Goal: Task Accomplishment & Management: Use online tool/utility

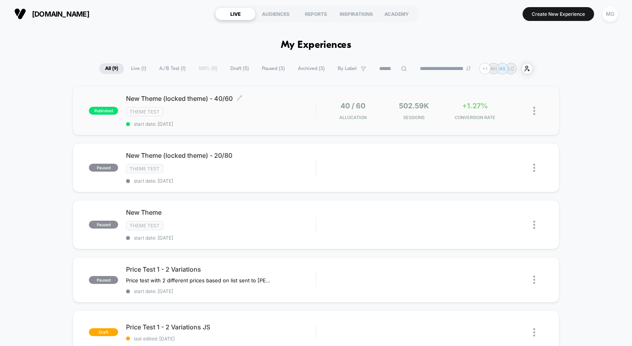
click at [281, 118] on div "New Theme (locked theme) - 40/60 Click to edit experience details Click to edit…" at bounding box center [221, 110] width 190 height 32
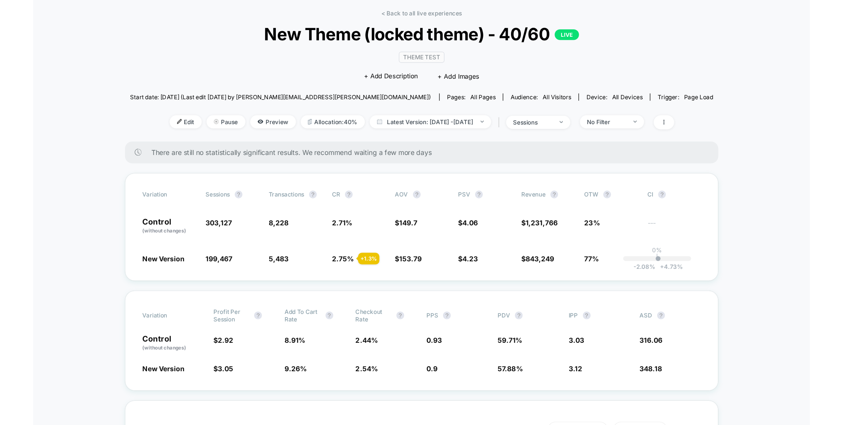
scroll to position [34, 0]
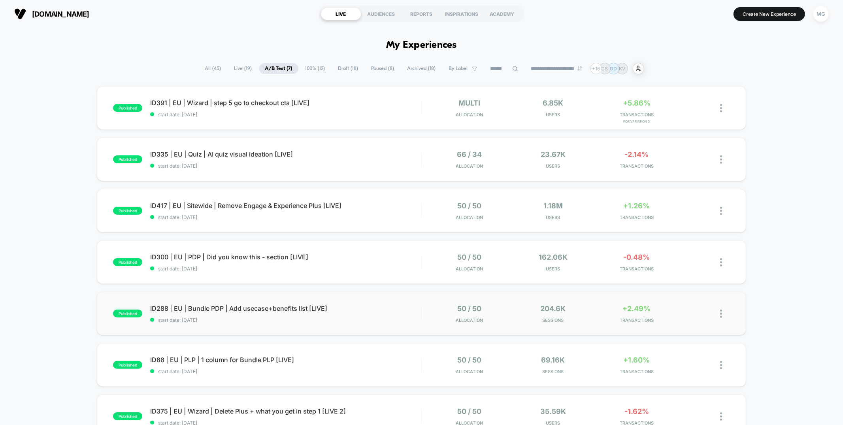
scroll to position [283, 0]
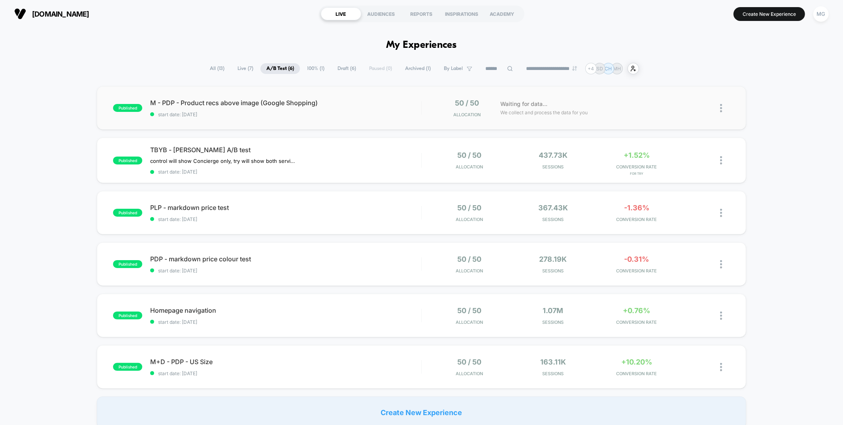
click at [324, 128] on div "published M - PDP - Product recs above image (Google Shopping) start date: 8/26…" at bounding box center [421, 107] width 649 height 43
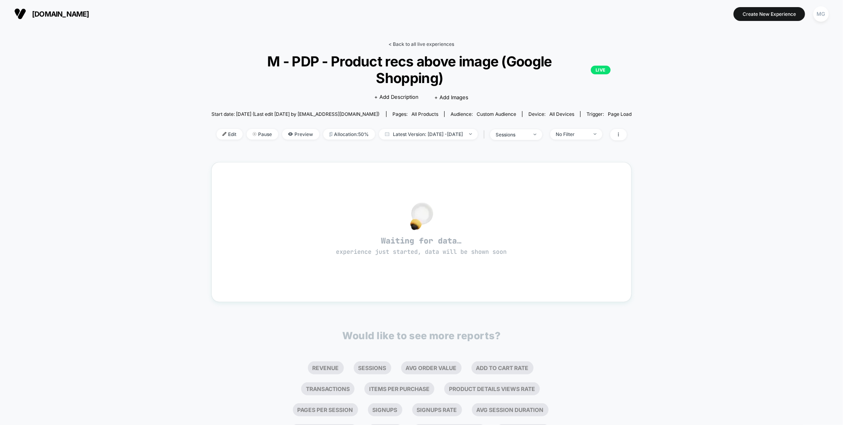
click at [425, 42] on link "< Back to all live experiences" at bounding box center [422, 44] width 66 height 6
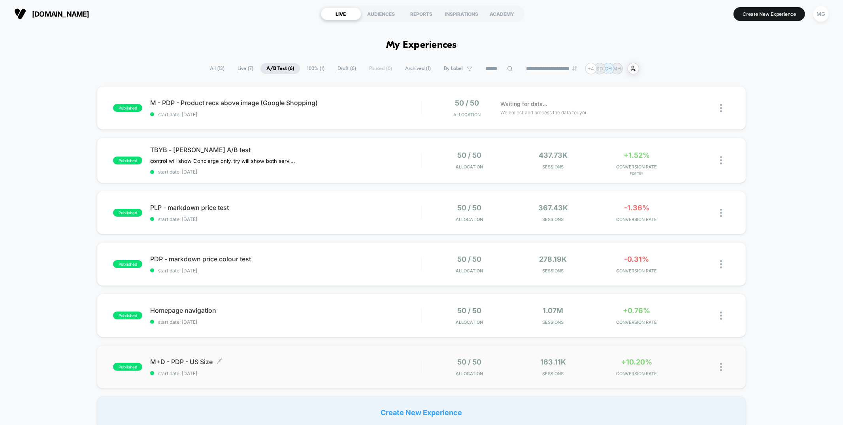
click at [341, 358] on span "M+D - PDP - US Size Click to edit experience details" at bounding box center [285, 362] width 271 height 8
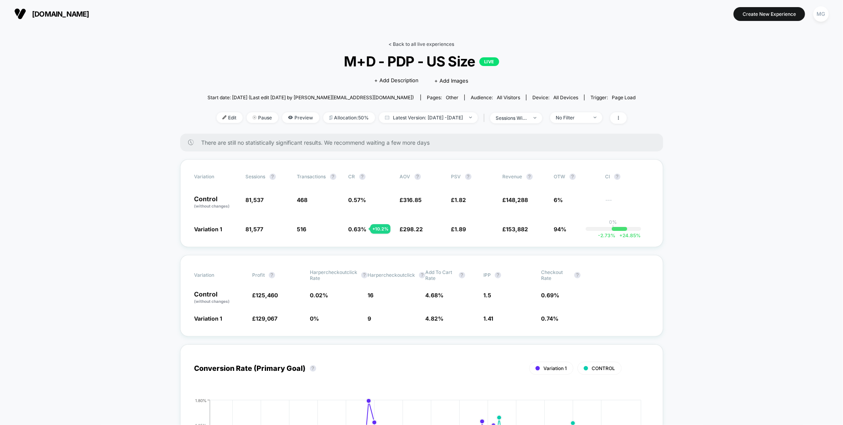
click at [434, 44] on link "< Back to all live experiences" at bounding box center [422, 44] width 66 height 6
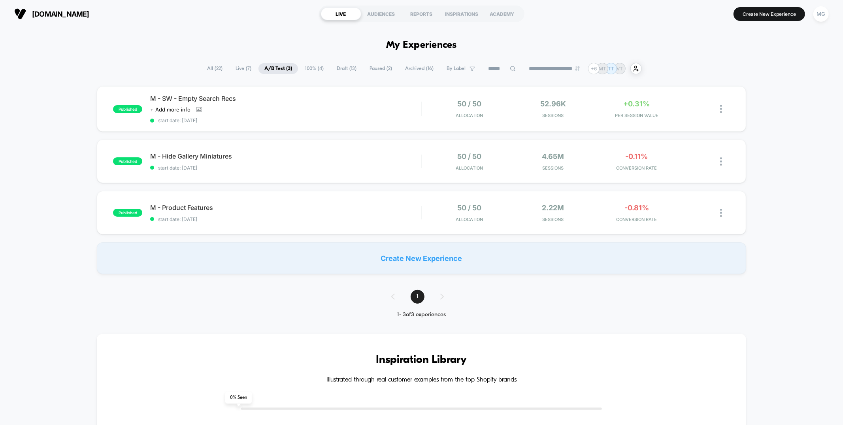
click at [336, 68] on span "Draft ( 13 )" at bounding box center [347, 68] width 32 height 11
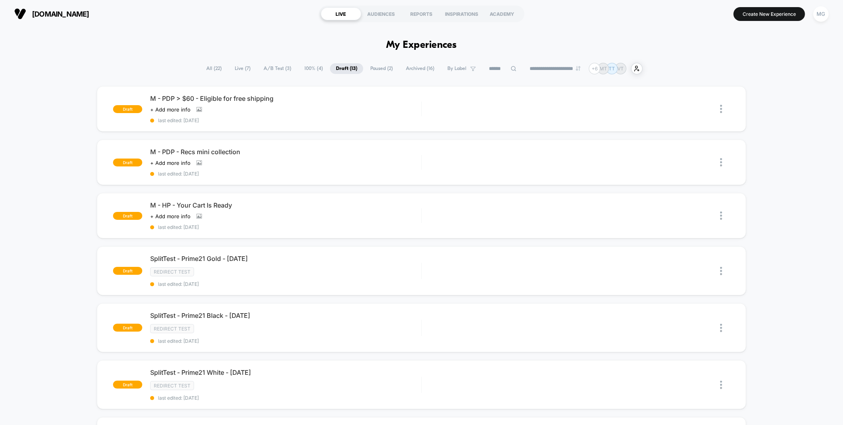
click at [307, 68] on span "100% ( 4 )" at bounding box center [313, 68] width 30 height 11
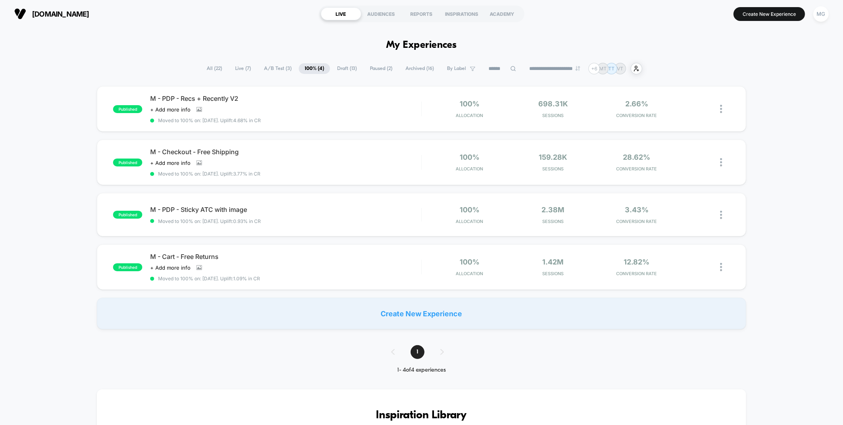
click at [274, 66] on span "A/B Test ( 3 )" at bounding box center [278, 68] width 40 height 11
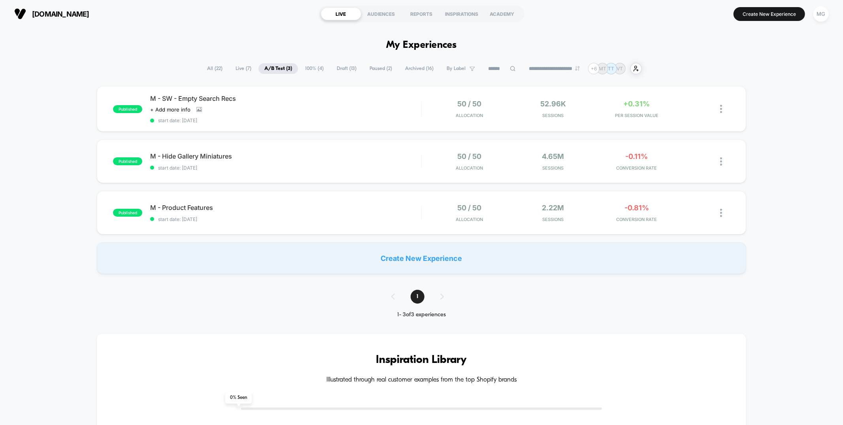
click at [326, 73] on div "**********" at bounding box center [421, 68] width 441 height 11
click at [313, 69] on span "100% ( 4 )" at bounding box center [314, 68] width 30 height 11
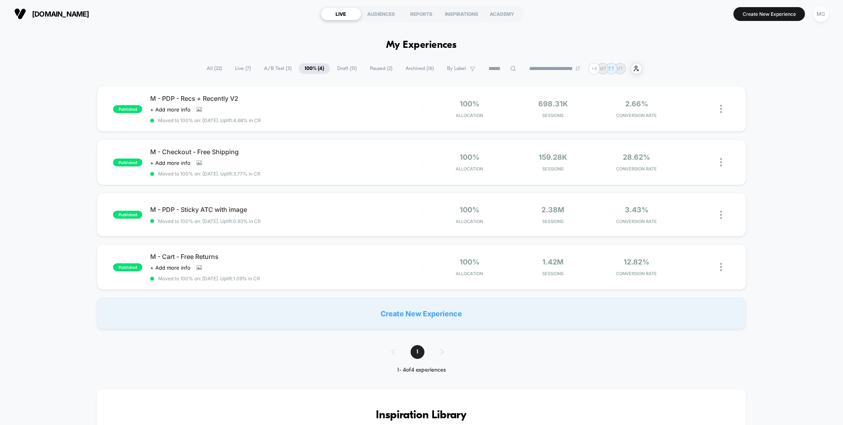
click at [343, 69] on span "Draft ( 13 )" at bounding box center [347, 68] width 32 height 11
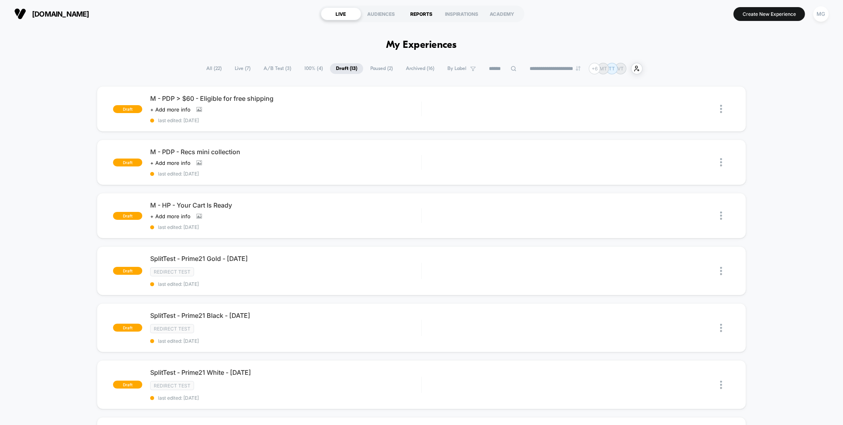
click at [420, 13] on div "REPORTS" at bounding box center [422, 14] width 40 height 13
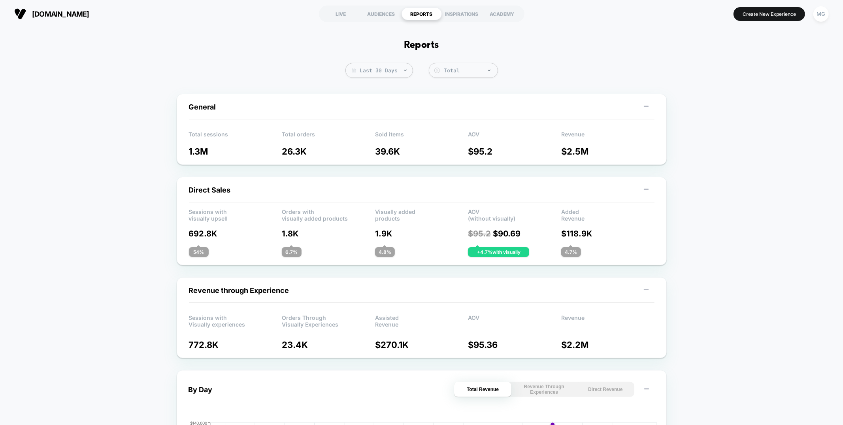
click at [345, 230] on p "1.8K" at bounding box center [328, 233] width 93 height 9
click at [376, 13] on div "AUDIENCES" at bounding box center [381, 14] width 40 height 13
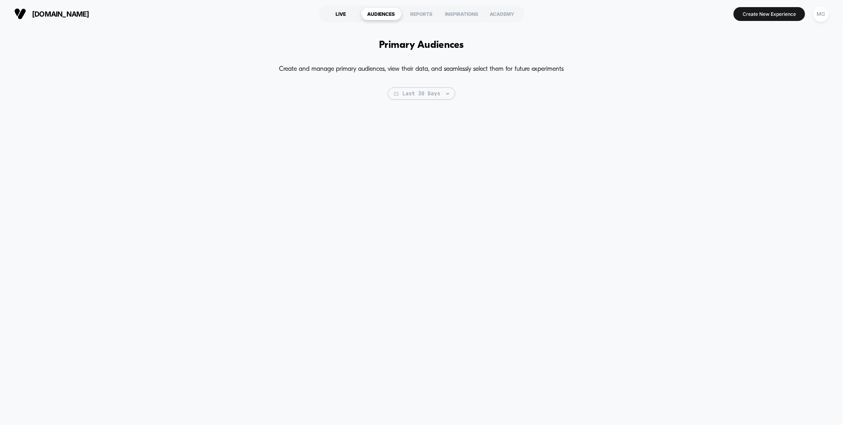
click at [339, 13] on div "LIVE" at bounding box center [341, 14] width 40 height 13
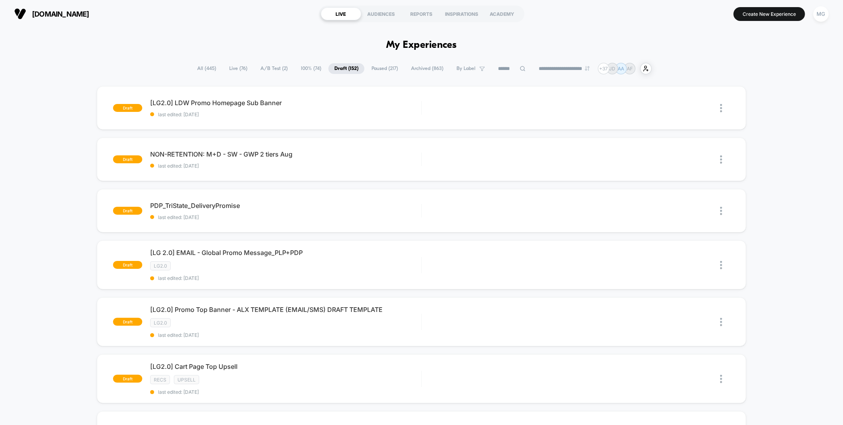
click at [58, 210] on div "draft [LG2.0] LDW Promo Homepage Sub Banner last edited: [DATE] Edit Duplicate …" at bounding box center [421, 421] width 843 height 670
click at [266, 69] on span "A/B Test ( 2 )" at bounding box center [274, 68] width 39 height 11
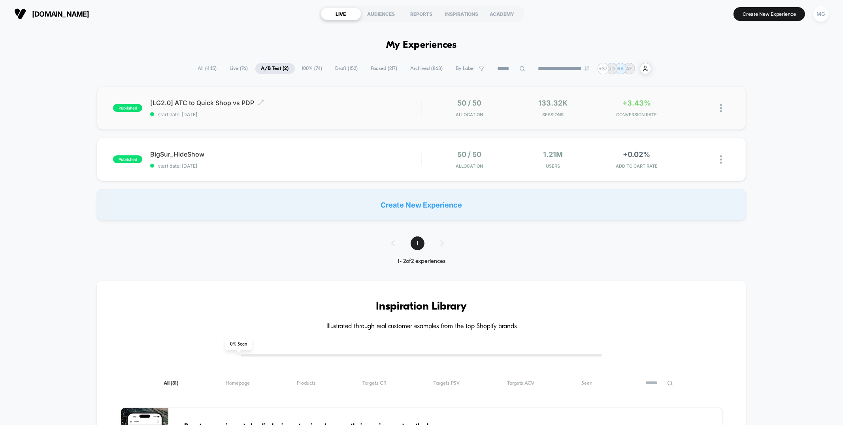
click at [326, 111] on span "start date: 8/26/2025" at bounding box center [285, 114] width 271 height 6
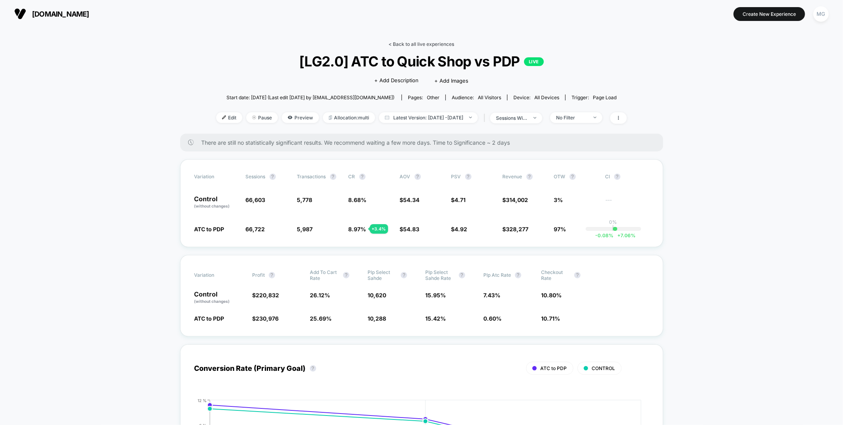
click at [441, 45] on link "< Back to all live experiences" at bounding box center [422, 44] width 66 height 6
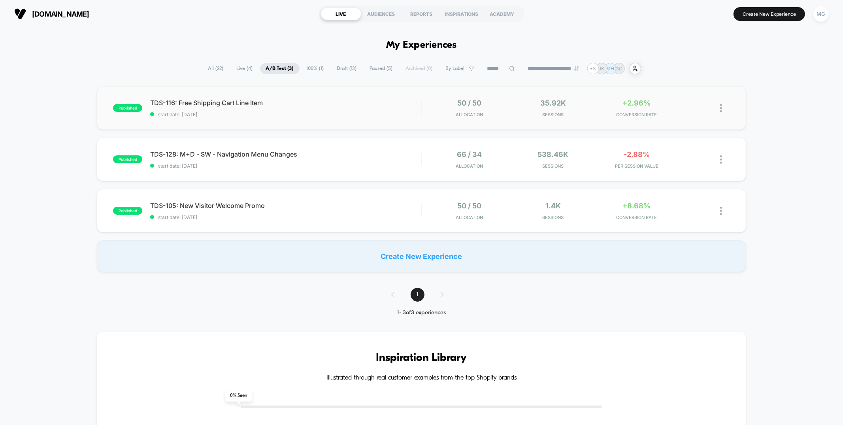
click at [319, 119] on div "published TDS-116: Free Shipping Cart Line Item start date: [DATE] 50 / 50 Allo…" at bounding box center [421, 107] width 649 height 43
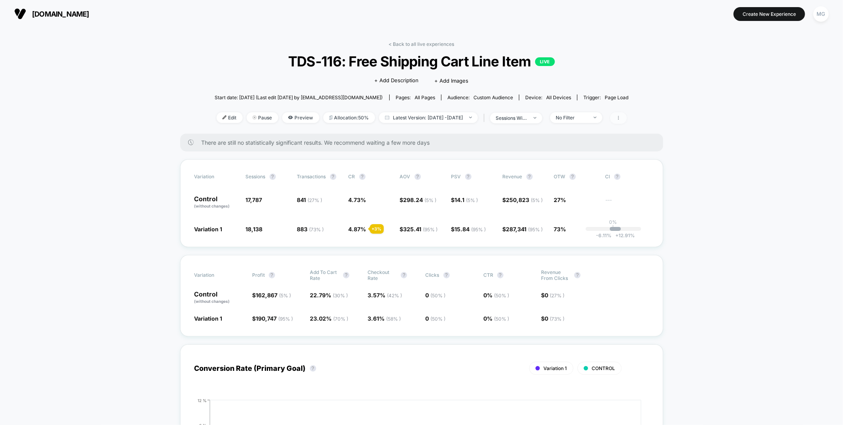
click at [621, 116] on icon at bounding box center [618, 117] width 5 height 5
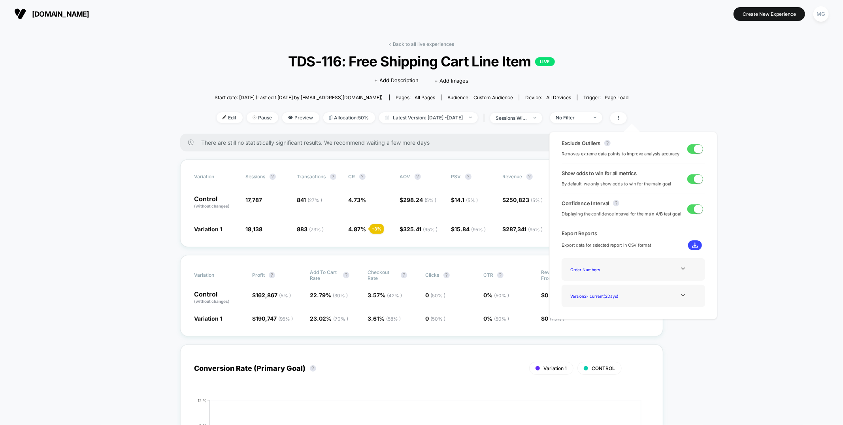
click at [629, 97] on div "Start date: 8/27/2025 (Last edit 8/27/2025 by becca@tnuck.com) Pages: all pages…" at bounding box center [422, 98] width 414 height 14
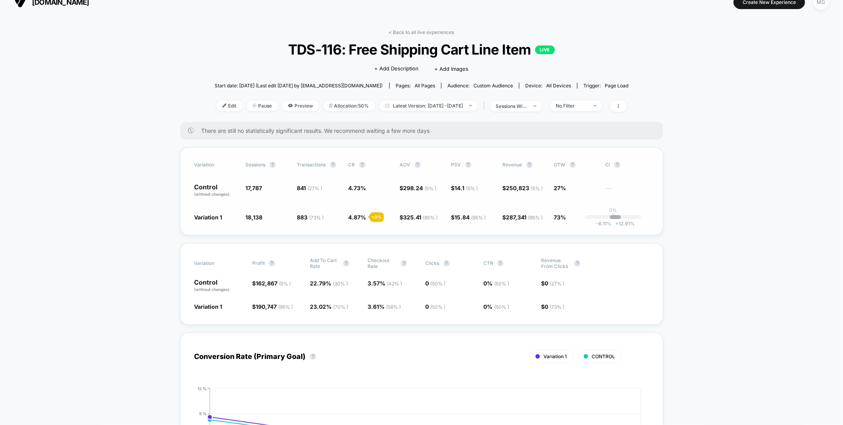
scroll to position [13, 0]
click at [575, 106] on div "No Filter" at bounding box center [572, 105] width 32 height 6
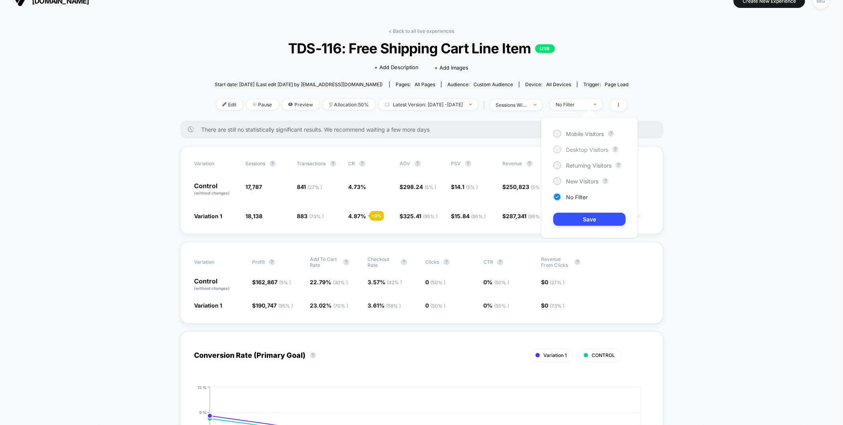
drag, startPoint x: 587, startPoint y: 134, endPoint x: 589, endPoint y: 146, distance: 12.4
click at [587, 134] on span "Mobile Visitors" at bounding box center [585, 133] width 38 height 7
click at [584, 217] on button "Save" at bounding box center [589, 219] width 72 height 13
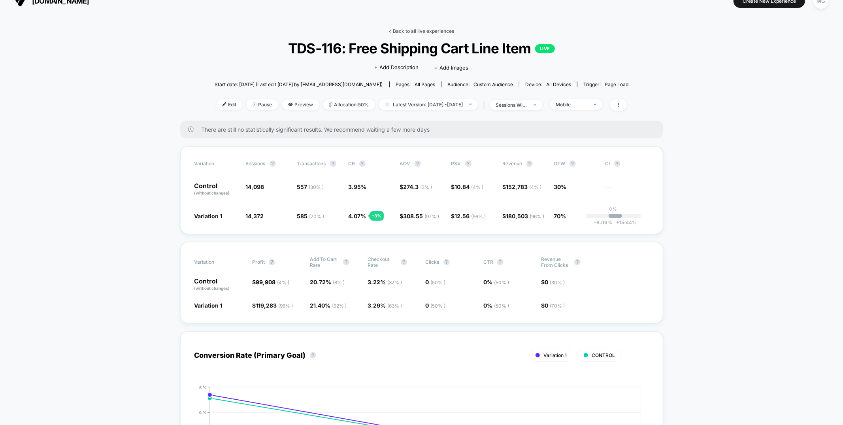
click at [432, 33] on link "< Back to all live experiences" at bounding box center [422, 31] width 66 height 6
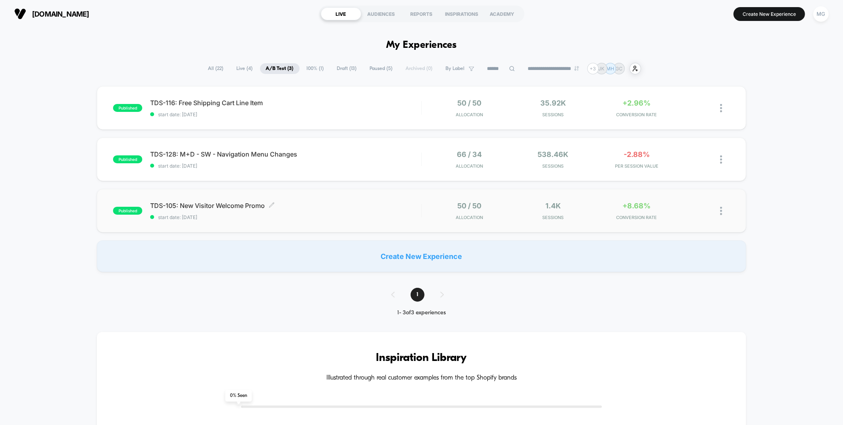
click at [383, 215] on span "start date: 8/4/2025" at bounding box center [285, 217] width 271 height 6
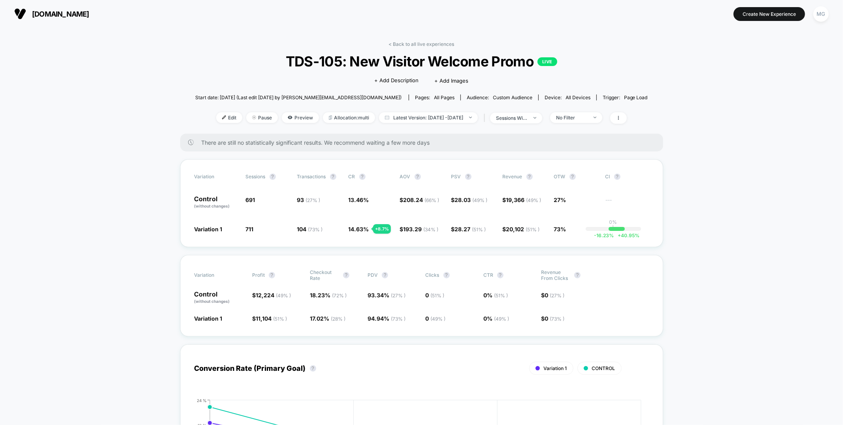
click at [432, 45] on link "< Back to all live experiences" at bounding box center [422, 44] width 66 height 6
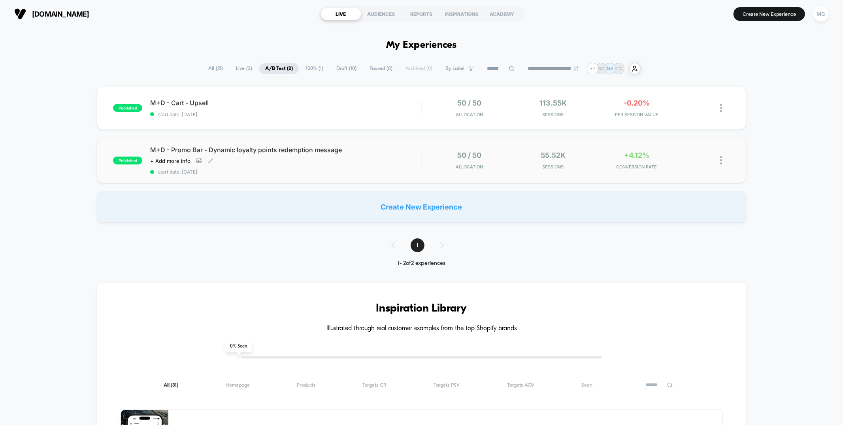
click at [392, 169] on span "start date: [DATE]" at bounding box center [285, 172] width 271 height 6
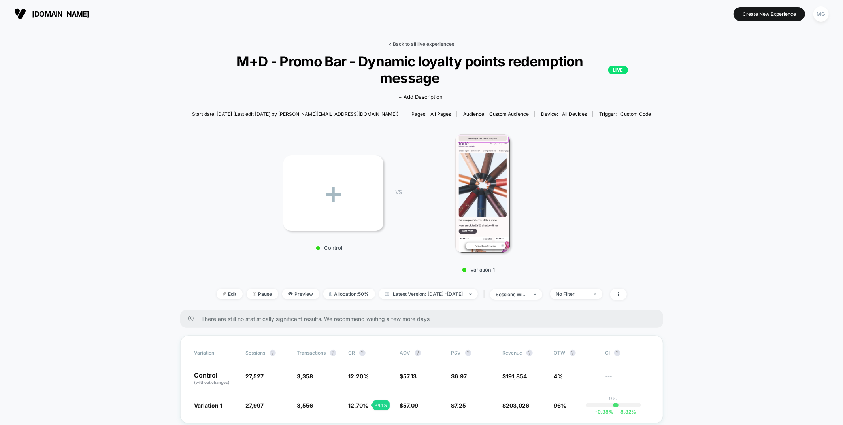
click at [413, 42] on link "< Back to all live experiences" at bounding box center [422, 44] width 66 height 6
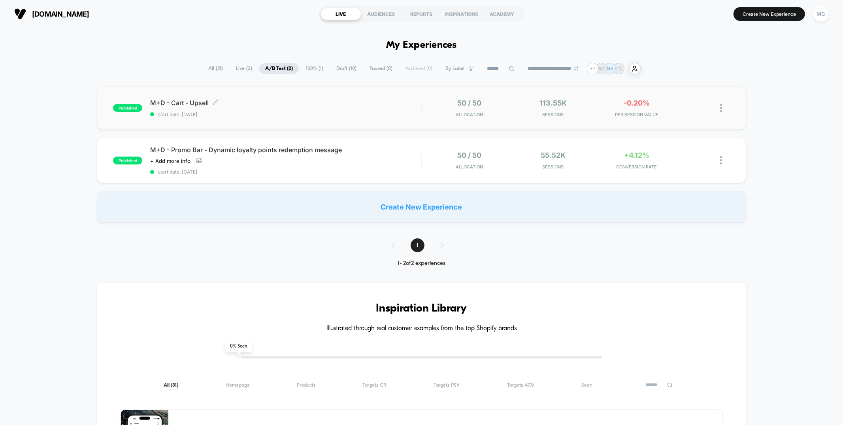
click at [328, 112] on span "start date: [DATE]" at bounding box center [285, 114] width 271 height 6
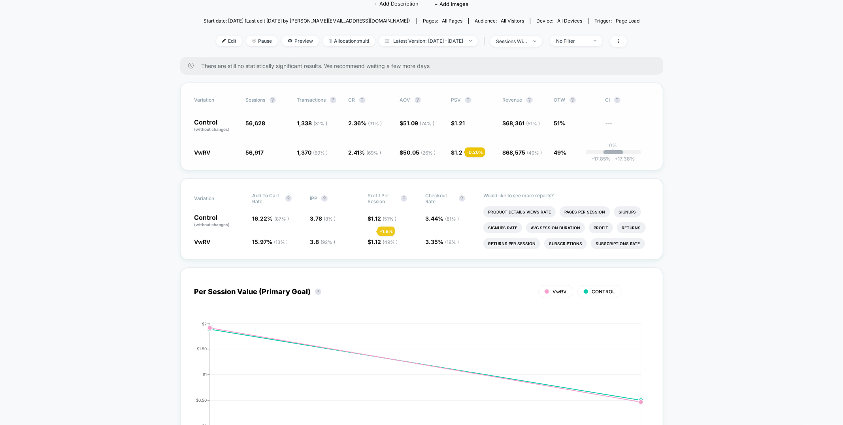
scroll to position [427, 0]
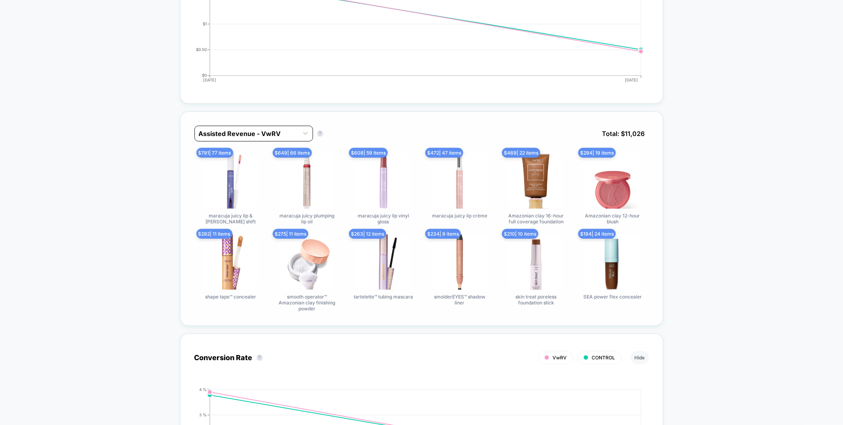
click at [296, 127] on div "Assisted Revenue - VwRV" at bounding box center [247, 133] width 104 height 13
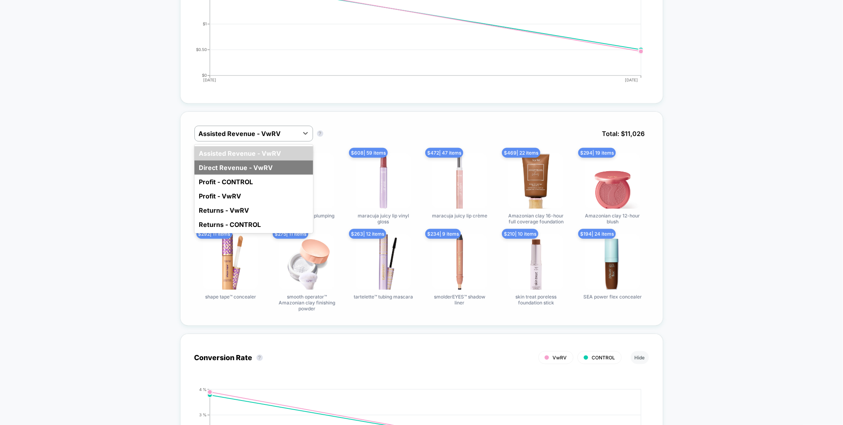
click at [281, 160] on div "Direct Revenue - VwRV" at bounding box center [253, 167] width 119 height 14
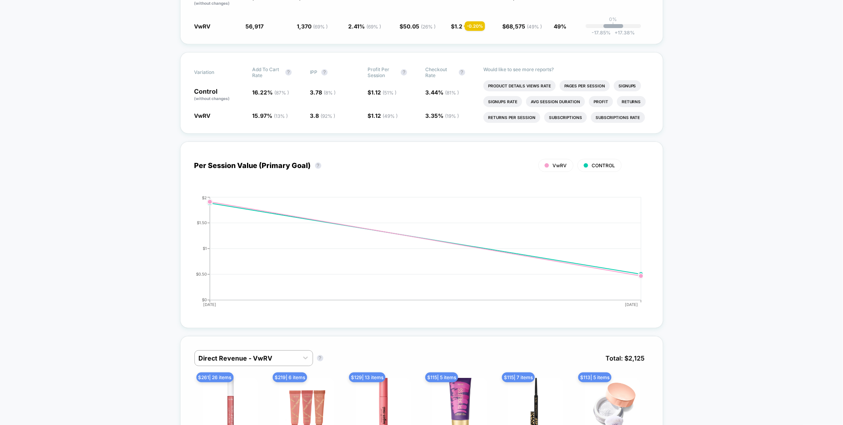
scroll to position [53, 0]
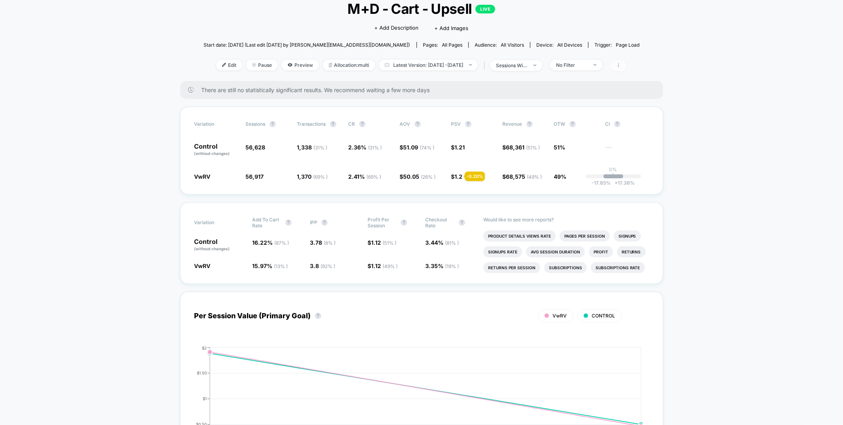
click at [621, 64] on icon at bounding box center [618, 65] width 5 height 5
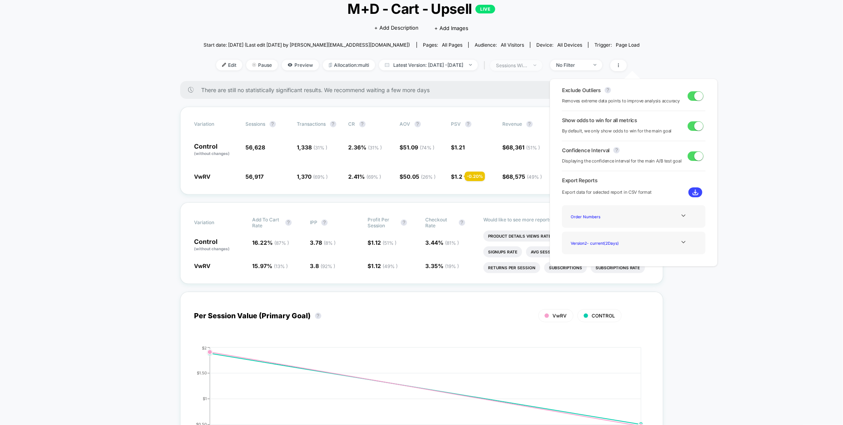
click at [542, 67] on span "sessions with impression" at bounding box center [516, 65] width 52 height 11
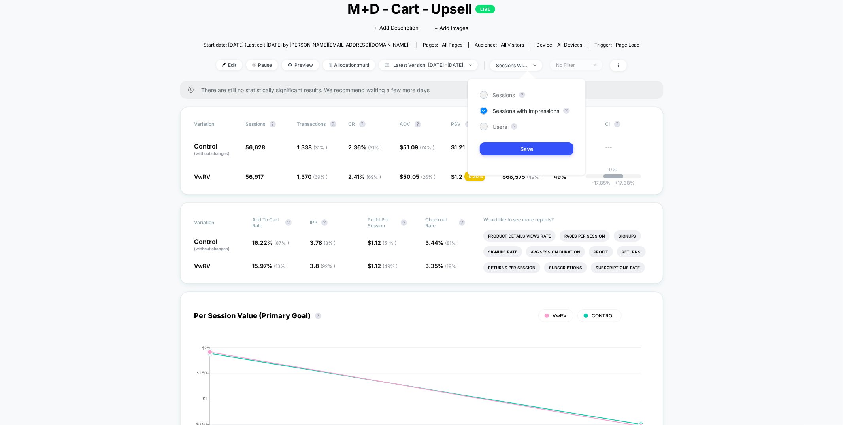
click at [588, 63] on div "No Filter" at bounding box center [572, 65] width 32 height 6
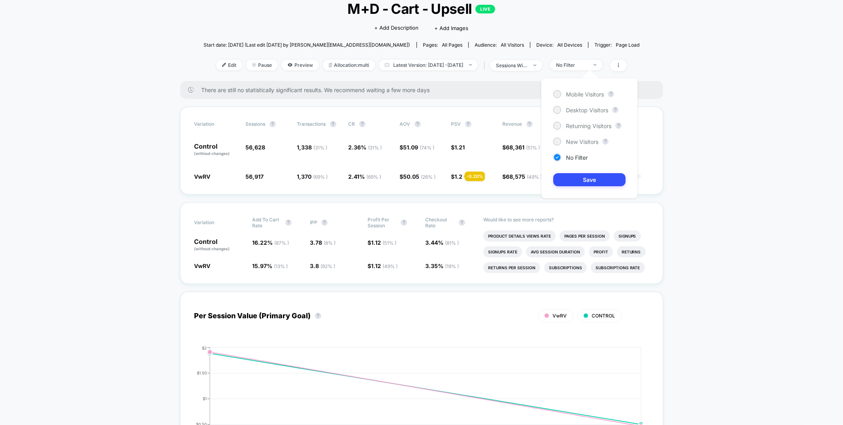
drag, startPoint x: 581, startPoint y: 92, endPoint x: 583, endPoint y: 136, distance: 44.3
click at [581, 92] on span "Mobile Visitors" at bounding box center [585, 94] width 38 height 7
click at [580, 175] on button "Save" at bounding box center [589, 179] width 72 height 13
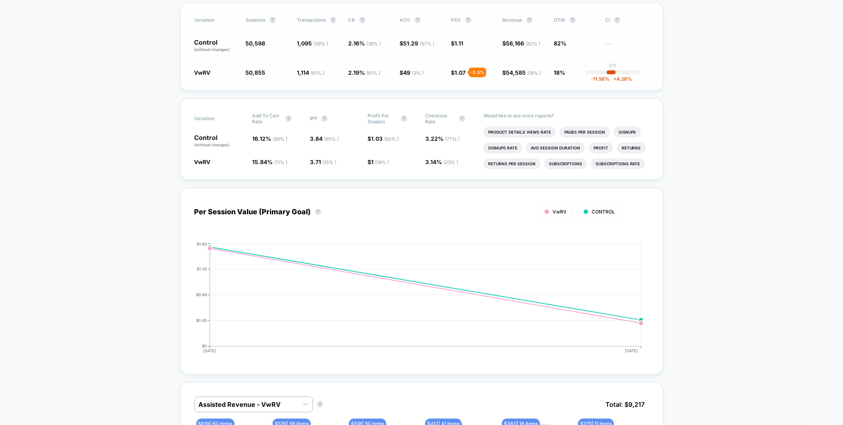
scroll to position [415, 0]
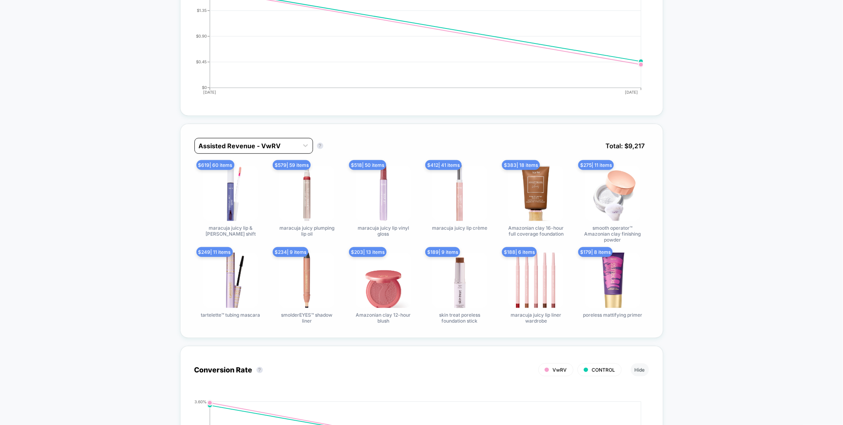
click at [279, 141] on div at bounding box center [247, 145] width 96 height 9
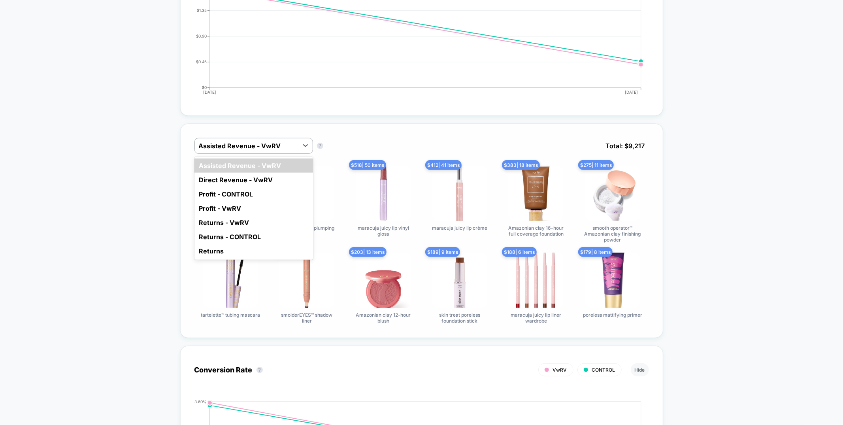
drag, startPoint x: 276, startPoint y: 175, endPoint x: 279, endPoint y: 173, distance: 4.5
click at [276, 175] on div "Direct Revenue - VwRV" at bounding box center [253, 180] width 119 height 14
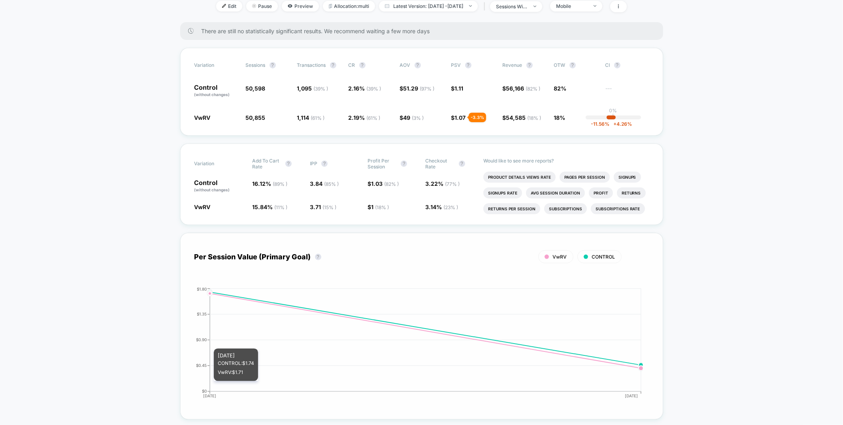
scroll to position [0, 0]
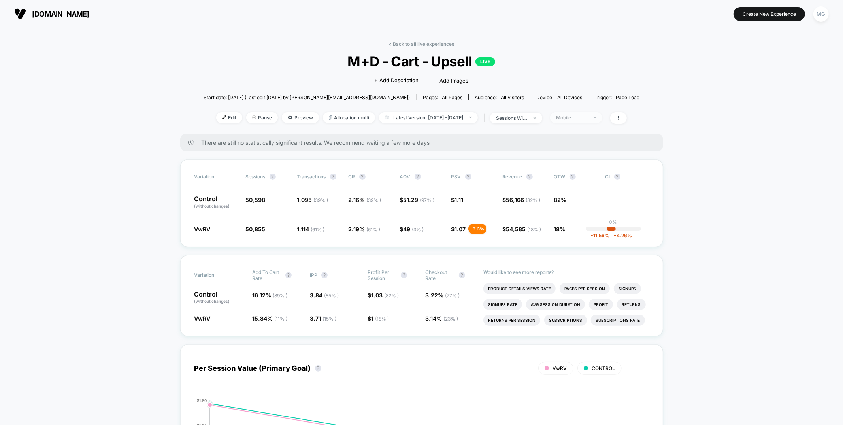
click at [577, 119] on div "Mobile" at bounding box center [572, 118] width 32 height 6
drag, startPoint x: 568, startPoint y: 162, endPoint x: 567, endPoint y: 206, distance: 44.3
click at [568, 162] on span "Desktop Visitors" at bounding box center [587, 162] width 42 height 7
click at [568, 227] on button "Save" at bounding box center [589, 232] width 72 height 13
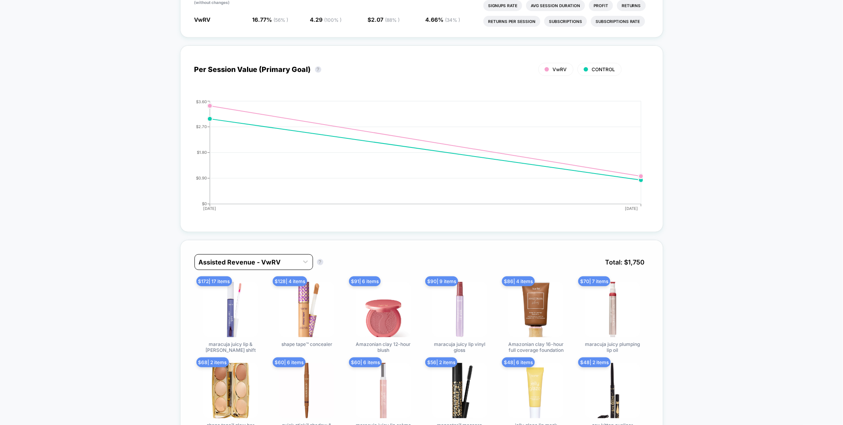
scroll to position [304, 0]
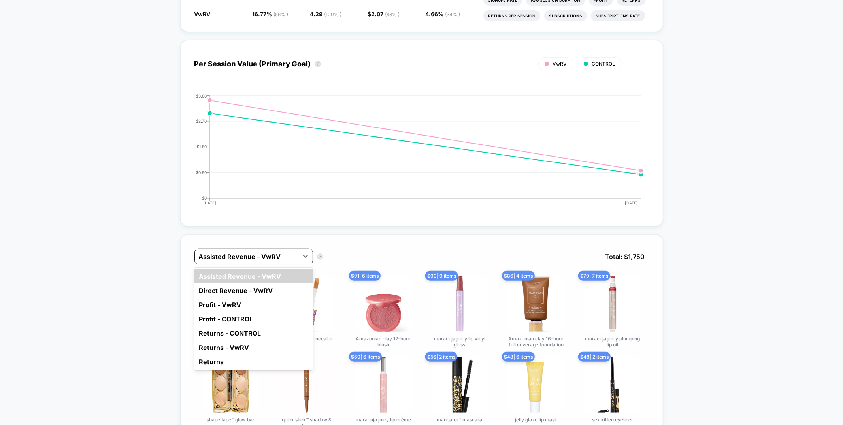
click at [266, 257] on div at bounding box center [247, 256] width 96 height 9
click at [273, 289] on div "Direct Revenue - VwRV" at bounding box center [253, 290] width 119 height 14
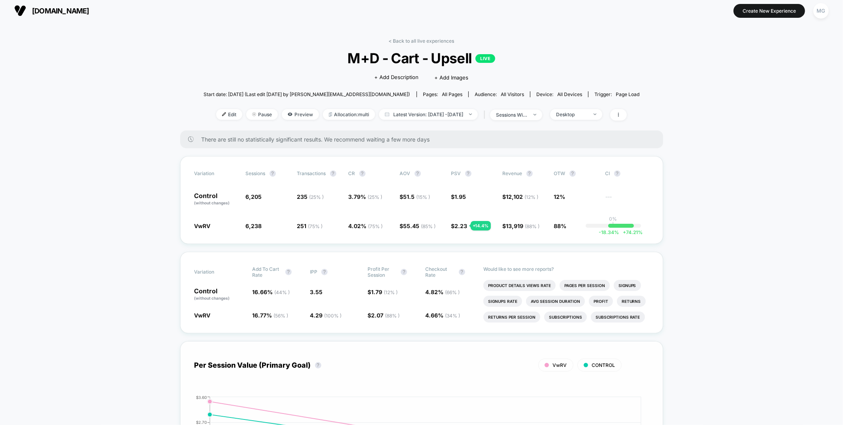
scroll to position [0, 0]
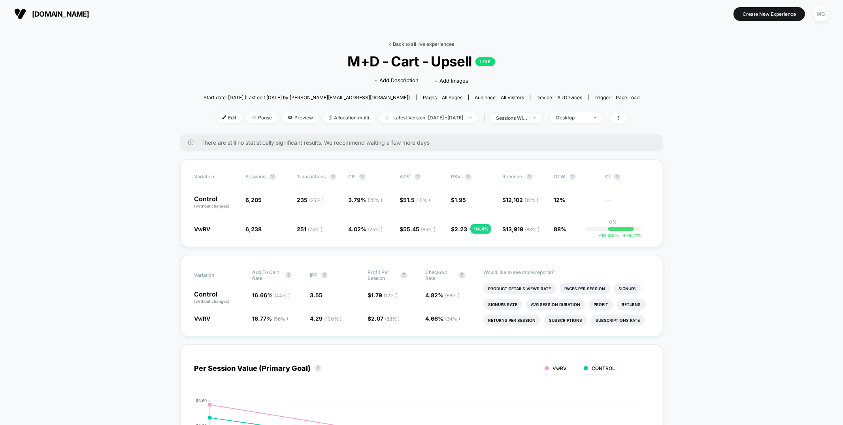
click at [441, 43] on link "< Back to all live experiences" at bounding box center [422, 44] width 66 height 6
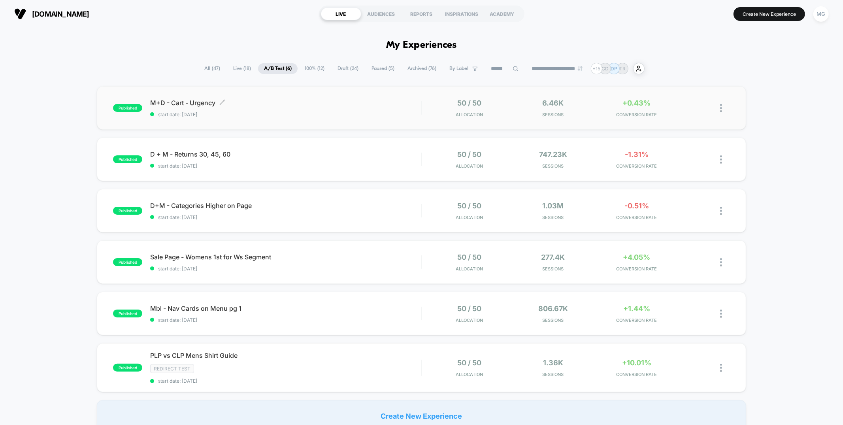
click at [309, 111] on span "start date: 8/27/2025" at bounding box center [285, 114] width 271 height 6
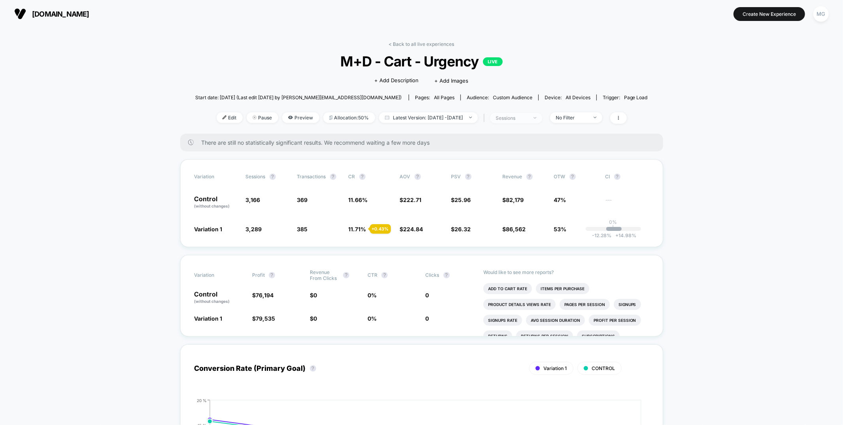
click at [521, 113] on span "sessions" at bounding box center [516, 118] width 52 height 11
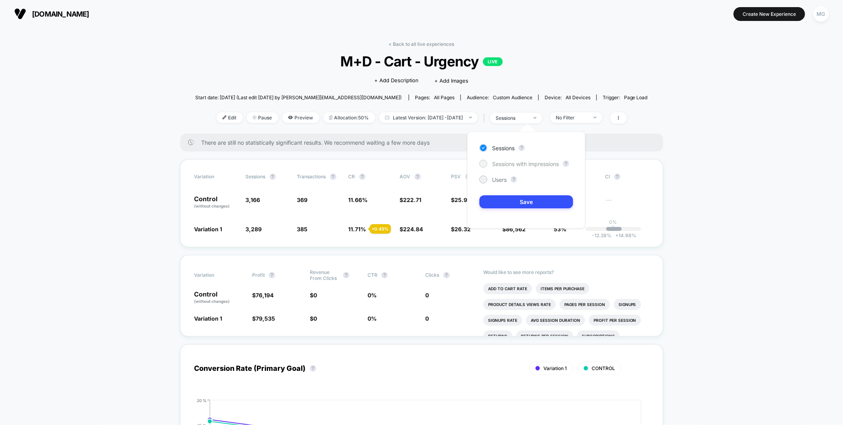
click at [525, 166] on span "Sessions with impressions" at bounding box center [525, 163] width 67 height 7
click at [512, 205] on button "Save" at bounding box center [526, 201] width 94 height 13
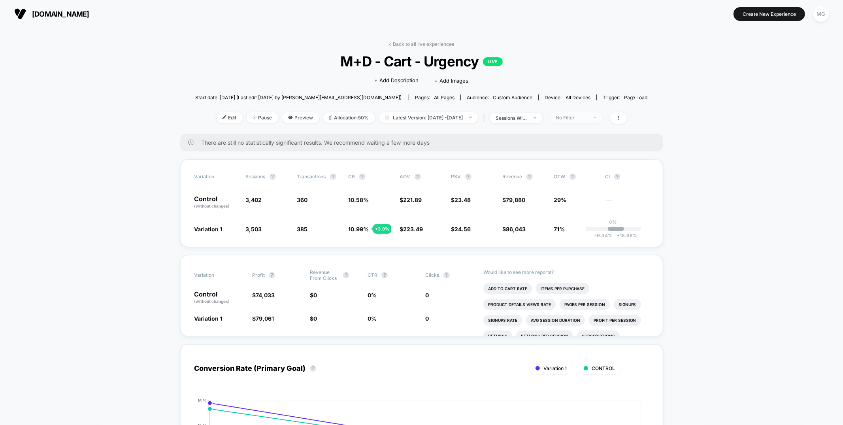
click at [591, 113] on span "No Filter" at bounding box center [576, 117] width 52 height 11
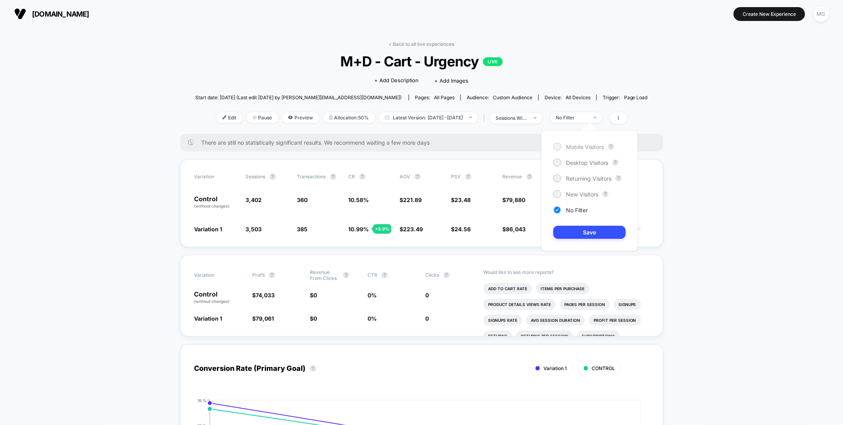
click at [572, 146] on span "Mobile Visitors" at bounding box center [585, 146] width 38 height 7
click at [568, 232] on button "Save" at bounding box center [589, 232] width 72 height 13
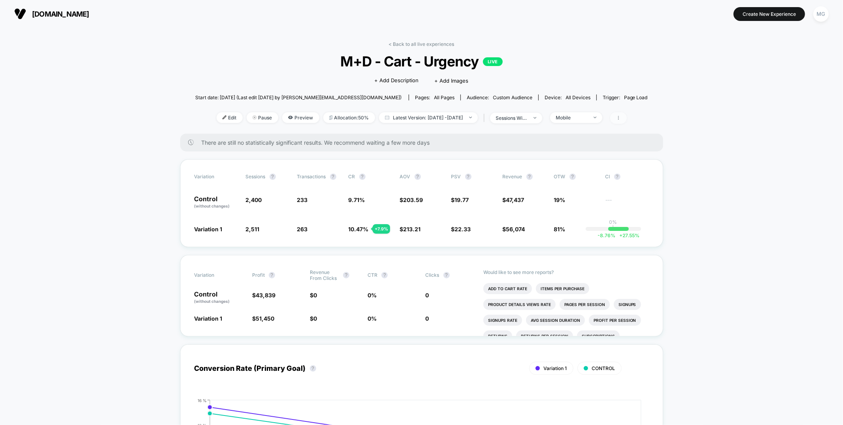
click at [627, 123] on span at bounding box center [618, 117] width 17 height 11
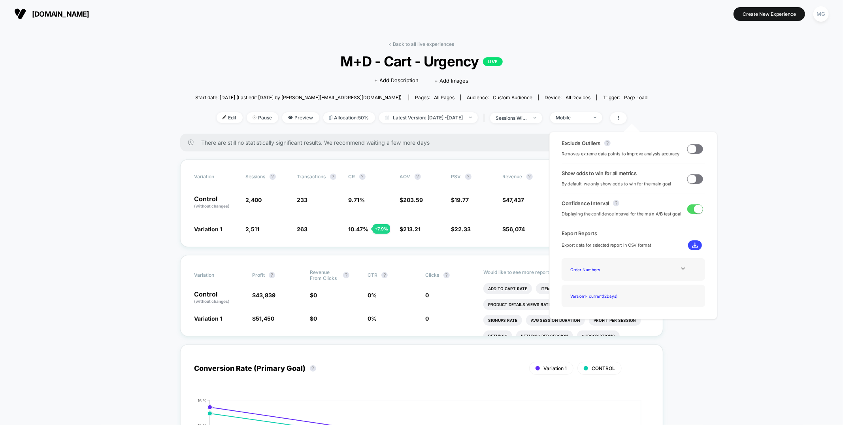
click at [695, 153] on span at bounding box center [695, 148] width 16 height 9
drag, startPoint x: 689, startPoint y: 177, endPoint x: 683, endPoint y: 177, distance: 6.3
click at [689, 177] on span at bounding box center [692, 178] width 9 height 9
click at [480, 215] on div "Variation Sessions ? Transactions ? CR ? AOV ? PSV ? Revenue ? OTW ? CI ? Contr…" at bounding box center [421, 203] width 483 height 88
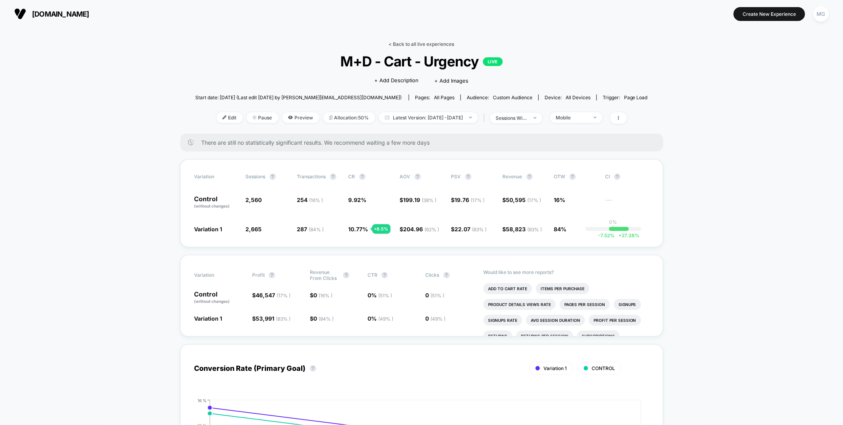
click at [432, 46] on link "< Back to all live experiences" at bounding box center [422, 44] width 66 height 6
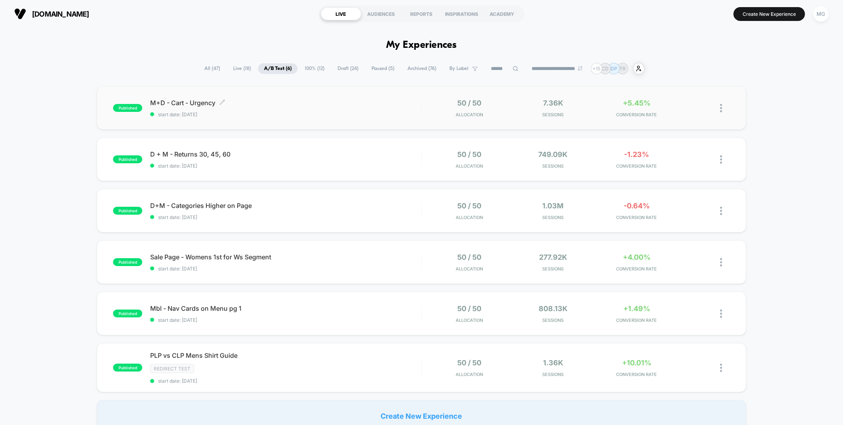
click at [341, 109] on div "M+D - Cart - Urgency Click to edit experience details Click to edit experience …" at bounding box center [285, 108] width 271 height 19
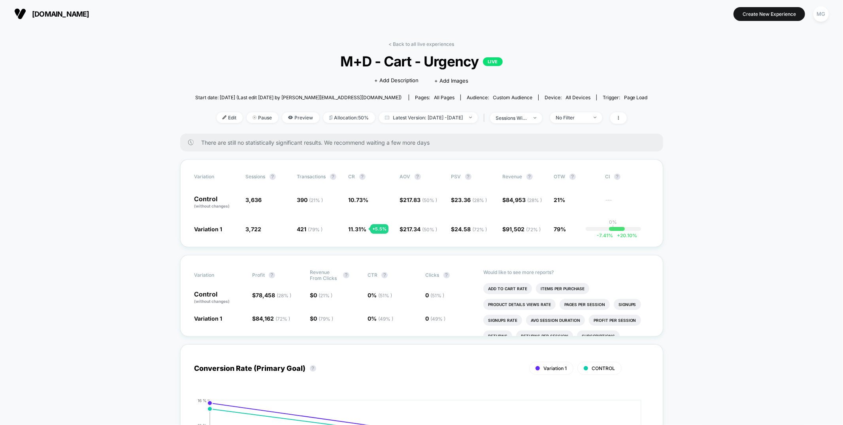
click at [424, 45] on link "< Back to all live experiences" at bounding box center [422, 44] width 66 height 6
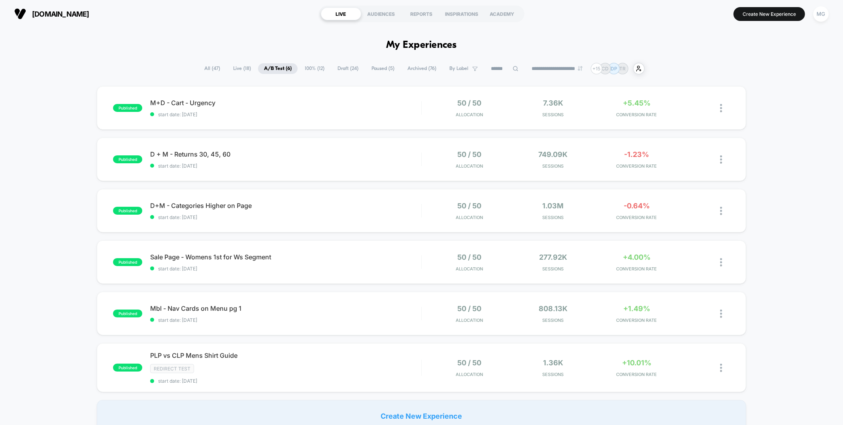
click at [115, 18] on section "fahertybrand.com" at bounding box center [146, 14] width 269 height 20
click at [123, 21] on section "fahertybrand.com" at bounding box center [146, 14] width 269 height 20
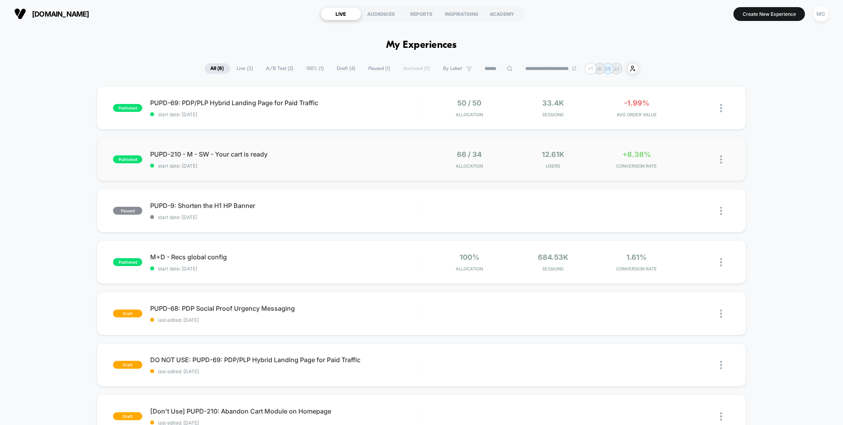
click at [368, 171] on div "published PUPD-210 - M - SW - Your cart is ready start date: 8/20/2025 66 / 34 …" at bounding box center [421, 159] width 649 height 43
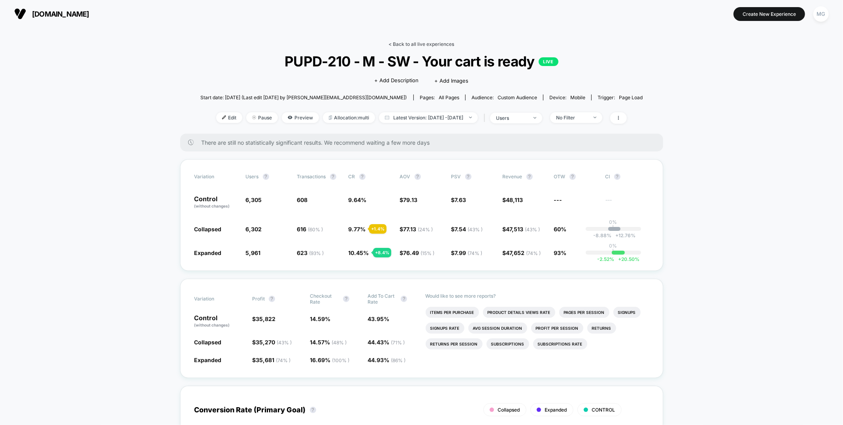
click at [420, 43] on link "< Back to all live experiences" at bounding box center [422, 44] width 66 height 6
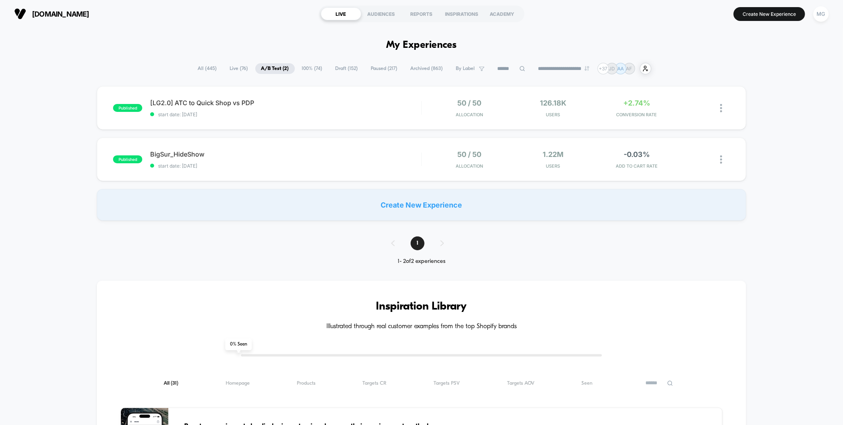
click at [316, 73] on span "100% ( 74 )" at bounding box center [312, 68] width 32 height 11
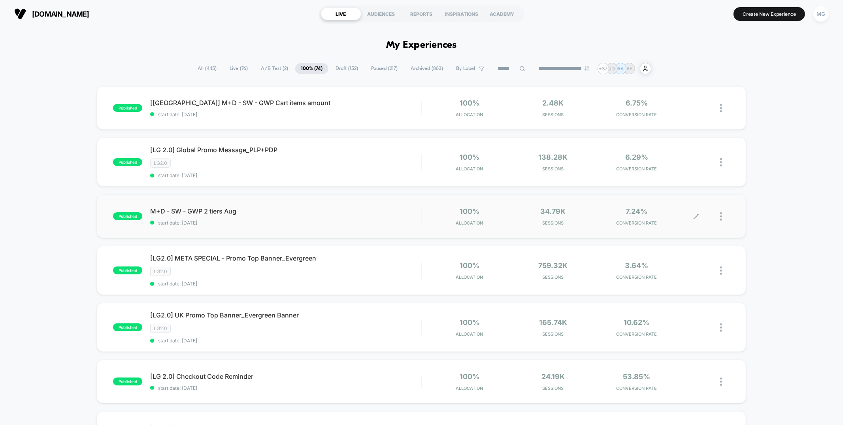
click at [723, 219] on div at bounding box center [725, 216] width 10 height 19
click at [686, 228] on div "Preview Link" at bounding box center [680, 225] width 71 height 18
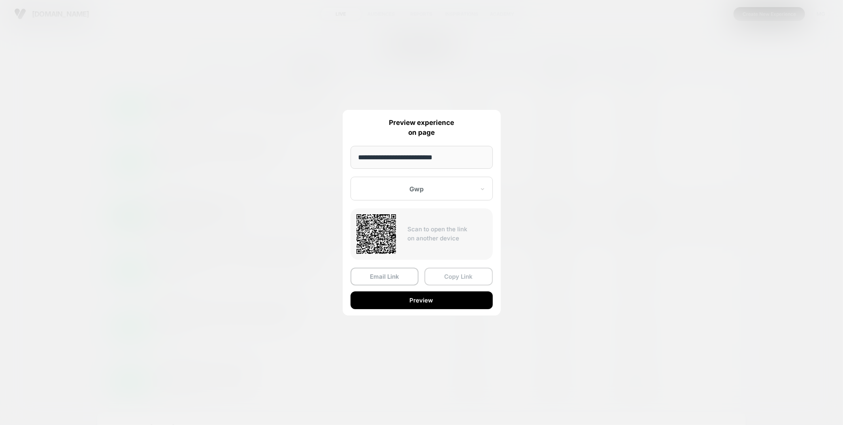
click at [470, 273] on button "Copy Link" at bounding box center [458, 277] width 68 height 18
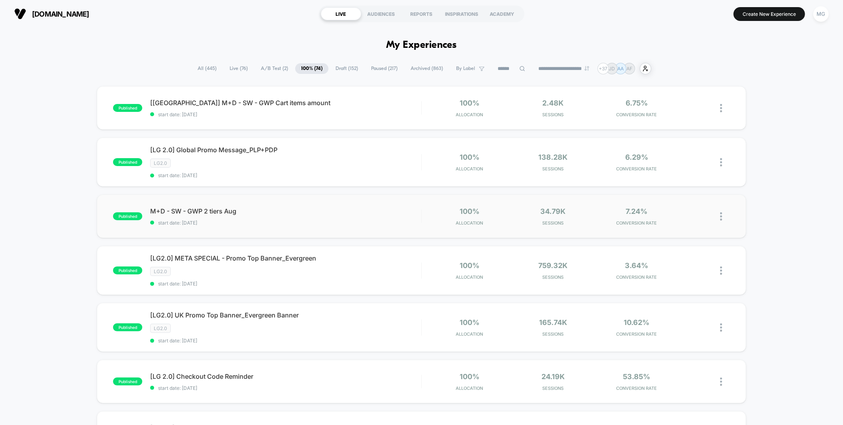
click at [720, 214] on img at bounding box center [721, 216] width 2 height 8
click at [681, 226] on div "Preview Link" at bounding box center [680, 225] width 71 height 18
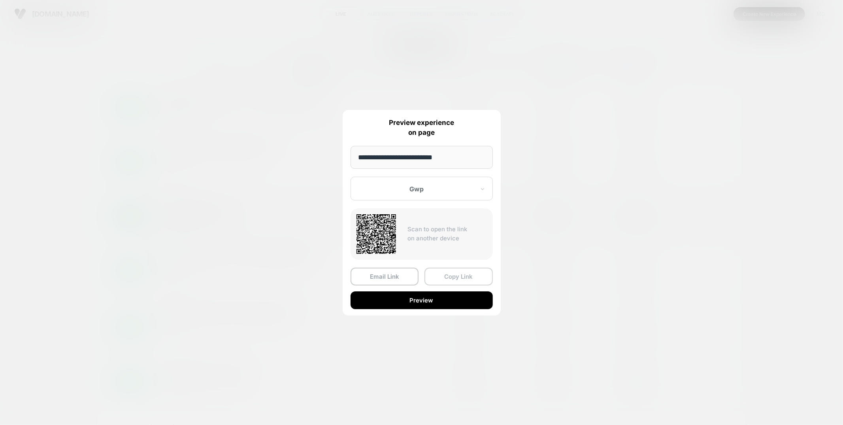
click at [447, 272] on button "Copy Link" at bounding box center [458, 277] width 68 height 18
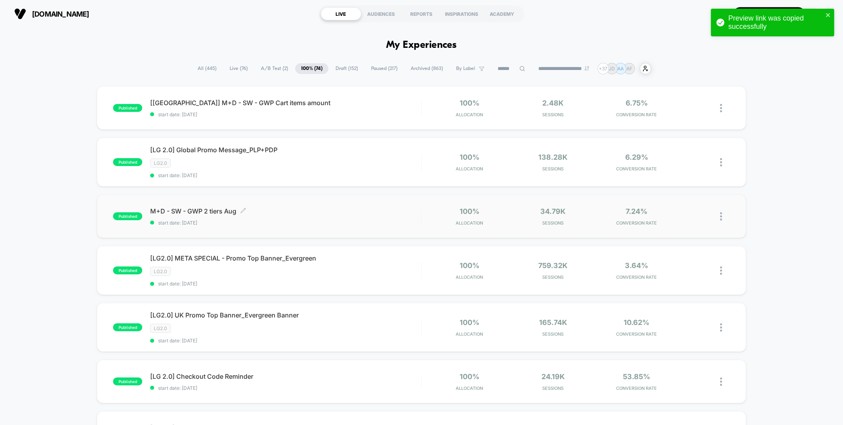
click at [329, 215] on div "M+D - SW - GWP 2 tiers Aug Click to edit experience details Click to edit exper…" at bounding box center [285, 216] width 271 height 19
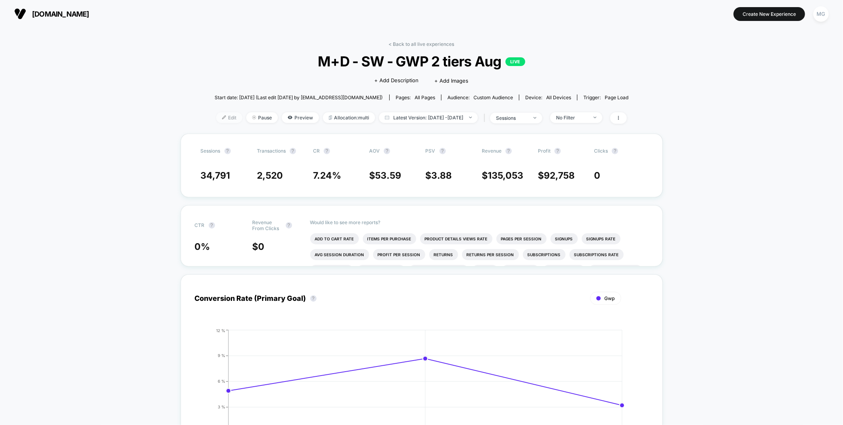
click at [216, 118] on span "Edit" at bounding box center [229, 117] width 26 height 11
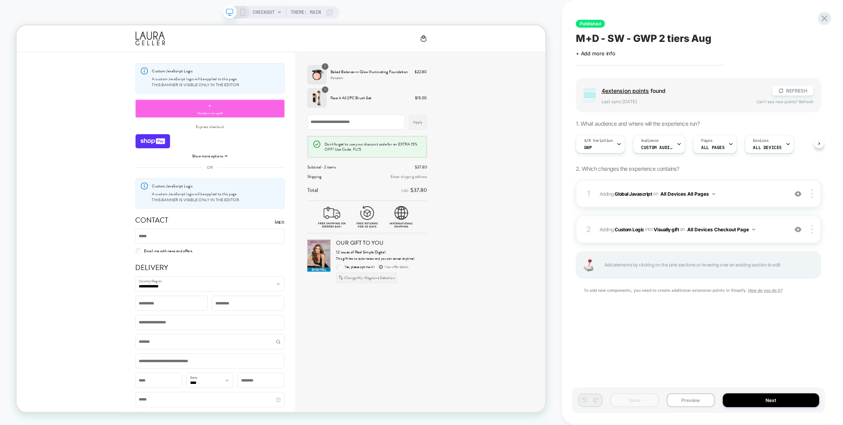
scroll to position [0, 0]
click at [678, 149] on div at bounding box center [678, 144] width 5 height 18
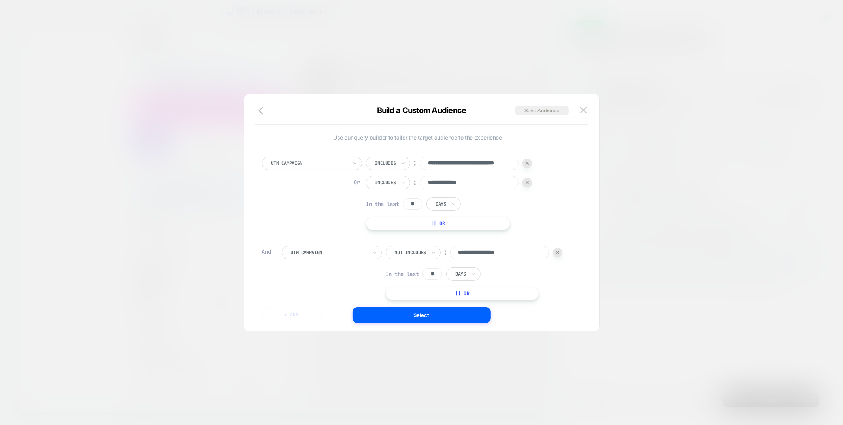
scroll to position [0, 0]
click at [478, 183] on input "**********" at bounding box center [469, 182] width 99 height 13
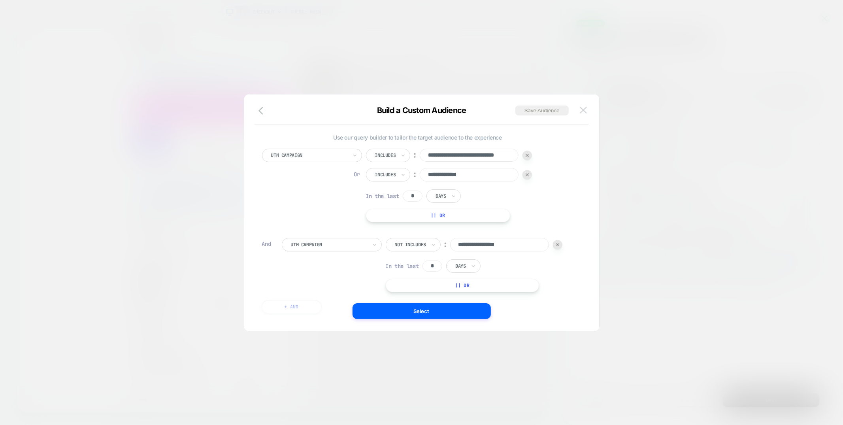
click at [581, 109] on img at bounding box center [583, 110] width 7 height 7
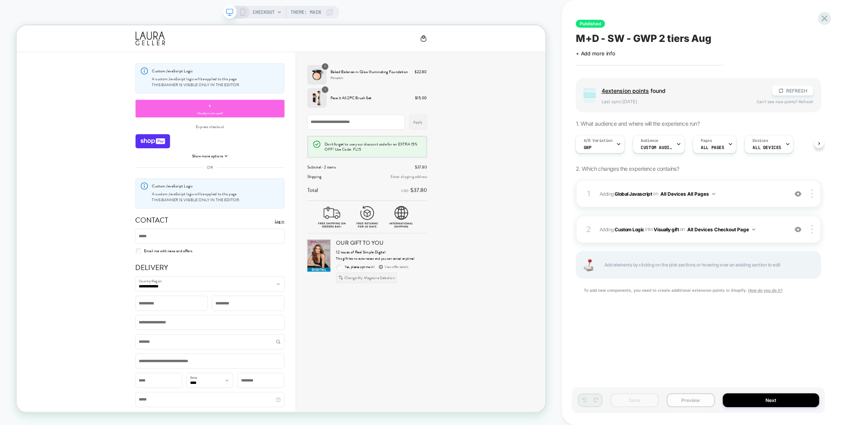
click at [699, 399] on button "Preview" at bounding box center [691, 400] width 48 height 14
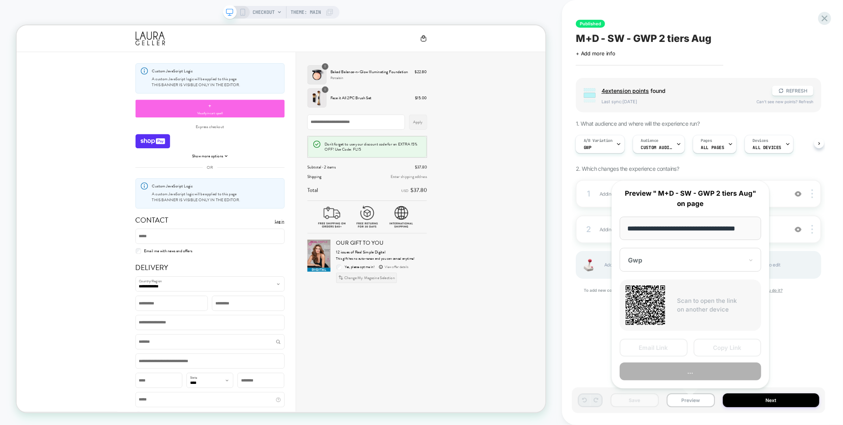
scroll to position [0, 6]
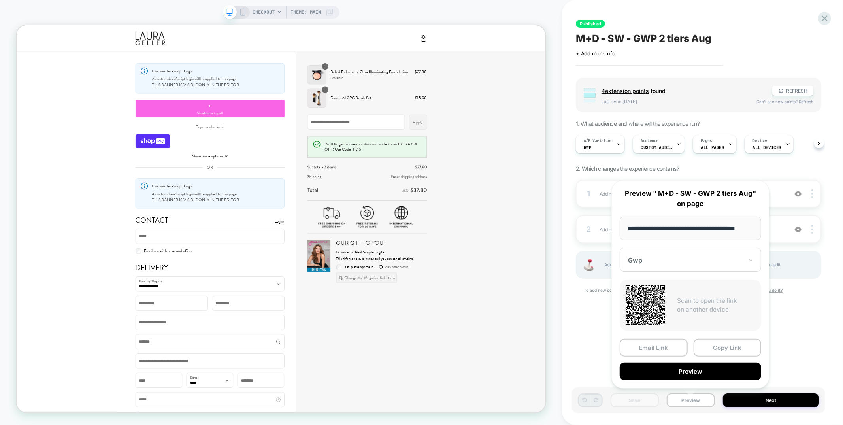
type input "**********"
drag, startPoint x: 587, startPoint y: 322, endPoint x: 547, endPoint y: 333, distance: 41.0
click at [587, 322] on div "Published M+D - SW - GWP 2 tiers Aug Click to edit experience details + Add mor…" at bounding box center [698, 212] width 253 height 409
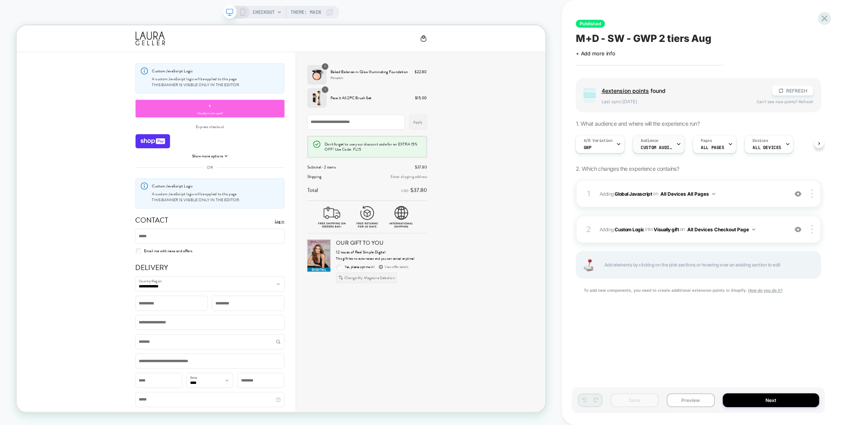
click at [650, 139] on span "Audience" at bounding box center [650, 141] width 18 height 6
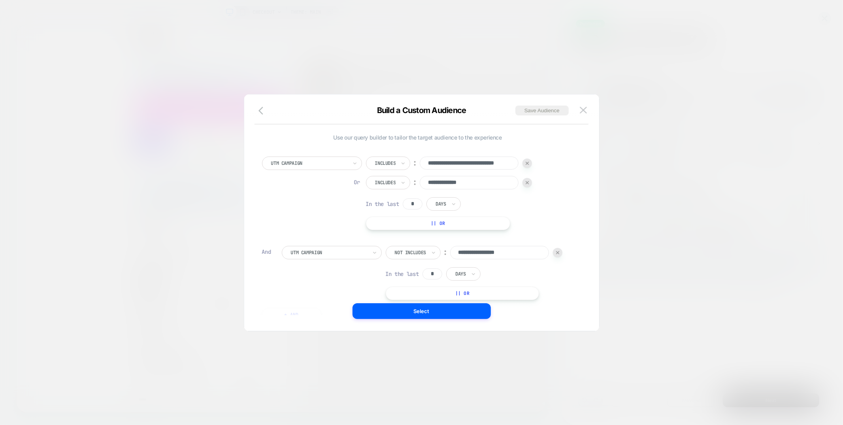
click at [253, 110] on div "Build a Custom Audience Save Audience" at bounding box center [421, 115] width 355 height 19
click at [257, 109] on button "button" at bounding box center [263, 111] width 14 height 11
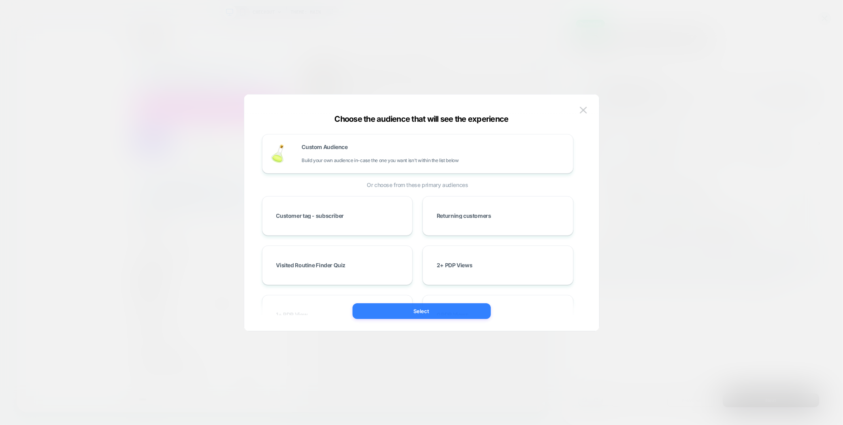
click at [399, 315] on button "Select" at bounding box center [422, 311] width 138 height 16
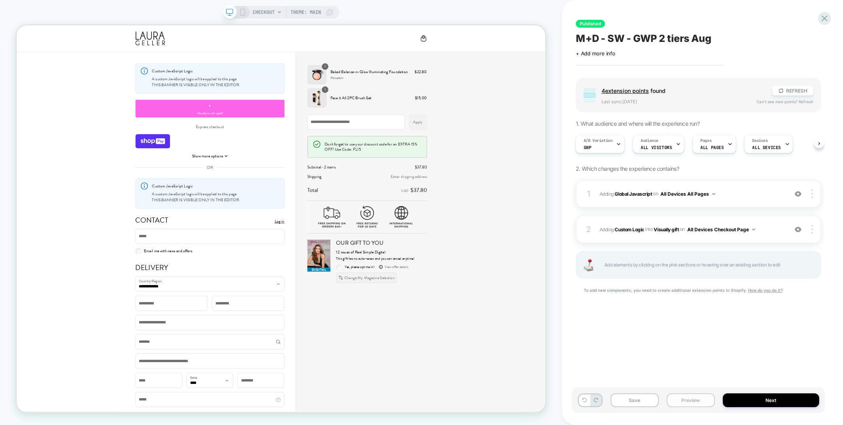
click at [691, 396] on button "Preview" at bounding box center [691, 400] width 48 height 14
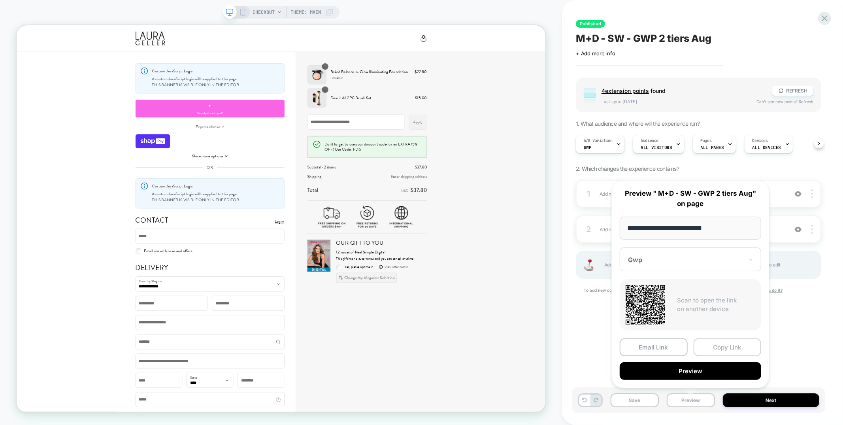
click at [710, 347] on button "Copy Link" at bounding box center [728, 347] width 68 height 18
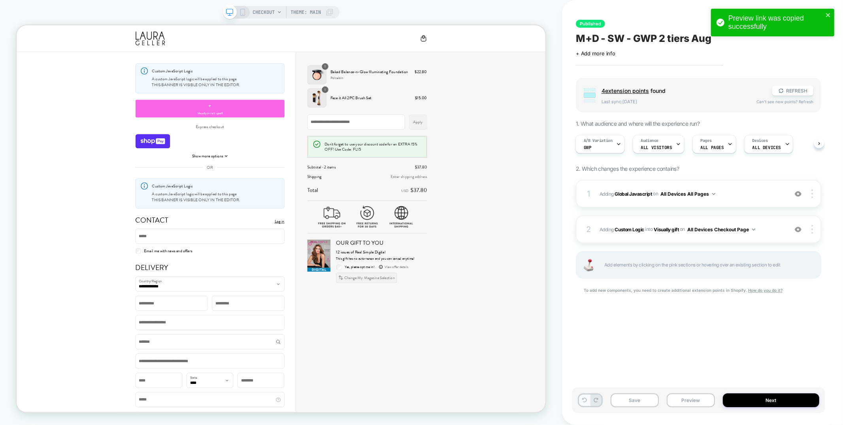
click at [585, 400] on icon at bounding box center [584, 400] width 5 height 5
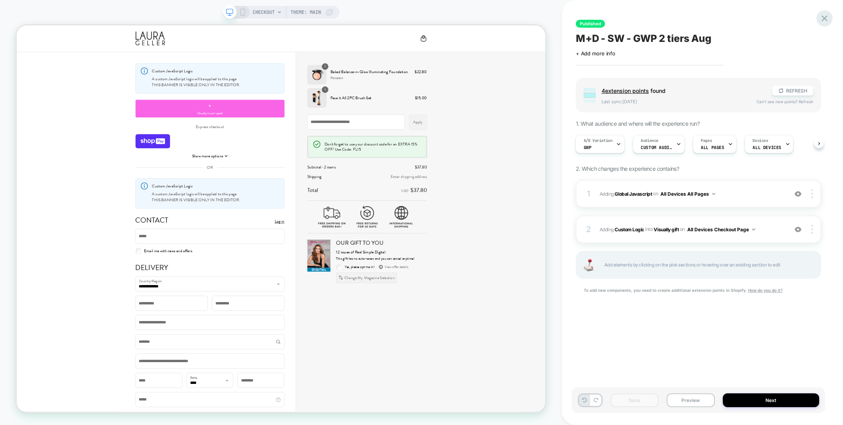
click at [823, 20] on icon at bounding box center [825, 18] width 6 height 6
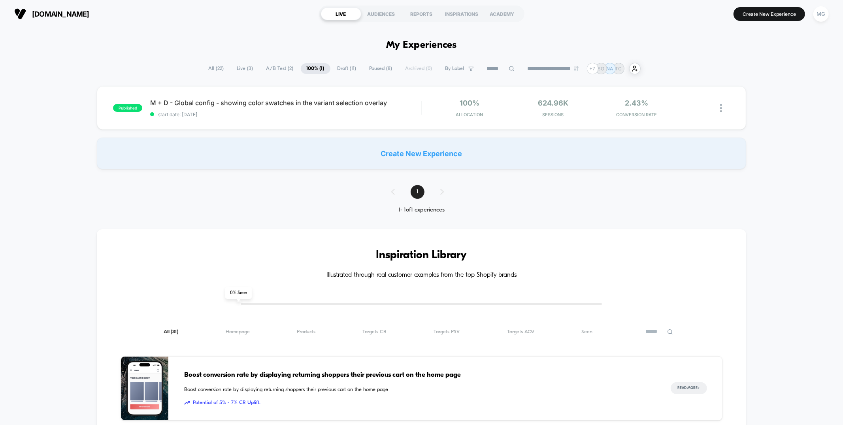
click at [367, 68] on span "Paused ( 8 )" at bounding box center [381, 68] width 35 height 11
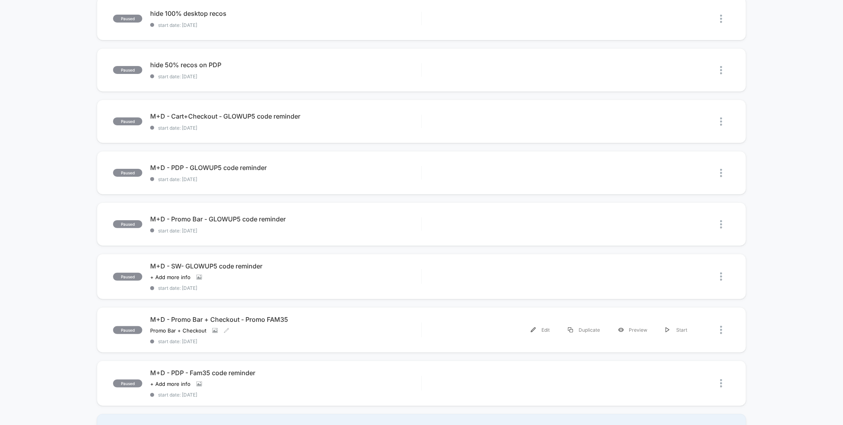
scroll to position [8, 0]
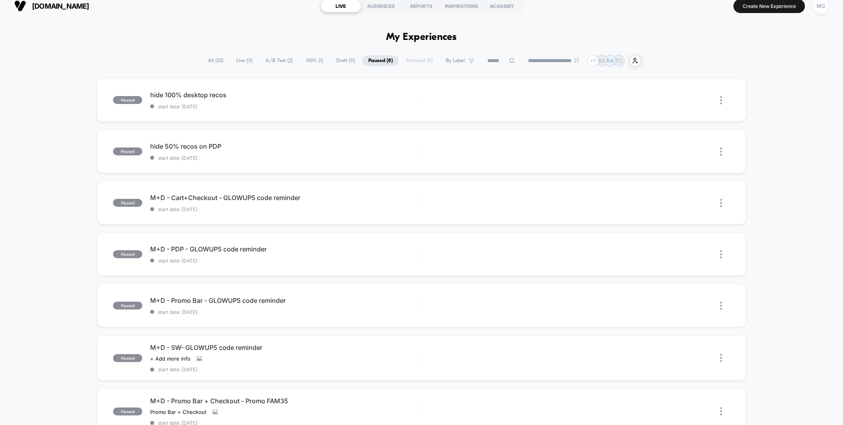
click at [341, 58] on span "Draft ( 11 )" at bounding box center [345, 60] width 31 height 11
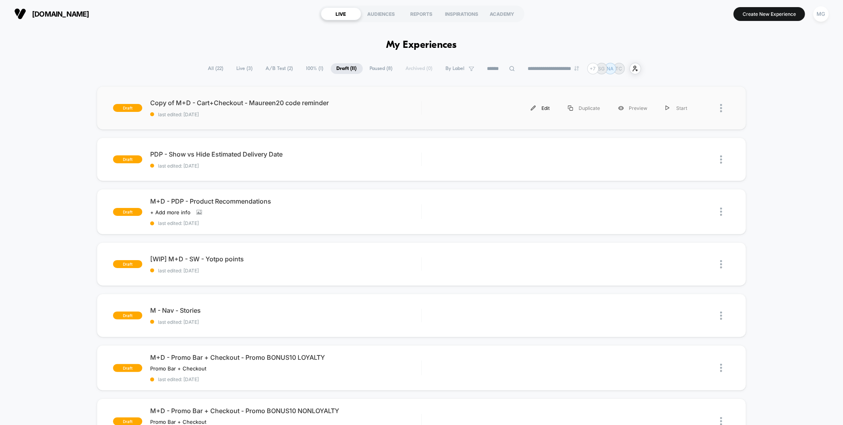
click at [548, 106] on div "Edit" at bounding box center [540, 108] width 37 height 18
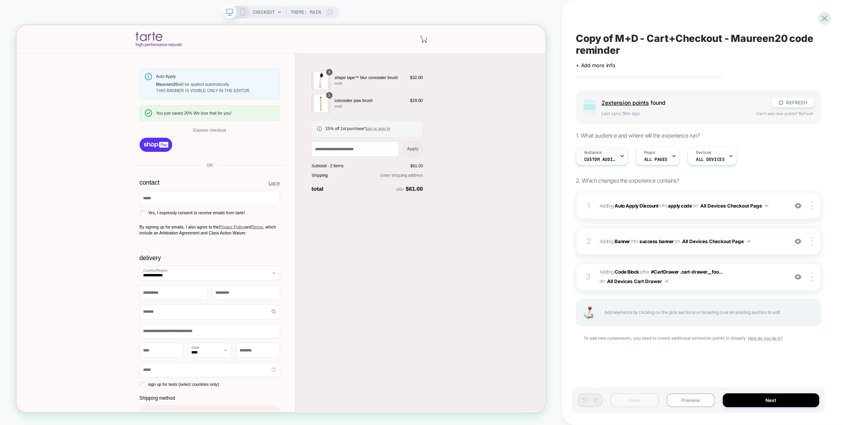
click at [611, 149] on div "Audience Custom Audience" at bounding box center [599, 156] width 47 height 18
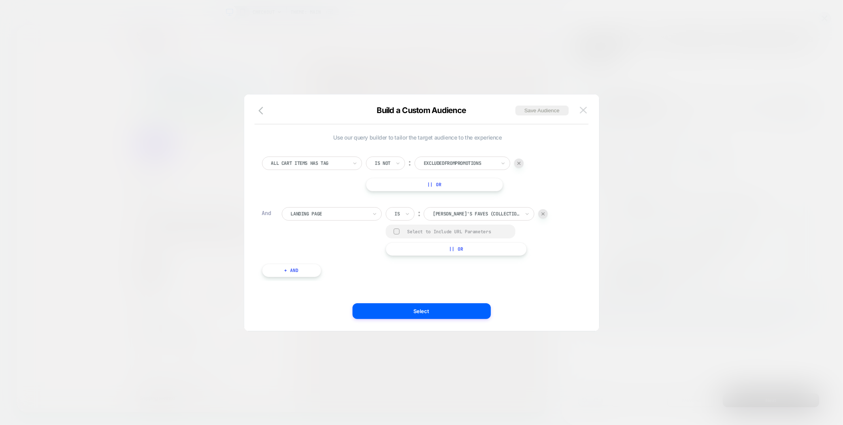
click at [585, 112] on img at bounding box center [583, 110] width 7 height 7
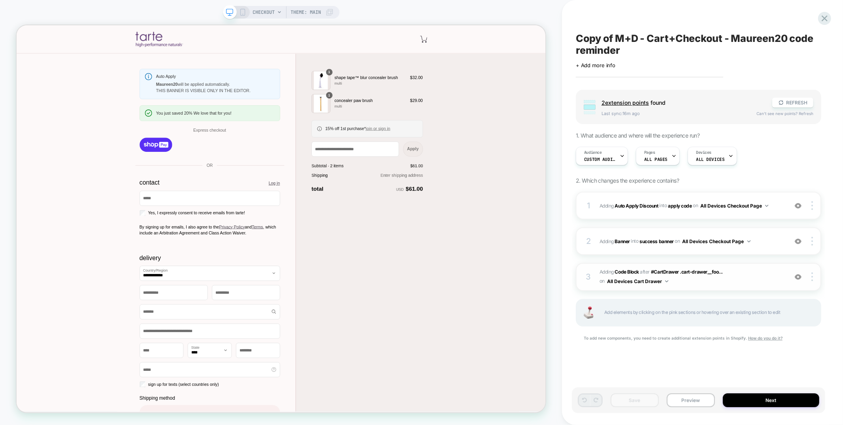
click at [671, 284] on span "Adding Code Block AFTER #CartDrawer .cart-drawer__foo... #CartDrawer .cart-draw…" at bounding box center [692, 277] width 184 height 19
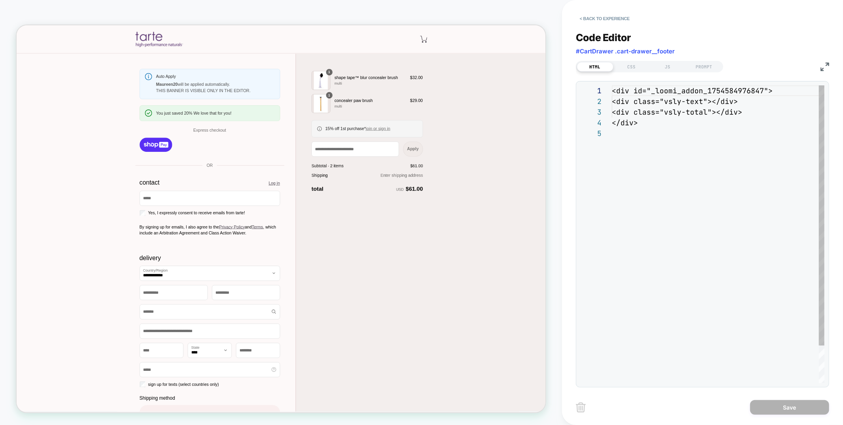
scroll to position [42, 0]
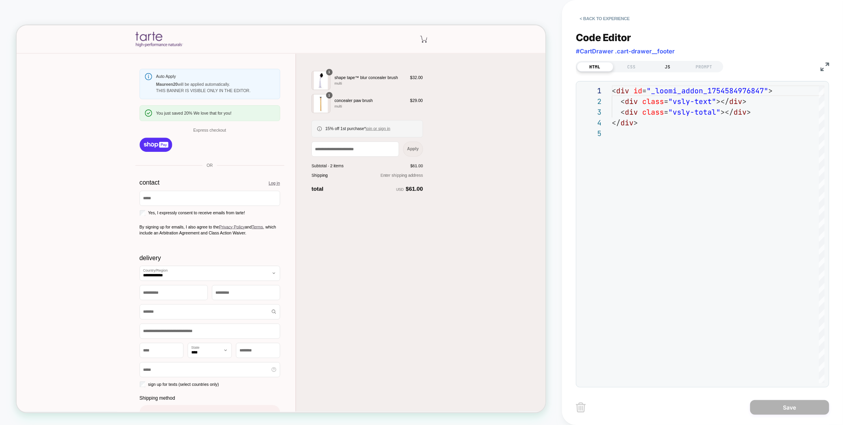
click at [668, 65] on div "JS" at bounding box center [668, 66] width 36 height 9
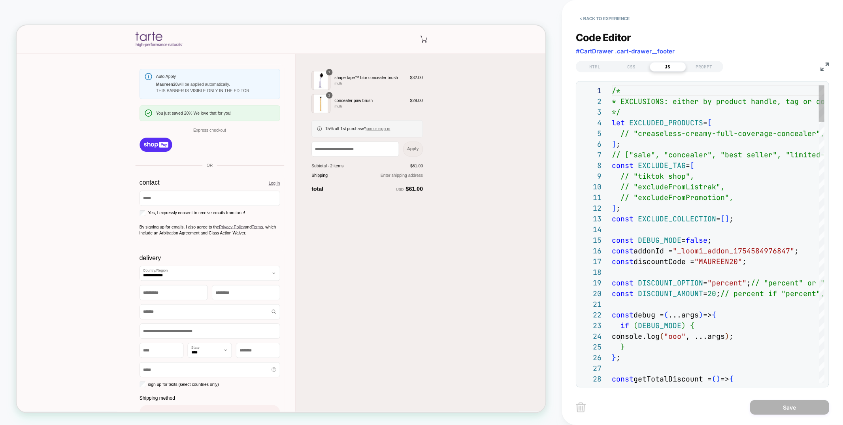
scroll to position [107, 0]
click at [624, 15] on button "< Back to experience" at bounding box center [605, 18] width 58 height 13
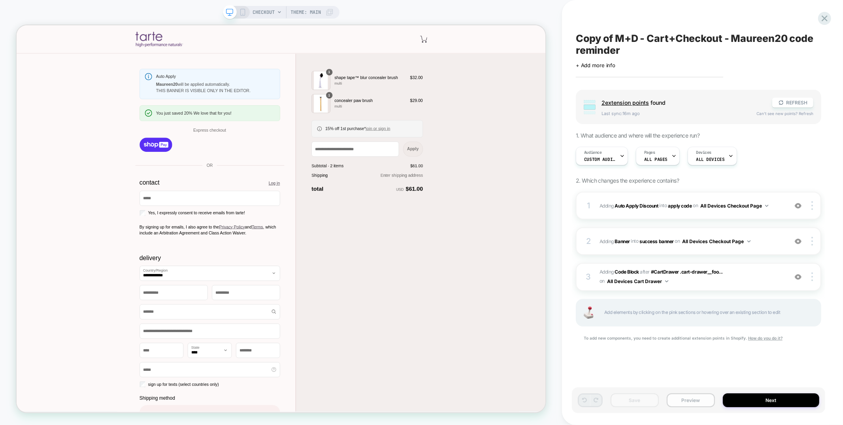
click at [683, 398] on button "Preview" at bounding box center [691, 400] width 48 height 14
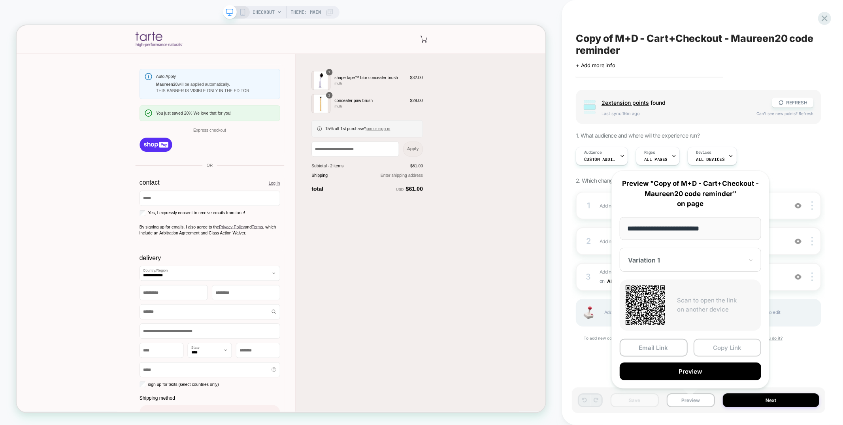
click at [725, 344] on button "Copy Link" at bounding box center [728, 348] width 68 height 18
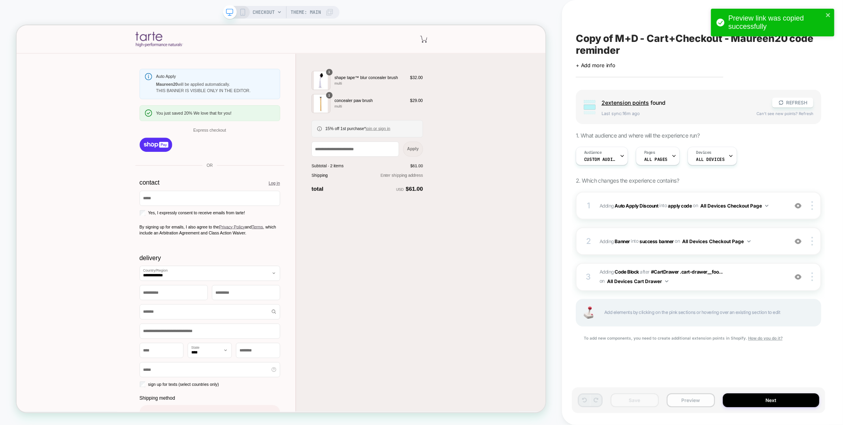
click at [694, 401] on button "Preview" at bounding box center [691, 400] width 48 height 14
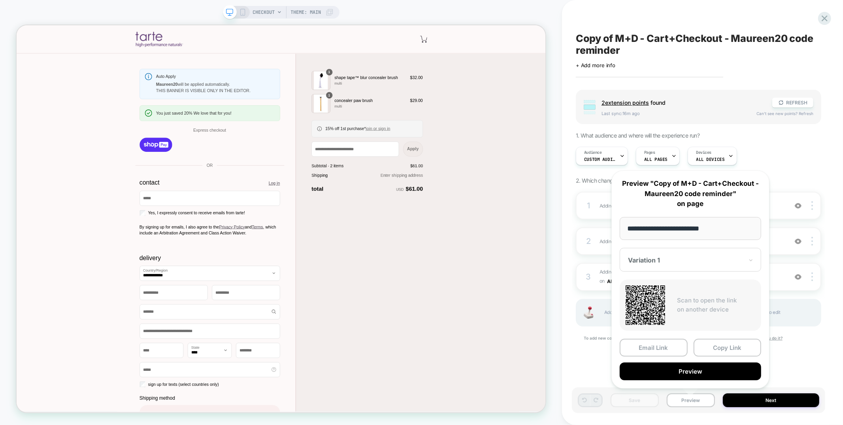
click at [687, 228] on input "**********" at bounding box center [690, 228] width 141 height 23
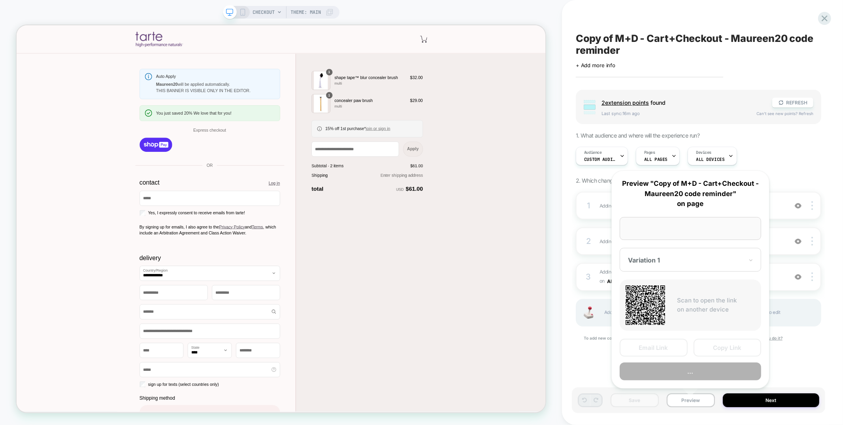
paste input "**********"
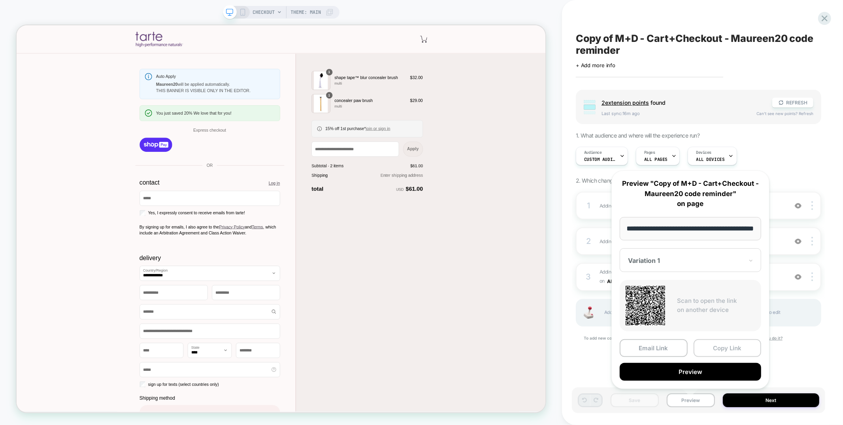
type input "**********"
click at [732, 346] on button "Copy Link" at bounding box center [728, 348] width 68 height 18
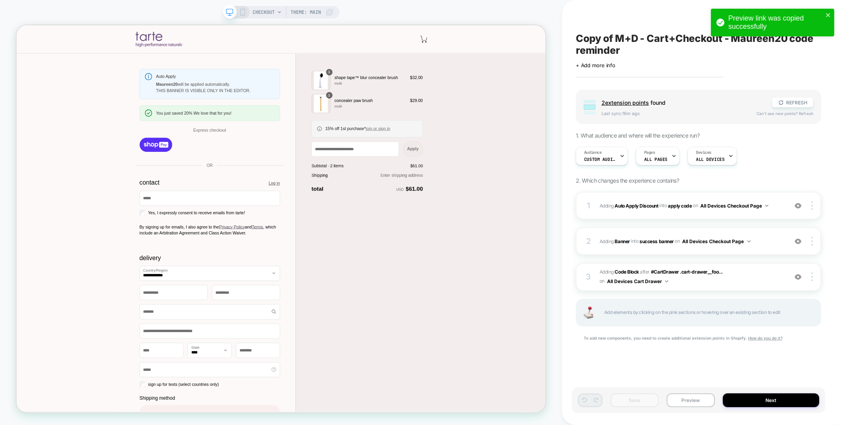
click at [592, 360] on div "1 #_loomi_addon_1754928522677_dup1754949745_dup1754949748_dup1756389812 Adding …" at bounding box center [698, 277] width 245 height 170
click at [743, 61] on div "Click to edit experience details + Add more info" at bounding box center [698, 62] width 245 height 12
click at [688, 284] on span "Adding Code Block AFTER #CartDrawer .cart-drawer__foo... #CartDrawer .cart-draw…" at bounding box center [692, 277] width 184 height 19
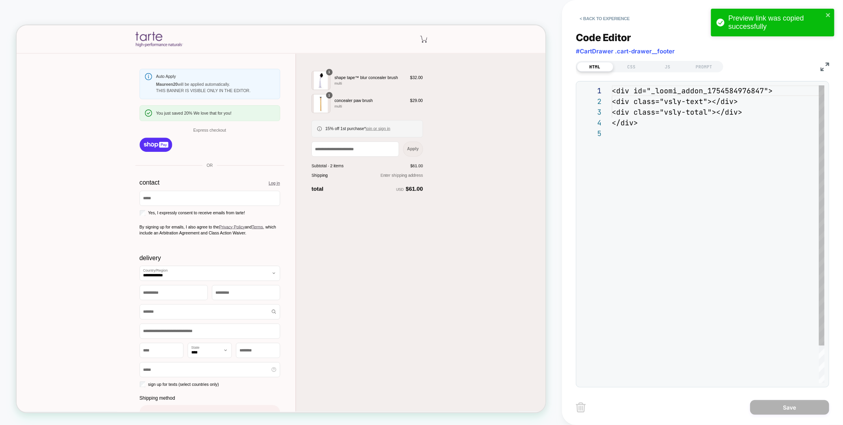
scroll to position [42, 0]
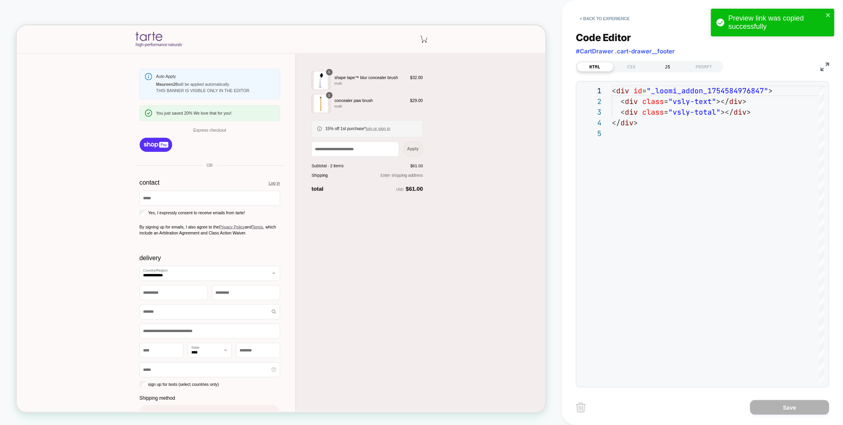
click at [667, 69] on div "JS" at bounding box center [668, 66] width 36 height 9
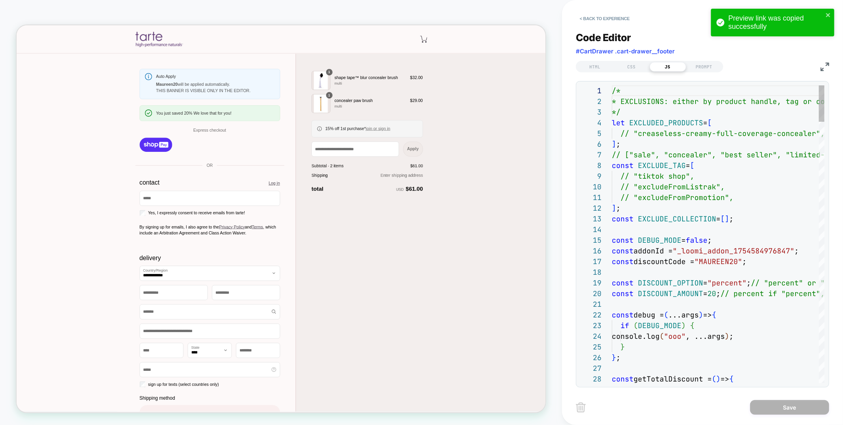
scroll to position [107, 0]
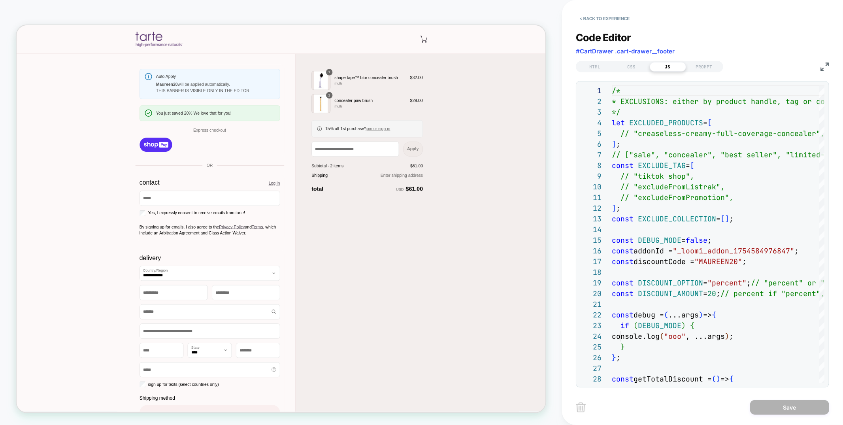
type textarea "**********"
click at [615, 23] on button "< Back to experience" at bounding box center [605, 18] width 58 height 13
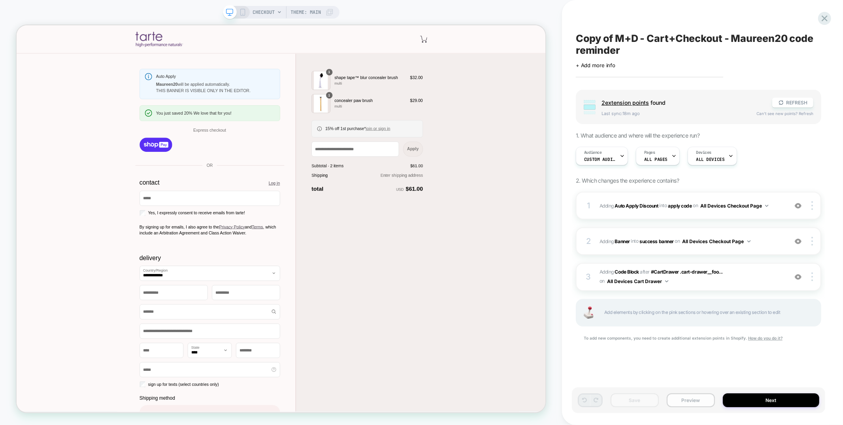
click at [695, 398] on button "Preview" at bounding box center [691, 400] width 48 height 14
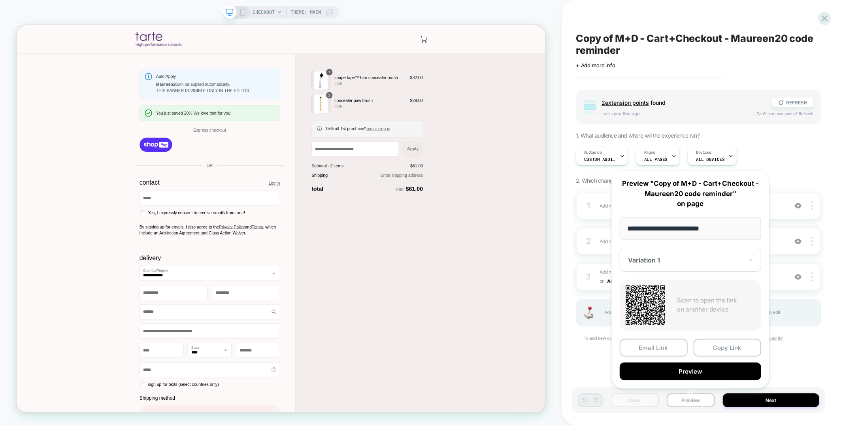
click at [697, 224] on input "**********" at bounding box center [690, 228] width 141 height 23
click at [698, 224] on input "**********" at bounding box center [690, 228] width 141 height 23
paste input "**********"
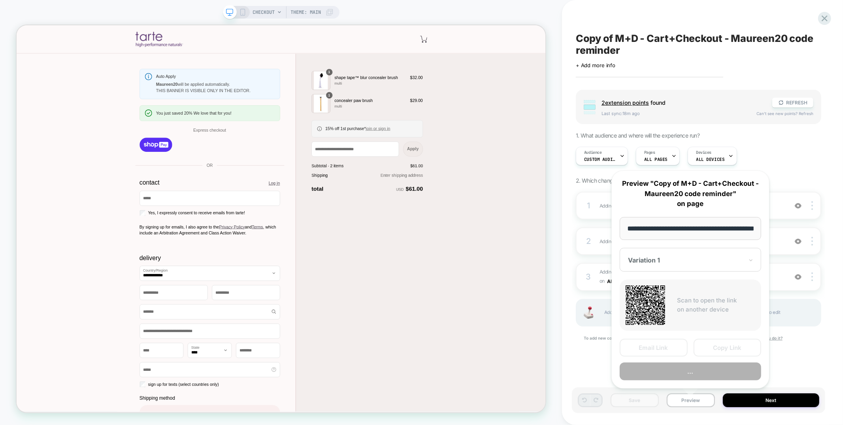
scroll to position [0, 21]
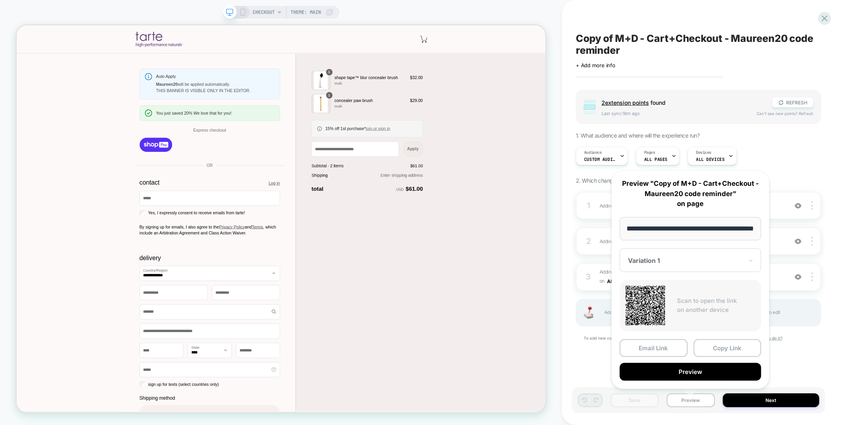
type input "**********"
click at [598, 369] on div "Copy of M+D - Cart+Checkout - Maureen20 code reminder Click to edit experience …" at bounding box center [698, 212] width 253 height 409
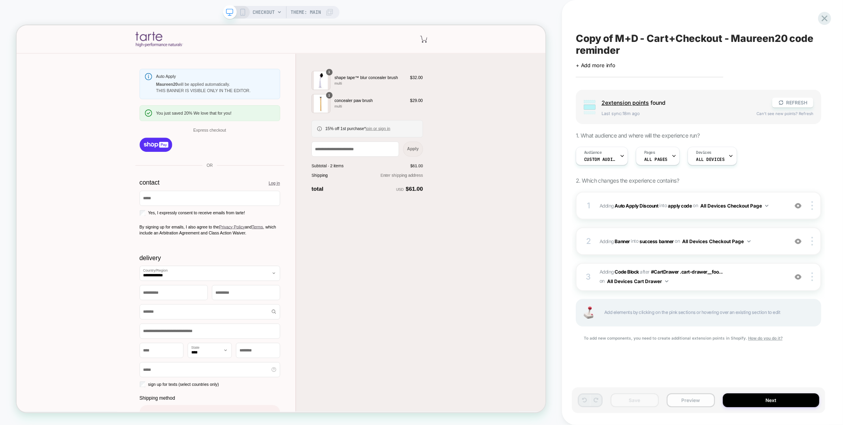
click at [686, 398] on button "Preview" at bounding box center [691, 400] width 48 height 14
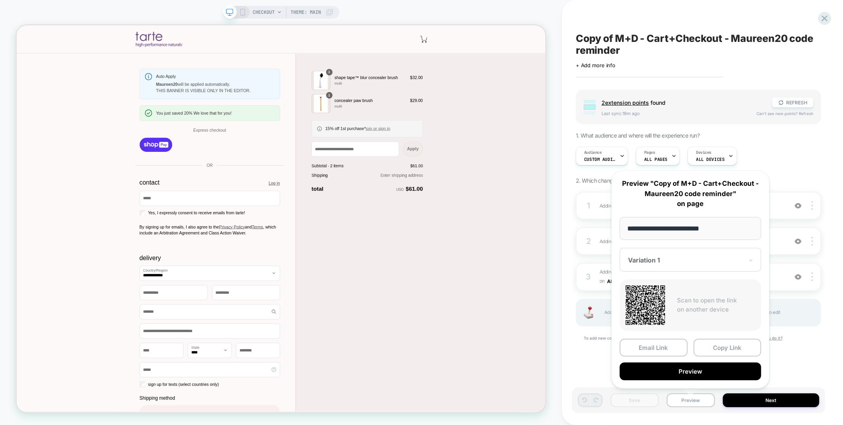
click at [715, 229] on input "**********" at bounding box center [690, 228] width 141 height 23
type input "**********"
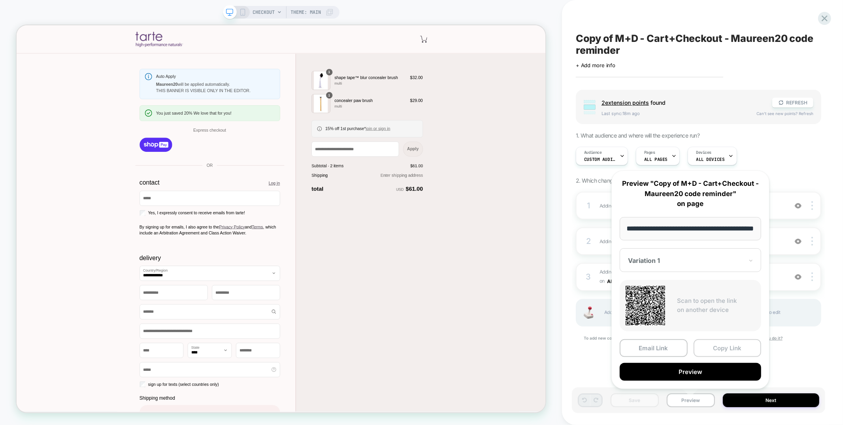
scroll to position [0, 0]
click at [715, 351] on button "Copy Link" at bounding box center [728, 348] width 68 height 18
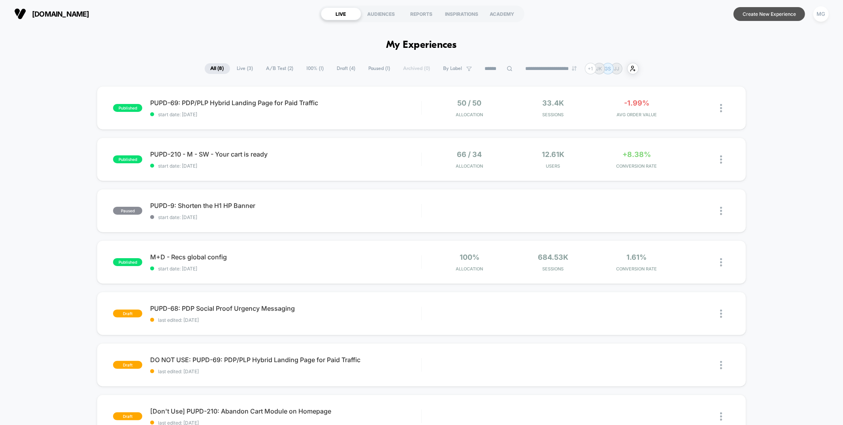
click at [772, 14] on button "Create New Experience" at bounding box center [770, 14] width 72 height 14
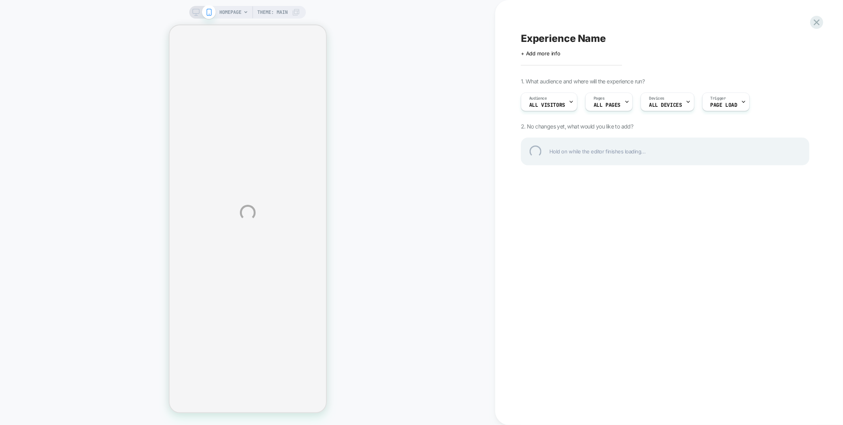
click at [619, 106] on div "HOMEPAGE Theme: MAIN Experience Name Click to edit experience details + Add mor…" at bounding box center [421, 212] width 843 height 425
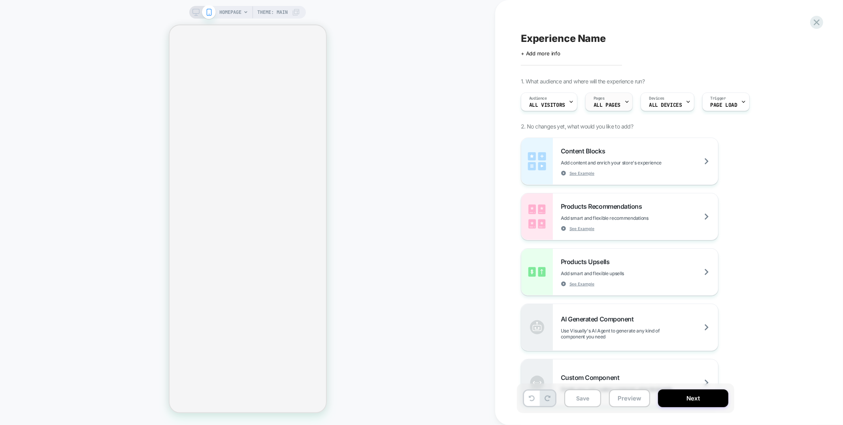
click at [612, 94] on div "Pages ALL PAGES" at bounding box center [607, 102] width 43 height 18
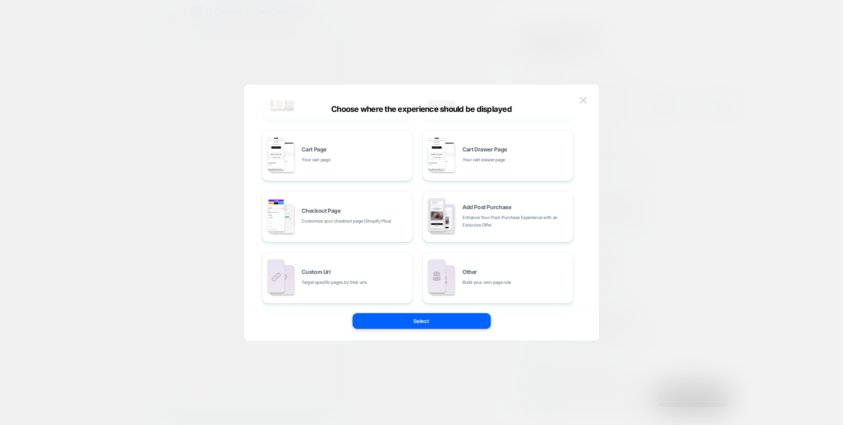
scroll to position [119, 0]
click at [357, 222] on span "Customize your checkout page (Shopify Plus)" at bounding box center [347, 219] width 90 height 8
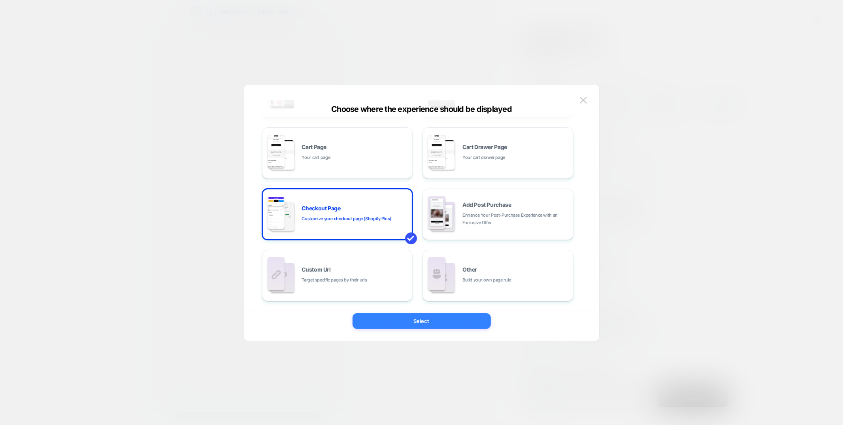
click at [367, 321] on button "Select" at bounding box center [422, 321] width 138 height 16
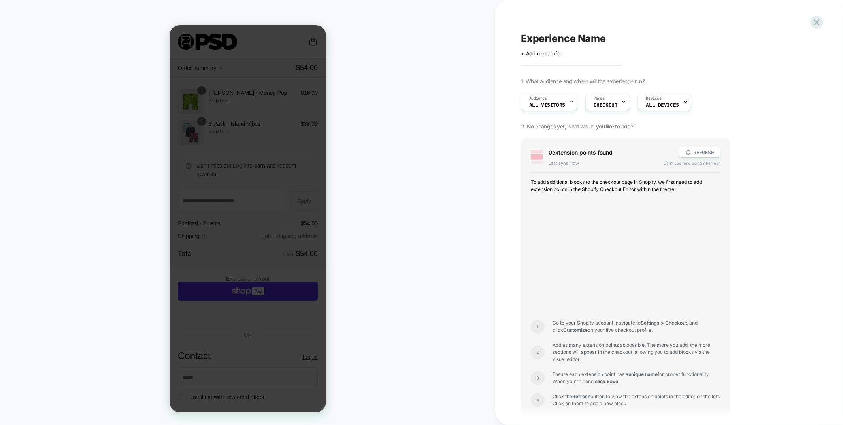
scroll to position [0, 0]
click at [0, 0] on div "Audience All Visitors" at bounding box center [0, 0] width 0 height 0
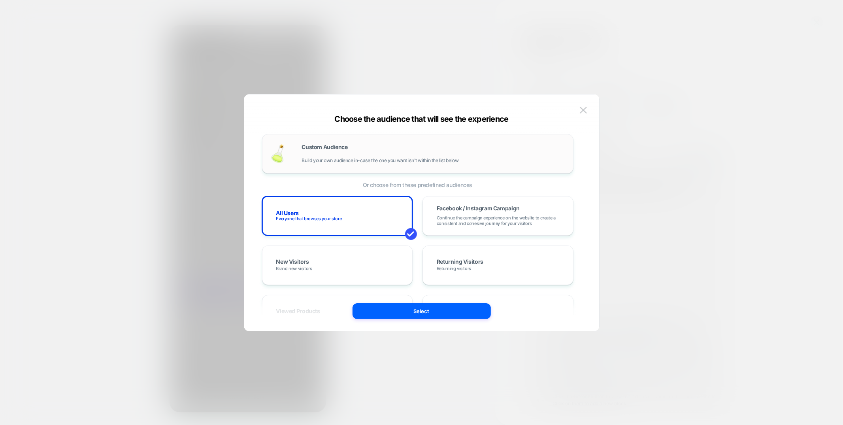
click at [340, 165] on div "Custom Audience Build your own audience in-case the one you want isn't within t…" at bounding box center [417, 154] width 311 height 40
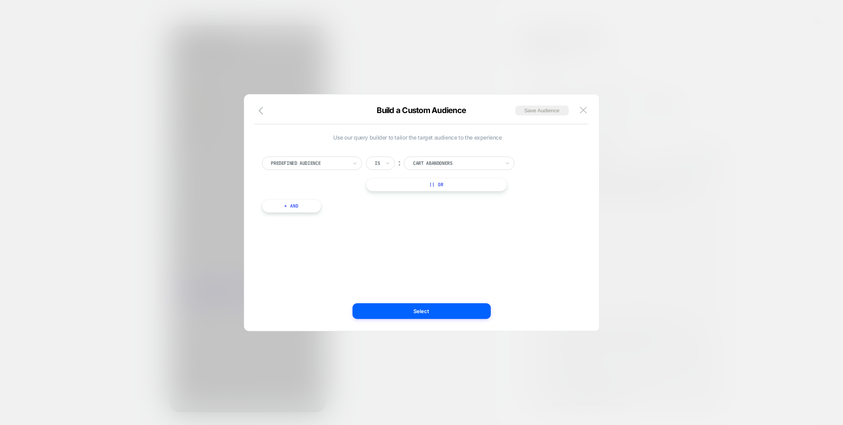
click at [334, 166] on div at bounding box center [309, 163] width 76 height 7
click at [587, 108] on img at bounding box center [583, 110] width 7 height 7
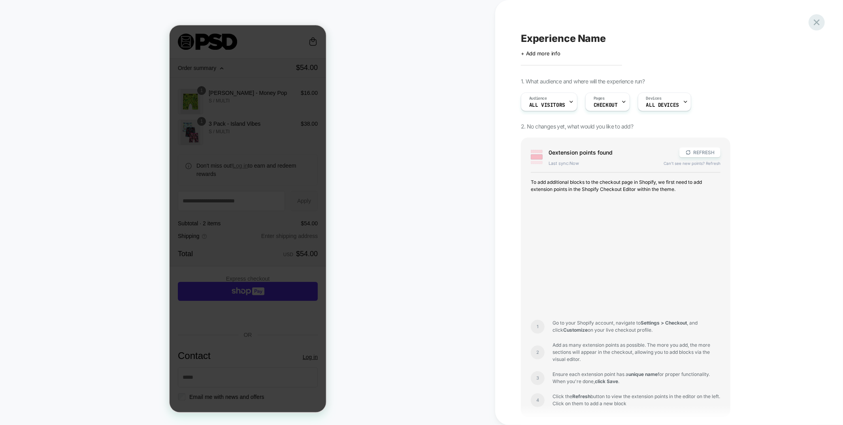
drag, startPoint x: 822, startPoint y: 26, endPoint x: 816, endPoint y: 25, distance: 6.7
click icon
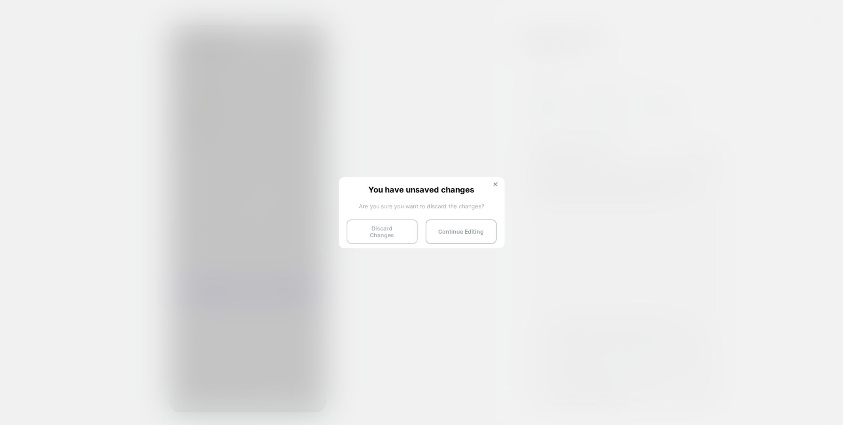
click button "Discard Changes"
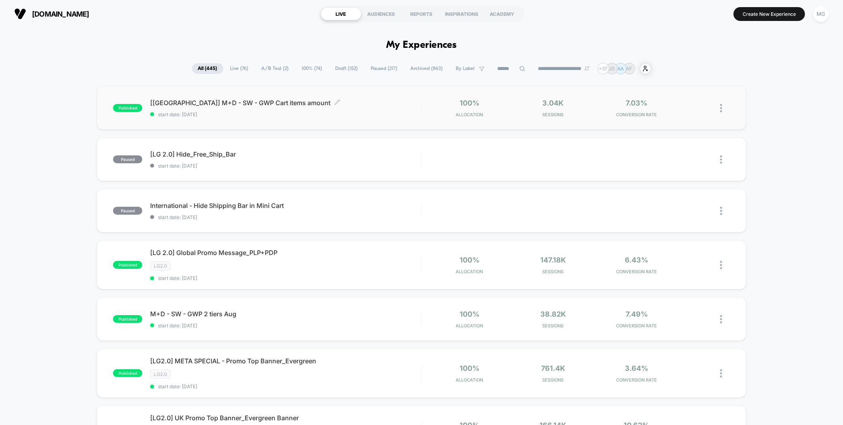
scroll to position [18, 0]
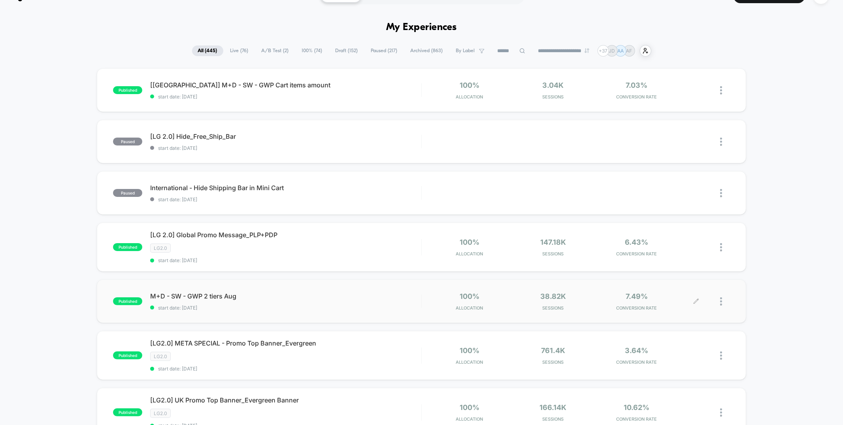
click at [698, 302] on icon at bounding box center [696, 301] width 6 height 6
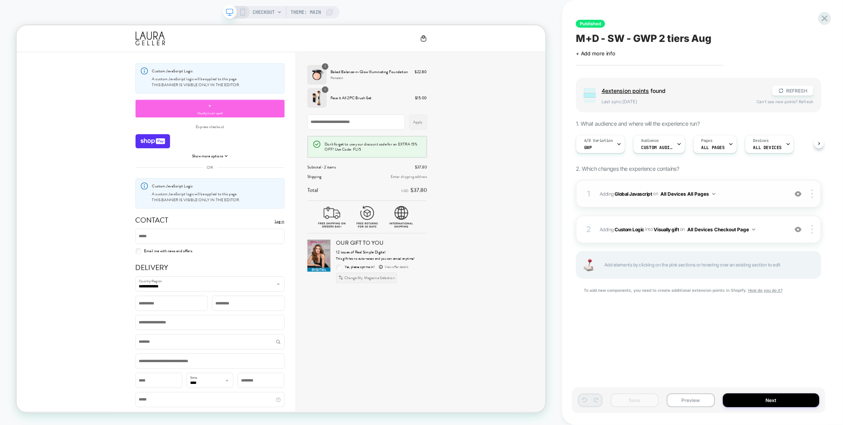
scroll to position [0, 0]
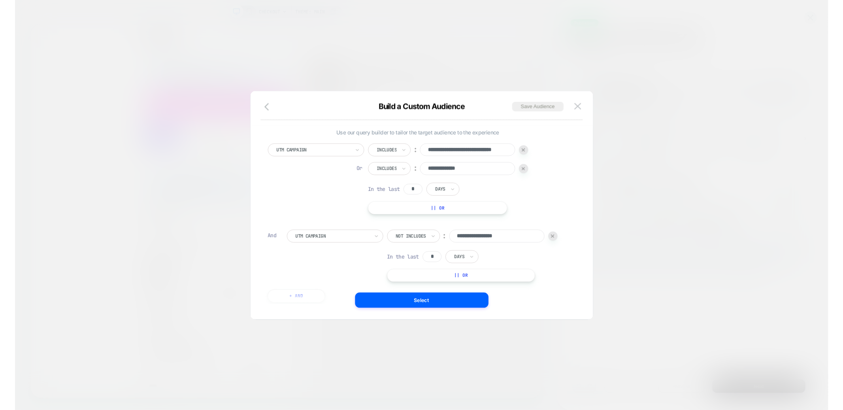
scroll to position [0, 0]
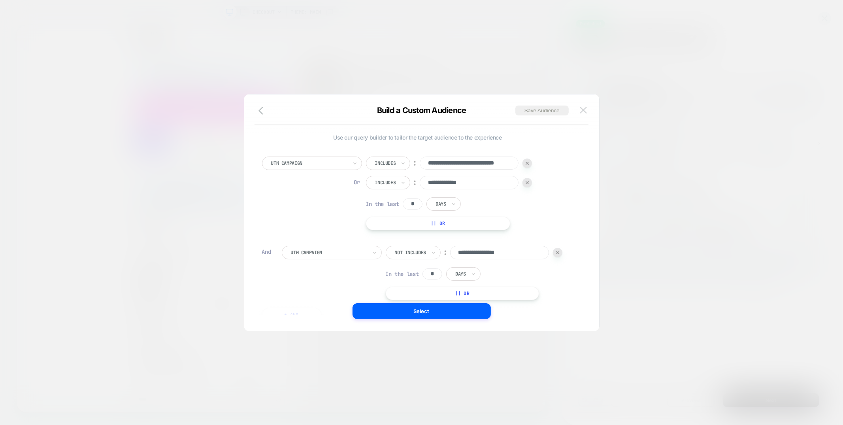
click at [489, 319] on button at bounding box center [486, 322] width 6 height 6
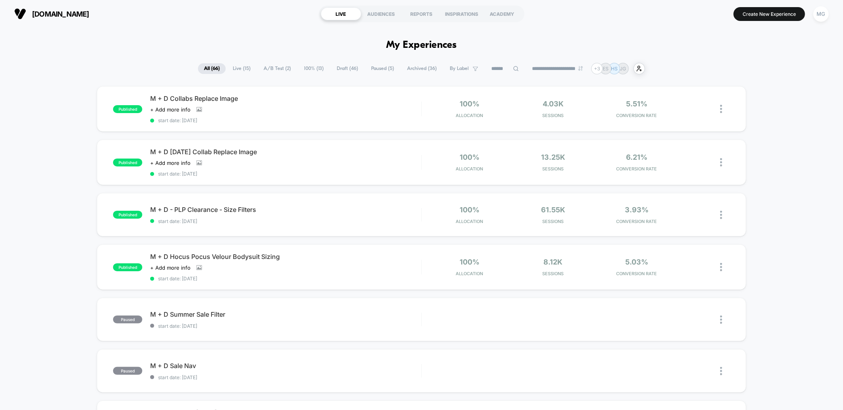
click at [280, 67] on span "A/B Test ( 2 )" at bounding box center [277, 68] width 39 height 11
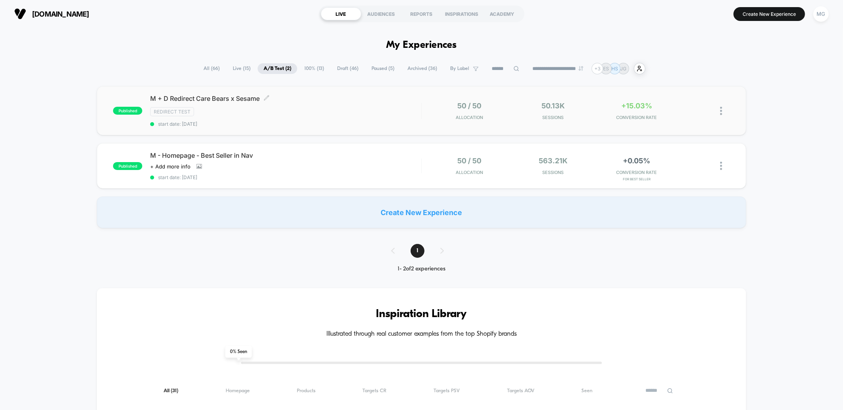
click at [360, 119] on div "M + D Redirect Care Bears x Sesame Click to edit experience details Click to ed…" at bounding box center [285, 110] width 271 height 32
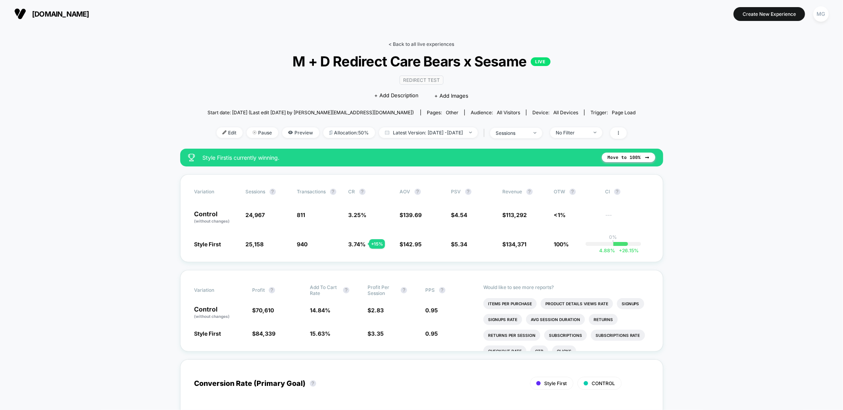
scroll to position [1, 0]
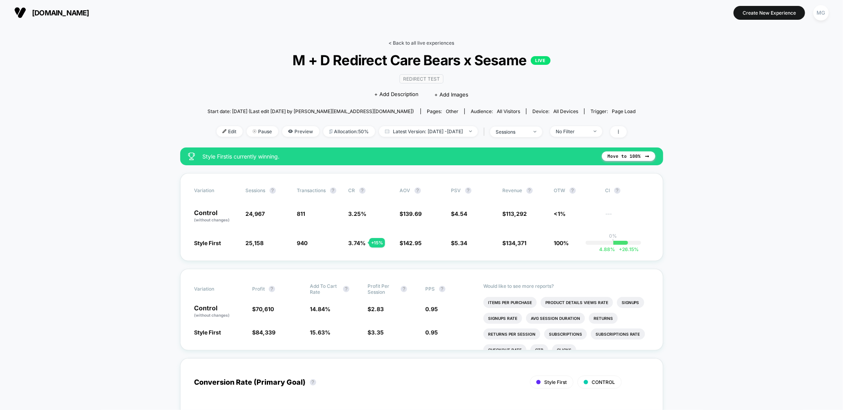
click at [428, 41] on link "< Back to all live experiences" at bounding box center [422, 43] width 66 height 6
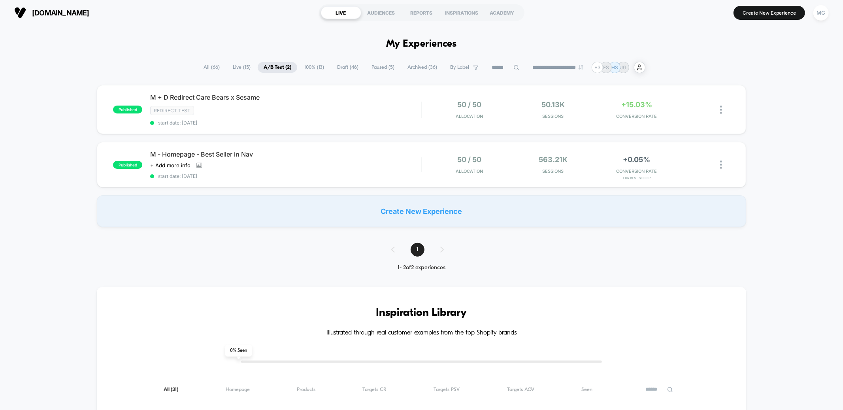
click at [319, 68] on span "100% ( 13 )" at bounding box center [314, 67] width 32 height 11
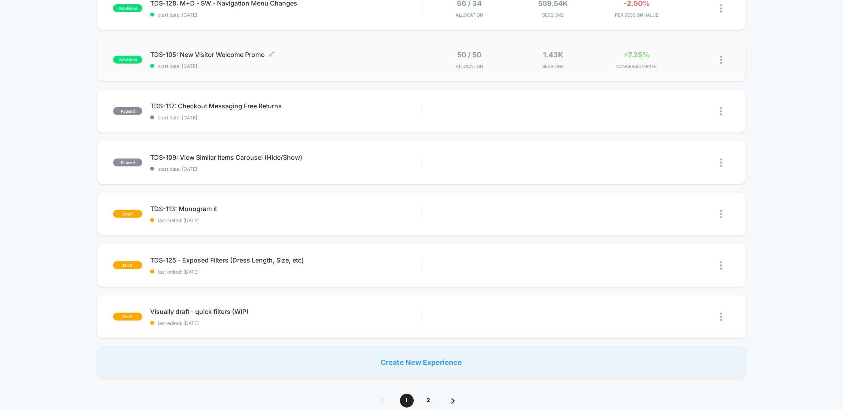
scroll to position [441, 0]
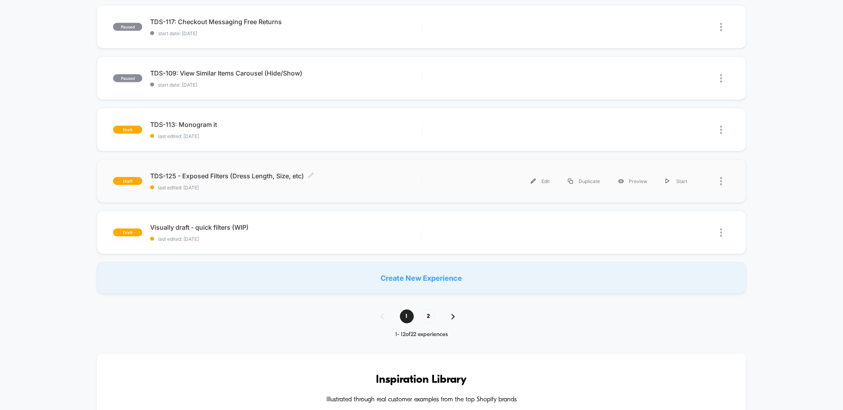
click at [343, 187] on span "last edited: [DATE]" at bounding box center [285, 188] width 271 height 6
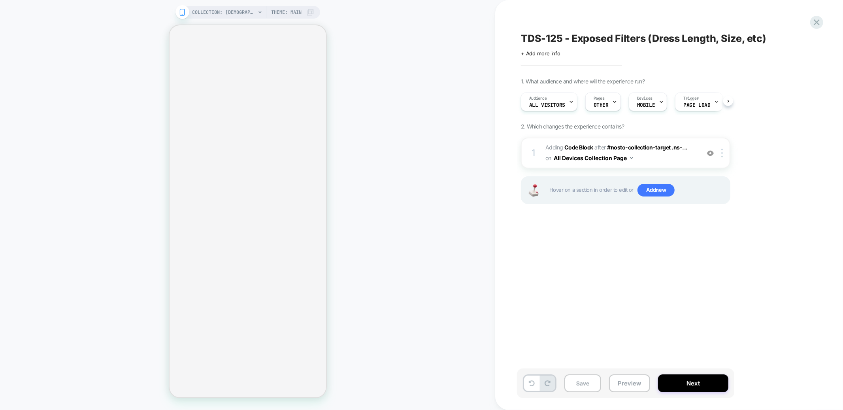
scroll to position [0, 0]
click at [654, 161] on span "Adding Code Block AFTER #nosto-collection-target .ns-... #nosto-collection-targ…" at bounding box center [620, 152] width 151 height 21
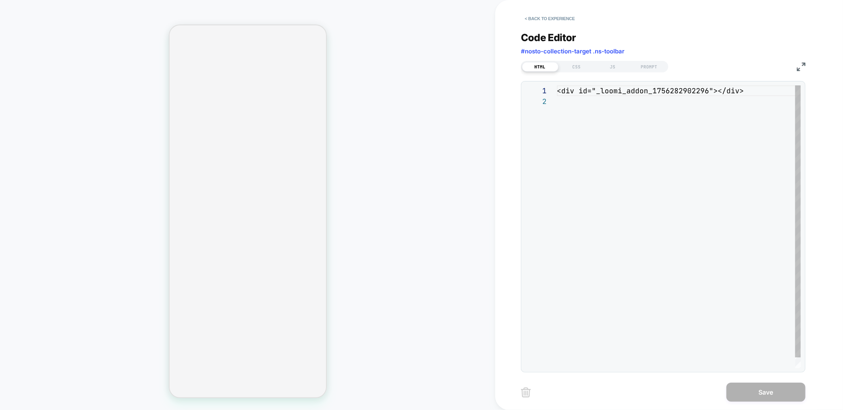
scroll to position [10, 0]
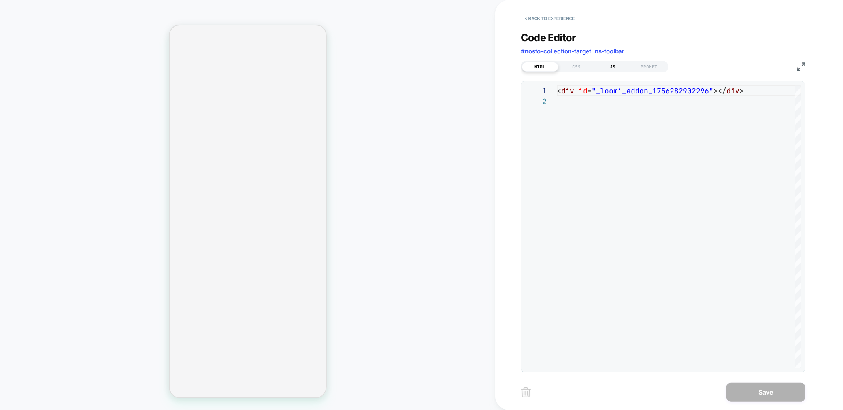
click at [614, 66] on div "JS" at bounding box center [613, 66] width 36 height 9
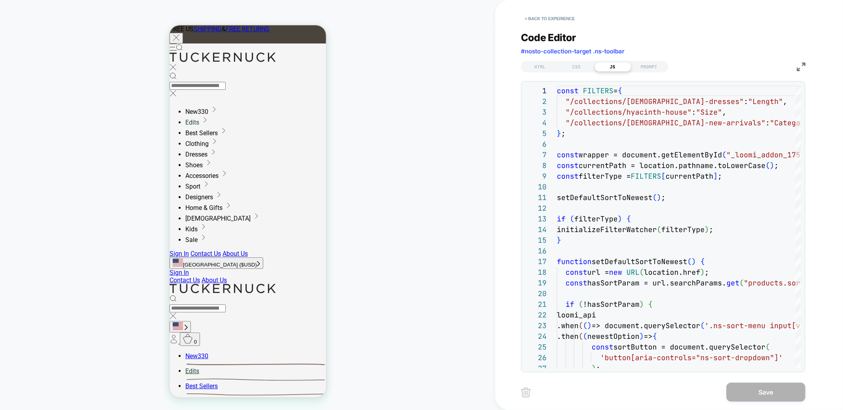
scroll to position [0, 0]
click at [0, 0] on button "< Back to experience" at bounding box center [0, 0] width 0 height 0
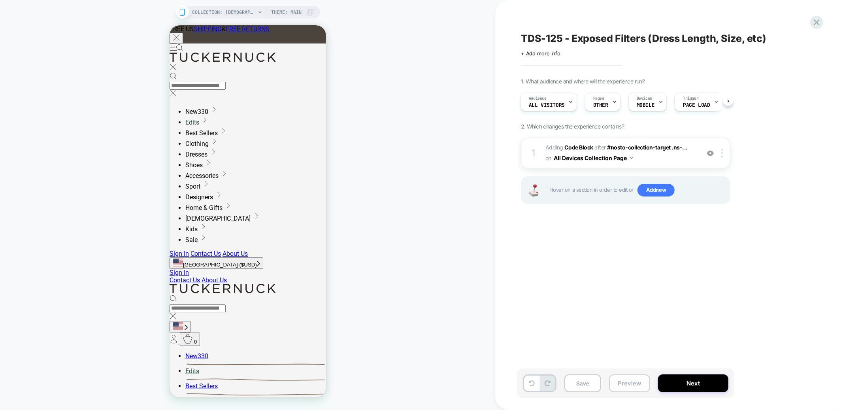
click at [630, 382] on button "Preview" at bounding box center [629, 383] width 41 height 18
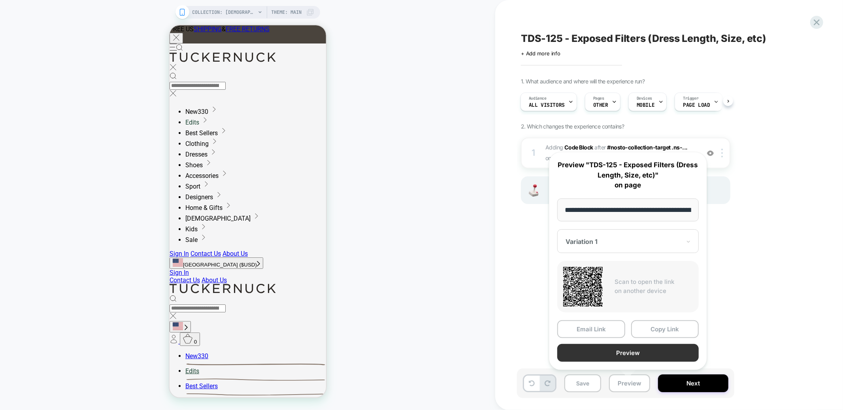
scroll to position [0, 89]
click at [636, 349] on button "Preview" at bounding box center [627, 353] width 141 height 18
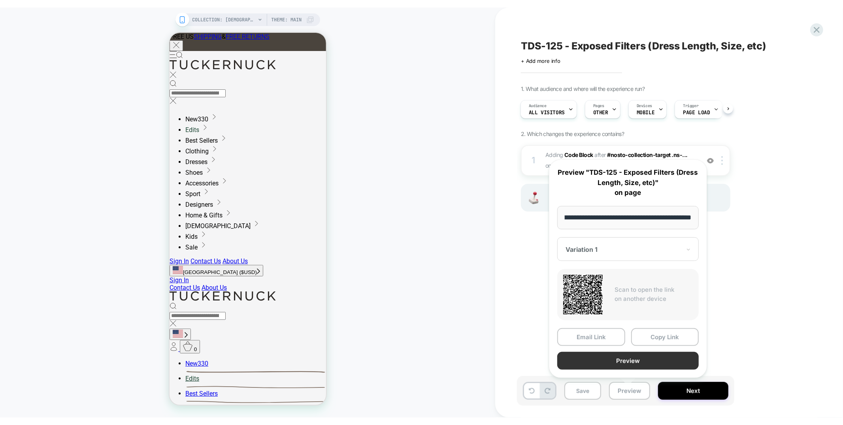
scroll to position [0, 0]
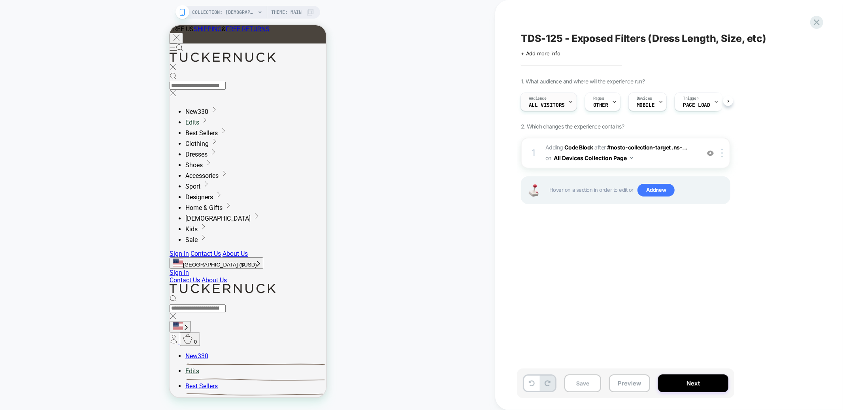
click at [564, 100] on div "Audience All Visitors" at bounding box center [547, 102] width 52 height 18
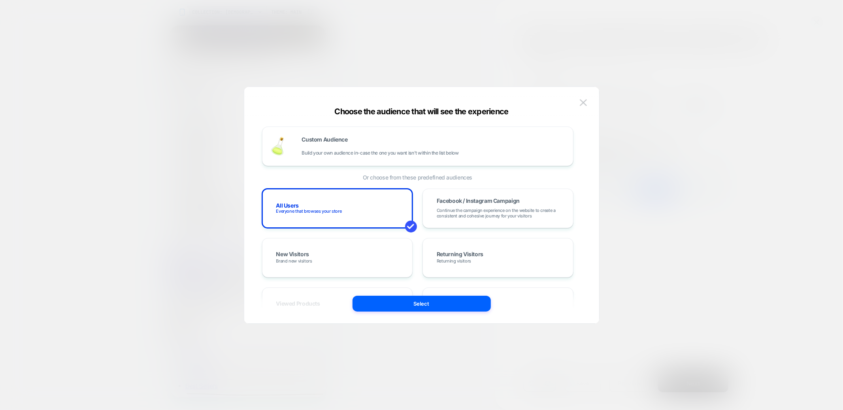
click at [0, 0] on div at bounding box center [0, 0] width 0 height 0
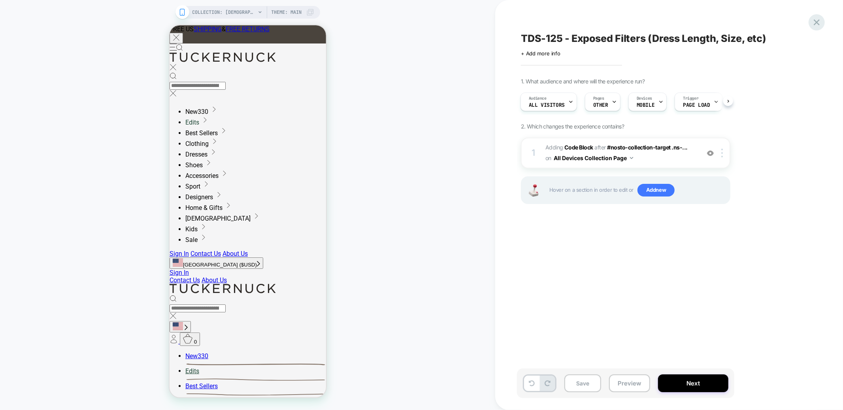
click at [819, 20] on icon at bounding box center [817, 22] width 6 height 6
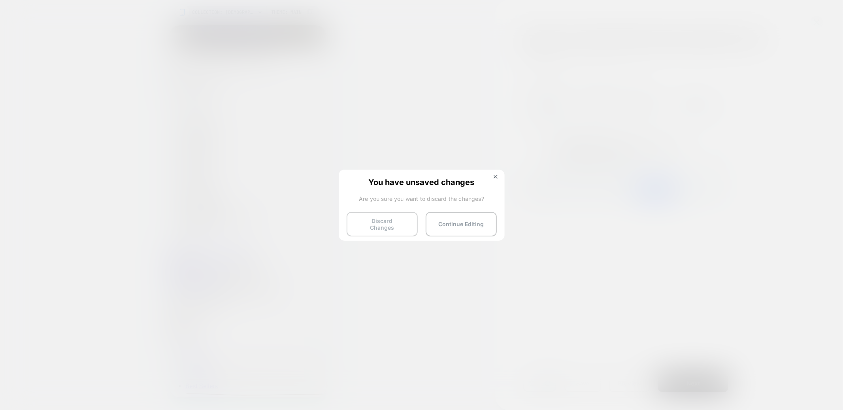
click at [375, 222] on button "Discard Changes" at bounding box center [382, 224] width 71 height 25
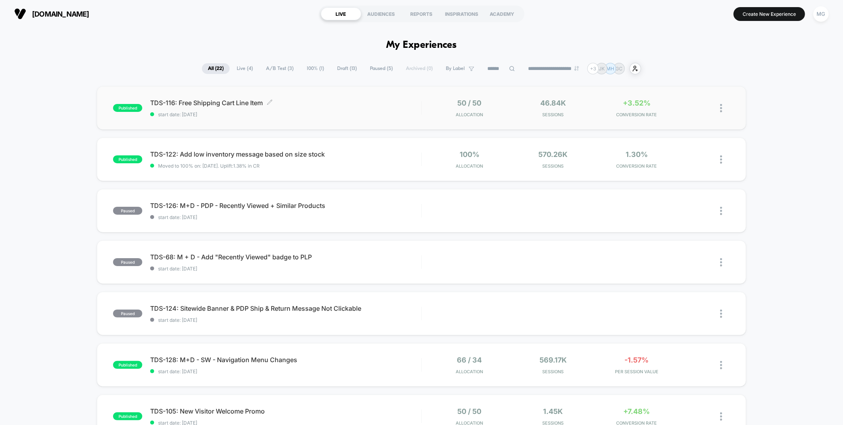
click at [320, 111] on span "start date: 8/27/2025" at bounding box center [285, 114] width 271 height 6
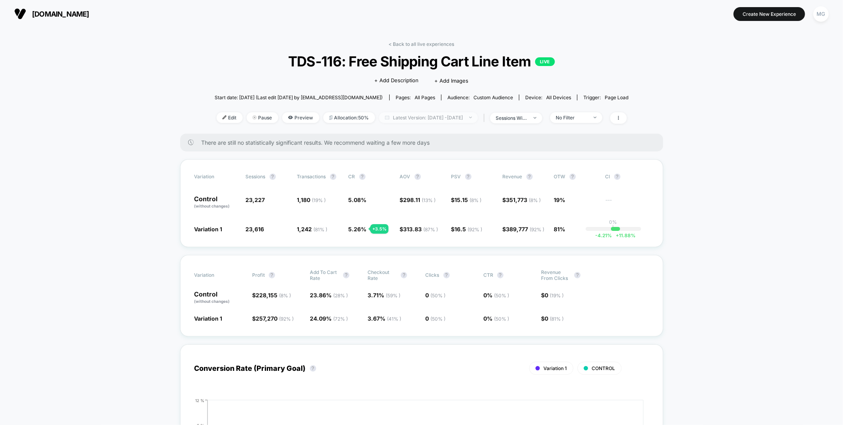
click at [433, 115] on span "Latest Version: Aug 27, 2025 - Aug 28, 2025" at bounding box center [428, 117] width 99 height 11
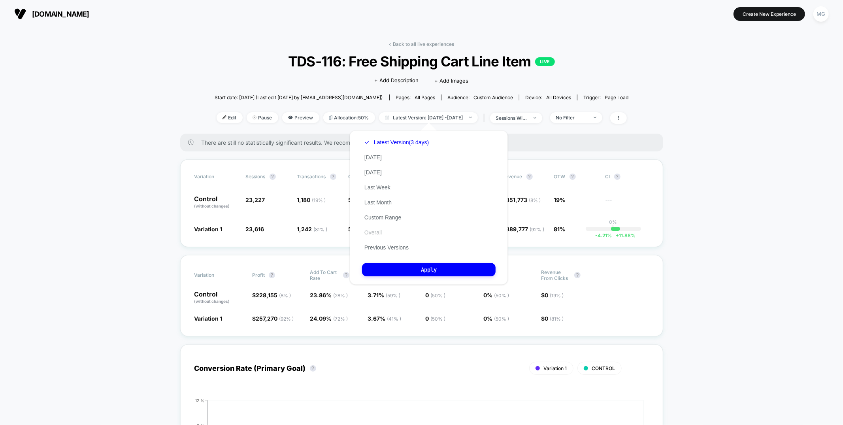
click at [380, 231] on button "Overall" at bounding box center [373, 232] width 22 height 7
click at [383, 271] on button "Apply" at bounding box center [429, 269] width 134 height 13
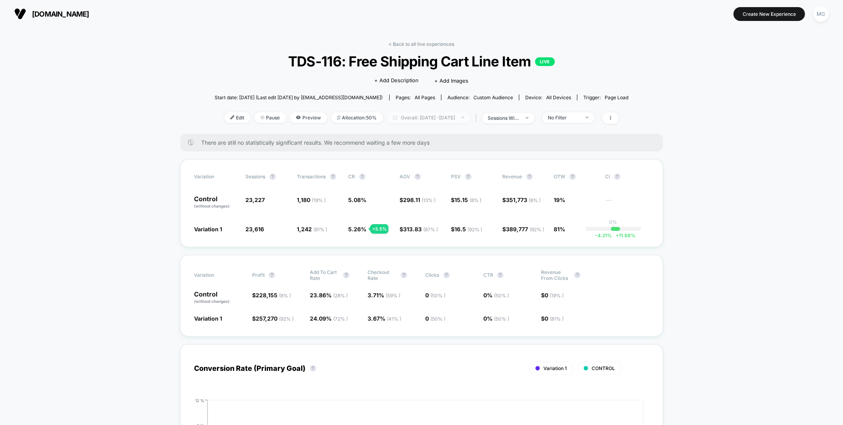
click at [427, 119] on span "Overall: Aug 26, 2025 - Aug 28, 2025" at bounding box center [428, 117] width 83 height 11
select select "*"
select select "****"
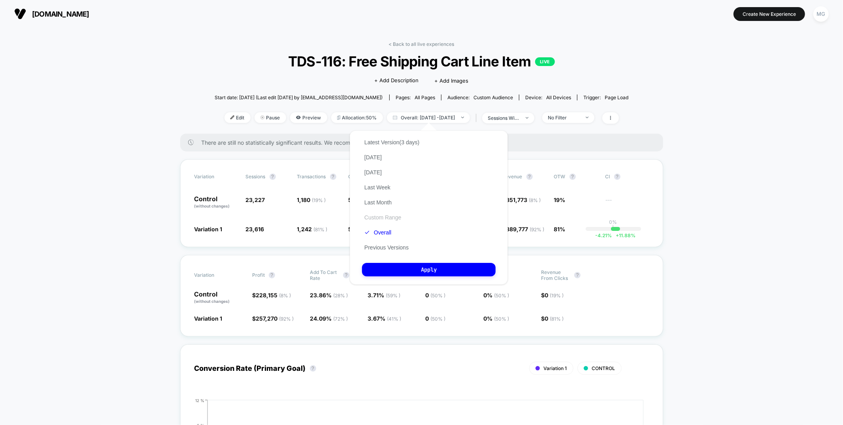
click at [381, 215] on button "Custom Range" at bounding box center [382, 217] width 41 height 7
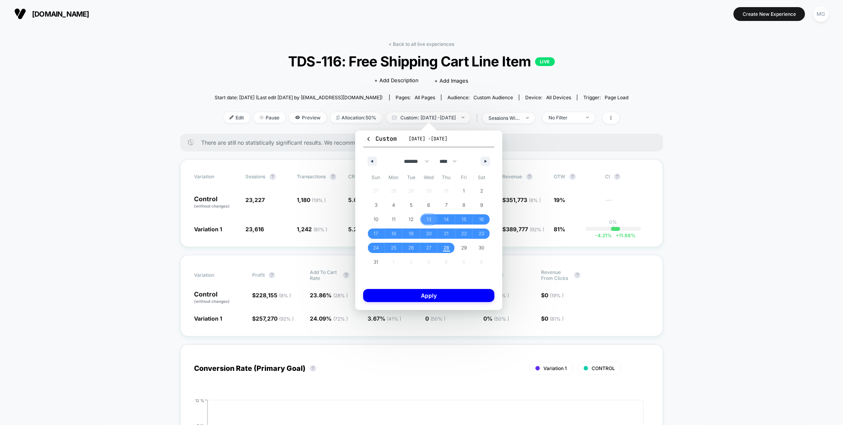
drag, startPoint x: 421, startPoint y: 217, endPoint x: 428, endPoint y: 226, distance: 11.0
click at [422, 217] on span "13" at bounding box center [429, 219] width 18 height 10
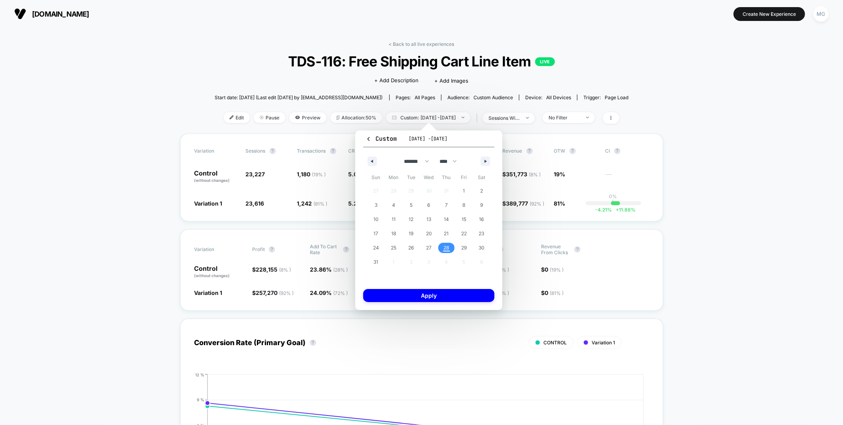
drag, startPoint x: 444, startPoint y: 246, endPoint x: 446, endPoint y: 272, distance: 26.2
click at [444, 246] on span "28" at bounding box center [446, 248] width 6 height 14
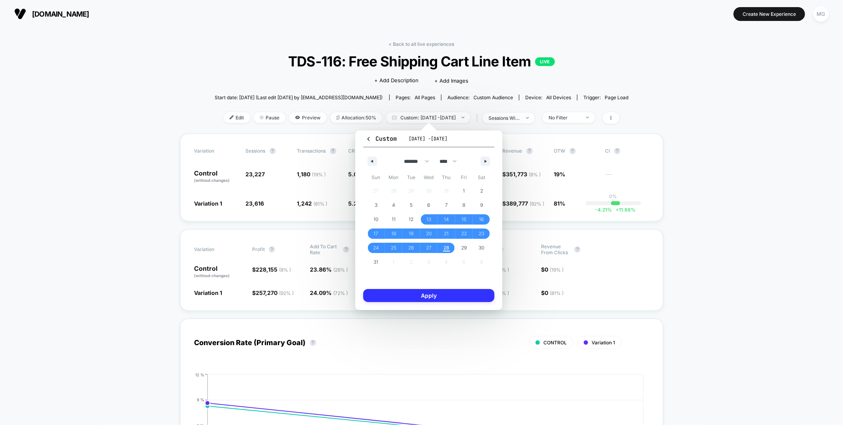
click at [445, 298] on button "Apply" at bounding box center [428, 295] width 131 height 13
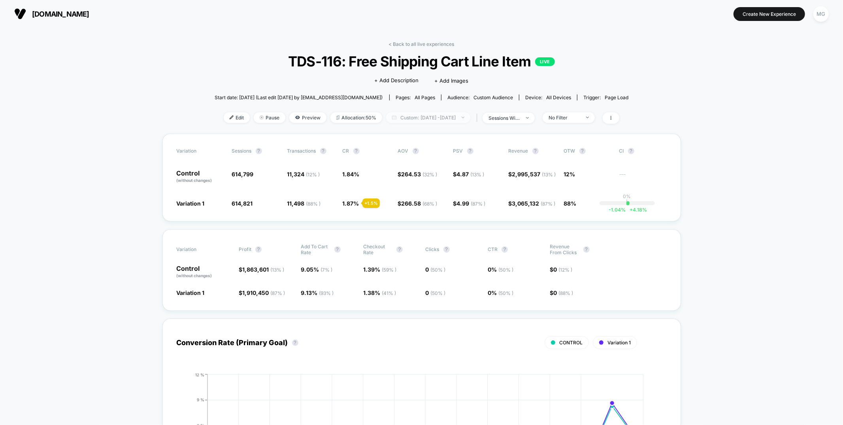
click at [462, 119] on span "Custom: Aug 13, 2025 - Aug 28, 2025" at bounding box center [428, 117] width 84 height 11
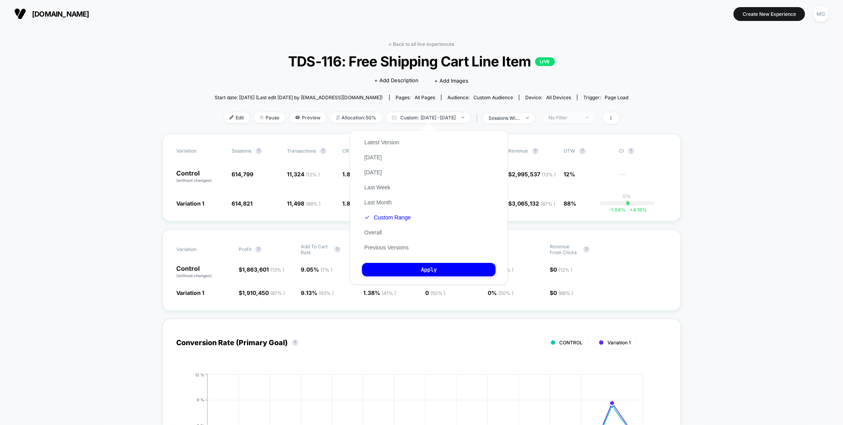
click at [580, 117] on div "No Filter" at bounding box center [565, 118] width 32 height 6
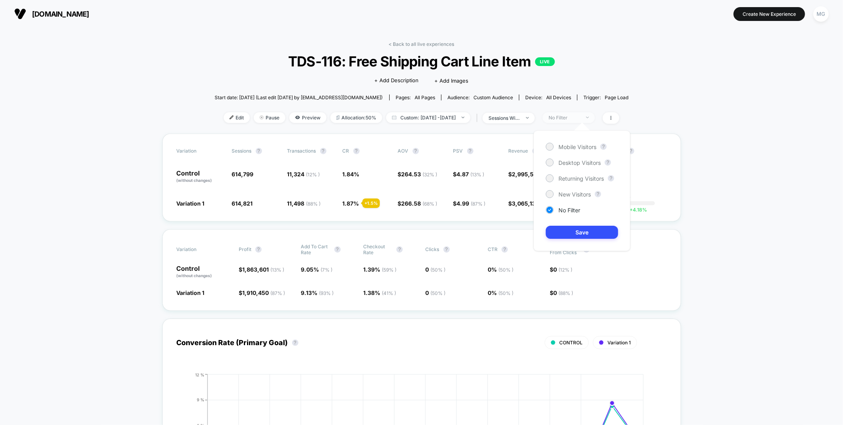
click at [580, 119] on div "No Filter" at bounding box center [565, 118] width 32 height 6
drag, startPoint x: 572, startPoint y: 147, endPoint x: 571, endPoint y: 165, distance: 18.2
click at [572, 147] on span "Mobile Visitors" at bounding box center [577, 146] width 38 height 7
click at [558, 233] on button "Save" at bounding box center [582, 232] width 72 height 13
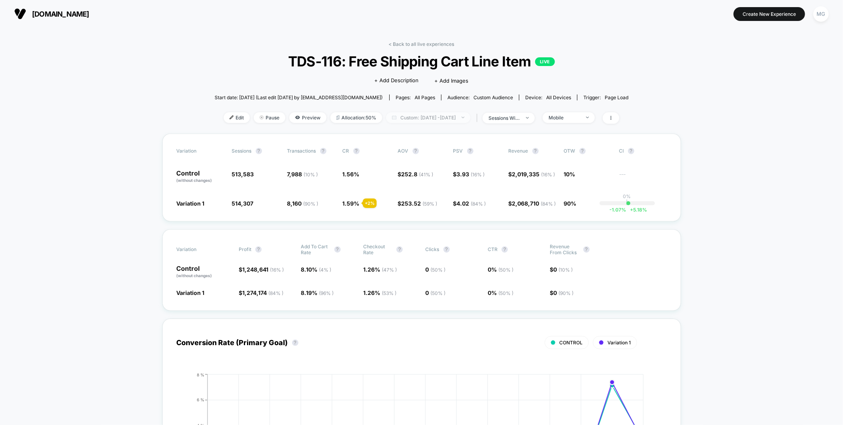
click at [453, 115] on span "Custom: Aug 13, 2025 - Aug 28, 2025" at bounding box center [428, 117] width 84 height 11
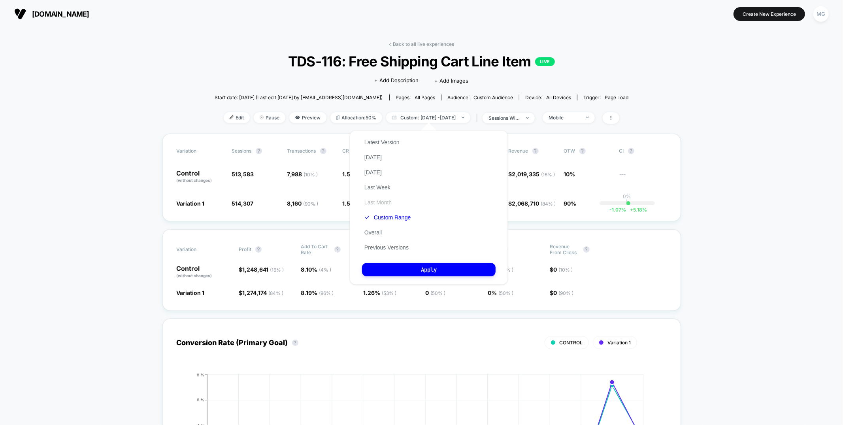
drag, startPoint x: 382, startPoint y: 143, endPoint x: 389, endPoint y: 204, distance: 61.6
click at [382, 143] on button "Latest Version" at bounding box center [382, 142] width 40 height 7
click at [387, 268] on button "Apply" at bounding box center [429, 269] width 134 height 13
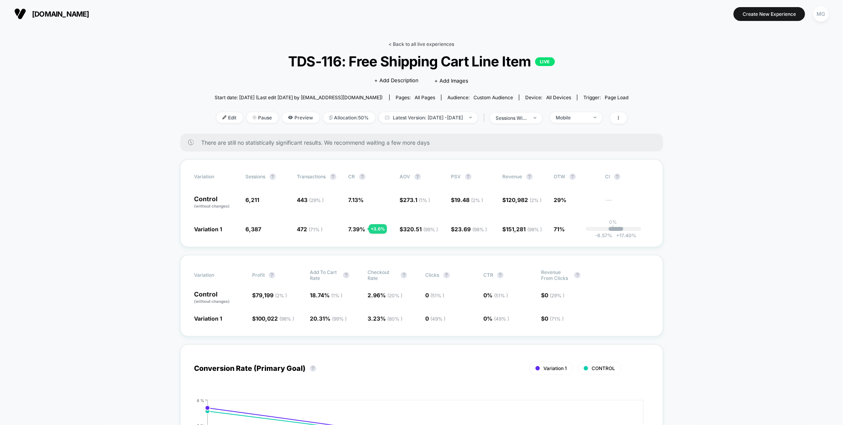
click at [403, 44] on link "< Back to all live experiences" at bounding box center [422, 44] width 66 height 6
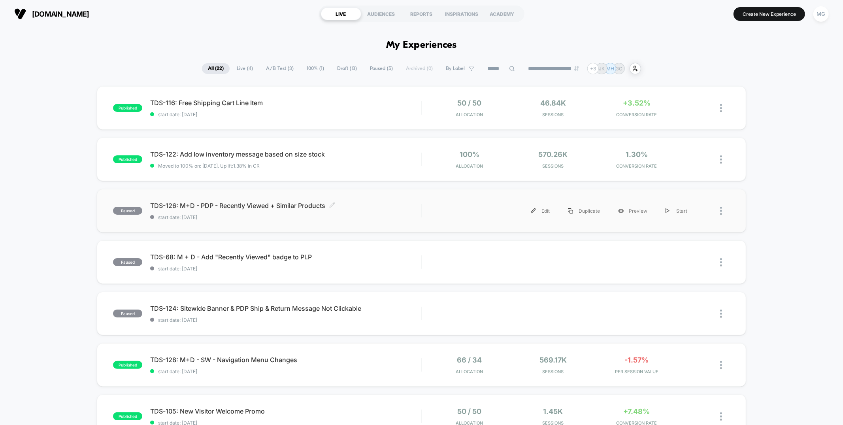
click at [380, 215] on span "start date: 8/25/2025" at bounding box center [285, 217] width 271 height 6
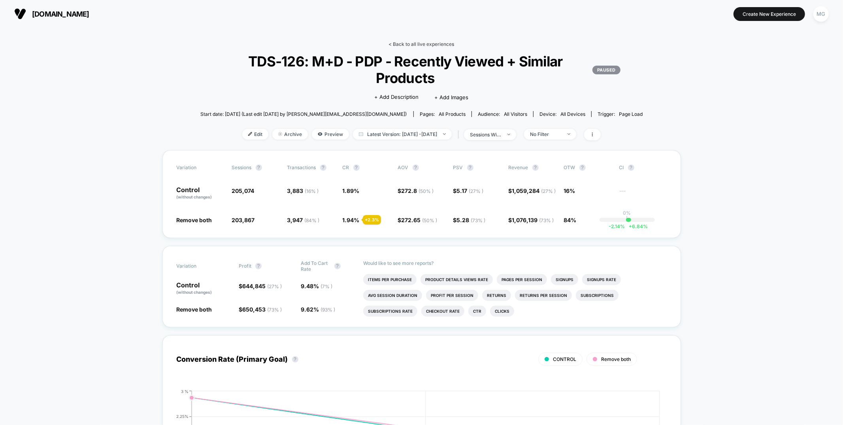
click at [432, 44] on link "< Back to all live experiences" at bounding box center [422, 44] width 66 height 6
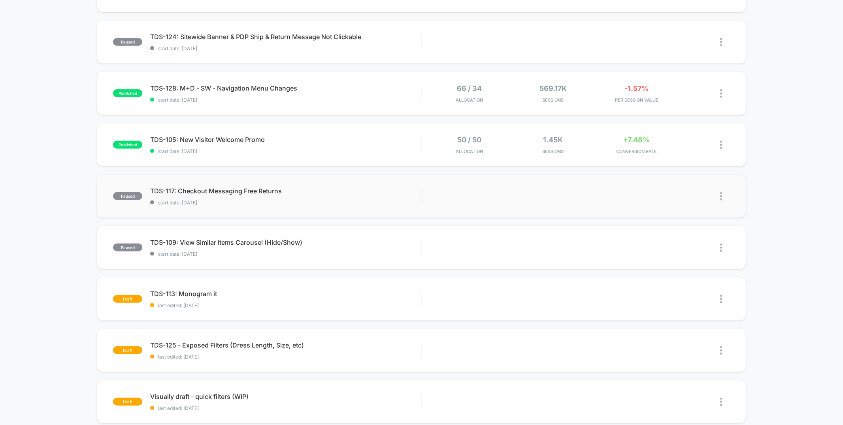
scroll to position [144, 0]
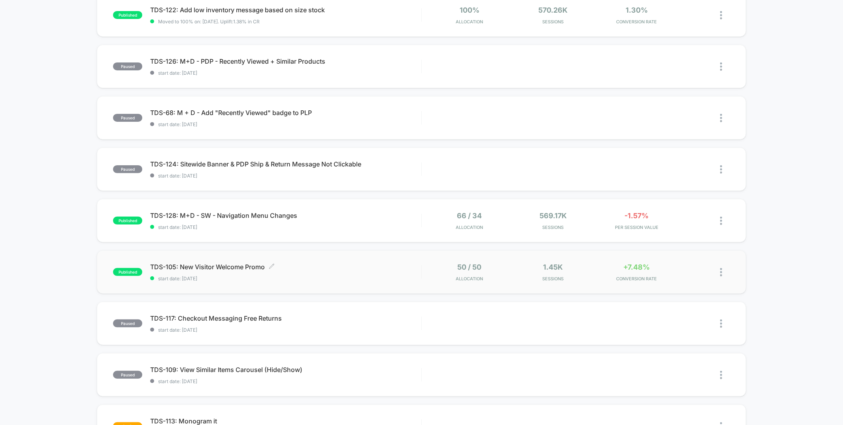
click at [366, 273] on div "TDS-105: New Visitor Welcome Promo Click to edit experience details Click to ed…" at bounding box center [285, 272] width 271 height 19
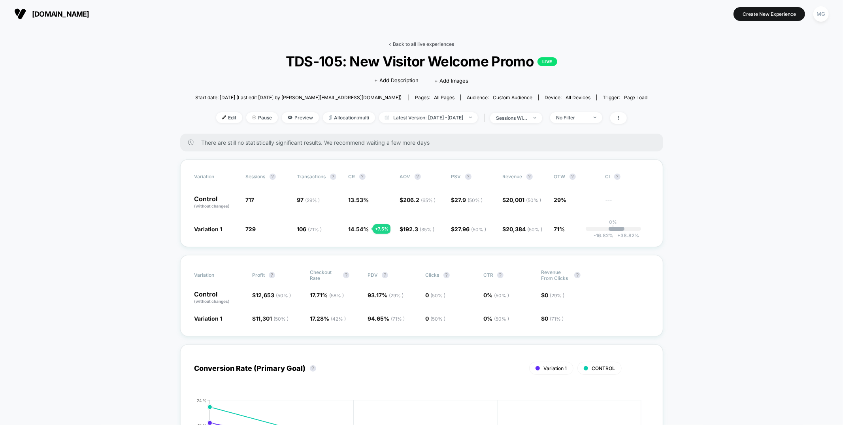
click at [423, 45] on link "< Back to all live experiences" at bounding box center [422, 44] width 66 height 6
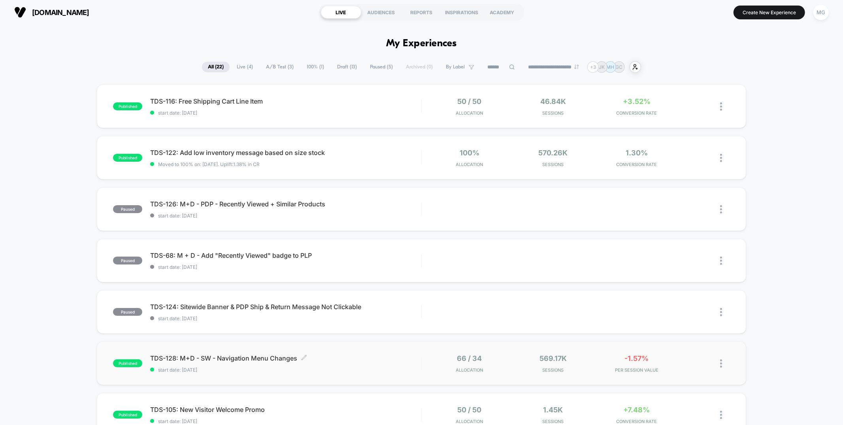
click at [371, 363] on div "TDS-128: M+D - SW - Navigation Menu Changes Click to edit experience details Cl…" at bounding box center [285, 363] width 271 height 19
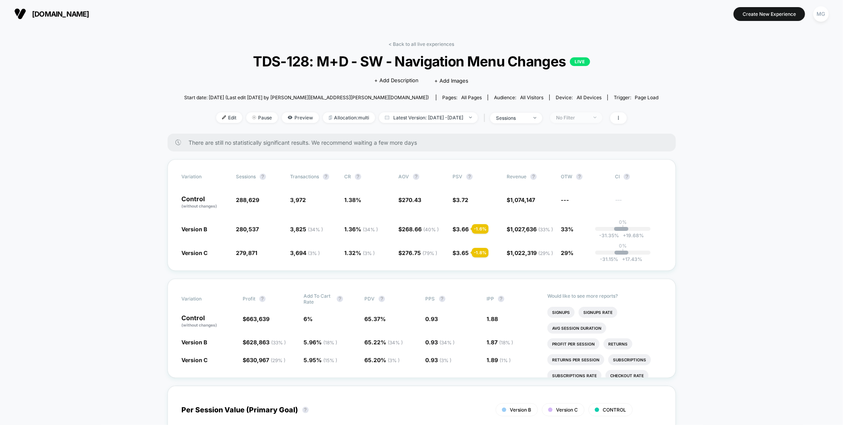
click at [578, 116] on div "No Filter" at bounding box center [572, 118] width 32 height 6
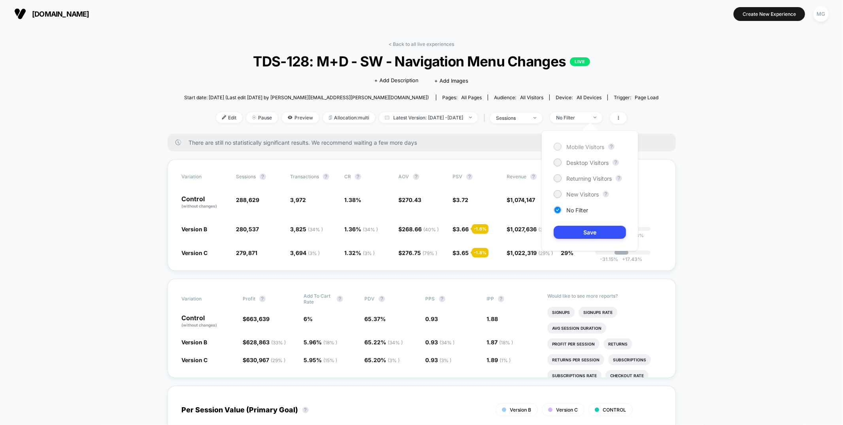
click at [574, 147] on span "Mobile Visitors" at bounding box center [585, 146] width 38 height 7
click at [575, 233] on button "Save" at bounding box center [590, 232] width 72 height 13
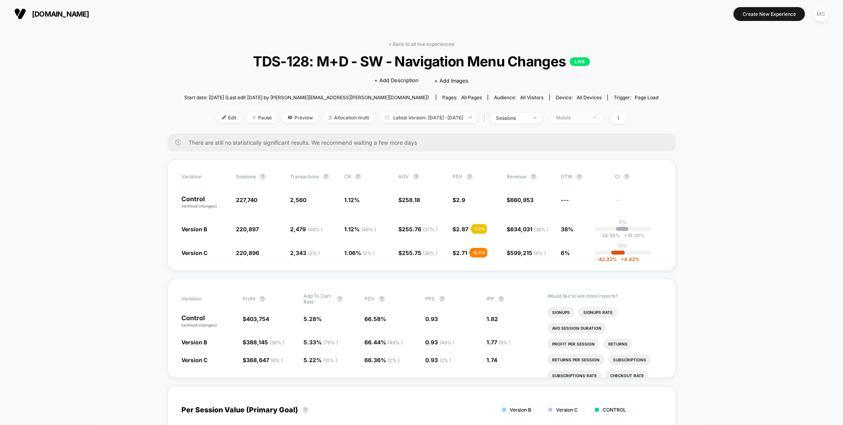
click at [589, 113] on span "Mobile" at bounding box center [576, 117] width 52 height 11
click at [588, 164] on span "Desktop Visitors" at bounding box center [587, 162] width 42 height 7
click at [576, 193] on span "New Visitors" at bounding box center [582, 194] width 32 height 7
click at [575, 232] on button "Save" at bounding box center [590, 232] width 72 height 13
click at [599, 121] on span "New Visitors" at bounding box center [576, 117] width 52 height 11
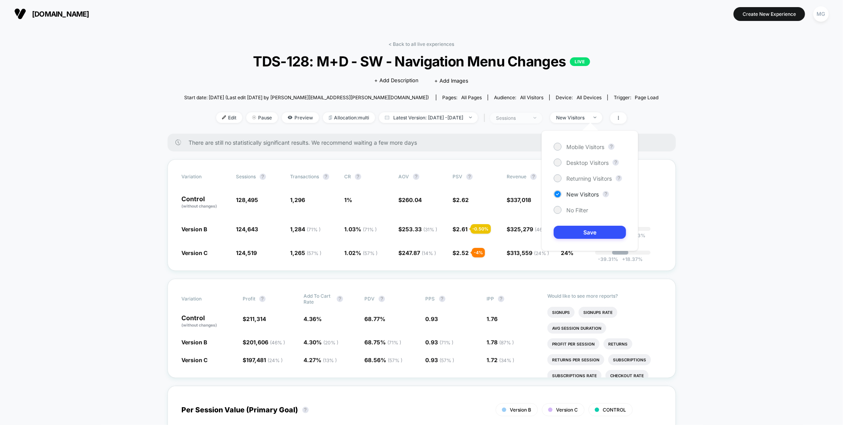
click at [528, 118] on div "sessions" at bounding box center [512, 118] width 32 height 6
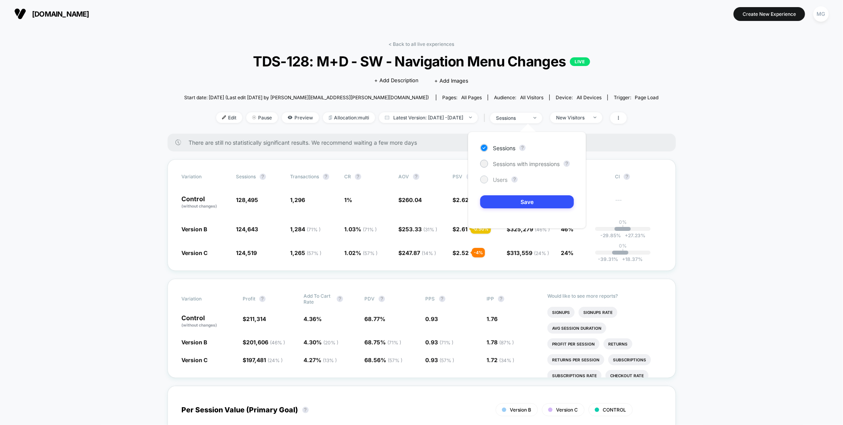
click at [480, 179] on div at bounding box center [484, 179] width 8 height 8
click at [507, 202] on button "Save" at bounding box center [527, 201] width 94 height 13
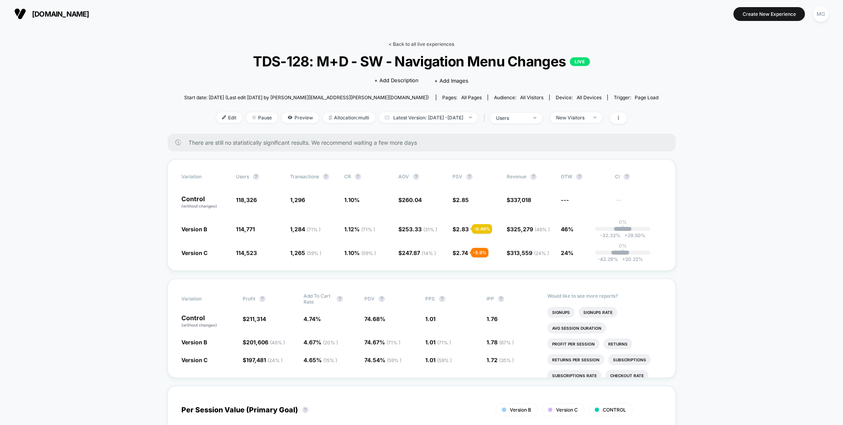
click at [440, 44] on link "< Back to all live experiences" at bounding box center [422, 44] width 66 height 6
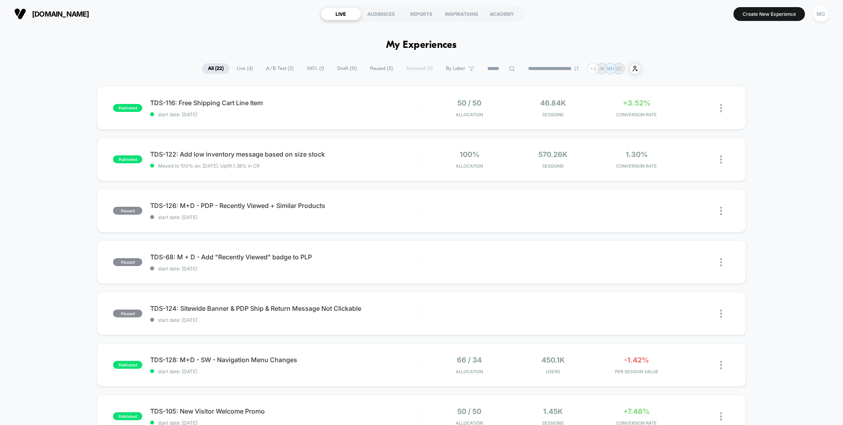
click at [332, 65] on span "Draft ( 13 )" at bounding box center [347, 68] width 32 height 11
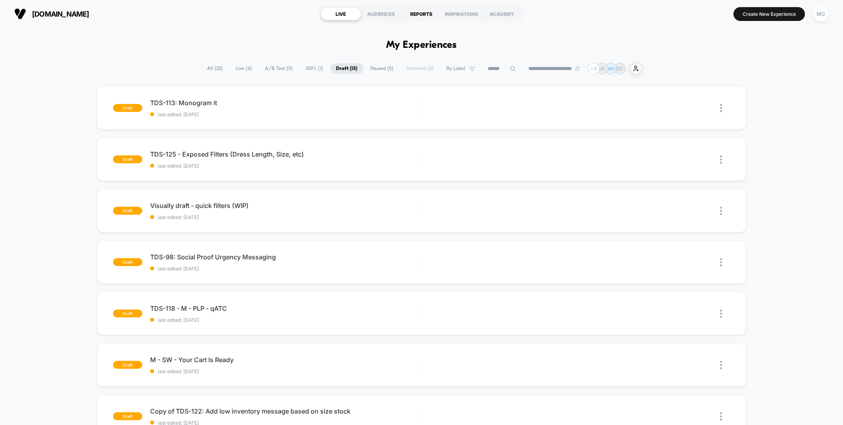
click at [410, 13] on div "REPORTS" at bounding box center [422, 14] width 40 height 13
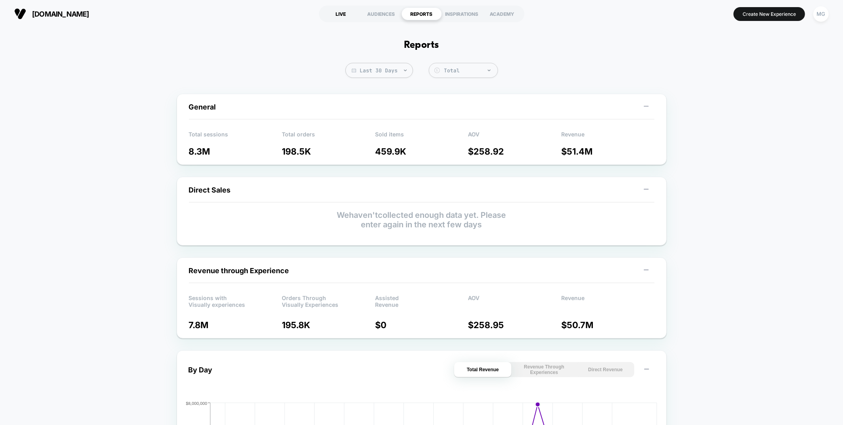
click at [341, 14] on div "LIVE" at bounding box center [341, 14] width 40 height 13
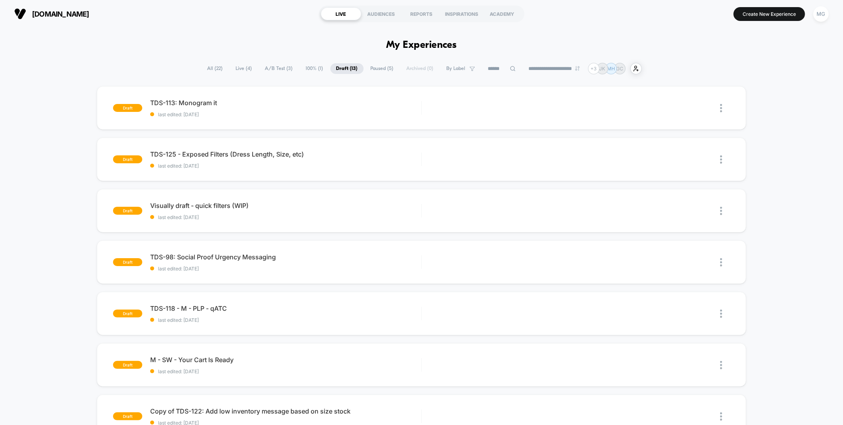
click at [202, 68] on span "All ( 22 )" at bounding box center [215, 68] width 27 height 11
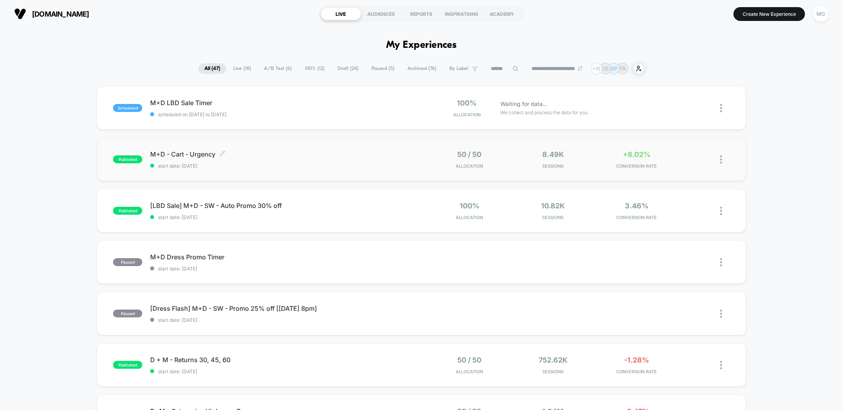
click at [375, 160] on div "M+D - Cart - Urgency Click to edit experience details Click to edit experience …" at bounding box center [285, 159] width 271 height 19
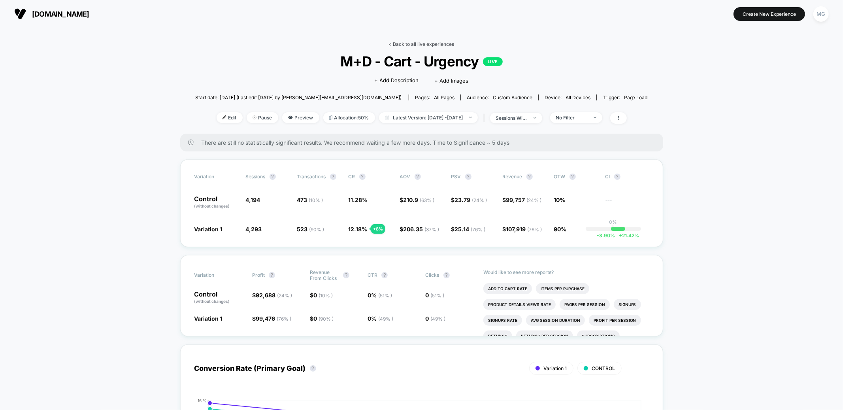
click at [420, 43] on link "< Back to all live experiences" at bounding box center [422, 44] width 66 height 6
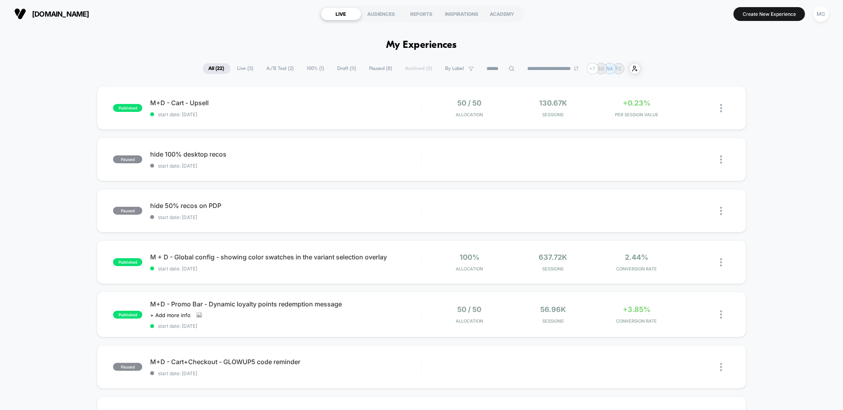
click at [341, 66] on span "Draft ( 11 )" at bounding box center [347, 68] width 31 height 11
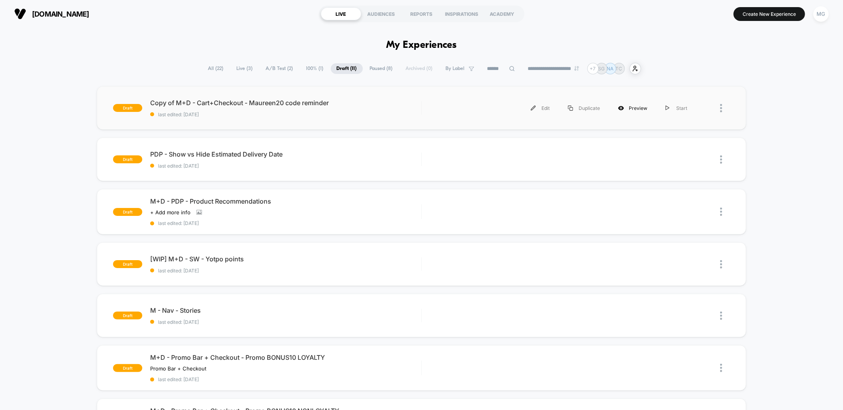
click at [630, 107] on div "Preview" at bounding box center [632, 108] width 47 height 18
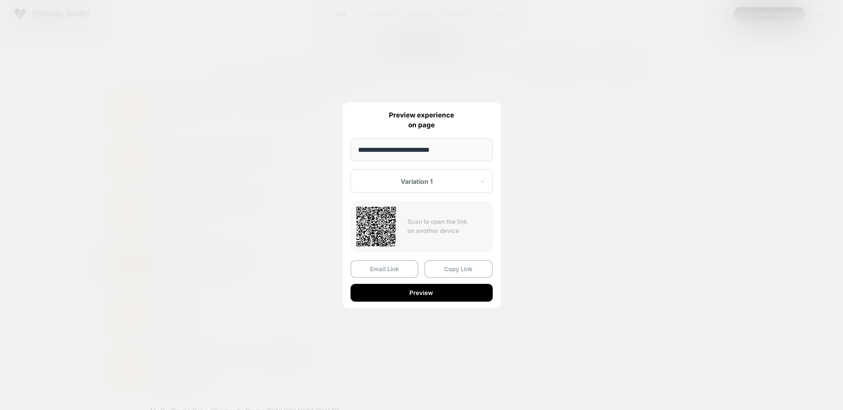
drag, startPoint x: 475, startPoint y: 265, endPoint x: 469, endPoint y: 283, distance: 18.9
click at [476, 264] on button "Copy Link" at bounding box center [458, 269] width 68 height 18
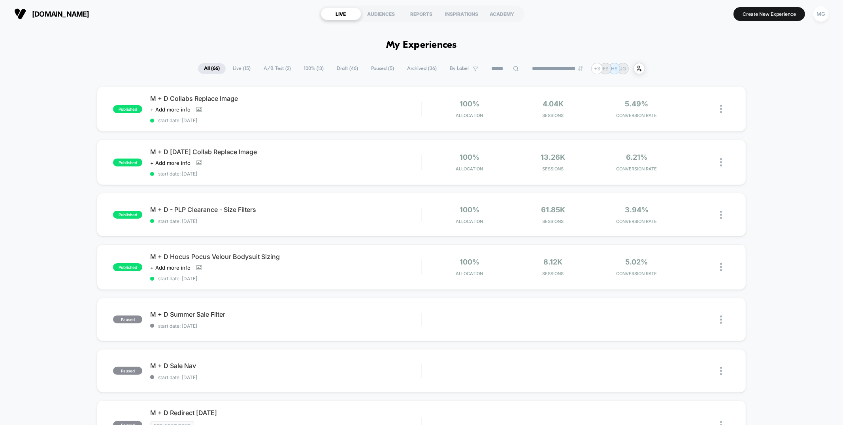
click at [270, 71] on span "A/B Test ( 2 )" at bounding box center [277, 68] width 39 height 11
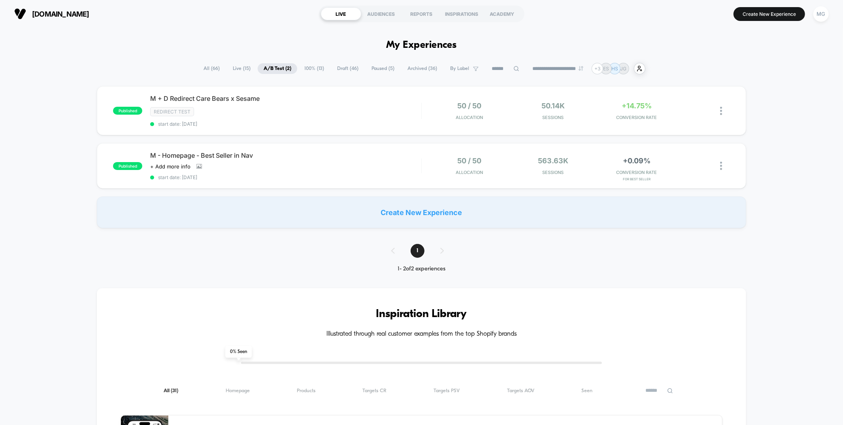
click at [303, 67] on span "100% ( 13 )" at bounding box center [314, 68] width 32 height 11
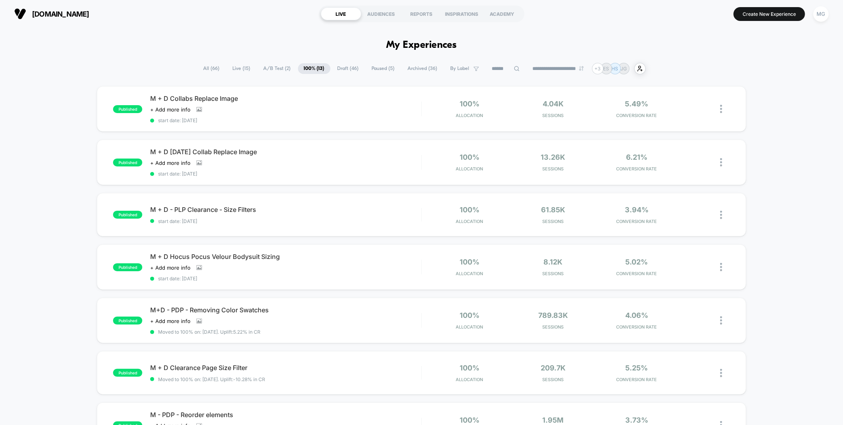
click at [262, 69] on span "A/B Test ( 2 )" at bounding box center [277, 68] width 39 height 11
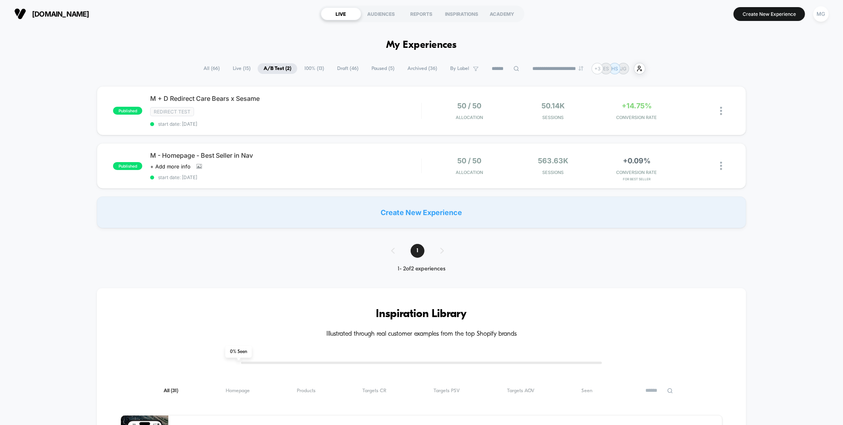
click at [243, 70] on span "Live ( 15 )" at bounding box center [242, 68] width 30 height 11
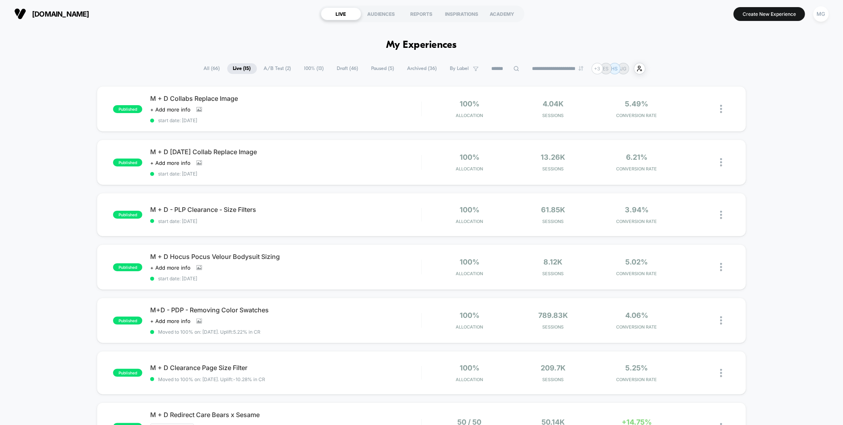
click at [315, 68] on span "100% ( 13 )" at bounding box center [314, 68] width 32 height 11
click at [197, 162] on icon at bounding box center [199, 163] width 4 height 3
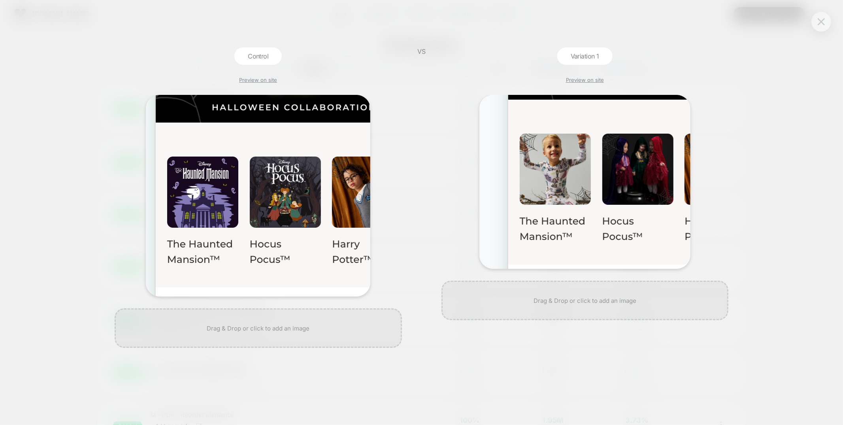
click at [820, 23] on img at bounding box center [821, 21] width 7 height 7
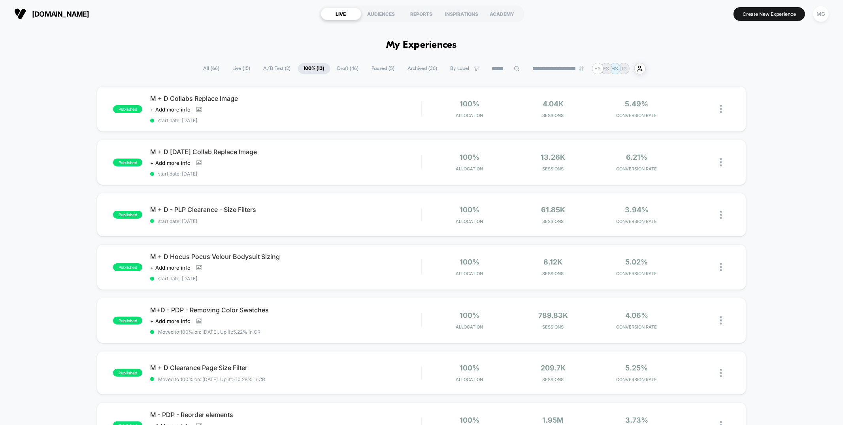
click at [51, 143] on div "published M + D Collabs Replace Image Click to view images Click to edit experi…" at bounding box center [421, 417] width 843 height 662
click at [200, 266] on icon at bounding box center [200, 266] width 1 height 1
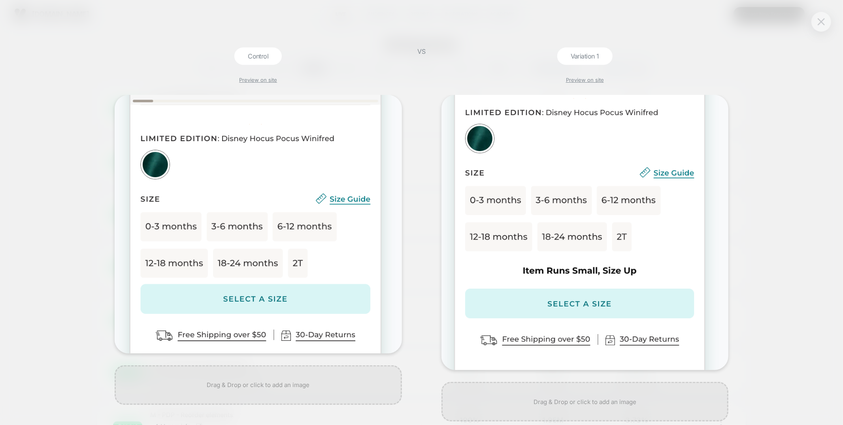
click at [818, 18] on img at bounding box center [821, 21] width 7 height 7
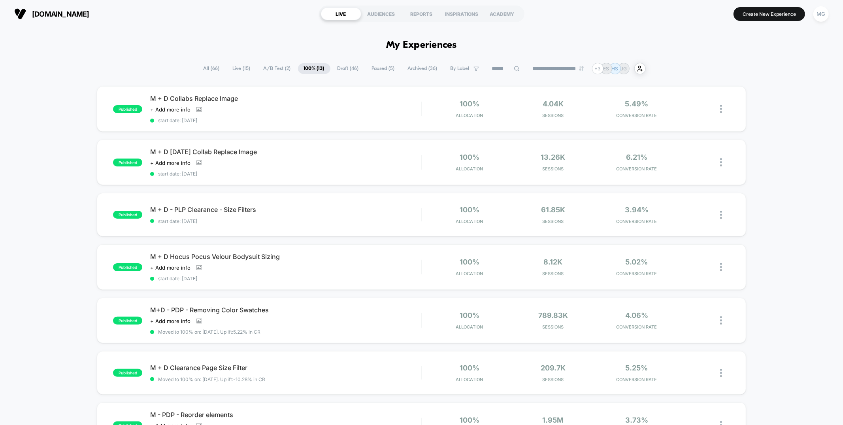
click at [267, 68] on span "A/B Test ( 2 )" at bounding box center [277, 68] width 39 height 11
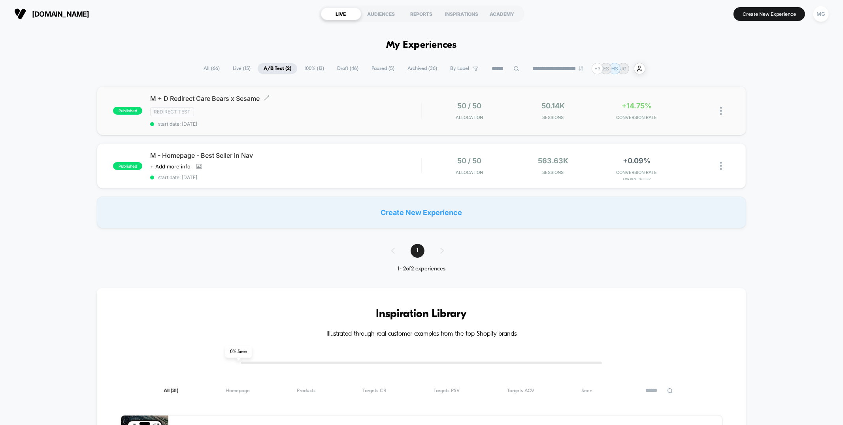
click at [265, 121] on span "start date: [DATE]" at bounding box center [285, 124] width 271 height 6
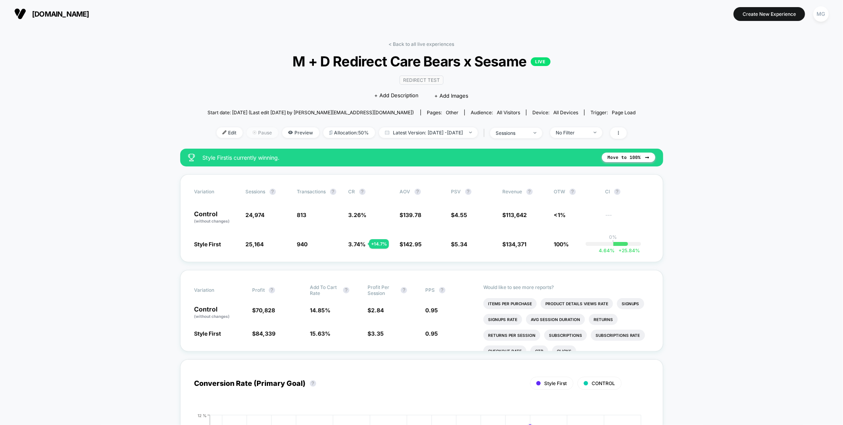
click at [247, 136] on span "Pause" at bounding box center [263, 132] width 32 height 11
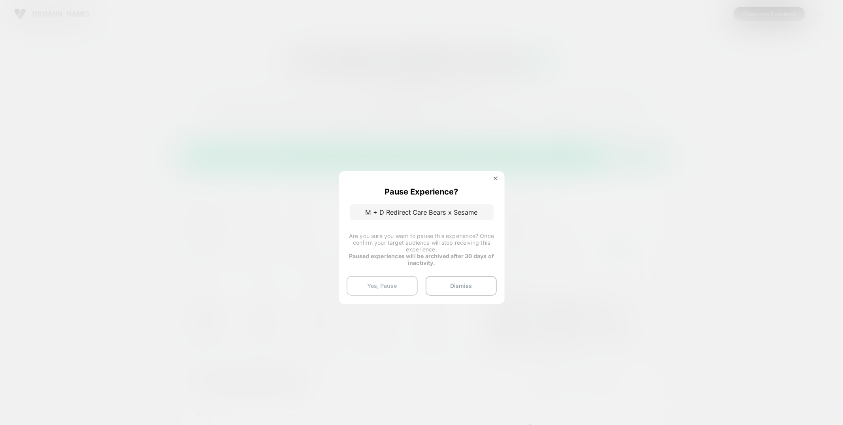
click at [367, 283] on button "Yes, Pause" at bounding box center [382, 286] width 71 height 20
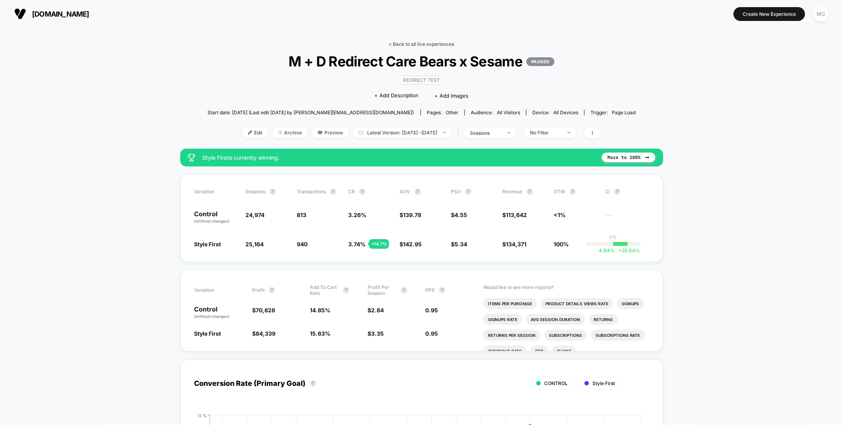
click at [434, 42] on link "< Back to all live experiences" at bounding box center [422, 44] width 66 height 6
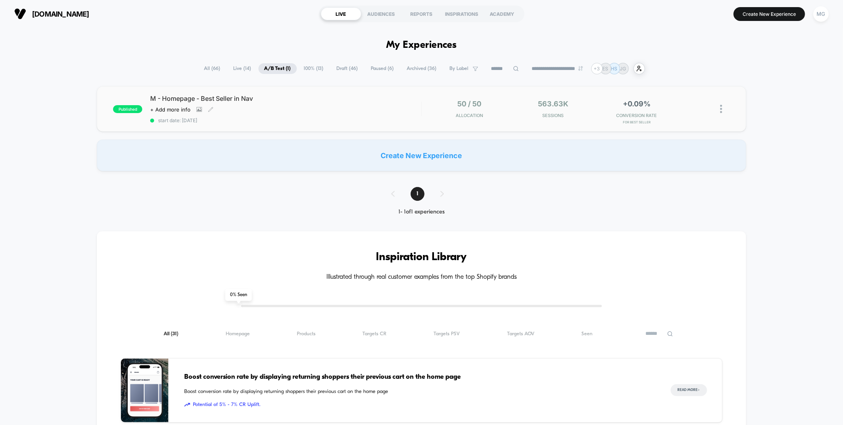
click at [361, 106] on div "M - Homepage - Best Seller in Nav Click to view images Click to edit experience…" at bounding box center [285, 108] width 271 height 29
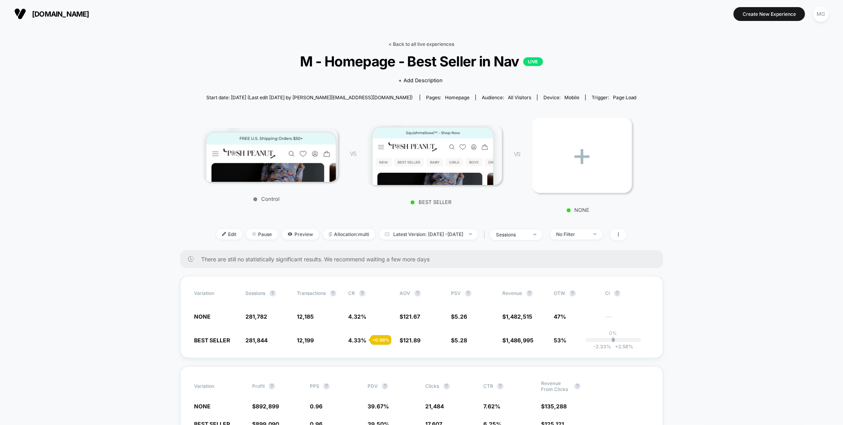
click at [412, 45] on link "< Back to all live experiences" at bounding box center [422, 44] width 66 height 6
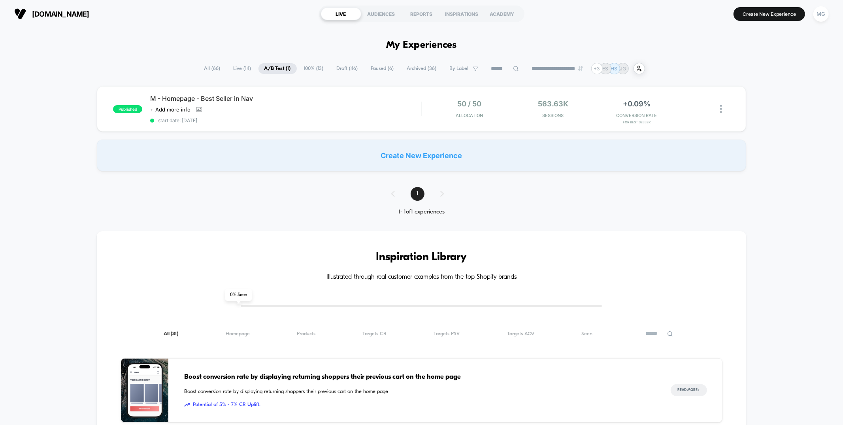
click at [369, 68] on span "Paused ( 6 )" at bounding box center [382, 68] width 35 height 11
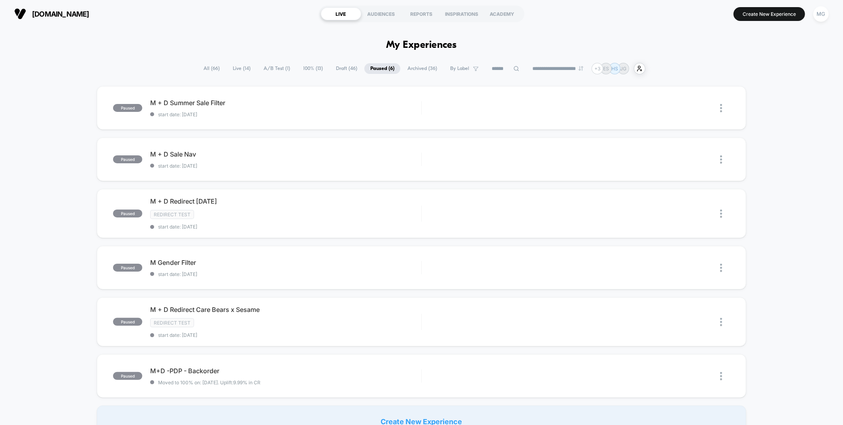
click at [272, 67] on span "A/B Test ( 1 )" at bounding box center [277, 68] width 38 height 11
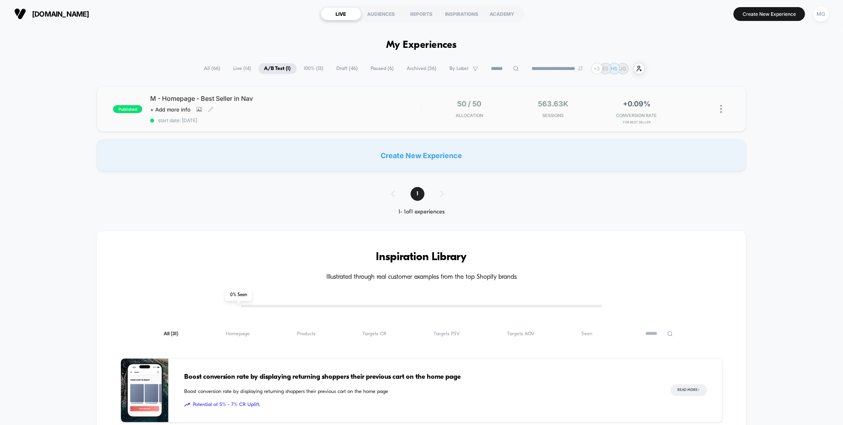
click at [258, 114] on div "M - Homepage - Best Seller in Nav Click to view images Click to edit experience…" at bounding box center [285, 108] width 271 height 29
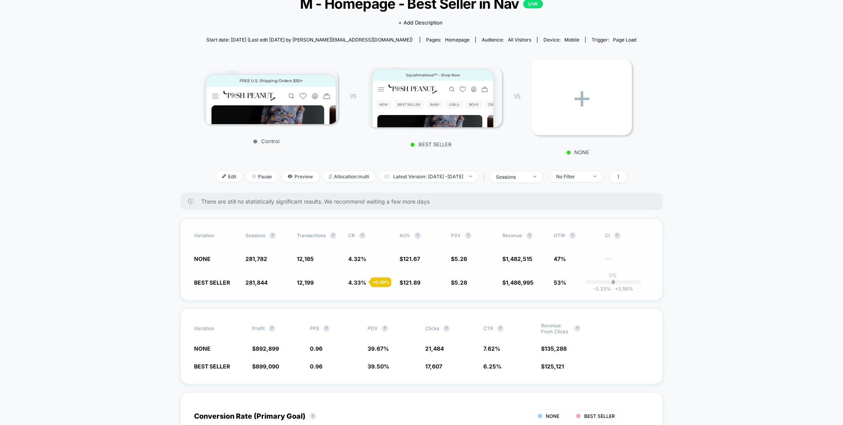
scroll to position [57, 0]
click at [588, 181] on span "No Filter" at bounding box center [576, 177] width 52 height 11
click at [568, 256] on span "New Visitors" at bounding box center [581, 253] width 32 height 7
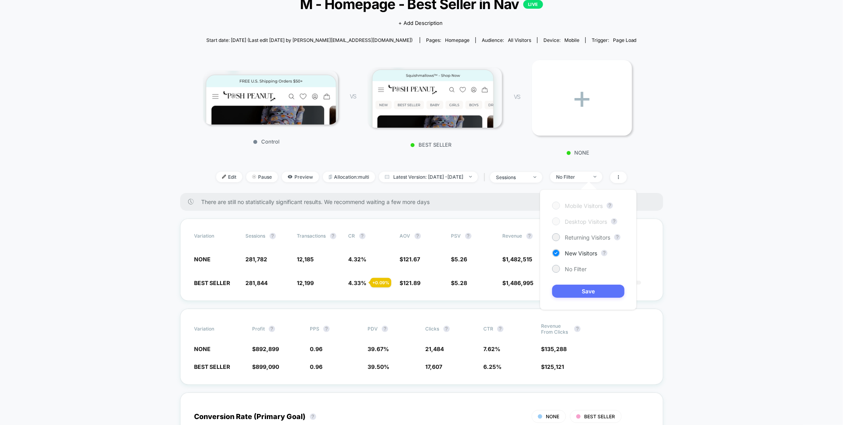
click at [566, 289] on button "Save" at bounding box center [588, 291] width 72 height 13
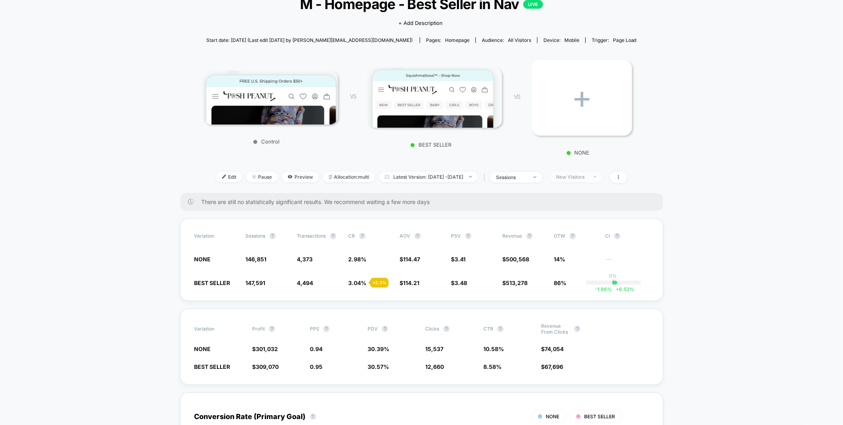
click at [588, 179] on div "New Visitors" at bounding box center [572, 177] width 32 height 6
click at [578, 238] on span "Returning Visitors" at bounding box center [587, 237] width 45 height 7
click at [570, 290] on button "Save" at bounding box center [588, 291] width 72 height 13
click at [441, 111] on img at bounding box center [435, 98] width 134 height 60
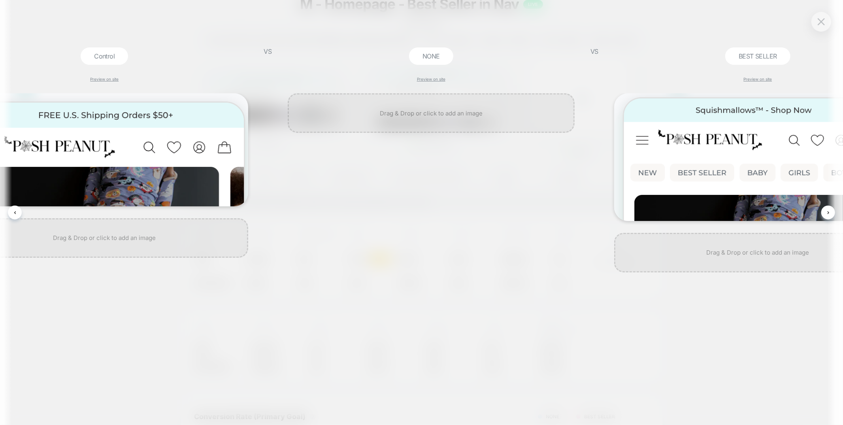
scroll to position [0, 157]
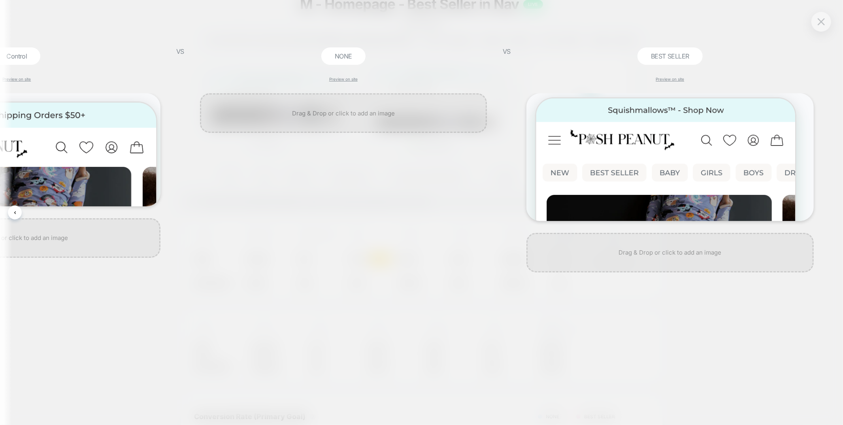
click at [830, 21] on div at bounding box center [821, 22] width 20 height 20
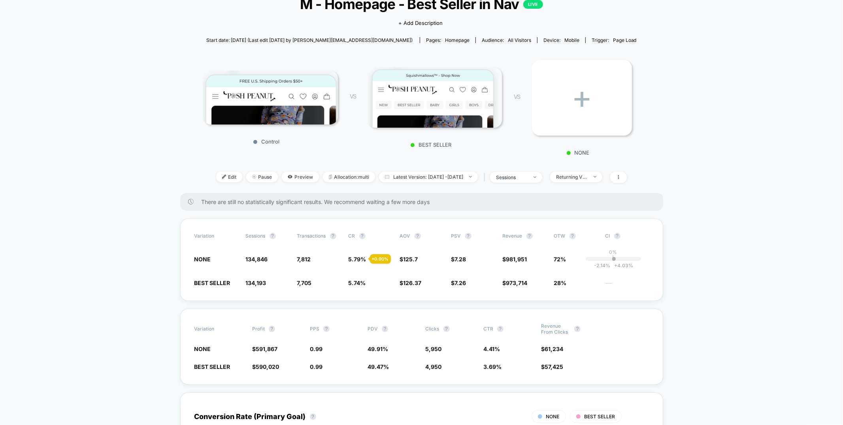
click at [397, 105] on img at bounding box center [435, 98] width 134 height 60
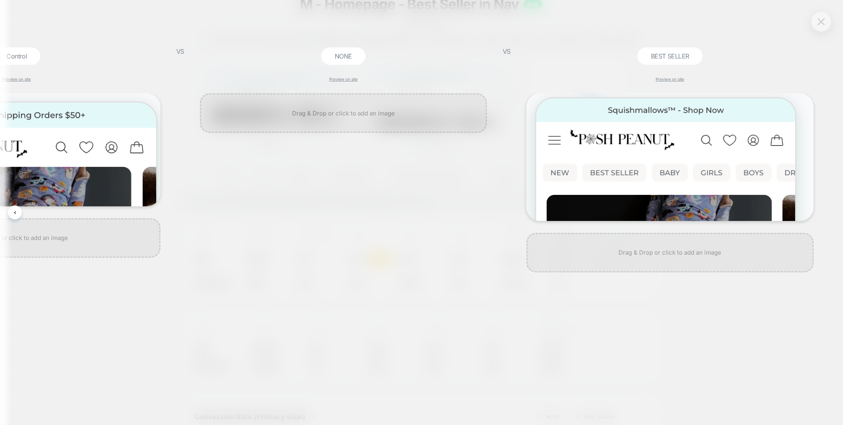
click at [818, 22] on img at bounding box center [821, 21] width 7 height 7
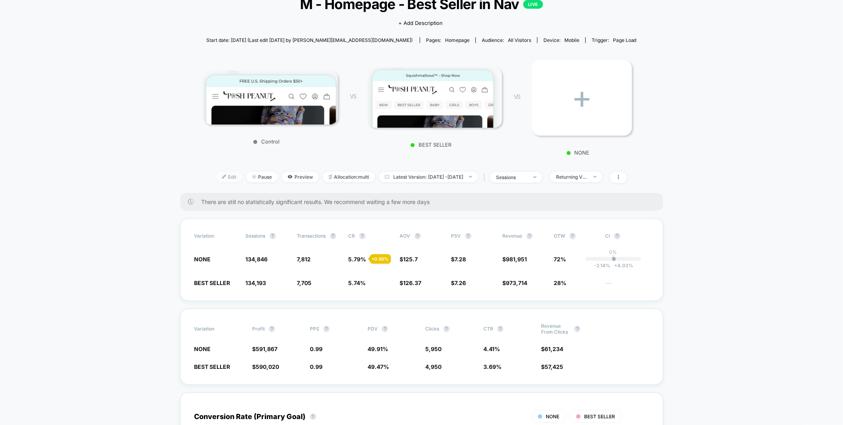
click at [218, 177] on span "Edit" at bounding box center [229, 177] width 26 height 11
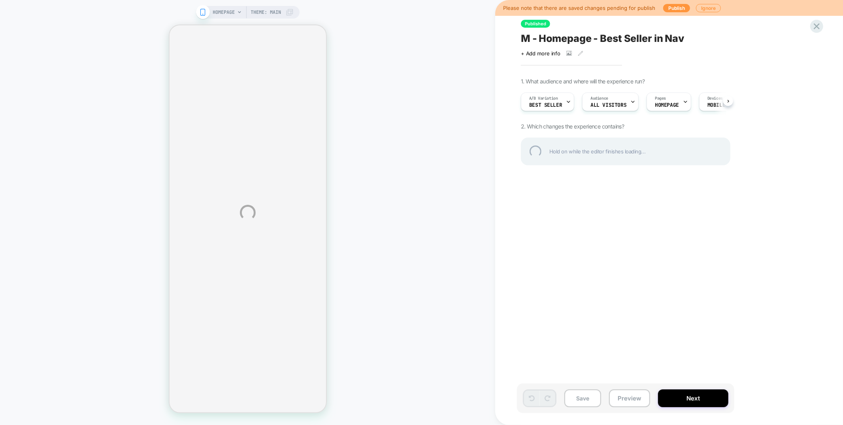
click at [559, 108] on div "HOMEPAGE Theme: MAIN Please note that there are saved changes pending for publi…" at bounding box center [421, 212] width 843 height 425
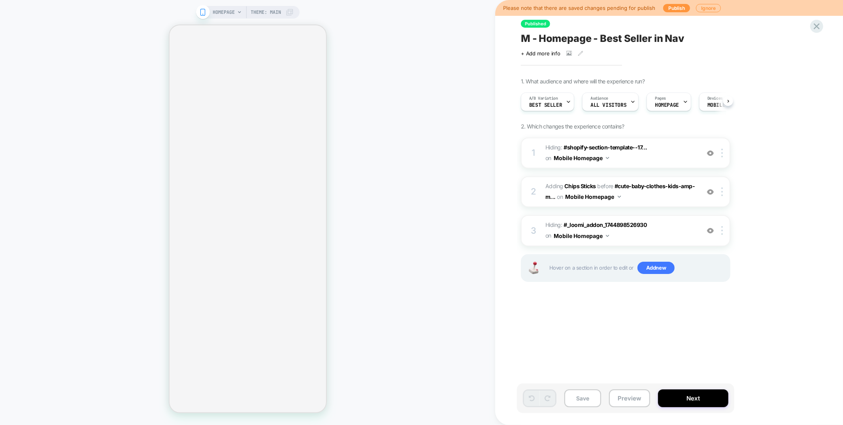
scroll to position [0, 0]
click at [558, 103] on span "BEST SELLER" at bounding box center [545, 105] width 33 height 6
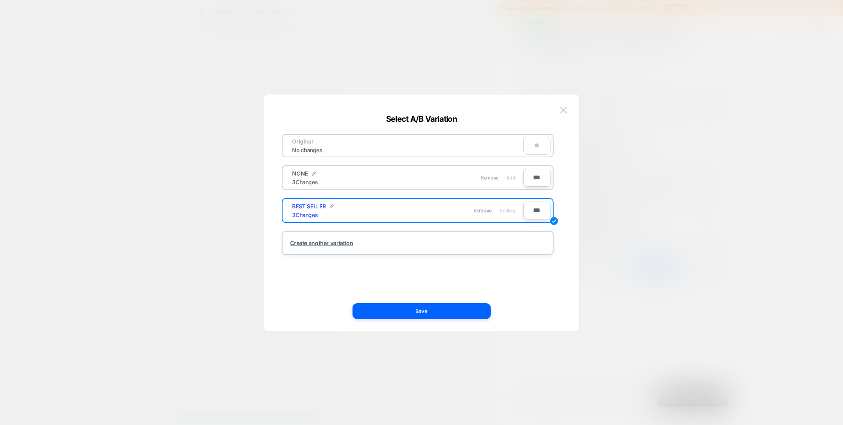
click at [510, 177] on span "Edit" at bounding box center [511, 178] width 8 height 6
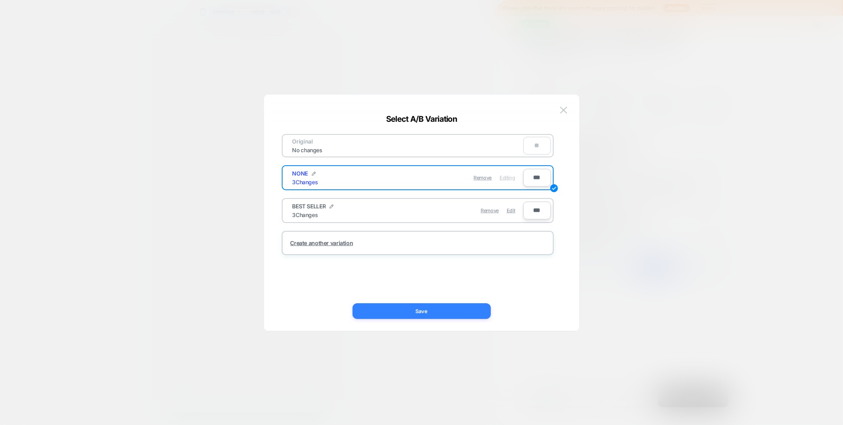
click at [463, 314] on button "Save" at bounding box center [422, 311] width 138 height 16
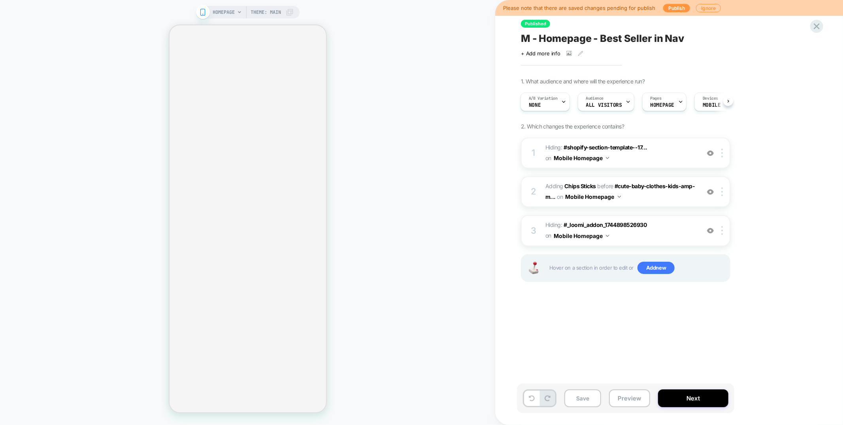
click at [236, 11] on div "HOMEPAGE Theme: MAIN" at bounding box center [253, 12] width 81 height 13
click at [538, 99] on span "A/B Variation" at bounding box center [542, 99] width 29 height 6
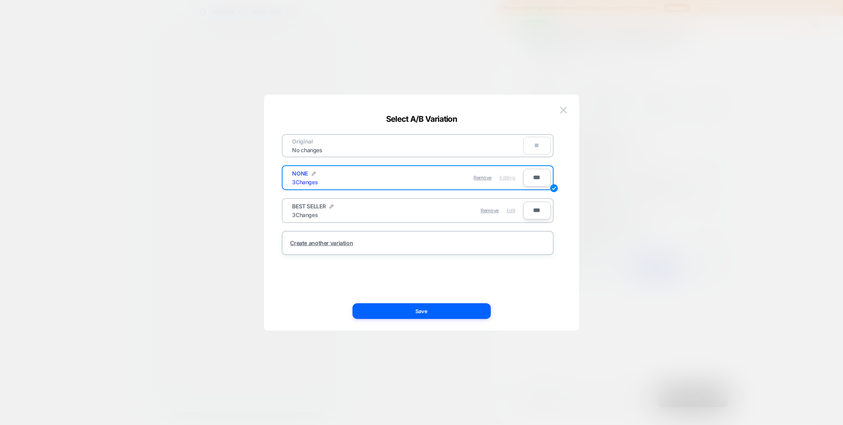
click at [511, 207] on span "Edit" at bounding box center [511, 210] width 8 height 6
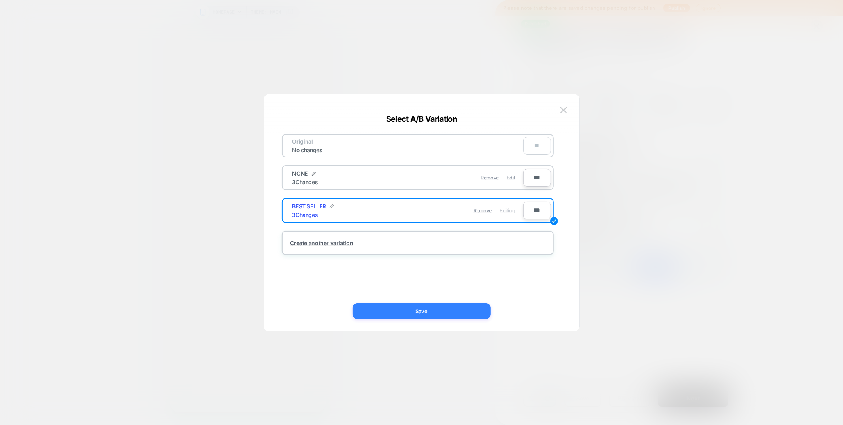
click at [447, 307] on button "Save" at bounding box center [422, 311] width 138 height 16
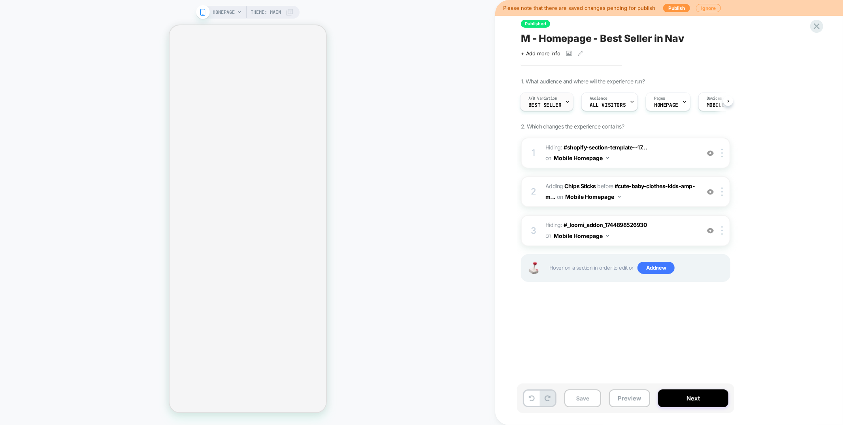
click at [546, 104] on span "BEST SELLER" at bounding box center [544, 105] width 33 height 6
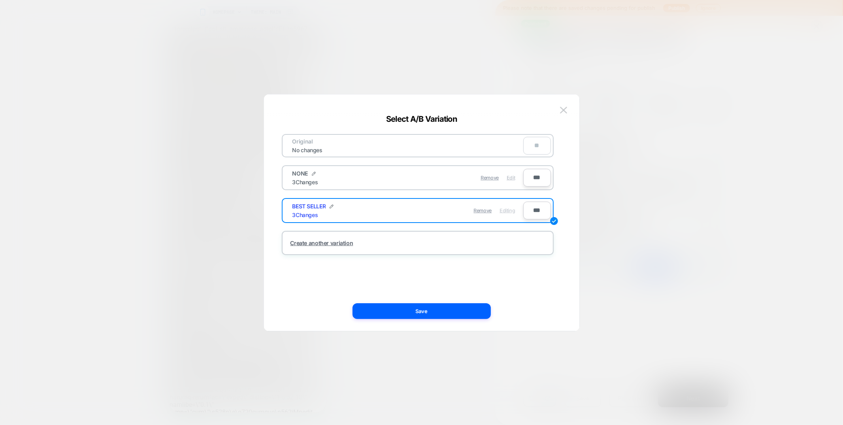
scroll to position [0, 0]
click at [513, 177] on span "Edit" at bounding box center [511, 178] width 8 height 6
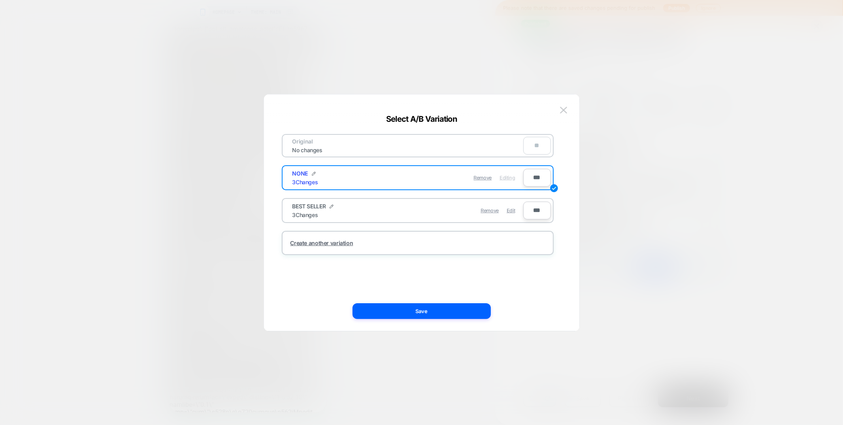
click at [439, 319] on div "Original No changes ** NONE 3 Changes Remove Editing *** BEST SELLER 3 Changes …" at bounding box center [422, 216] width 292 height 228
click at [437, 311] on button "Save" at bounding box center [422, 311] width 138 height 16
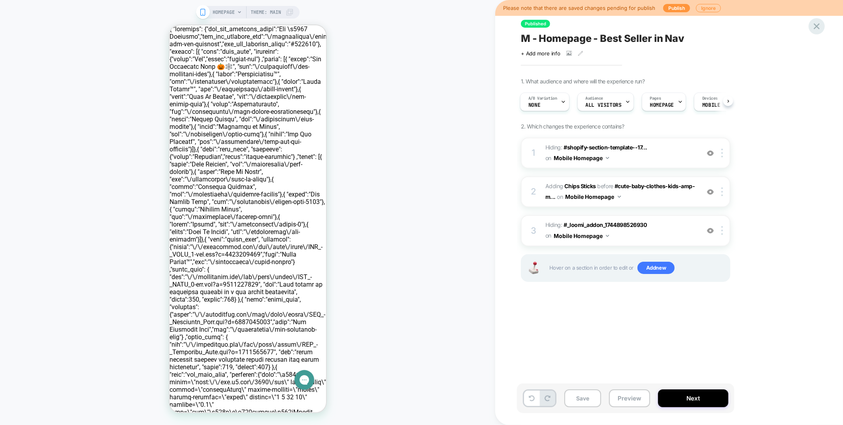
click at [818, 28] on icon at bounding box center [817, 26] width 6 height 6
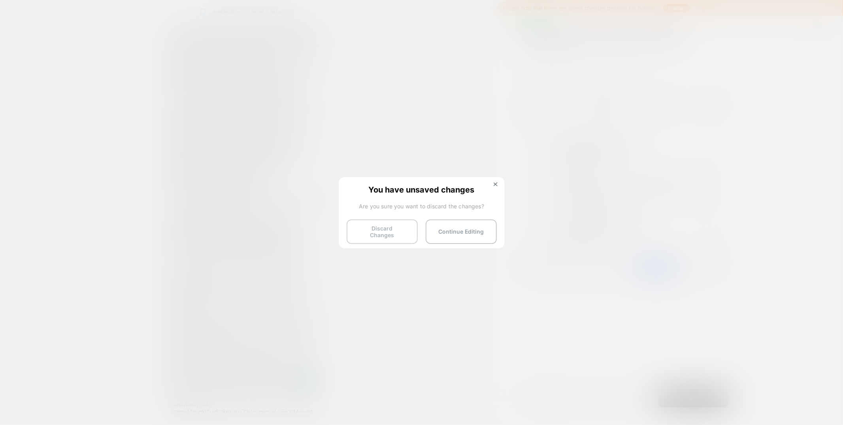
click at [368, 232] on button "Discard Changes" at bounding box center [382, 231] width 71 height 25
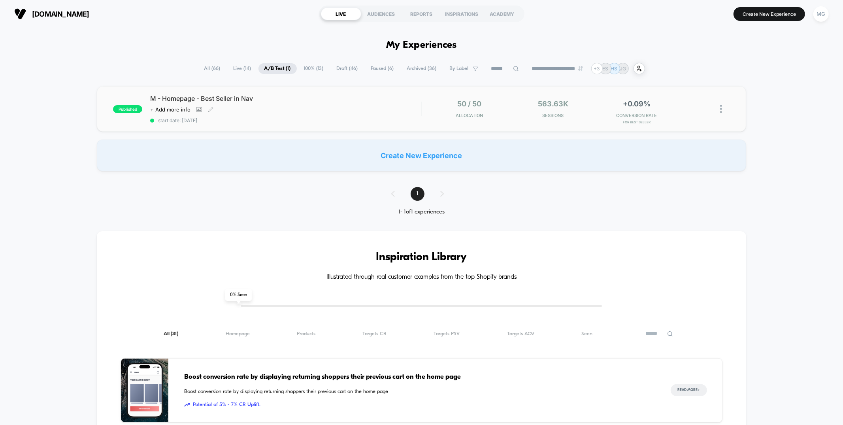
click at [323, 106] on div "Click to view images Click to edit experience details + Add more info" at bounding box center [245, 109] width 190 height 6
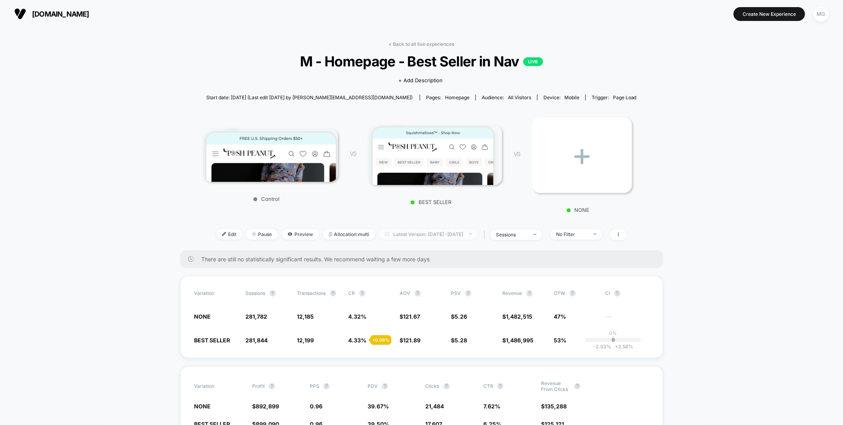
click at [428, 233] on span "Latest Version: [DATE] - [DATE]" at bounding box center [428, 234] width 99 height 11
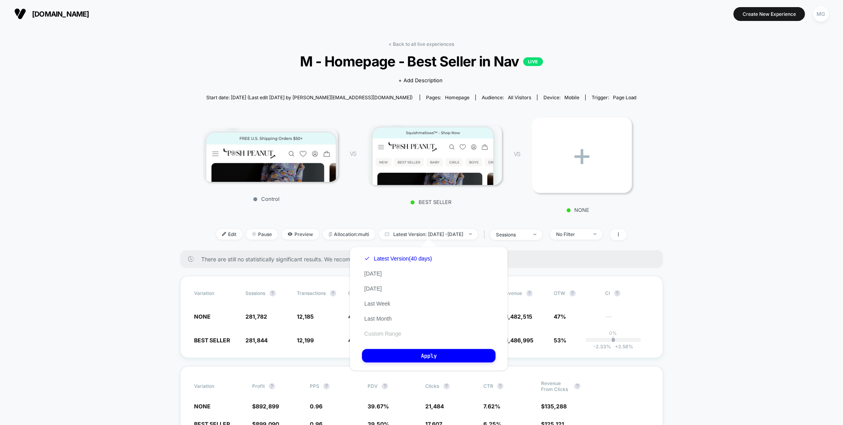
click at [379, 330] on button "Custom Range" at bounding box center [382, 333] width 41 height 7
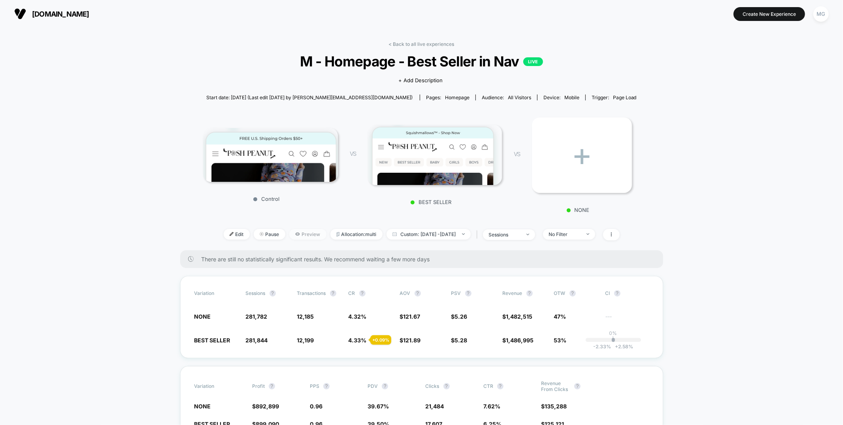
click at [290, 233] on span "Preview" at bounding box center [307, 234] width 37 height 11
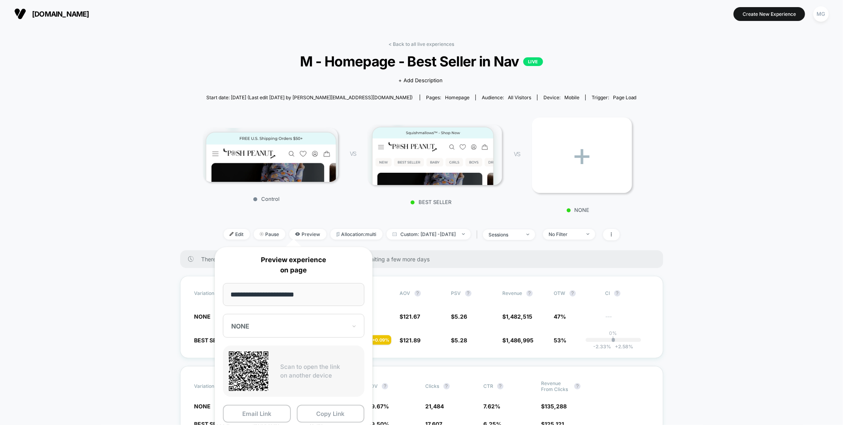
click at [292, 326] on div at bounding box center [288, 326] width 115 height 8
click at [251, 380] on div "CONTROL" at bounding box center [294, 382] width 134 height 14
click at [315, 412] on button "Copy Link" at bounding box center [331, 414] width 68 height 18
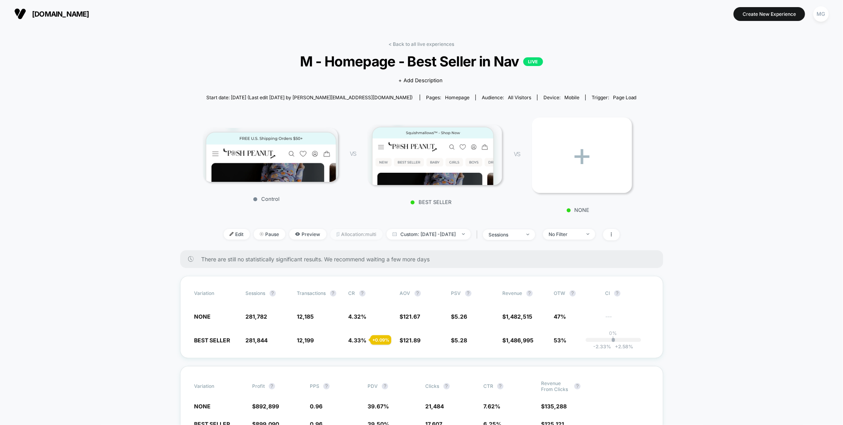
click at [337, 236] on span "Allocation: multi" at bounding box center [356, 234] width 52 height 11
click at [330, 234] on span "Allocation: multi" at bounding box center [356, 234] width 52 height 11
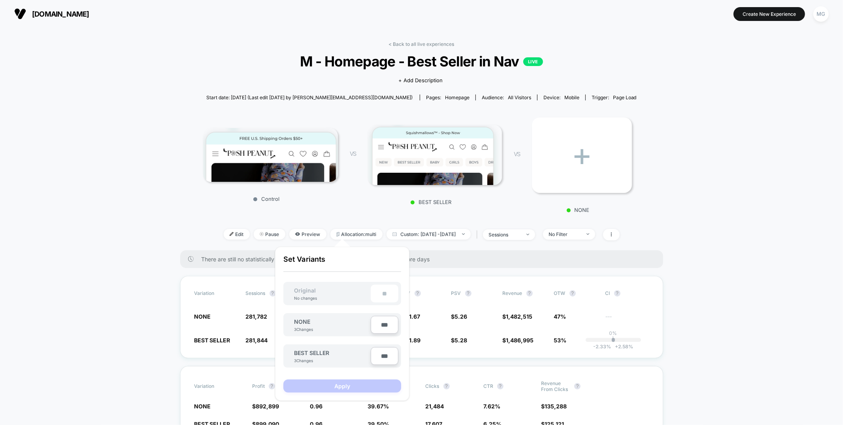
click at [380, 330] on input "***" at bounding box center [385, 325] width 28 height 18
type input "***"
type input "**"
click at [364, 384] on button "Apply" at bounding box center [342, 385] width 118 height 13
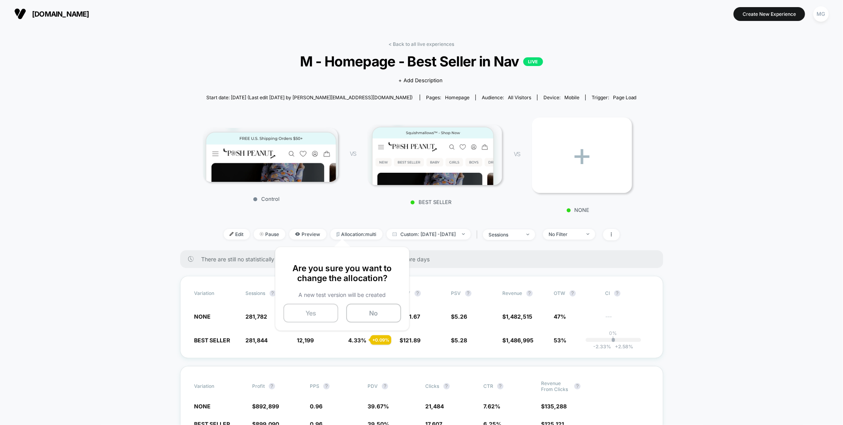
click at [310, 313] on button "Yes" at bounding box center [310, 313] width 55 height 19
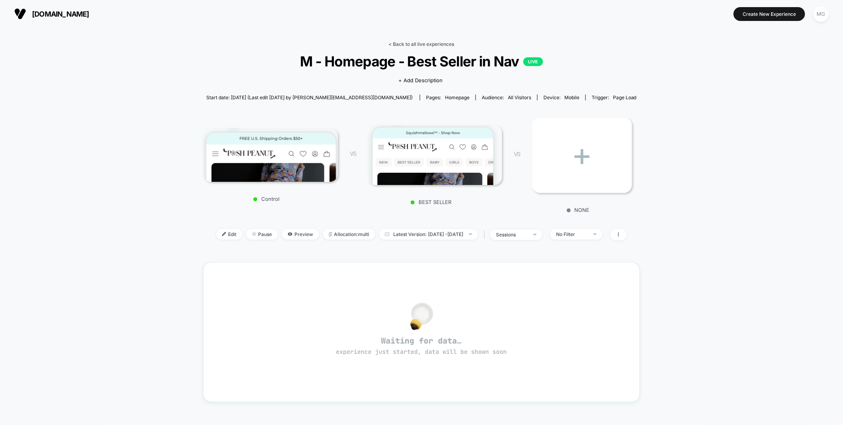
click at [412, 41] on link "< Back to all live experiences" at bounding box center [422, 44] width 66 height 6
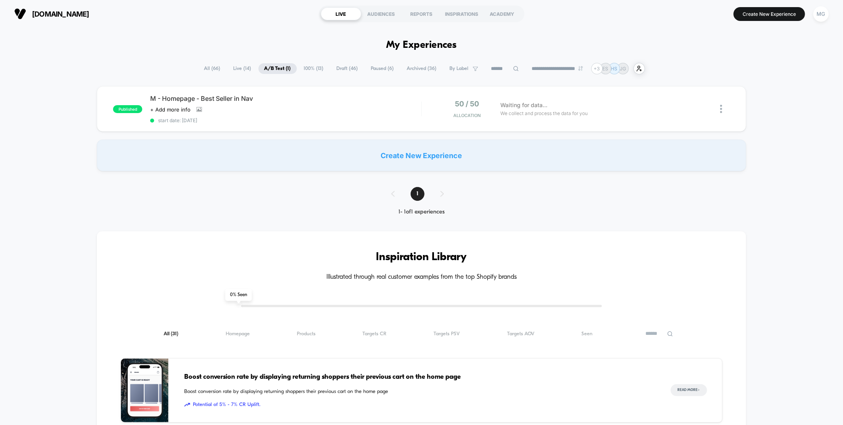
click at [182, 68] on div "**********" at bounding box center [421, 68] width 843 height 11
click at [213, 68] on span "All ( 66 )" at bounding box center [212, 68] width 28 height 11
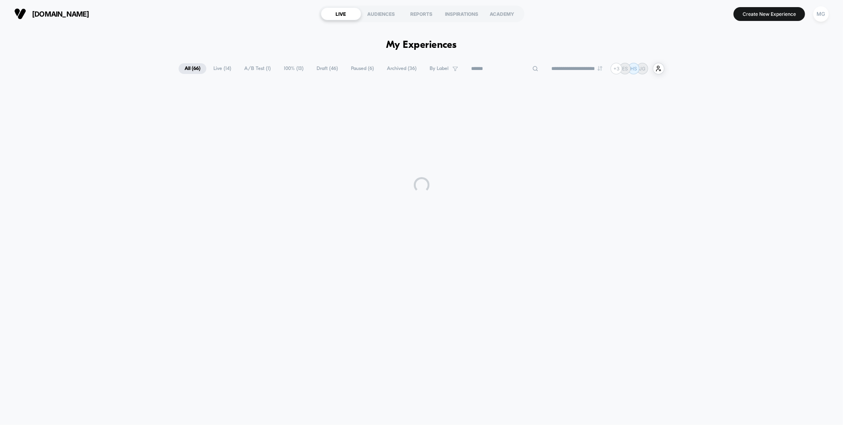
click at [498, 73] on input at bounding box center [504, 68] width 79 height 9
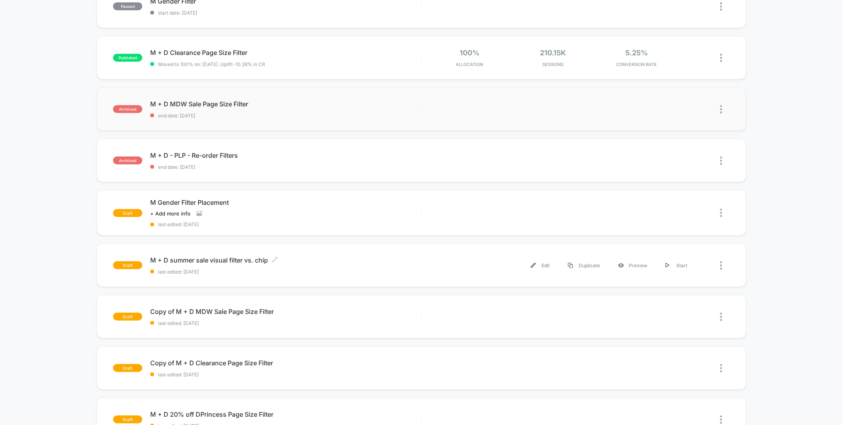
scroll to position [205, 0]
type input "******"
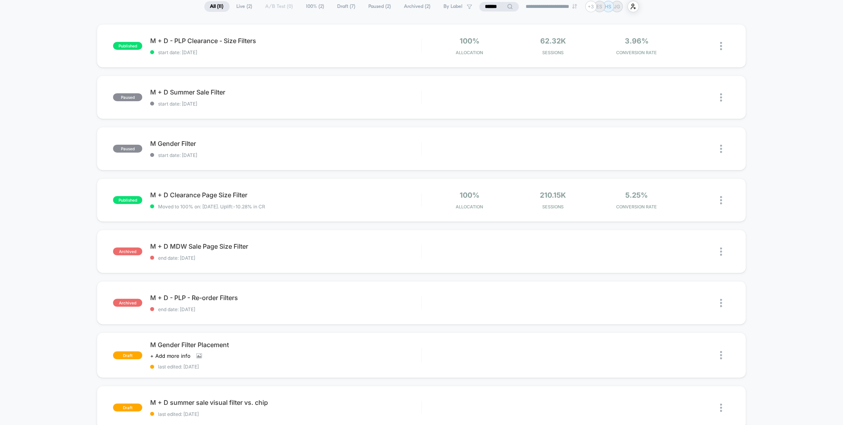
scroll to position [0, 0]
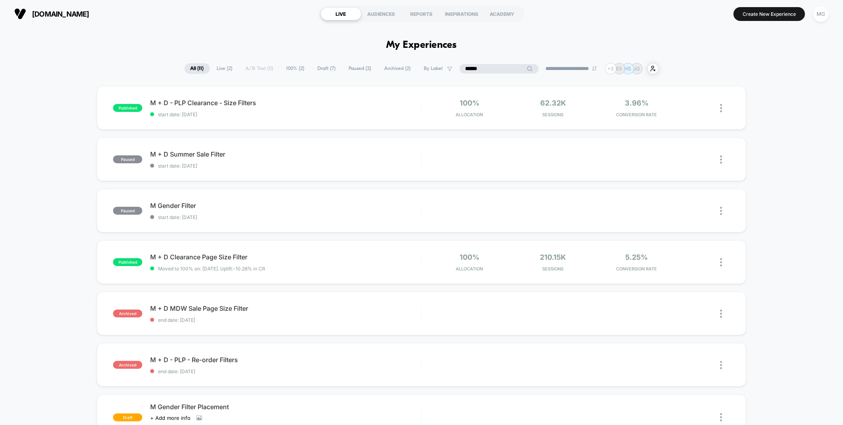
click at [497, 72] on input "******" at bounding box center [499, 68] width 79 height 9
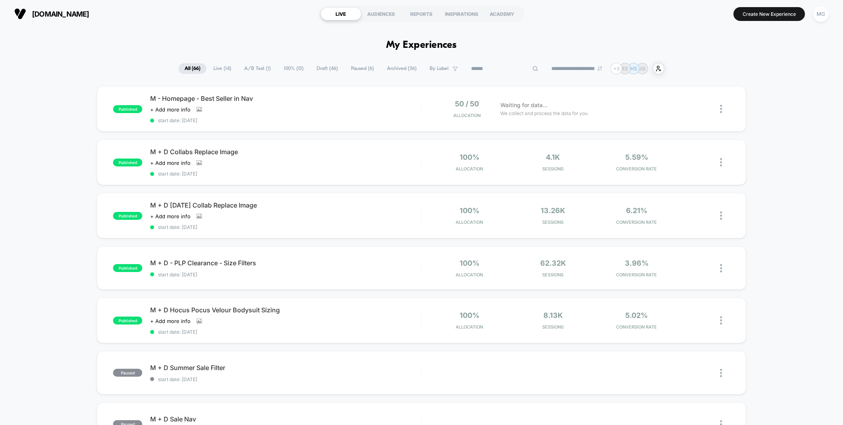
click at [386, 68] on span "Archived ( 36 )" at bounding box center [401, 68] width 41 height 11
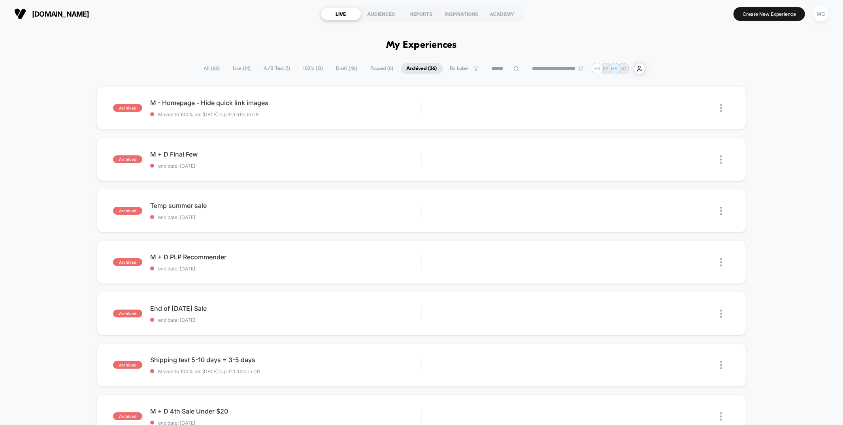
click at [341, 69] on span "Draft ( 46 )" at bounding box center [346, 68] width 33 height 11
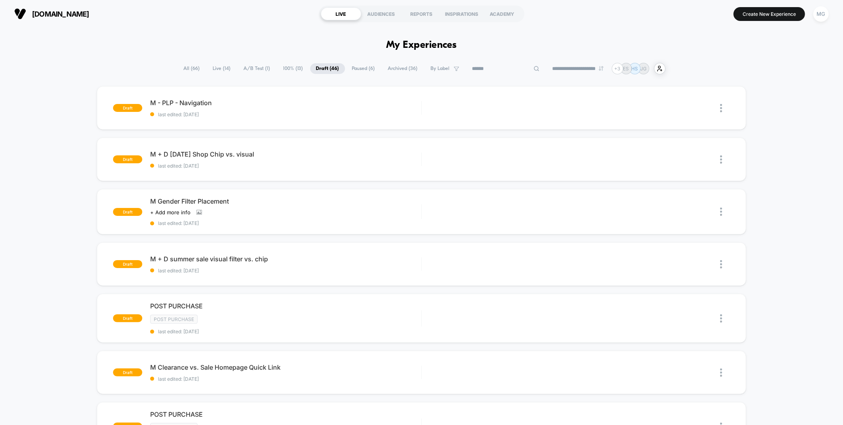
click at [502, 68] on input at bounding box center [505, 68] width 79 height 9
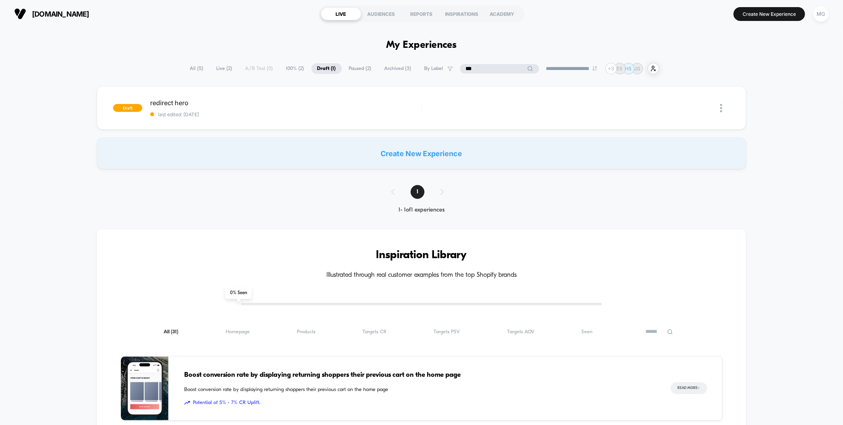
type input "***"
click at [349, 70] on span "Paused ( 2 )" at bounding box center [360, 68] width 34 height 11
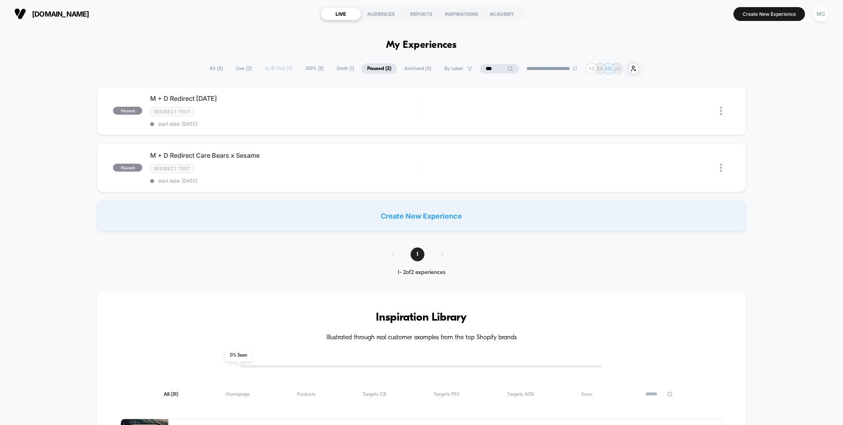
click at [409, 70] on span "Archived ( 3 )" at bounding box center [417, 68] width 39 height 11
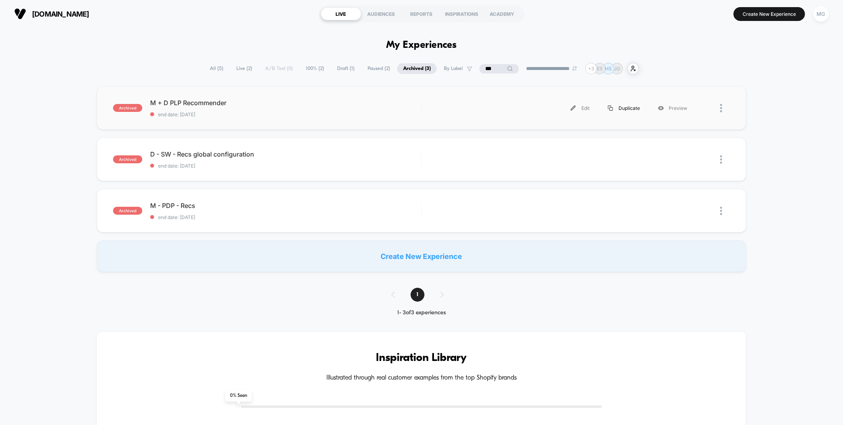
click at [630, 106] on div "Duplicate" at bounding box center [624, 108] width 50 height 18
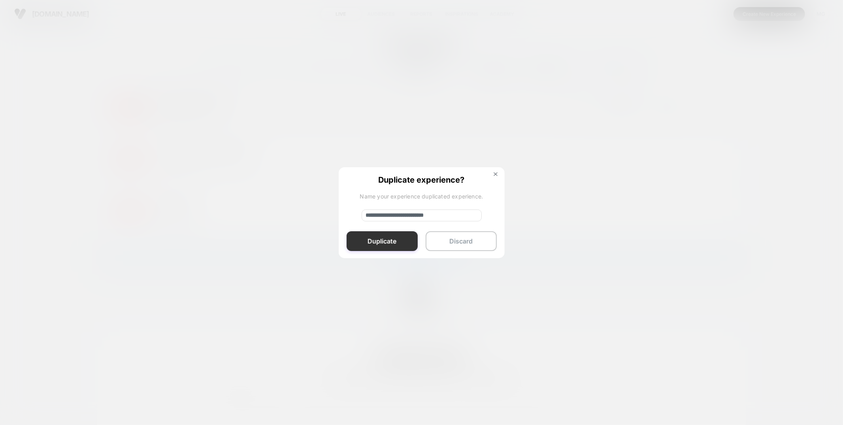
click at [378, 238] on button "Duplicate" at bounding box center [382, 241] width 71 height 20
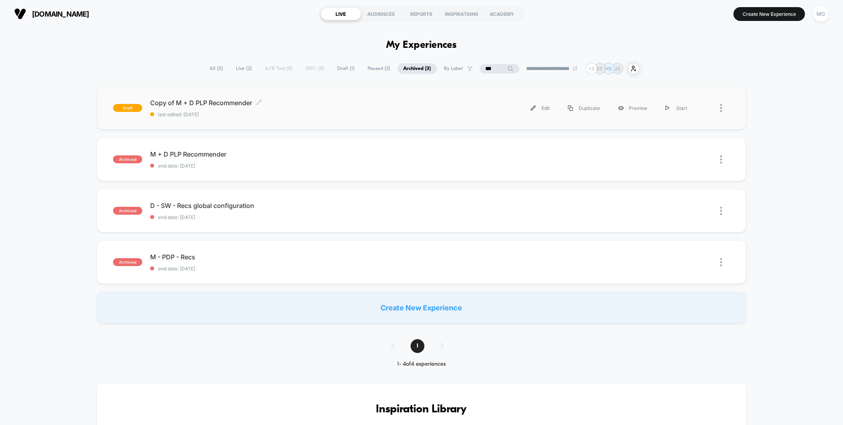
click at [416, 101] on span "Copy of M + D PLP Recommender Click to edit experience details" at bounding box center [285, 103] width 271 height 8
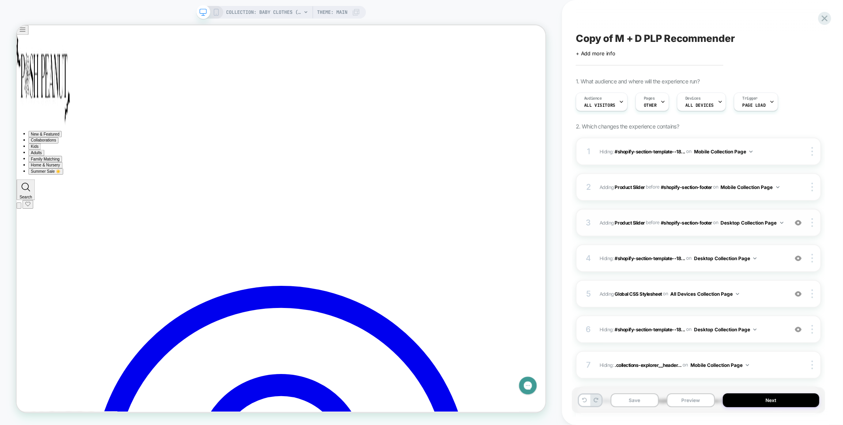
click at [762, 226] on span "#_loomi_addon_1747501988364_dup1756399595 Adding Product Slider BEFORE #shopify…" at bounding box center [692, 223] width 184 height 10
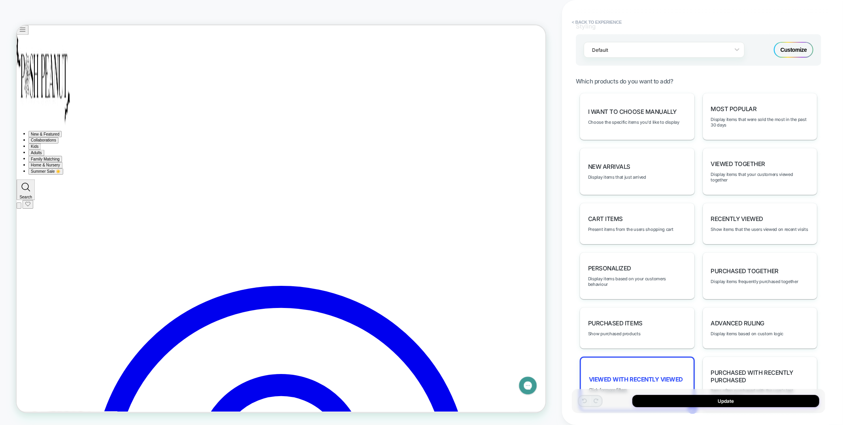
scroll to position [370, 0]
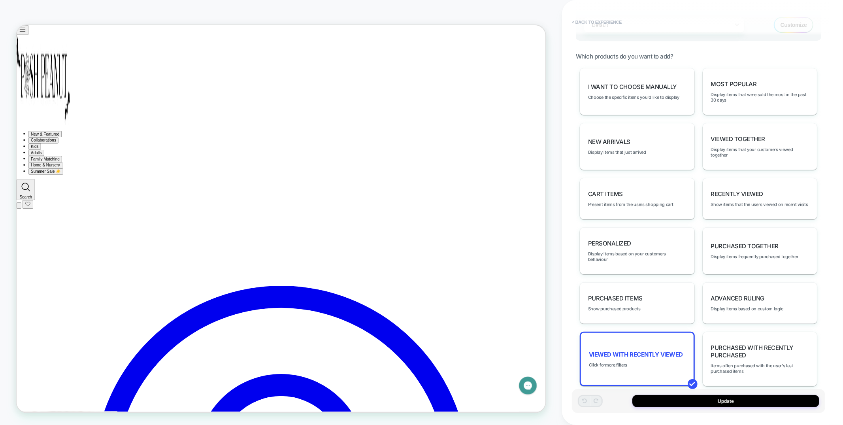
click at [611, 22] on button "< Back to experience" at bounding box center [597, 22] width 58 height 13
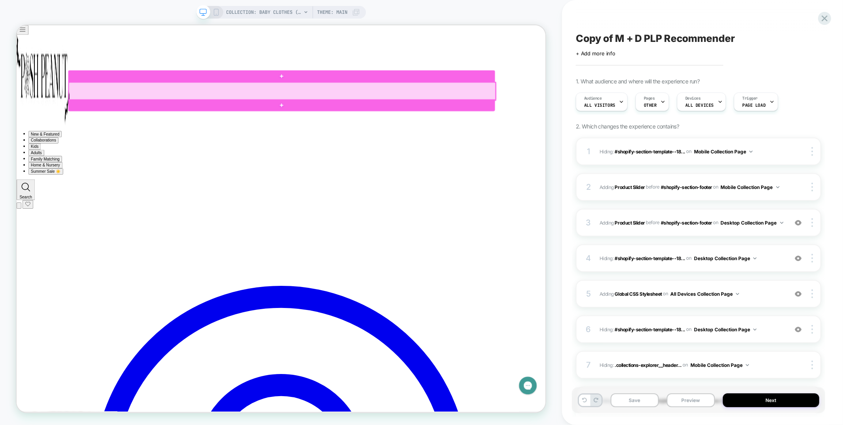
click at [525, 116] on div at bounding box center [370, 113] width 569 height 24
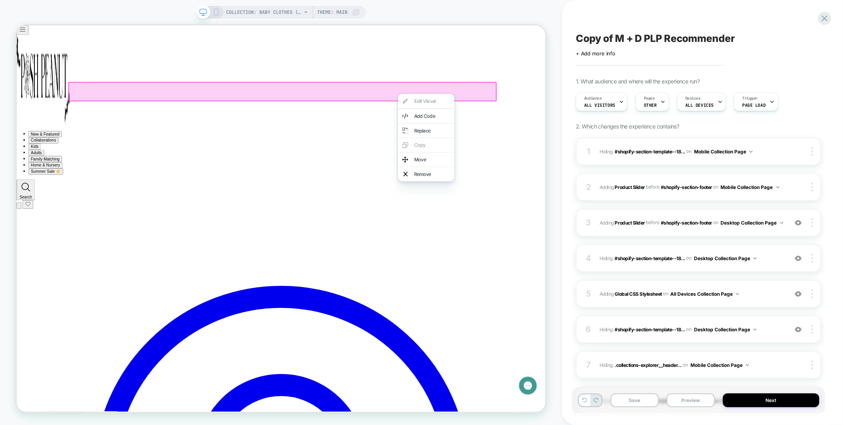
scroll to position [2843, 0]
click at [567, 220] on div "Remove" at bounding box center [571, 224] width 48 height 8
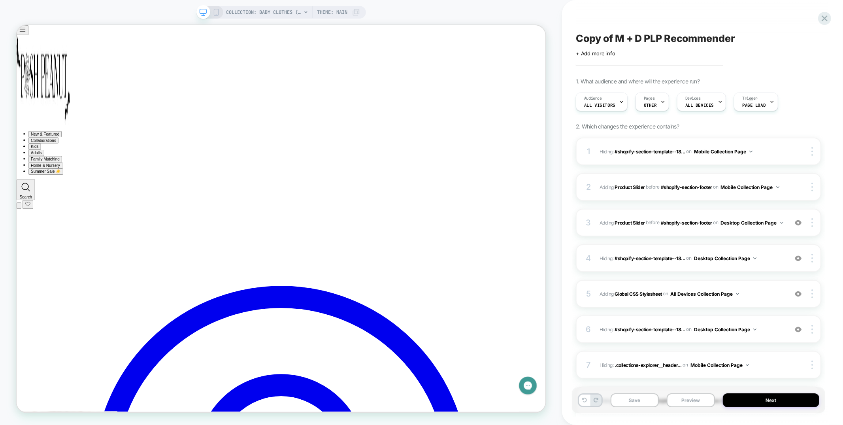
click at [616, 38] on span "Copy of M + D PLP Recommender" at bounding box center [655, 38] width 159 height 12
drag, startPoint x: 616, startPoint y: 38, endPoint x: 568, endPoint y: 38, distance: 47.8
click at [568, 38] on div "**********" at bounding box center [702, 212] width 281 height 425
click at [606, 41] on textarea "**********" at bounding box center [651, 38] width 150 height 12
type textarea "**********"
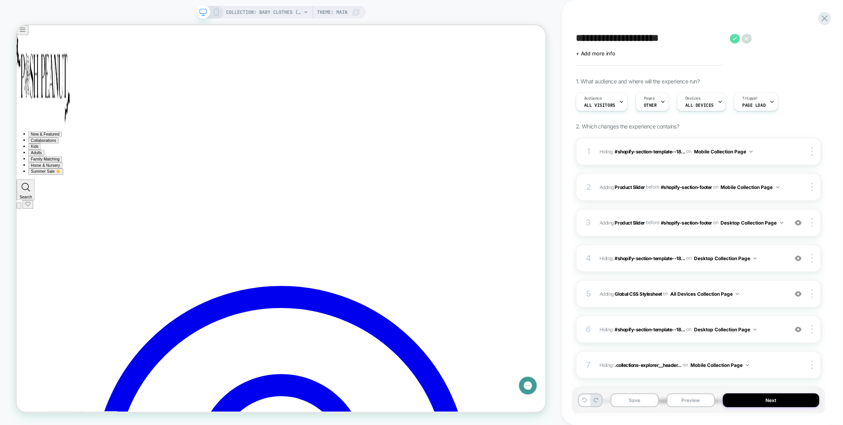
click at [735, 38] on icon at bounding box center [735, 39] width 10 height 10
click at [648, 402] on button "Save" at bounding box center [635, 400] width 48 height 14
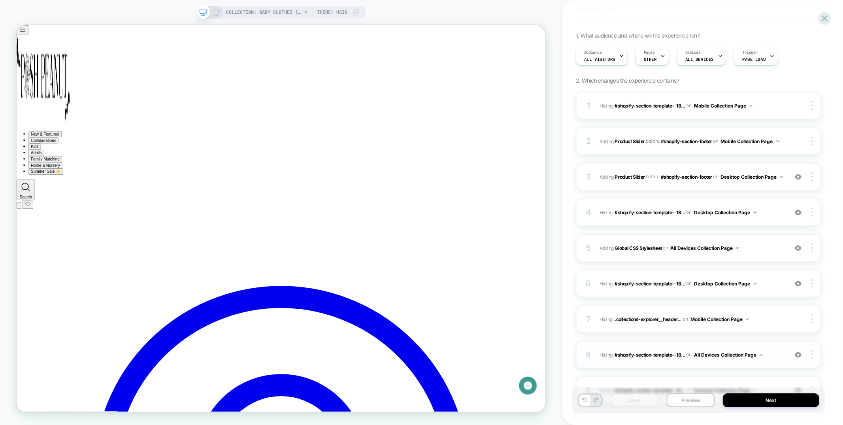
scroll to position [0, 0]
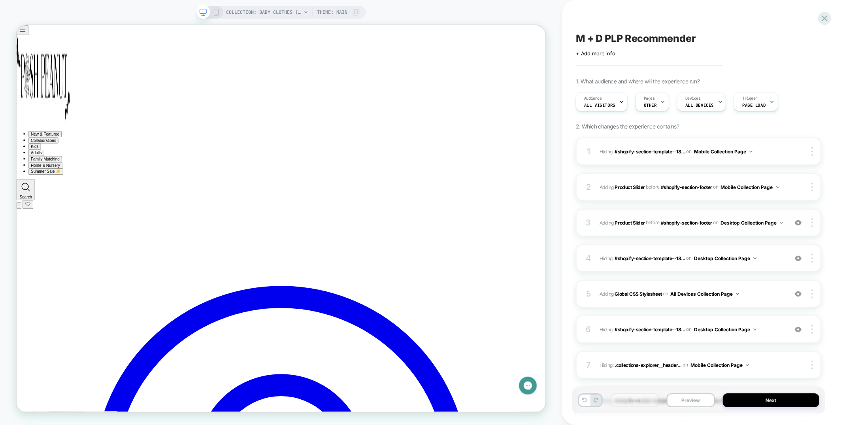
click at [749, 218] on span "#_loomi_addon_1747501988364_dup1756399595 Adding Product Slider BEFORE #shopify…" at bounding box center [692, 223] width 184 height 10
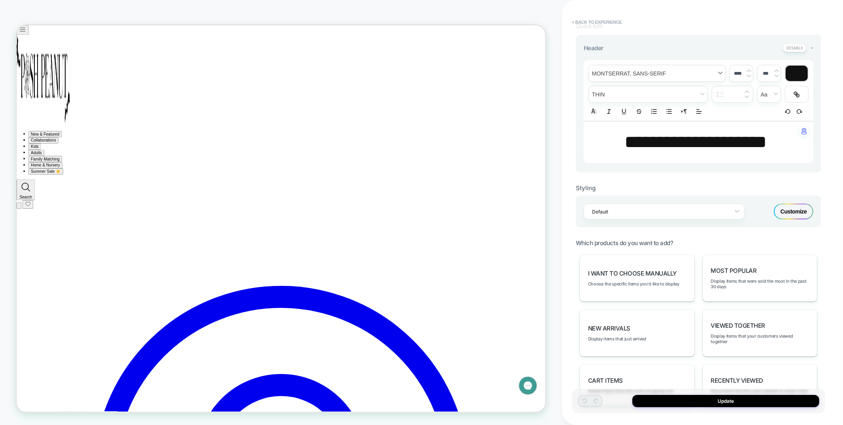
scroll to position [370, 0]
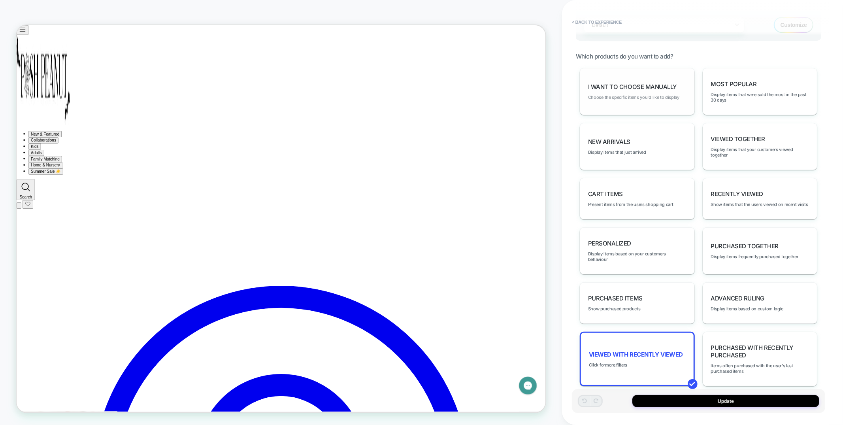
click at [622, 94] on span "Choose the specific items you'd like to display" at bounding box center [633, 97] width 91 height 6
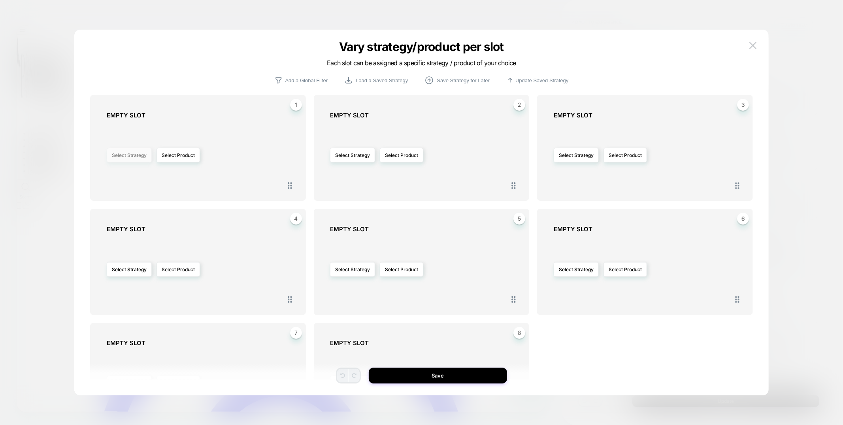
click at [132, 153] on button "Select Strategy" at bounding box center [129, 155] width 45 height 15
click at [752, 43] on img at bounding box center [752, 45] width 7 height 7
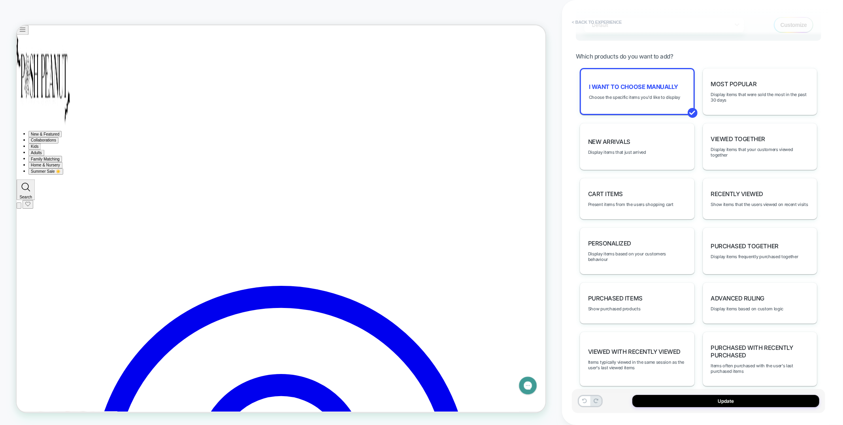
click at [608, 22] on button "< Back to experience" at bounding box center [597, 22] width 58 height 13
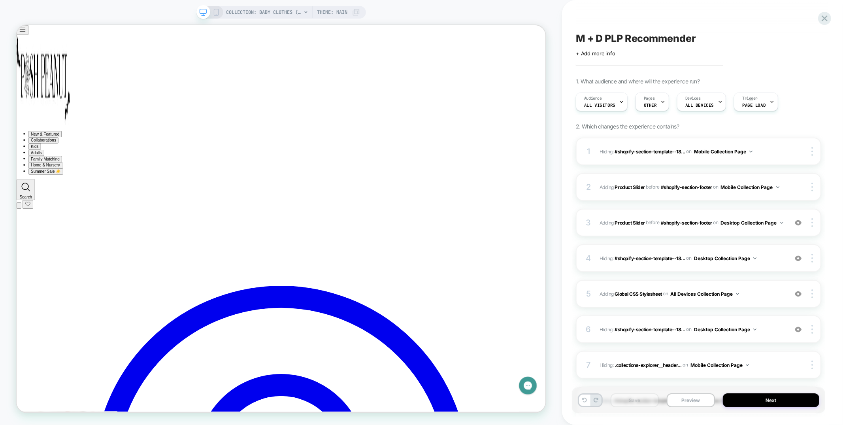
drag, startPoint x: 217, startPoint y: 14, endPoint x: 151, endPoint y: 76, distance: 90.3
click at [217, 14] on icon at bounding box center [216, 12] width 7 height 7
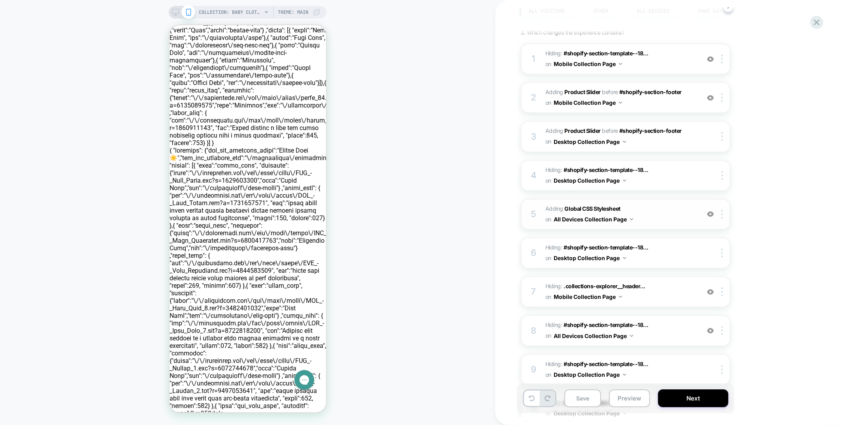
scroll to position [147, 0]
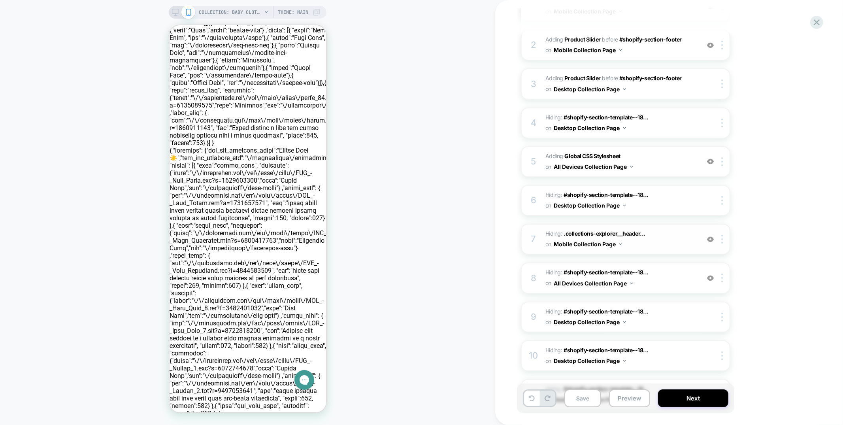
click at [673, 232] on span "Hiding : .collections-explorer__header... .collections-explorer__header-wrapper…" at bounding box center [620, 238] width 151 height 21
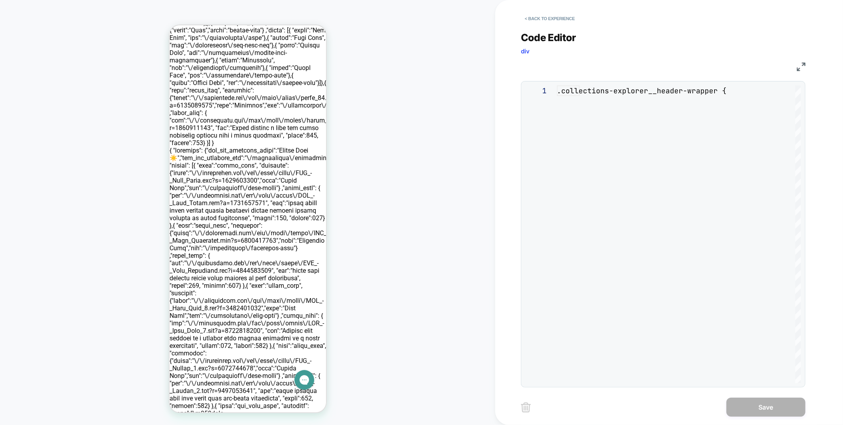
scroll to position [32, 0]
click at [551, 18] on button "< Back to experience" at bounding box center [550, 18] width 58 height 13
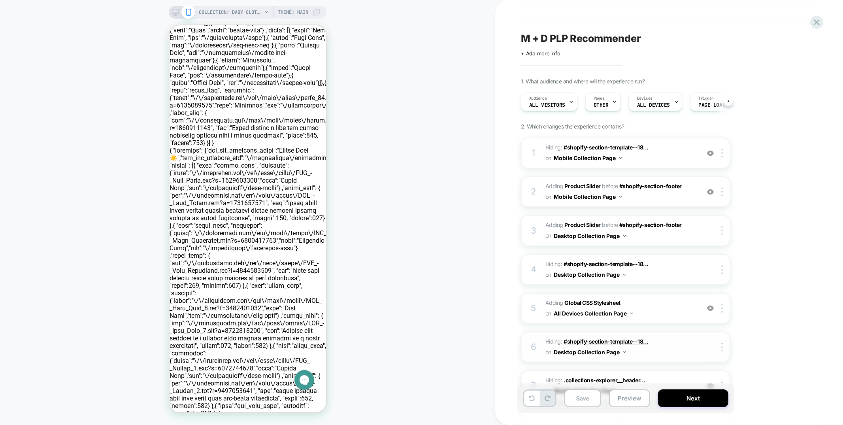
scroll to position [0, 0]
click at [658, 150] on span "Hiding : #shopify-section-template--18... #shopify-section-template--1808395603…" at bounding box center [620, 152] width 151 height 21
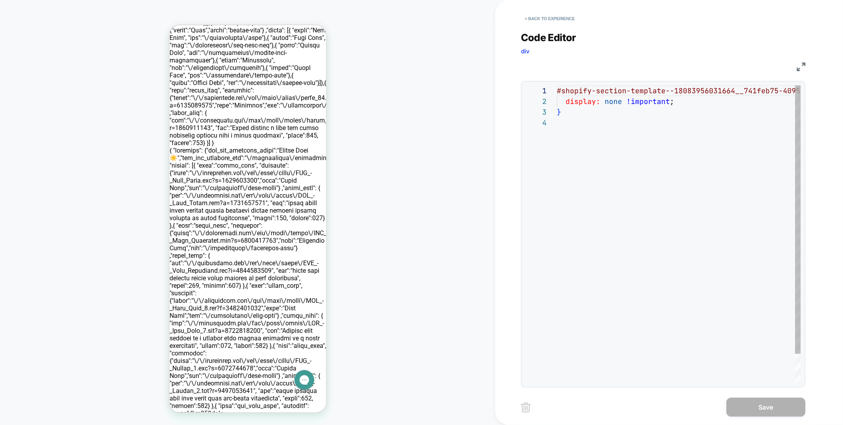
scroll to position [32, 0]
click at [554, 18] on button "< Back to experience" at bounding box center [550, 18] width 58 height 13
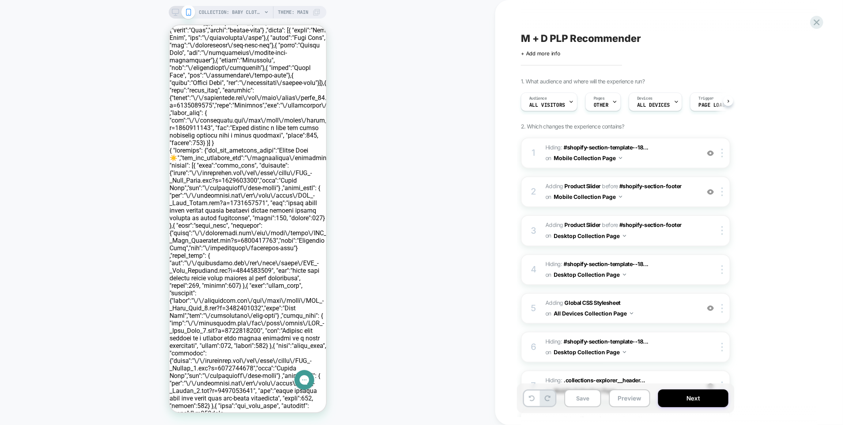
scroll to position [0, 0]
click at [673, 154] on span "Hiding : #shopify-section-template--18... #shopify-section-template--1808395603…" at bounding box center [620, 152] width 151 height 21
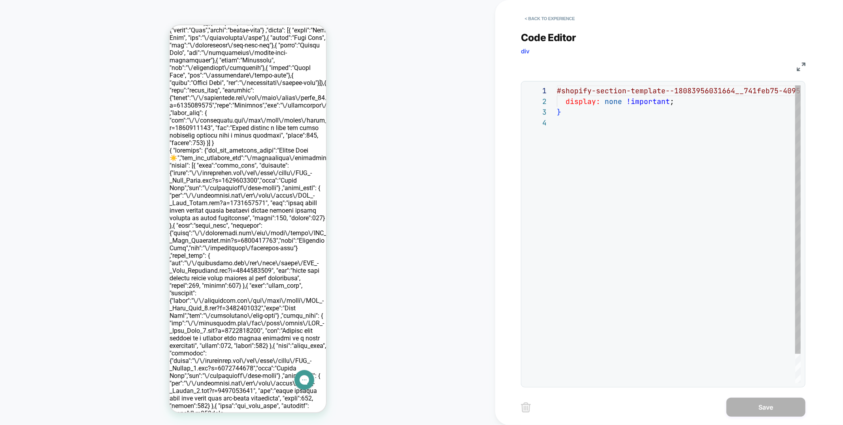
scroll to position [32, 0]
click at [547, 18] on button "< Back to experience" at bounding box center [550, 18] width 58 height 13
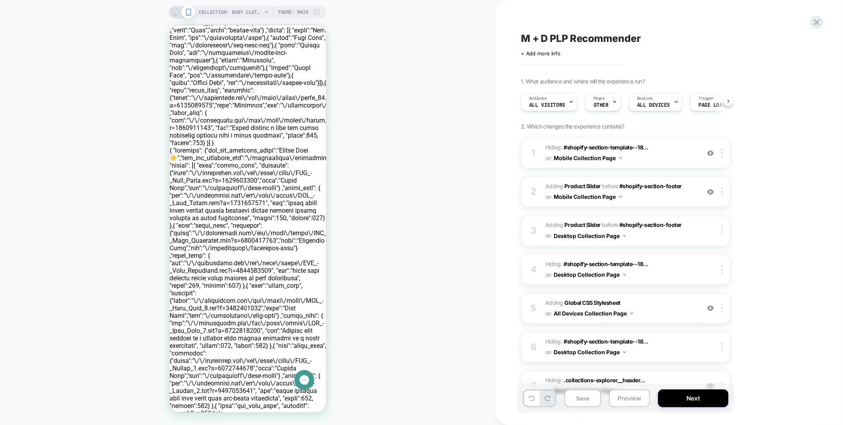
scroll to position [0, 0]
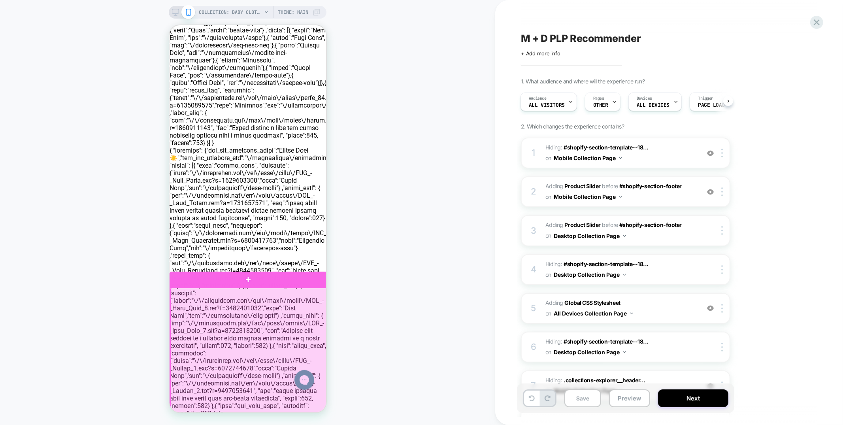
click at [308, 299] on div at bounding box center [248, 375] width 157 height 176
click at [307, 303] on div at bounding box center [248, 375] width 157 height 176
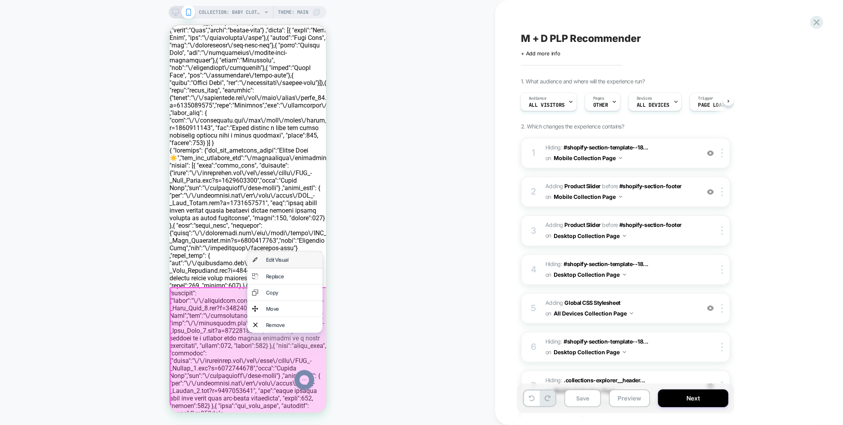
click at [281, 258] on div "Edit Visual" at bounding box center [292, 259] width 52 height 6
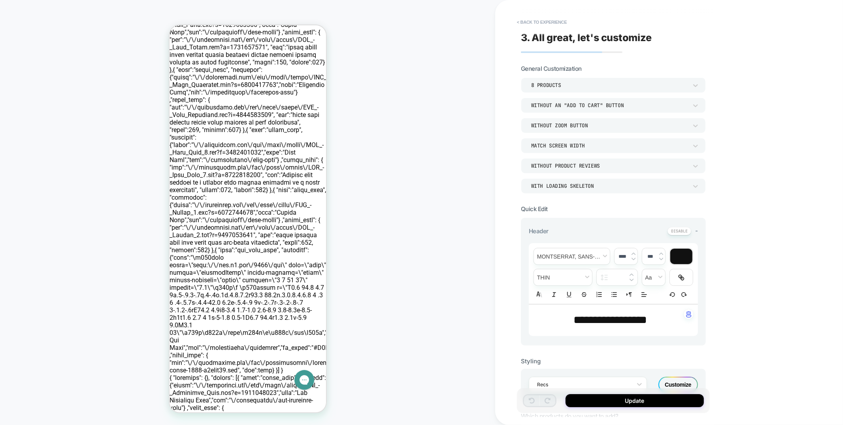
scroll to position [388, 0]
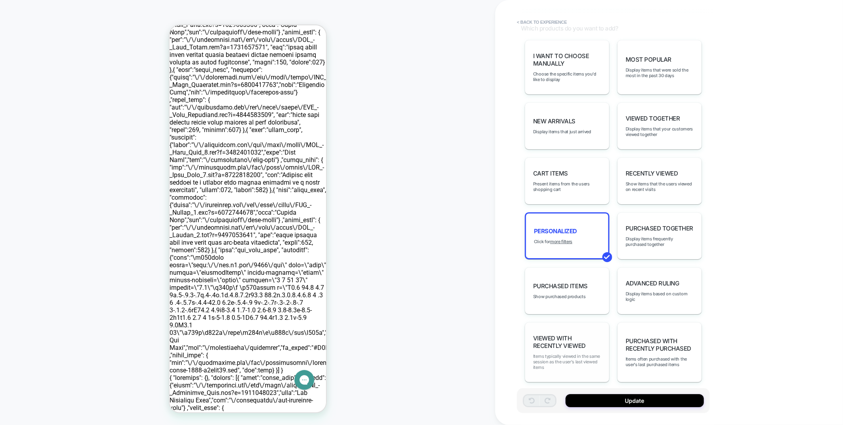
click at [571, 353] on span "Items typically viewed in the same session as the user's last viewed items" at bounding box center [567, 361] width 68 height 17
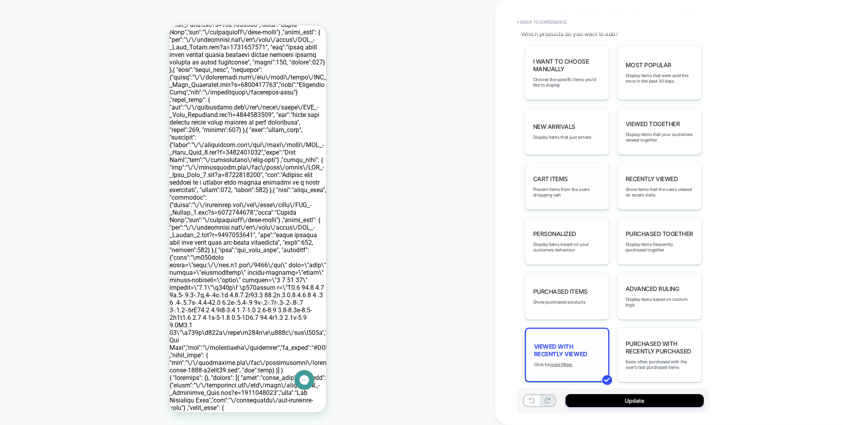
scroll to position [0, 0]
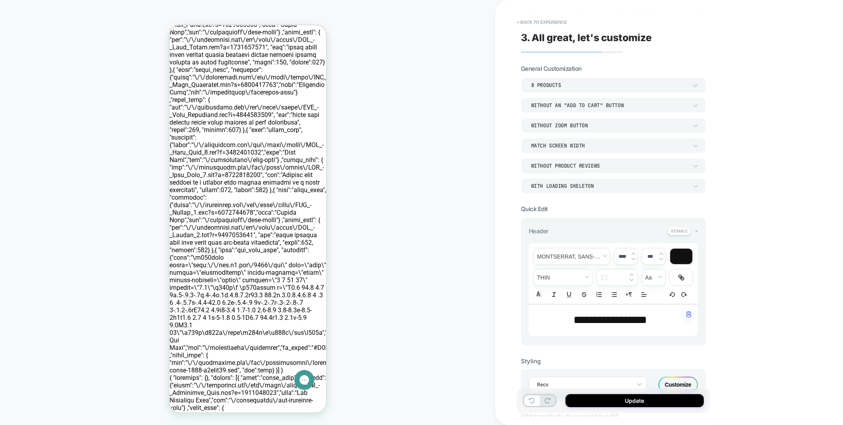
click at [600, 324] on span "**********" at bounding box center [610, 319] width 74 height 11
type input "****"
click at [600, 324] on span "**********" at bounding box center [610, 319] width 74 height 11
drag, startPoint x: 623, startPoint y: 402, endPoint x: 585, endPoint y: 422, distance: 42.8
click at [623, 402] on button "Update" at bounding box center [635, 400] width 138 height 13
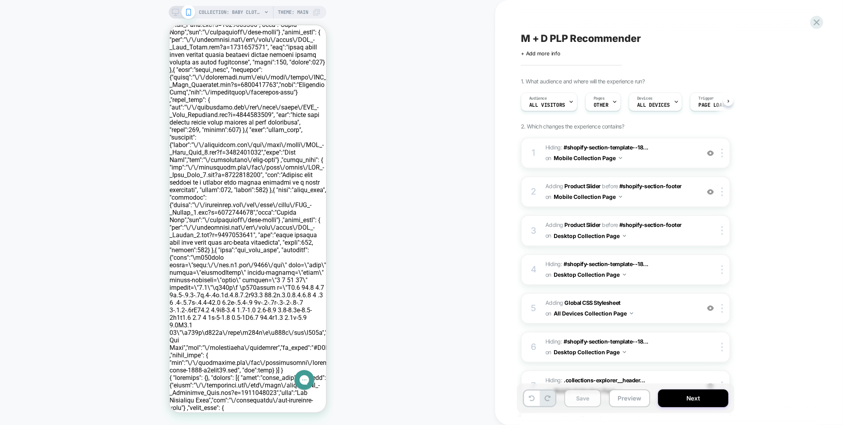
scroll to position [0, 0]
click at [582, 405] on button "Save" at bounding box center [582, 398] width 37 height 18
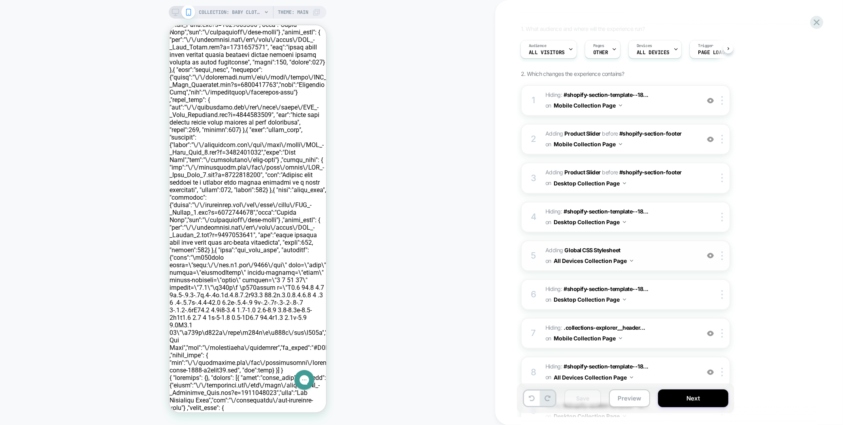
scroll to position [52, 0]
click at [675, 110] on span "Hiding : #shopify-section-template--18... #shopify-section-template--1808395603…" at bounding box center [620, 101] width 151 height 21
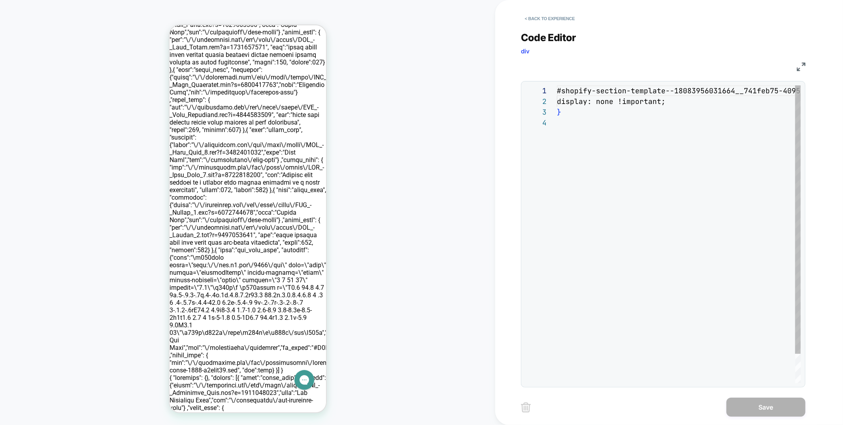
scroll to position [32, 0]
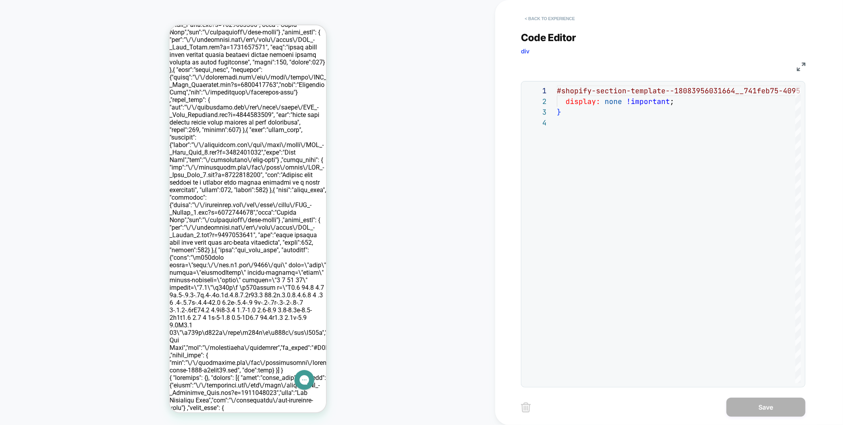
click at [567, 19] on button "< Back to experience" at bounding box center [550, 18] width 58 height 13
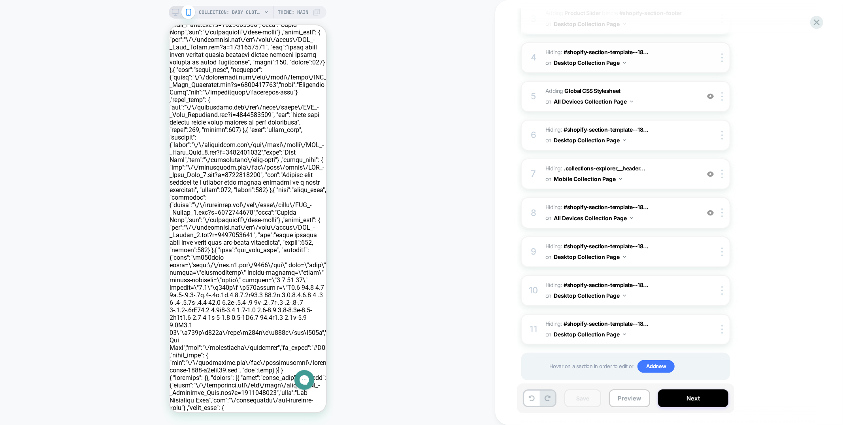
scroll to position [216, 0]
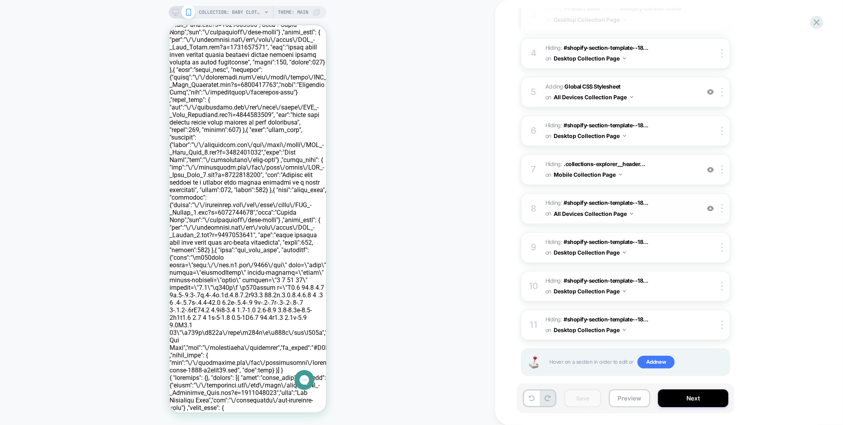
click at [675, 198] on span "Hiding : #shopify-section-template--18... #shopify-section-template--1816058445…" at bounding box center [620, 208] width 151 height 21
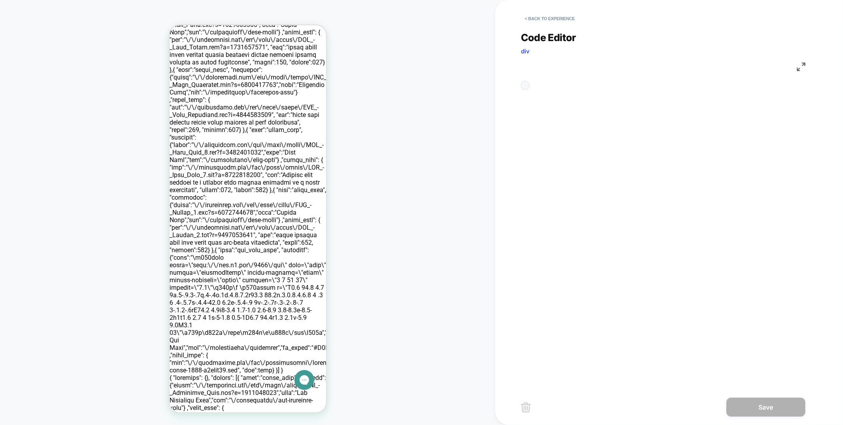
scroll to position [32, 0]
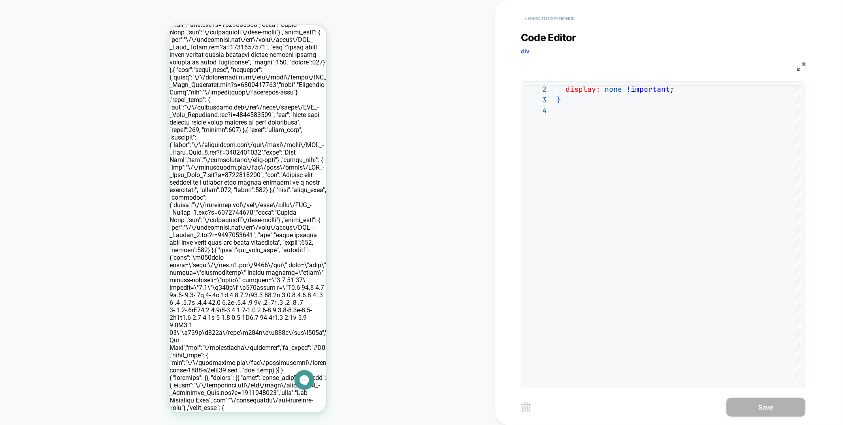
click at [547, 17] on button "< Back to experience" at bounding box center [550, 18] width 58 height 13
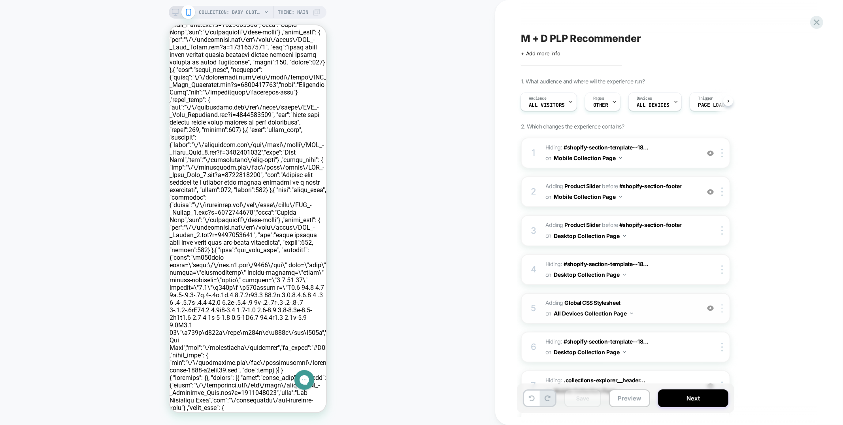
scroll to position [216, 0]
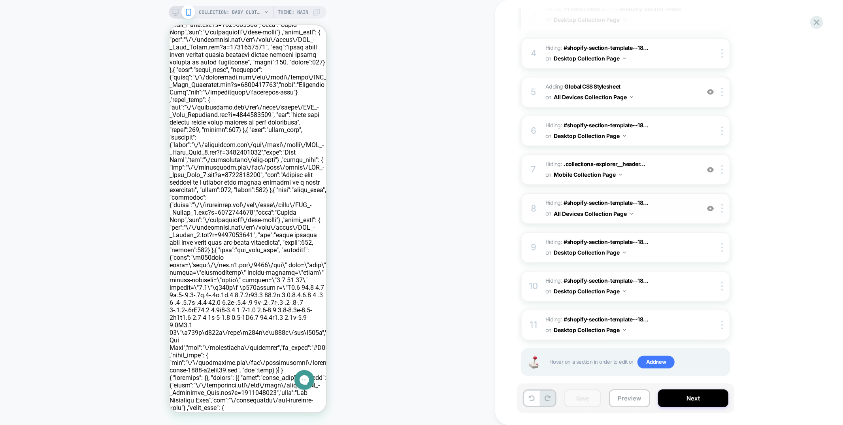
click at [708, 205] on img at bounding box center [710, 208] width 7 height 7
click at [692, 164] on span "Hiding : .collections-explorer__header... .collections-explorer__header-wrapper…" at bounding box center [620, 169] width 151 height 21
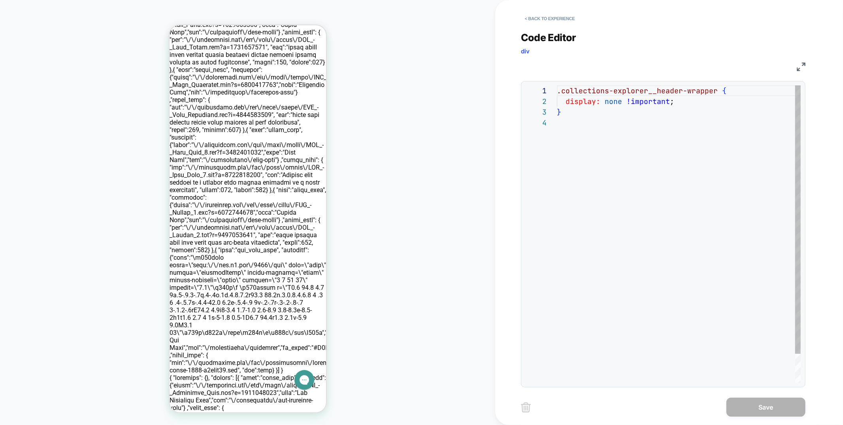
scroll to position [32, 0]
drag, startPoint x: 647, startPoint y: 91, endPoint x: 716, endPoint y: 88, distance: 68.8
click at [716, 88] on div ".collections-explorer__header-wrapper { display: none !important ; }" at bounding box center [679, 250] width 244 height 330
type textarea "**********"
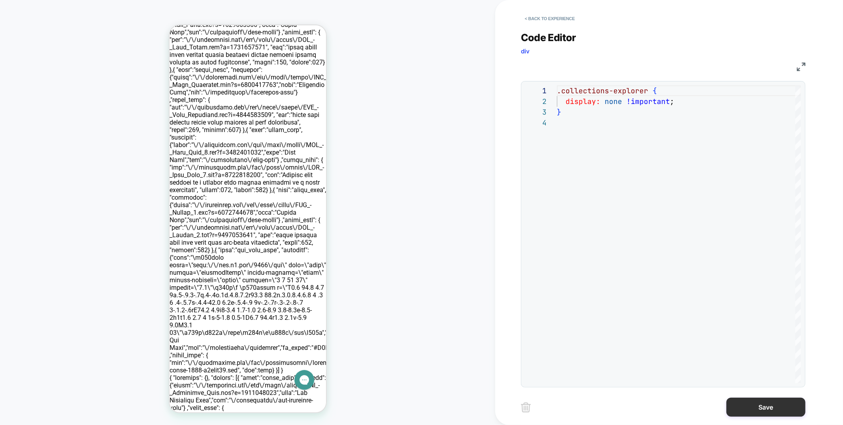
click at [782, 408] on button "Save" at bounding box center [765, 407] width 79 height 19
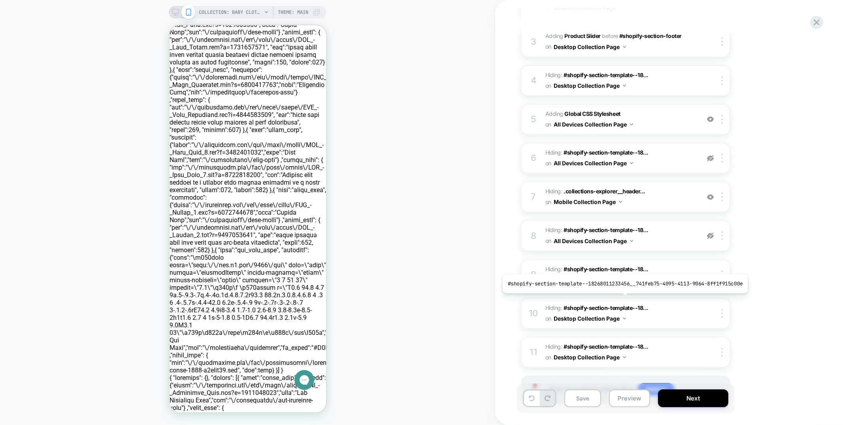
scroll to position [194, 0]
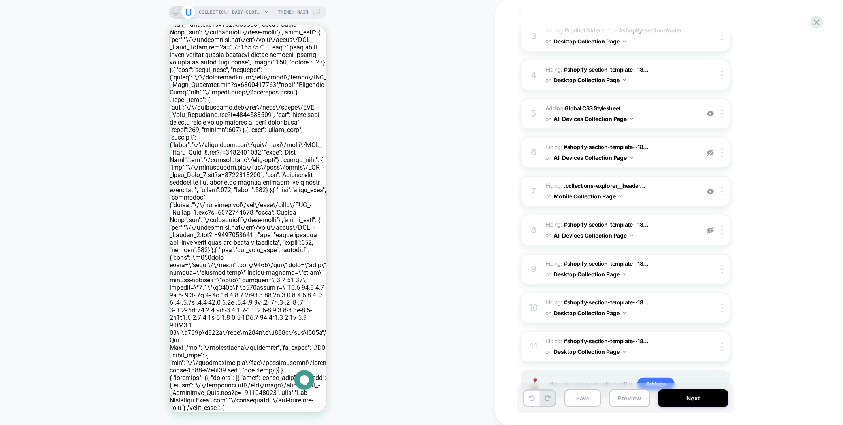
click at [724, 187] on div at bounding box center [723, 191] width 13 height 9
click at [709, 320] on div "Target All Devices" at bounding box center [723, 314] width 70 height 22
click at [723, 226] on img at bounding box center [722, 230] width 2 height 9
click at [704, 308] on div "Delete" at bounding box center [723, 307] width 70 height 21
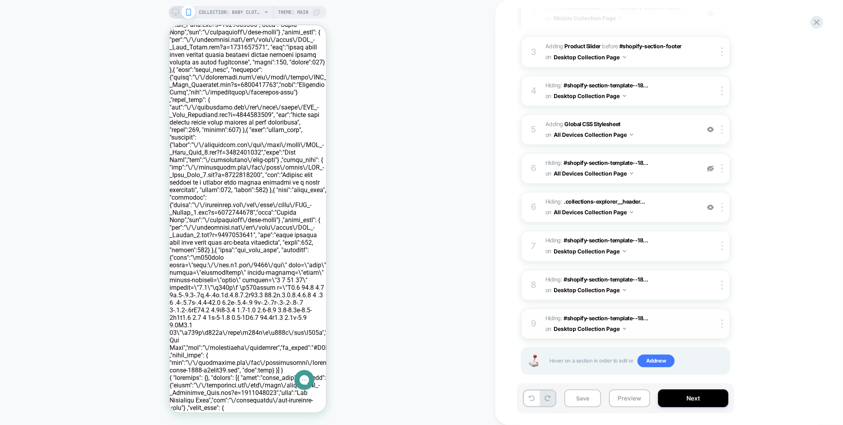
scroll to position [0, 0]
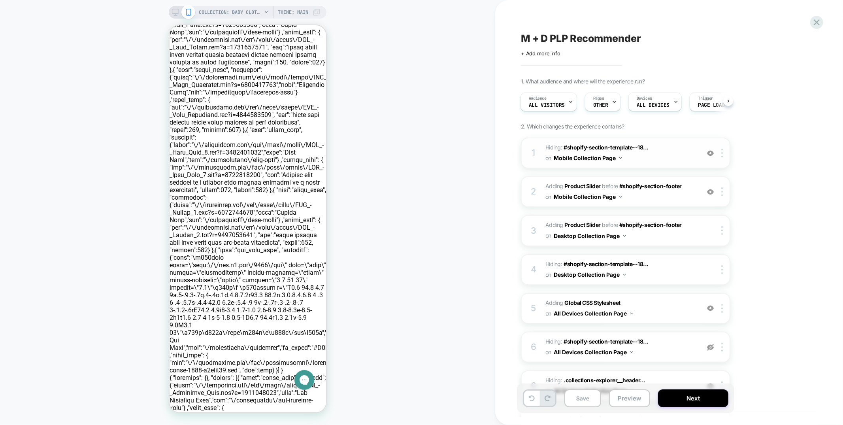
click at [657, 160] on span "Hiding : #shopify-section-template--18... #shopify-section-template--1808395603…" at bounding box center [620, 152] width 151 height 21
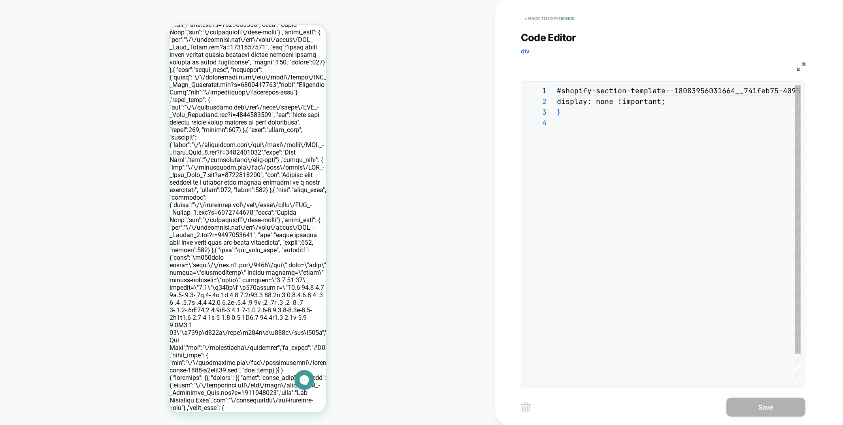
scroll to position [32, 0]
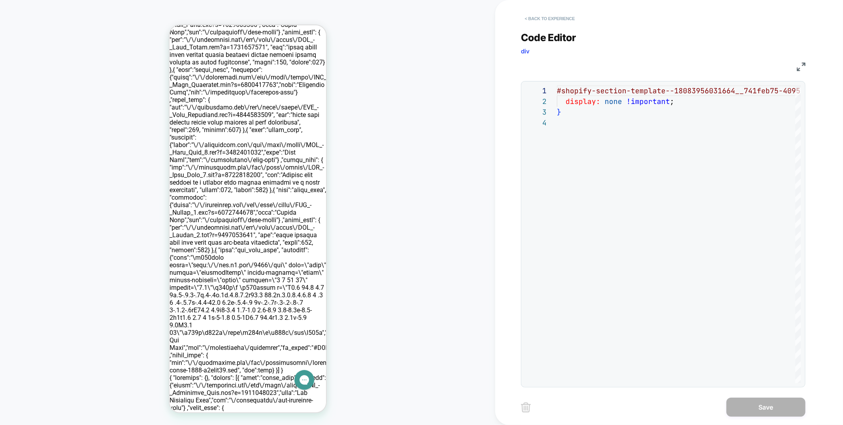
click at [545, 16] on button "< Back to experience" at bounding box center [550, 18] width 58 height 13
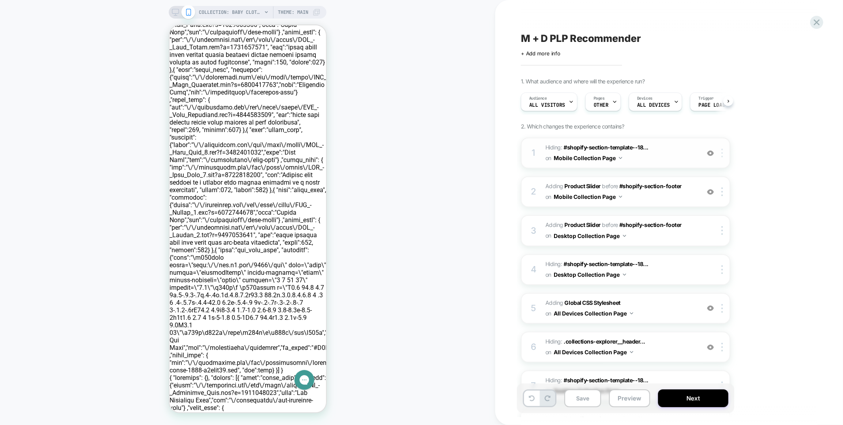
scroll to position [0, 0]
click at [723, 149] on img at bounding box center [722, 153] width 2 height 9
click at [706, 260] on div "Delete" at bounding box center [723, 258] width 70 height 21
click at [724, 155] on div at bounding box center [723, 152] width 13 height 9
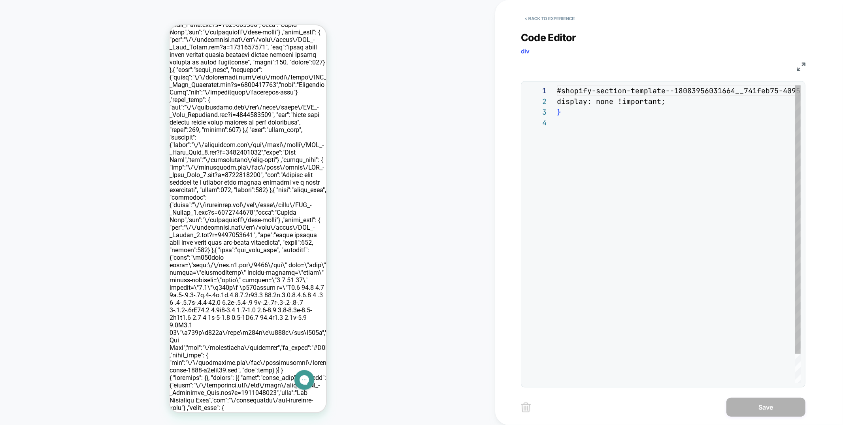
scroll to position [32, 0]
click at [560, 17] on button "< Back to experience" at bounding box center [550, 18] width 58 height 13
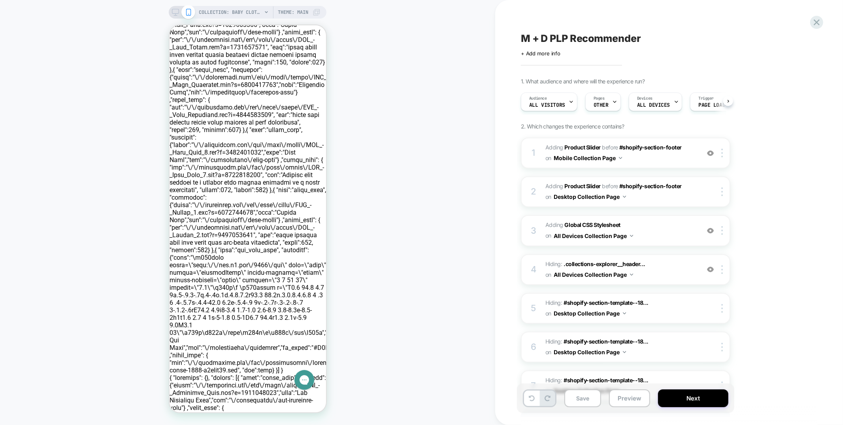
scroll to position [0, 0]
click at [723, 155] on img at bounding box center [722, 153] width 2 height 9
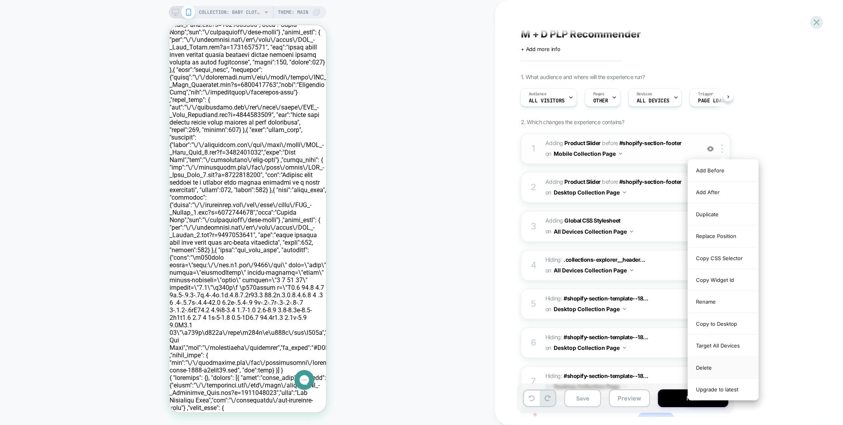
click at [706, 372] on div "Delete" at bounding box center [723, 368] width 70 height 22
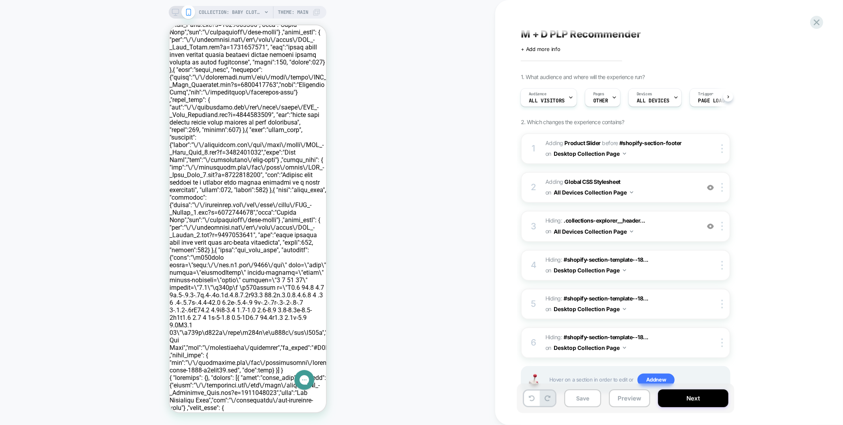
scroll to position [3, 0]
click at [654, 153] on span "#_loomi_addon_1747501988364_dup1756399595 Adding Product Slider BEFORE #shopify…" at bounding box center [620, 148] width 151 height 21
click at [526, 396] on button at bounding box center [531, 397] width 15 height 15
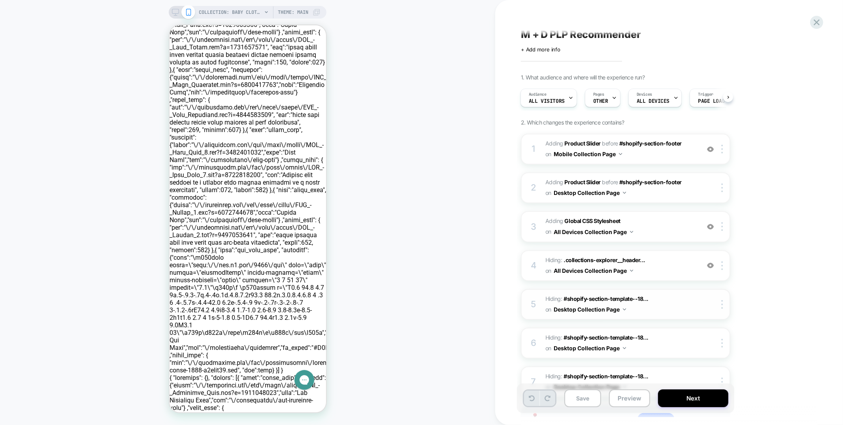
scroll to position [3, 0]
click at [665, 158] on span "#_loomi_addon_1747492781439_dup1756399595 Adding Product Slider BEFORE #shopify…" at bounding box center [620, 150] width 151 height 21
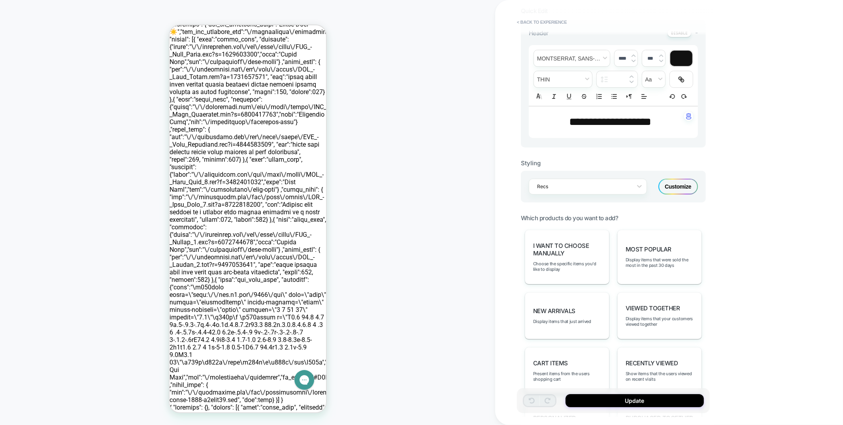
scroll to position [240, 0]
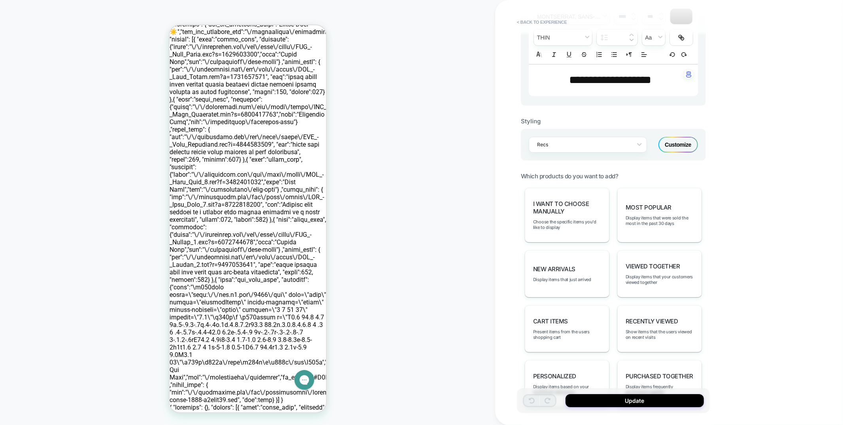
click at [686, 146] on div "Customize" at bounding box center [678, 145] width 40 height 16
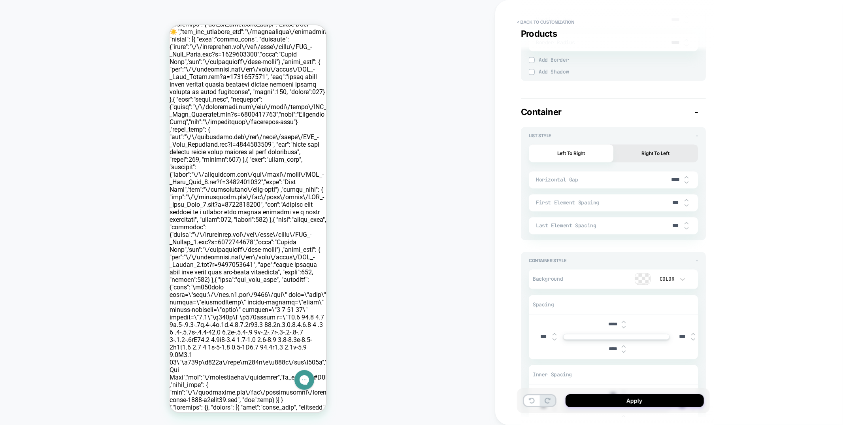
type textarea "*"
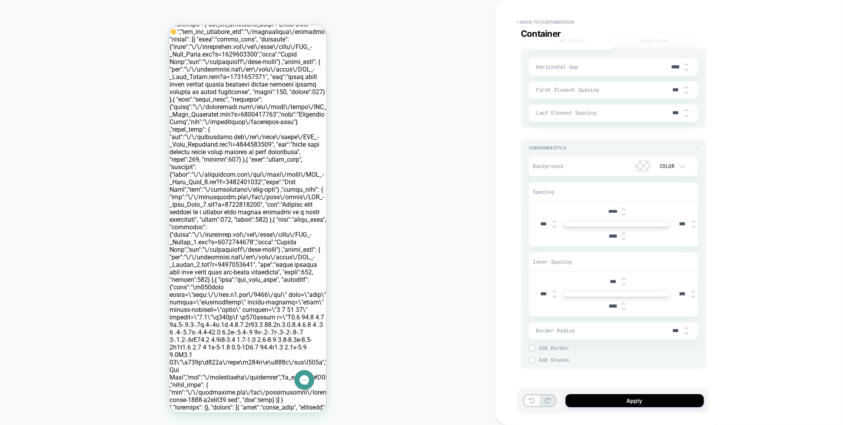
click at [610, 211] on input "*****" at bounding box center [613, 212] width 18 height 6
type input "***"
type textarea "*"
type input "***"
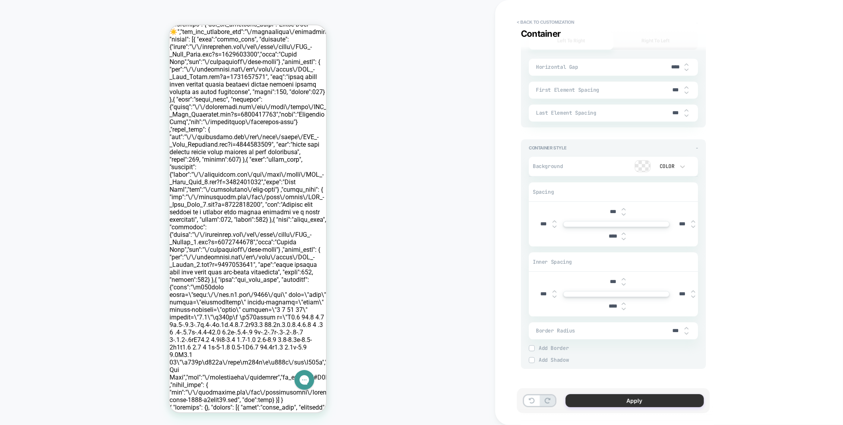
click at [594, 397] on button "Apply" at bounding box center [635, 400] width 138 height 13
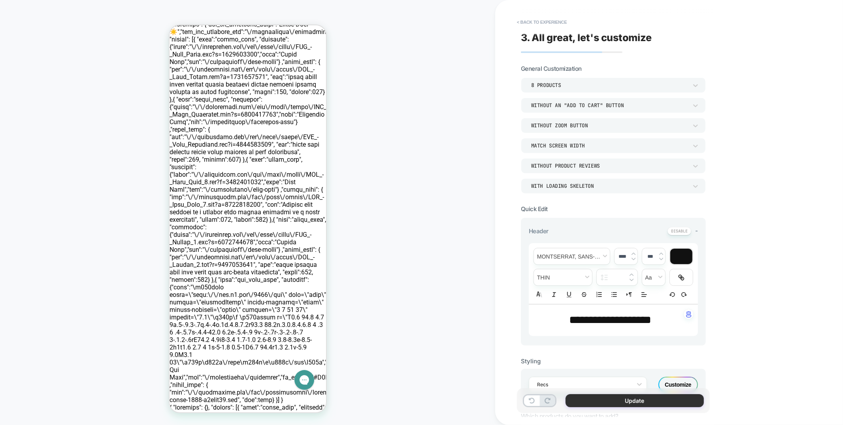
click at [583, 397] on button "Update" at bounding box center [635, 400] width 138 height 13
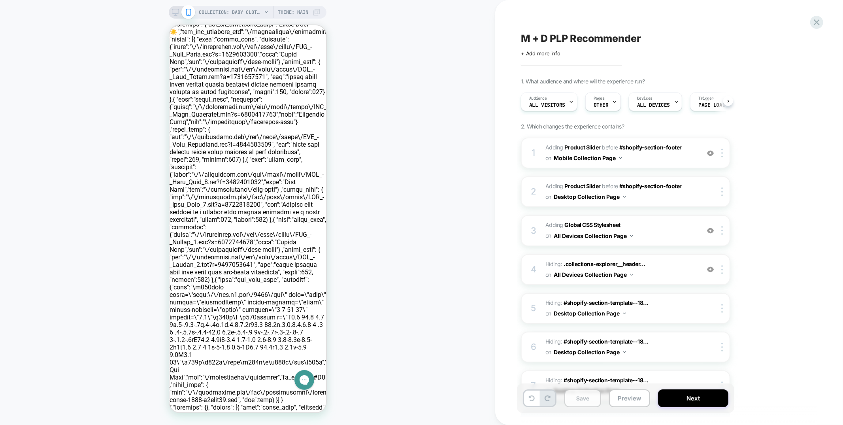
click at [577, 399] on button "Save" at bounding box center [582, 398] width 37 height 18
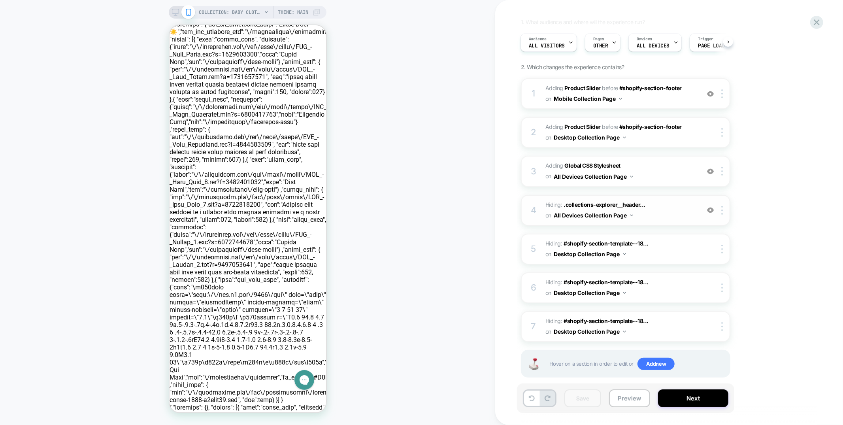
scroll to position [64, 0]
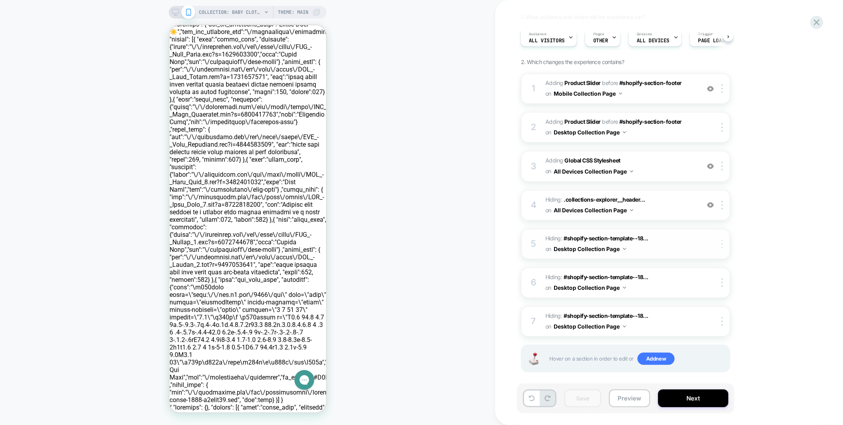
click at [723, 243] on img at bounding box center [722, 244] width 2 height 9
click at [718, 351] on div "Delete" at bounding box center [723, 345] width 70 height 21
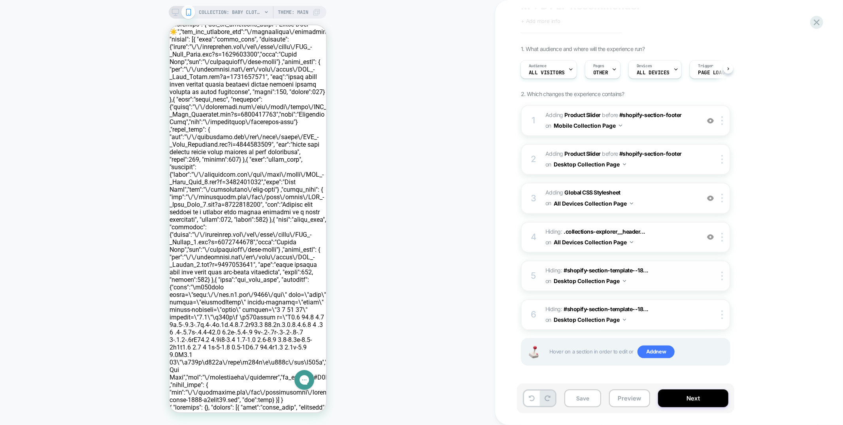
scroll to position [26, 0]
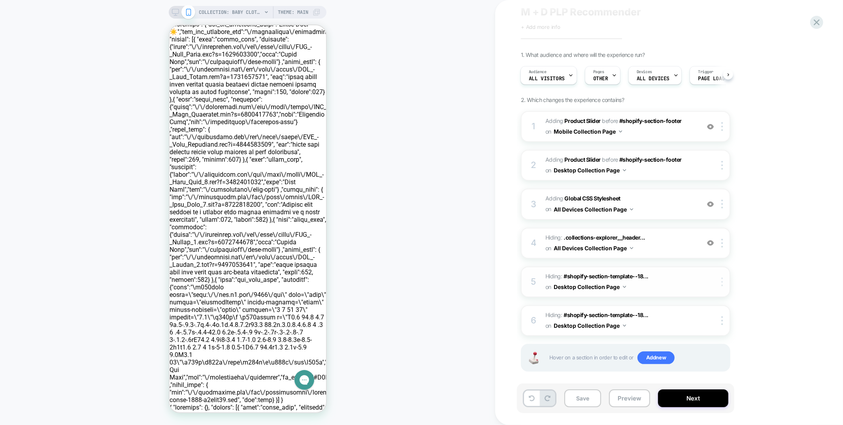
click at [723, 277] on img at bounding box center [722, 281] width 2 height 9
click at [700, 381] on div "Delete" at bounding box center [723, 383] width 70 height 21
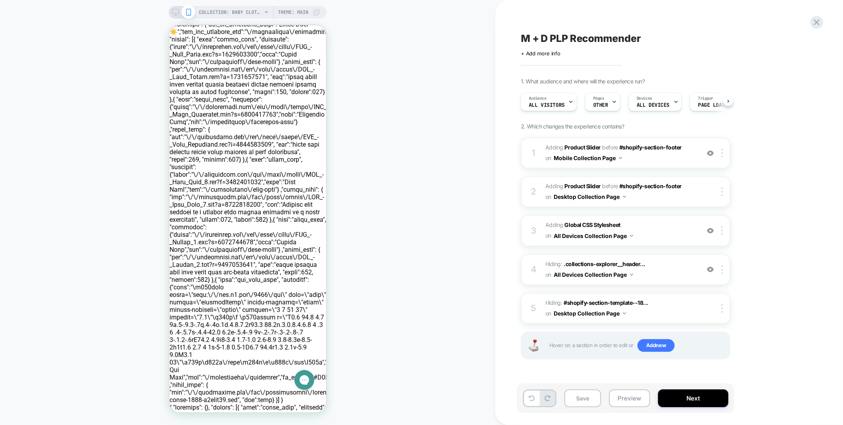
scroll to position [0, 0]
click at [724, 304] on div at bounding box center [723, 308] width 13 height 9
click at [702, 411] on div "Delete" at bounding box center [723, 410] width 70 height 21
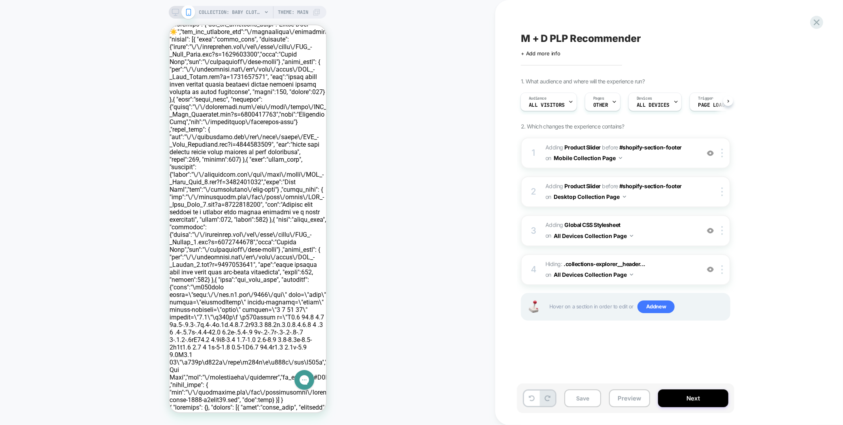
click at [178, 12] on icon at bounding box center [175, 12] width 7 height 7
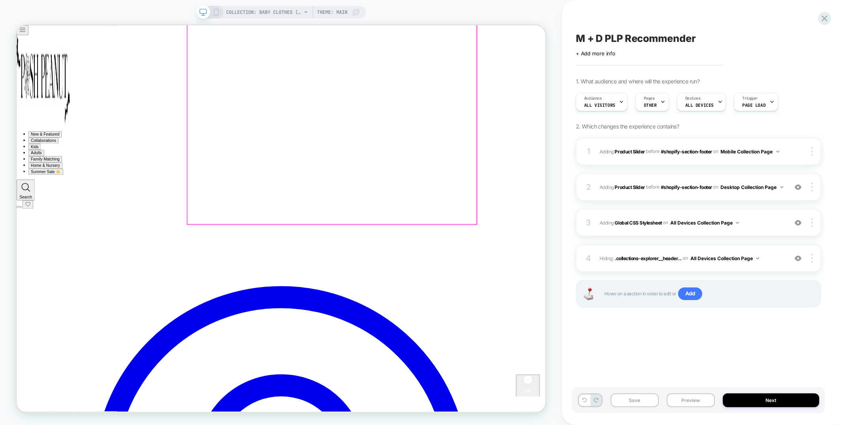
scroll to position [2409, 0]
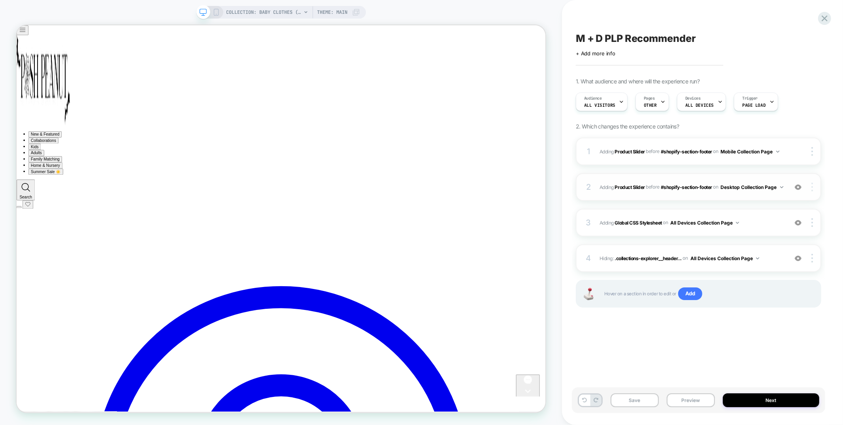
click at [813, 189] on div at bounding box center [813, 187] width 15 height 9
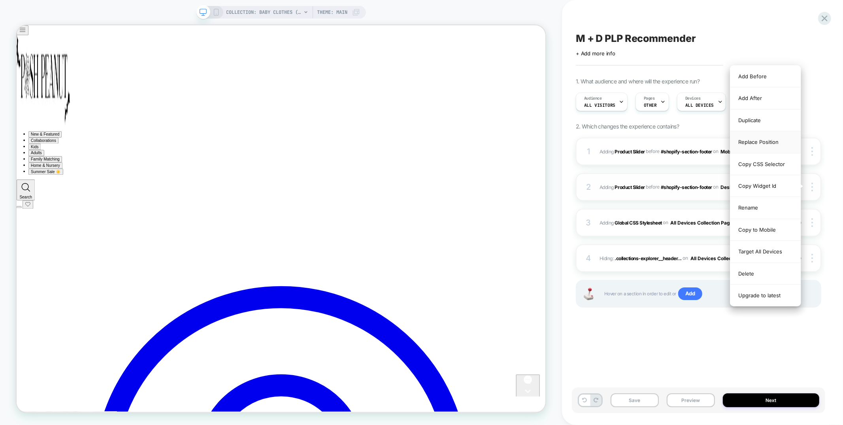
click at [762, 138] on div "Replace Position" at bounding box center [765, 142] width 70 height 22
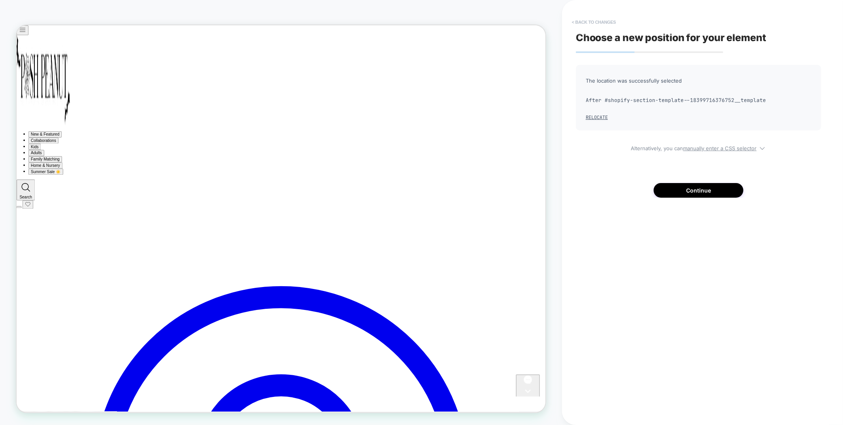
click at [604, 22] on button "< Back to changes" at bounding box center [594, 22] width 52 height 13
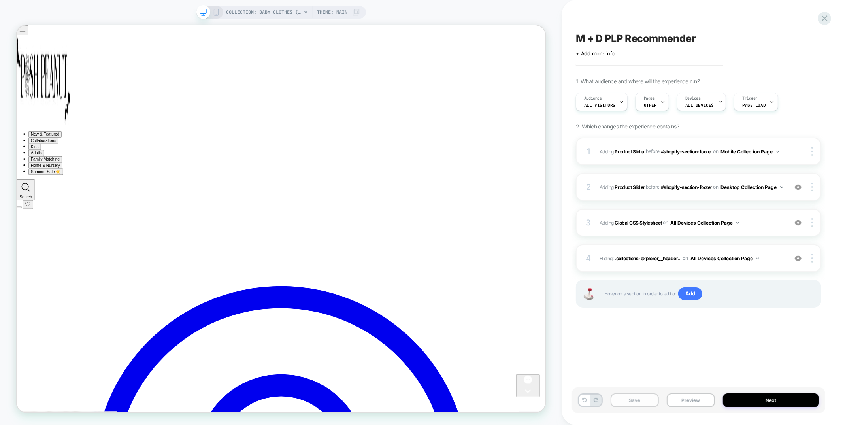
click at [636, 402] on button "Save" at bounding box center [635, 400] width 48 height 14
click at [764, 223] on span "Adding Global CSS Stylesheet on All Devices Collection Page" at bounding box center [692, 223] width 184 height 10
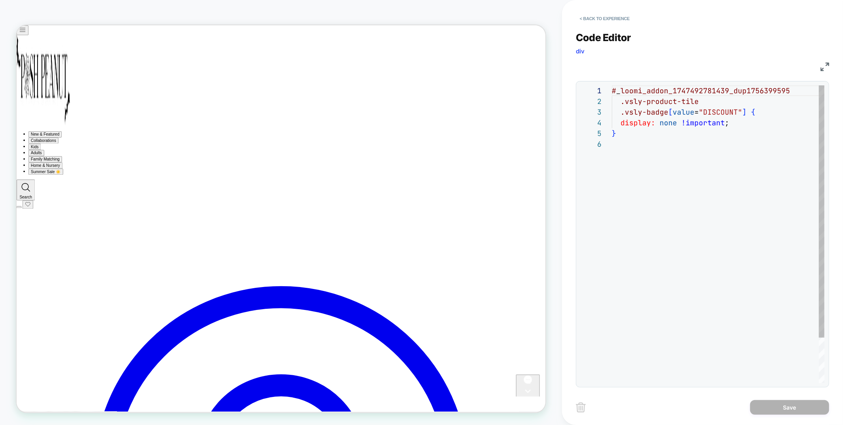
scroll to position [53, 0]
click at [605, 19] on button "< Back to experience" at bounding box center [605, 18] width 58 height 13
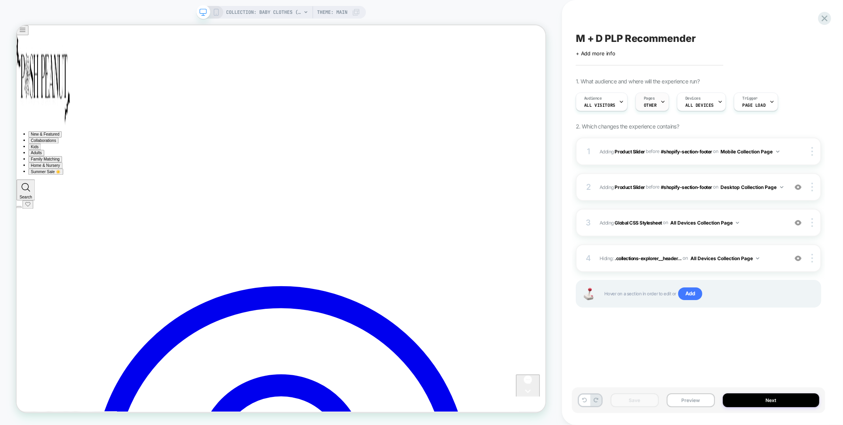
click at [641, 101] on div "Pages OTHER" at bounding box center [650, 102] width 29 height 18
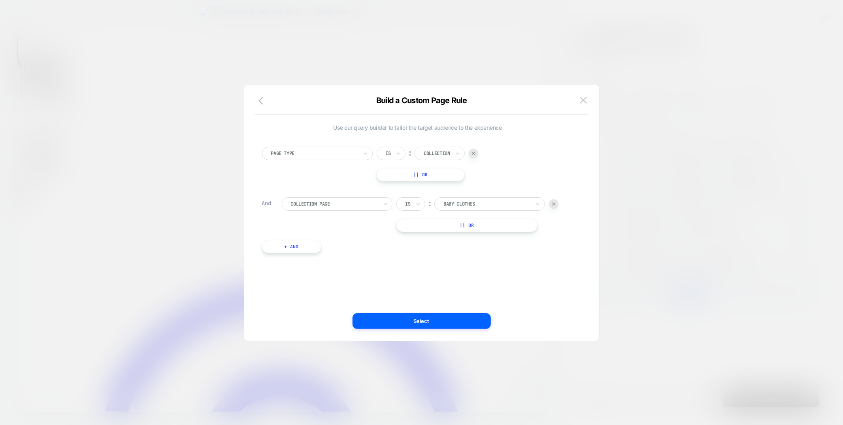
click at [554, 204] on img at bounding box center [553, 203] width 3 height 3
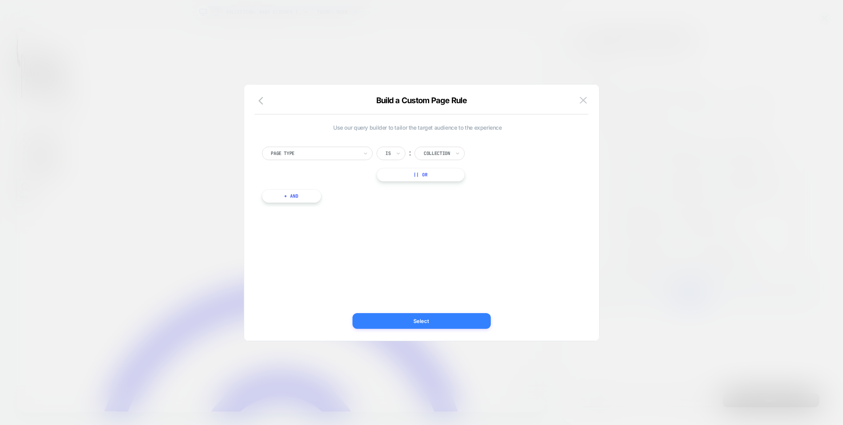
click at [430, 327] on button "Select" at bounding box center [422, 321] width 138 height 16
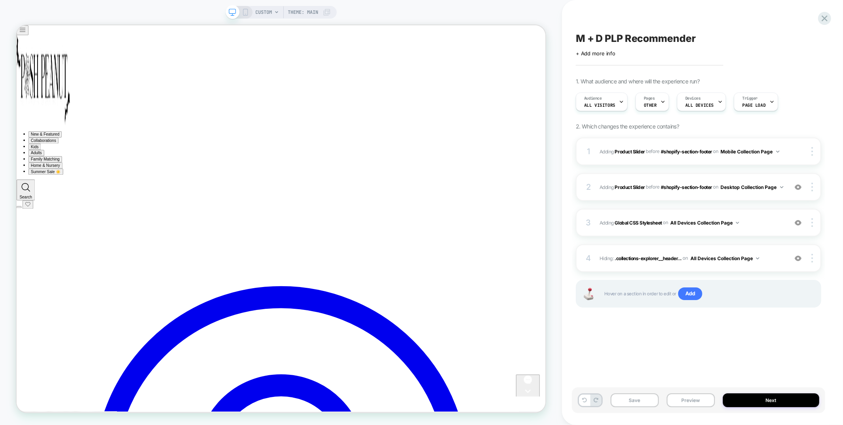
click at [261, 10] on span "CUSTOM" at bounding box center [264, 12] width 17 height 13
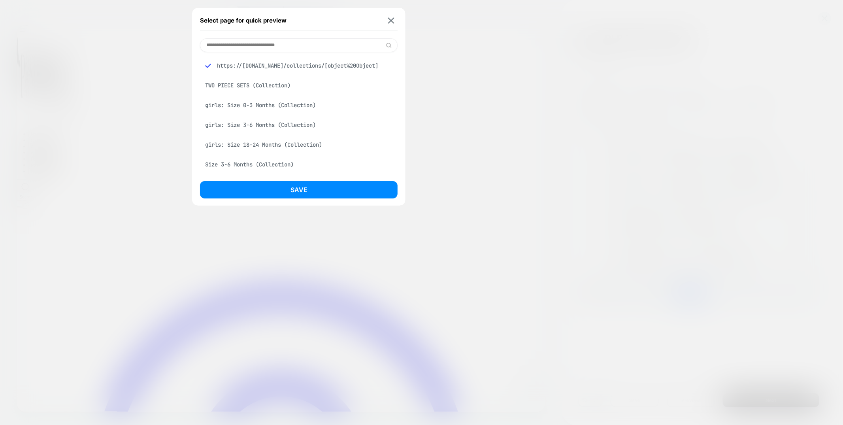
drag, startPoint x: 393, startPoint y: 17, endPoint x: 399, endPoint y: 22, distance: 7.3
click at [393, 17] on img at bounding box center [391, 20] width 6 height 6
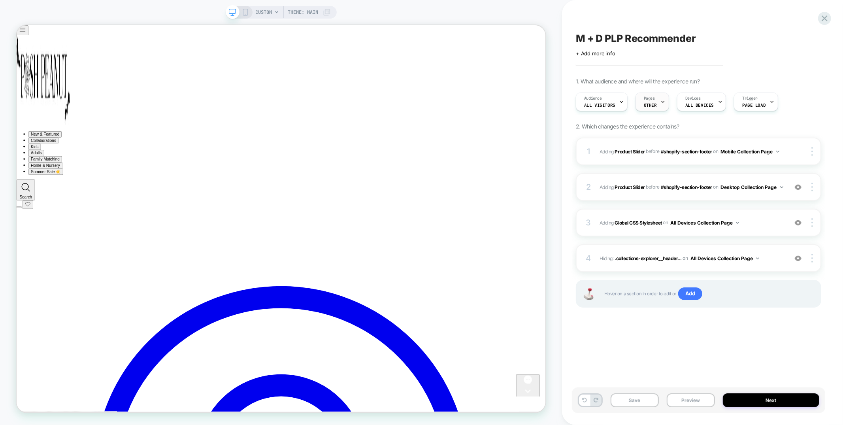
click at [660, 103] on icon at bounding box center [662, 101] width 5 height 5
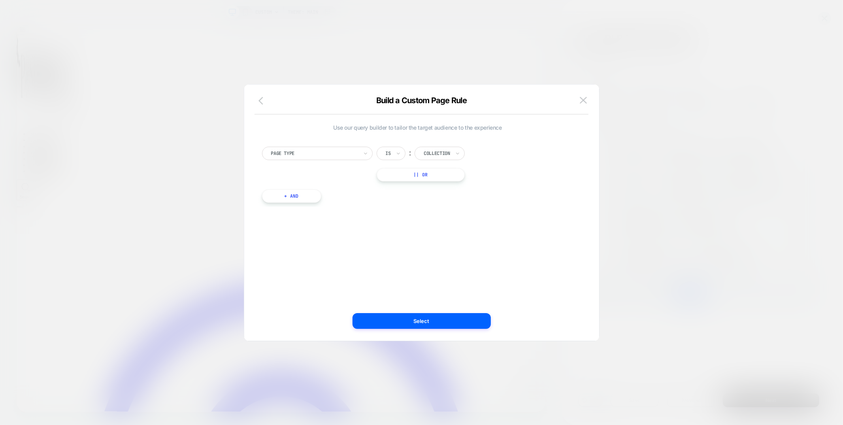
click at [264, 102] on icon "button" at bounding box center [262, 100] width 9 height 9
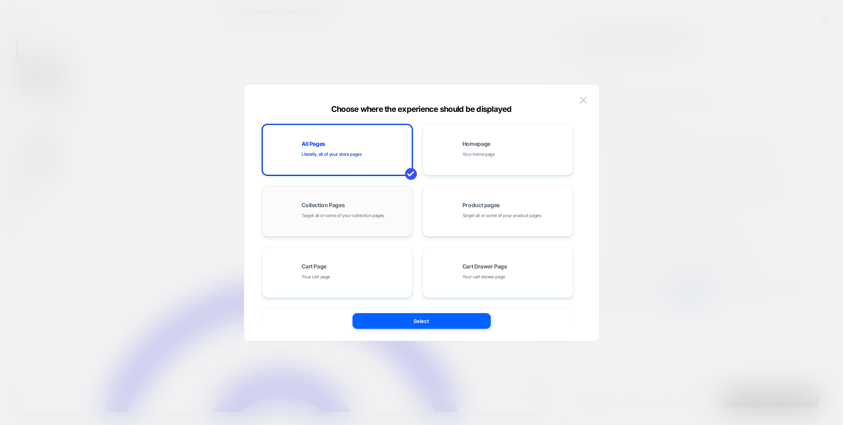
click at [314, 192] on div "Collection Pages Target all or some of your collection pages" at bounding box center [337, 210] width 142 height 43
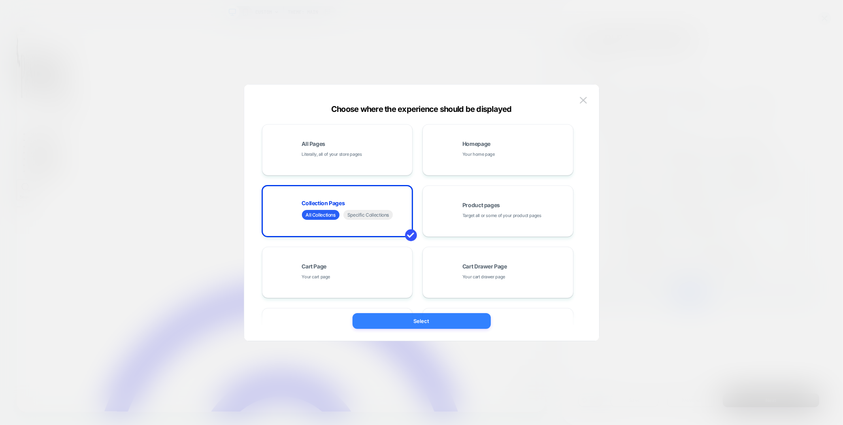
click at [380, 320] on button "Select" at bounding box center [422, 321] width 138 height 16
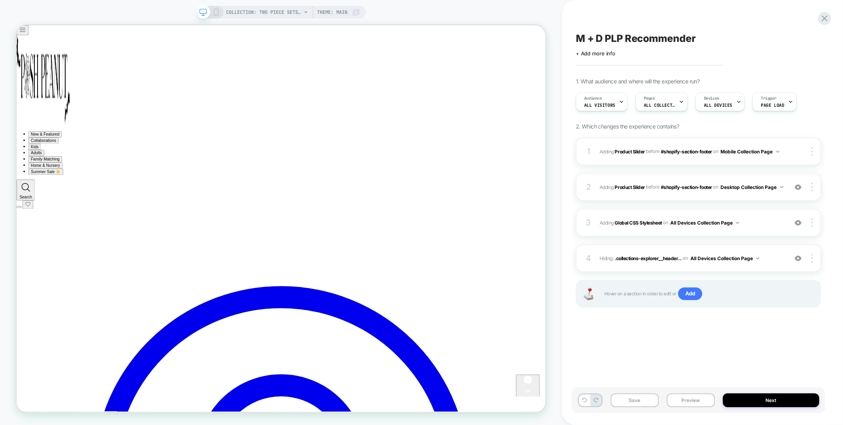
scroll to position [0, 0]
click at [284, 10] on span "COLLECTION: TWO PIECE SETS (Category)" at bounding box center [263, 12] width 75 height 13
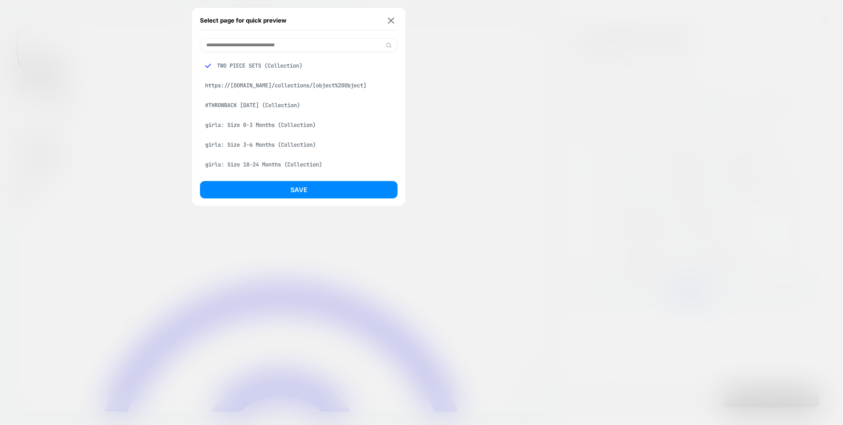
click at [250, 130] on div "girls: Size 0-3 Months (Collection)" at bounding box center [299, 124] width 198 height 15
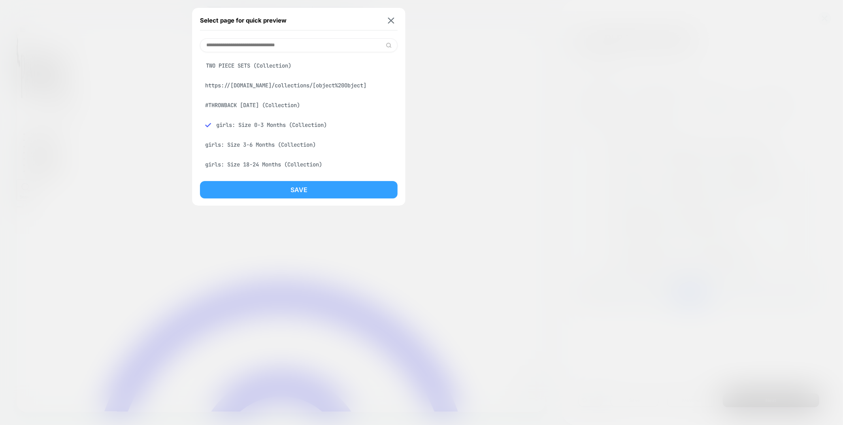
click at [246, 187] on button "Save" at bounding box center [299, 189] width 198 height 17
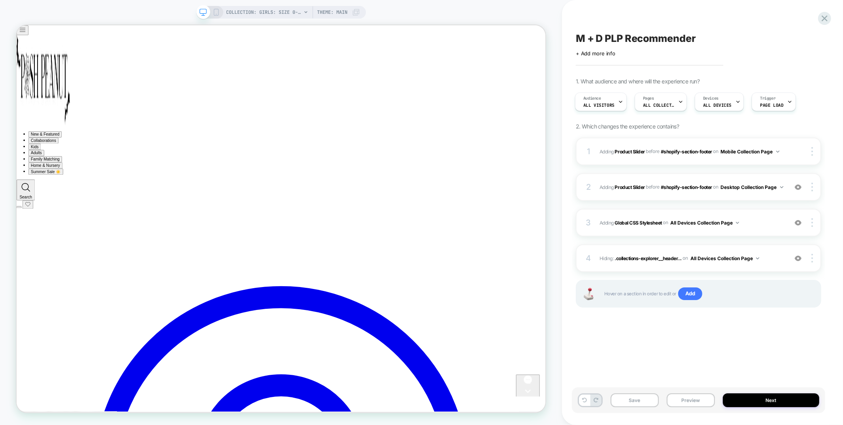
scroll to position [0, 1]
click at [627, 398] on button "Save" at bounding box center [635, 400] width 48 height 14
click at [686, 406] on button "Preview" at bounding box center [691, 400] width 48 height 14
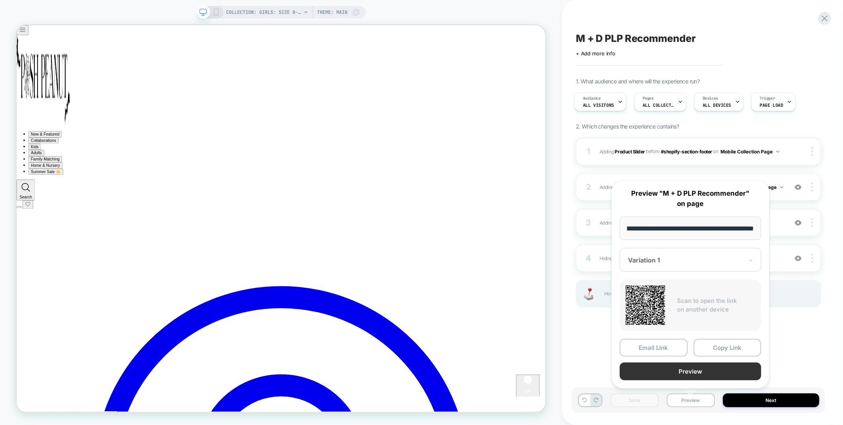
scroll to position [0, 0]
click at [685, 368] on button "Preview" at bounding box center [690, 371] width 141 height 18
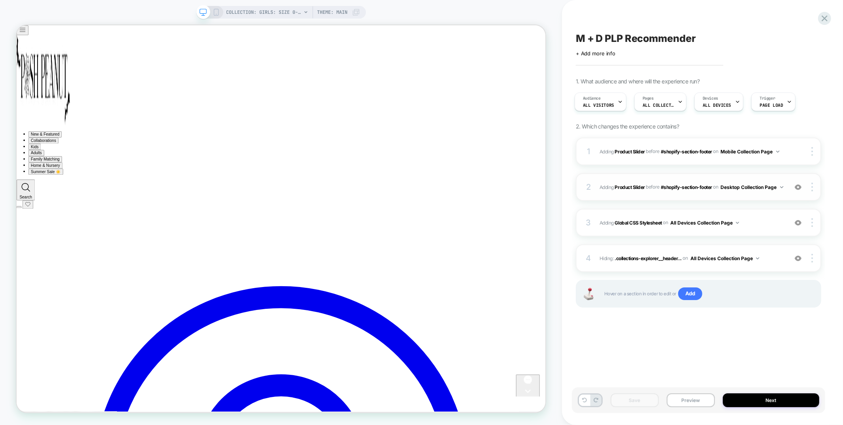
click at [715, 192] on span "#_loomi_addon_1747501988364_dup1756399595 Adding Product Slider BEFORE #shopify…" at bounding box center [692, 187] width 184 height 10
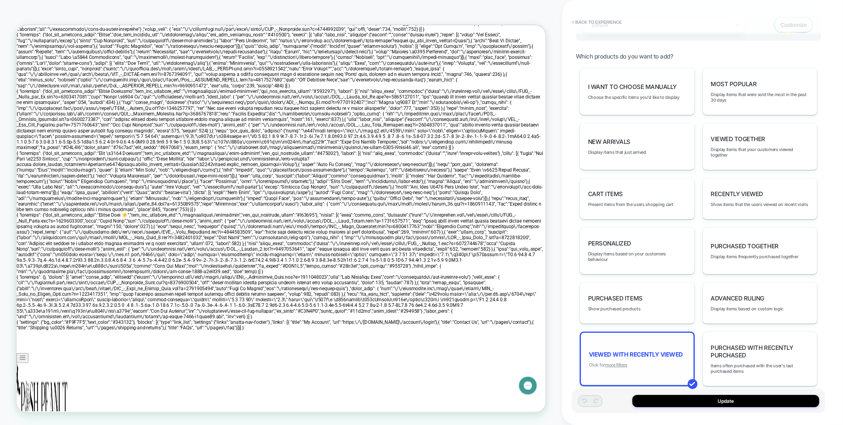
click at [619, 362] on u "more filters" at bounding box center [616, 365] width 22 height 6
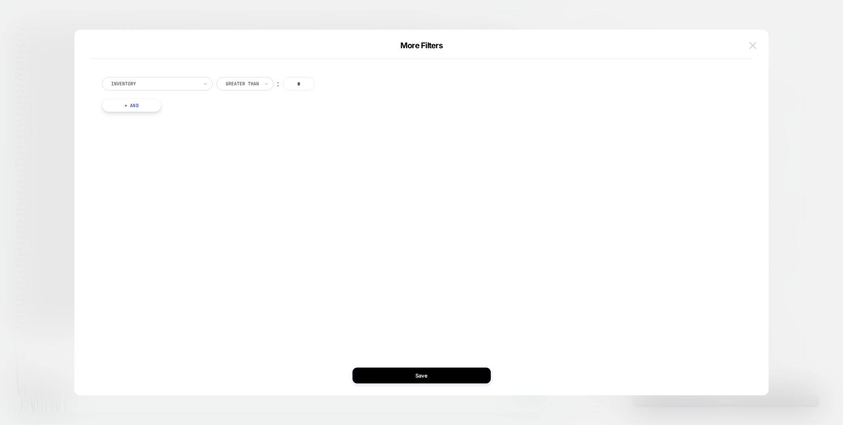
click at [752, 41] on button at bounding box center [753, 46] width 12 height 12
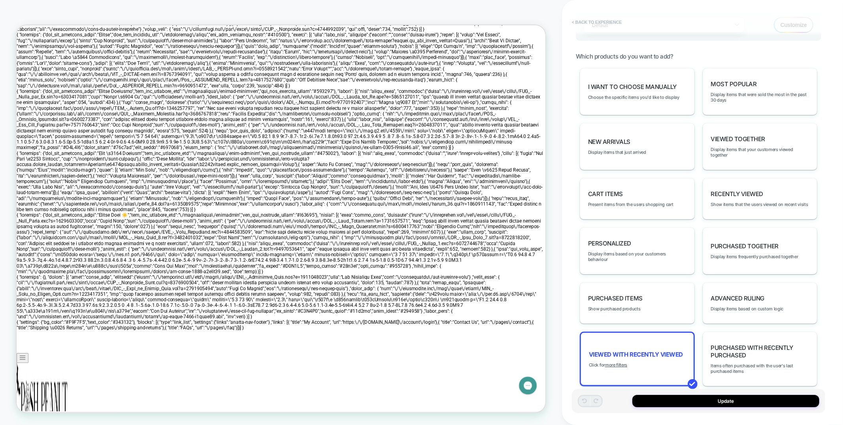
click at [587, 24] on button "< Back to experience" at bounding box center [597, 22] width 58 height 13
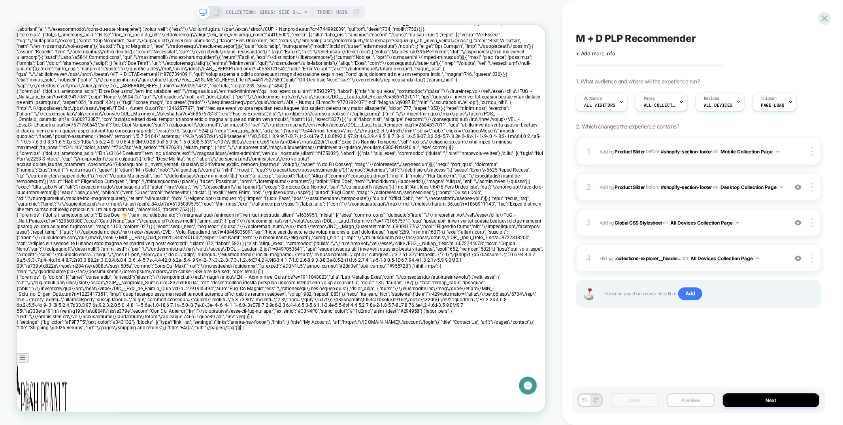
scroll to position [0, 0]
click at [687, 398] on button "Preview" at bounding box center [691, 400] width 48 height 14
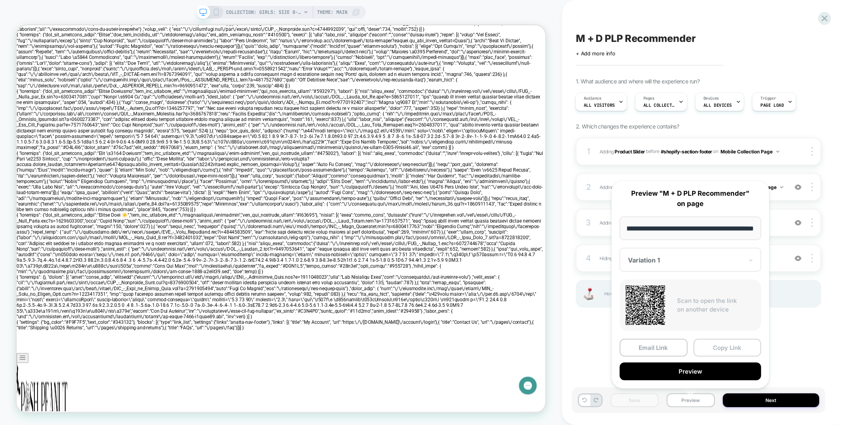
scroll to position [0, 0]
click at [724, 350] on button "Copy Link" at bounding box center [728, 348] width 68 height 18
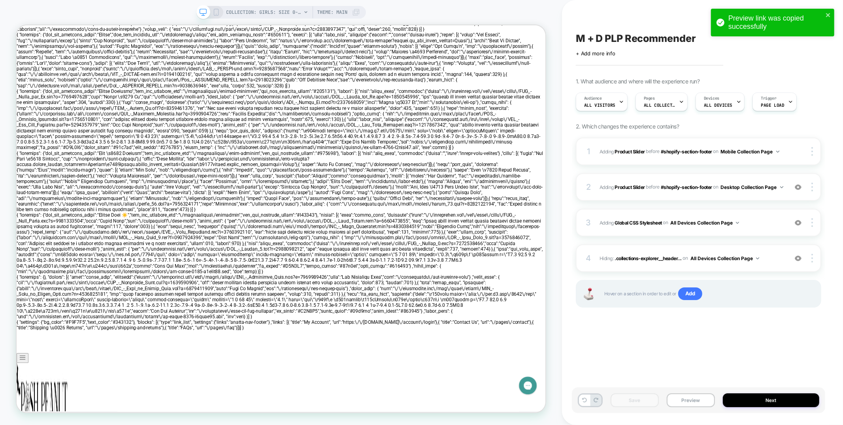
scroll to position [0, 0]
click at [826, 14] on icon "close" at bounding box center [829, 15] width 6 height 6
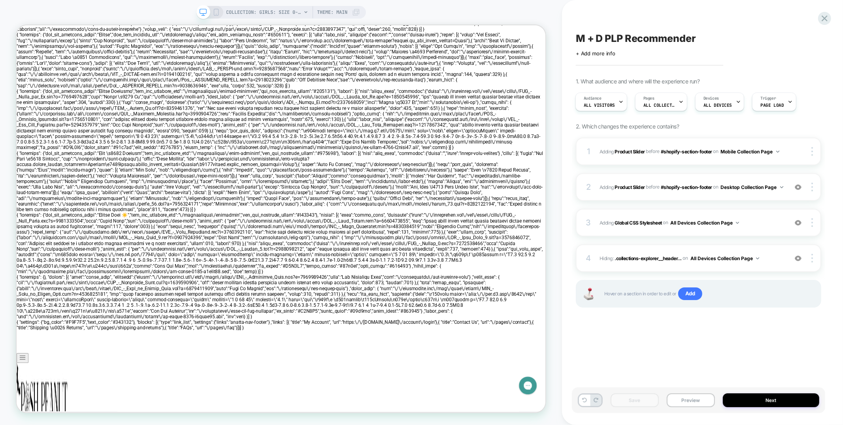
click at [0, 0] on span "M + D PLP Recommender" at bounding box center [0, 0] width 0 height 0
click at [603, 40] on textarea "**********" at bounding box center [651, 38] width 150 height 12
click at [633, 40] on textarea "**********" at bounding box center [658, 38] width 164 height 12
type textarea "**********"
click at [759, 38] on icon at bounding box center [763, 39] width 10 height 10
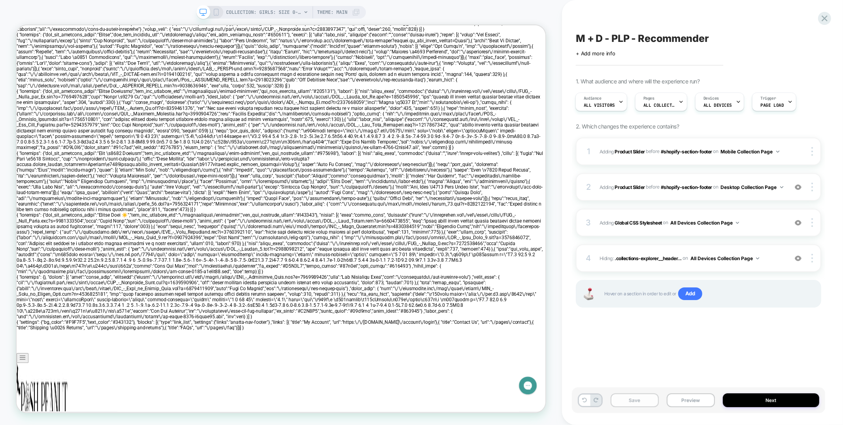
click at [639, 400] on button "Save" at bounding box center [635, 400] width 48 height 14
click at [0, 0] on icon at bounding box center [0, 0] width 0 height 0
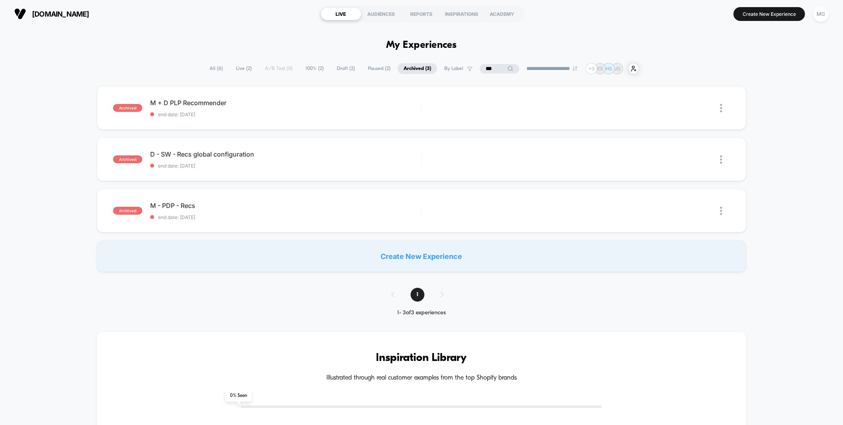
click at [337, 70] on span "Draft ( 2 )" at bounding box center [346, 68] width 30 height 11
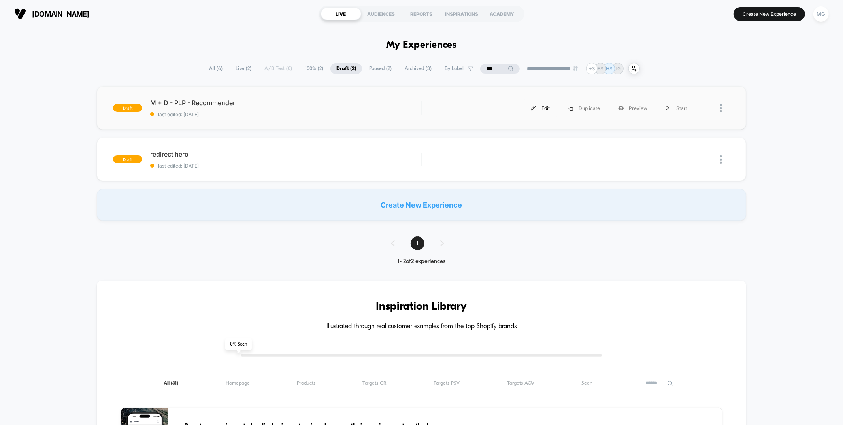
click at [536, 108] on img at bounding box center [533, 108] width 5 height 5
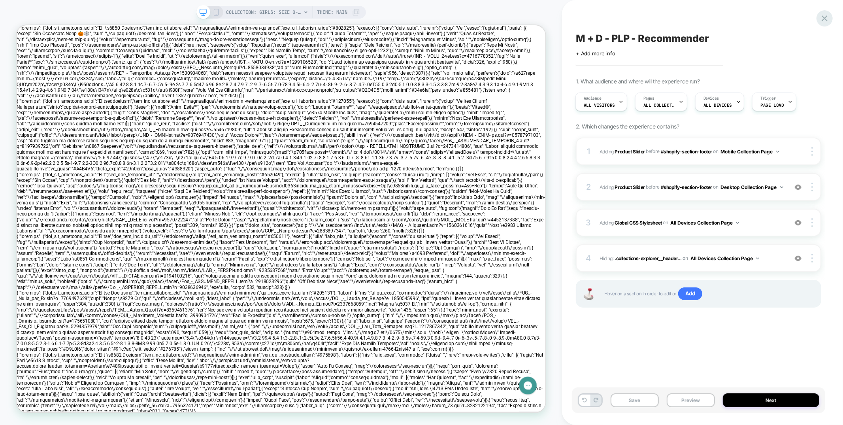
click at [825, 15] on icon at bounding box center [824, 18] width 11 height 11
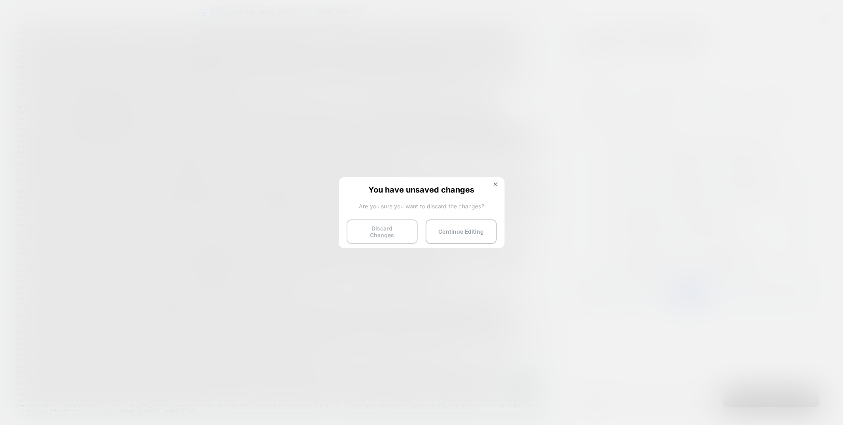
click at [390, 233] on button "Discard Changes" at bounding box center [382, 231] width 71 height 25
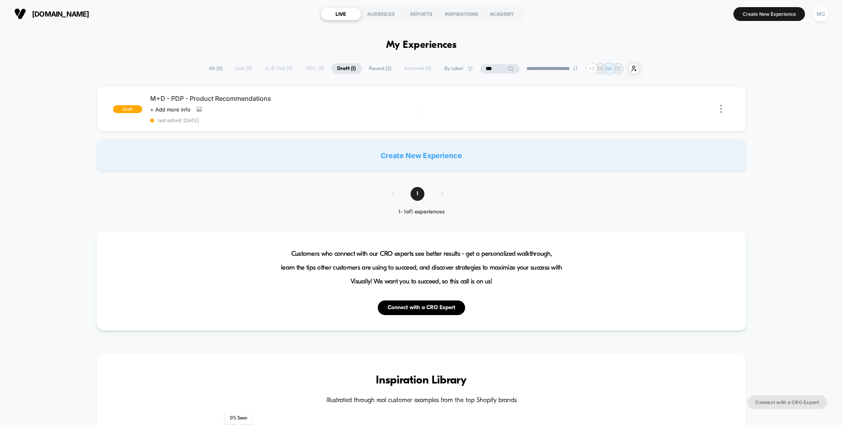
click at [481, 68] on input "***" at bounding box center [500, 68] width 40 height 9
click at [481, 68] on input "***" at bounding box center [499, 68] width 79 height 9
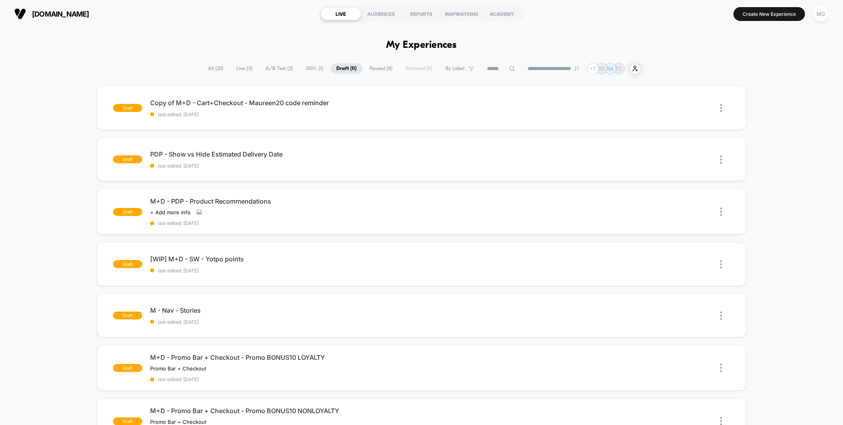
click at [260, 69] on span "A/B Test ( 2 )" at bounding box center [279, 68] width 39 height 11
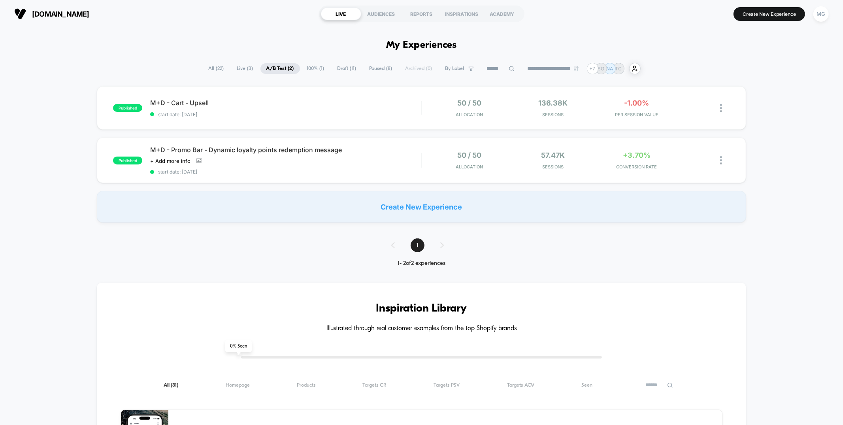
click at [317, 68] on span "100% ( 1 )" at bounding box center [315, 68] width 29 height 11
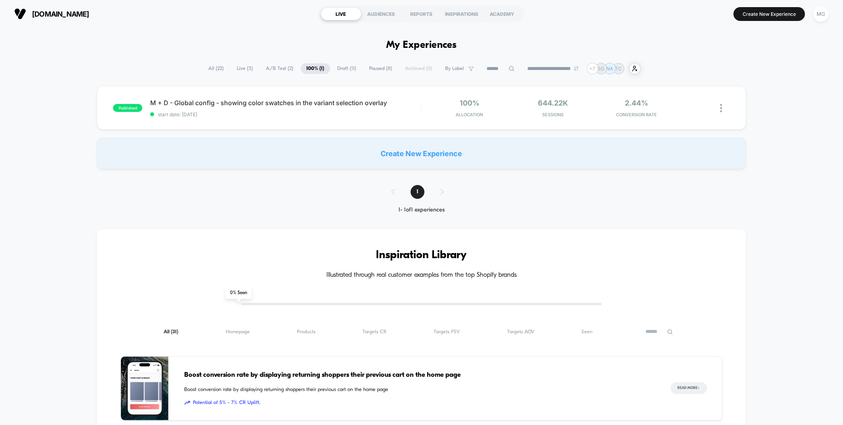
click at [346, 68] on span "Draft ( 11 )" at bounding box center [347, 68] width 31 height 11
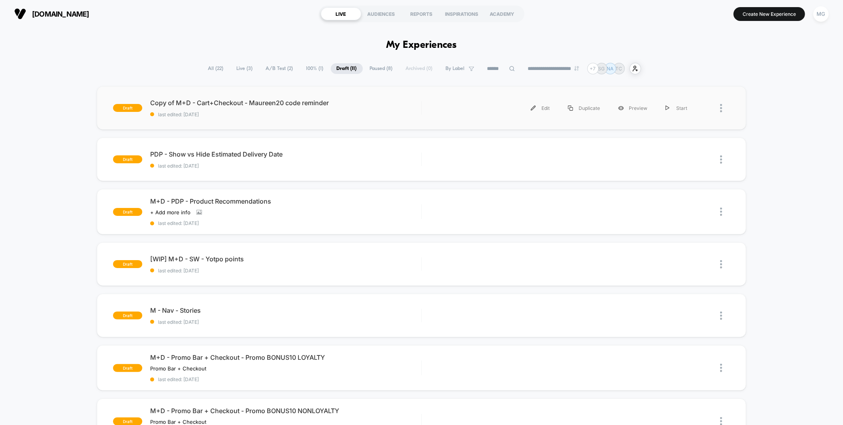
click at [722, 108] on div at bounding box center [725, 108] width 10 height 18
click at [684, 87] on div "Duplicate" at bounding box center [680, 90] width 71 height 18
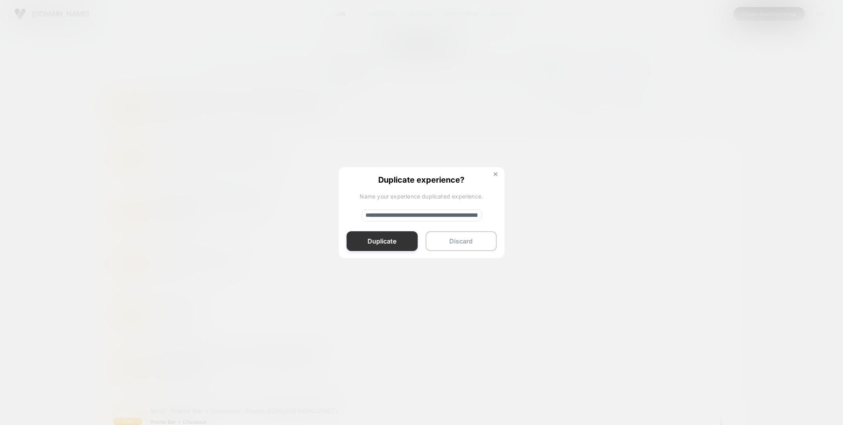
click at [373, 243] on button "Duplicate" at bounding box center [382, 241] width 71 height 20
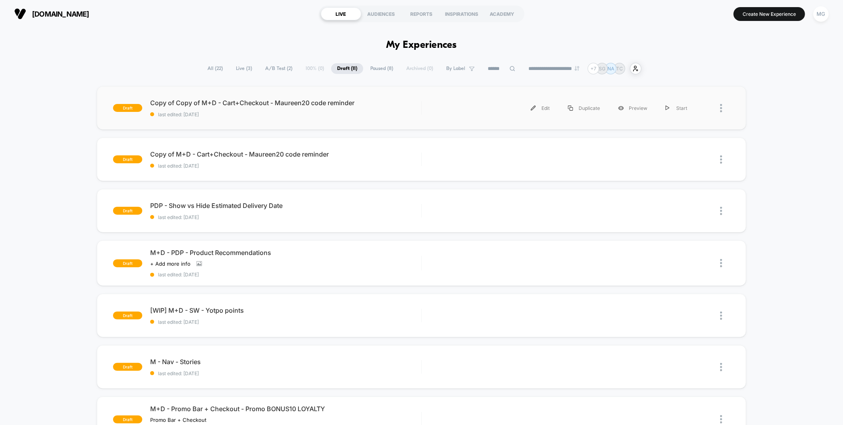
click at [319, 118] on div "draft Copy of Copy of M+D - Cart+Checkout - Maureen20 code reminder last edited…" at bounding box center [421, 107] width 649 height 43
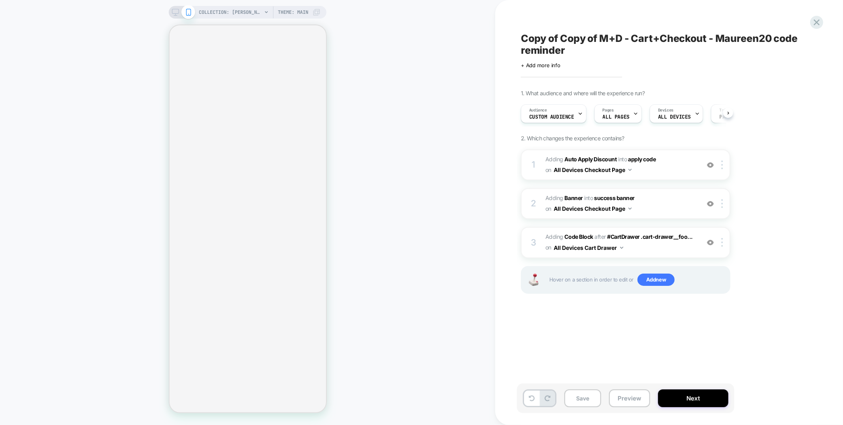
scroll to position [0, 0]
click at [611, 114] on span "ALL PAGES" at bounding box center [615, 117] width 27 height 6
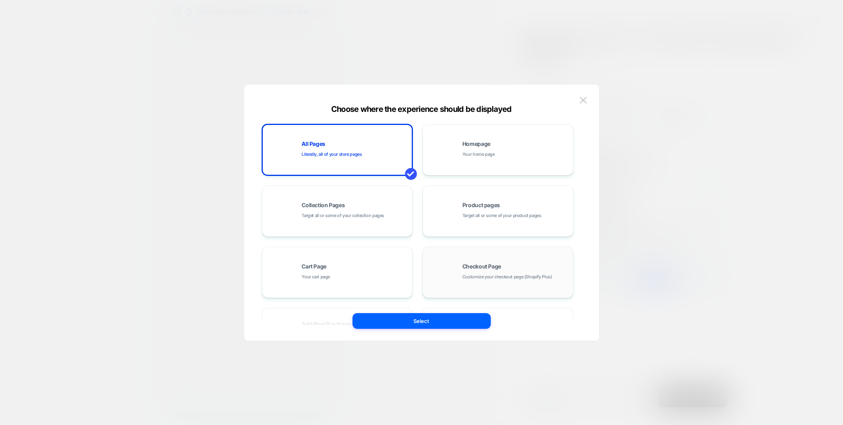
drag, startPoint x: 463, startPoint y: 273, endPoint x: 465, endPoint y: 279, distance: 6.8
click at [463, 273] on span "Customize your checkout page (Shopify Plus)" at bounding box center [507, 277] width 90 height 8
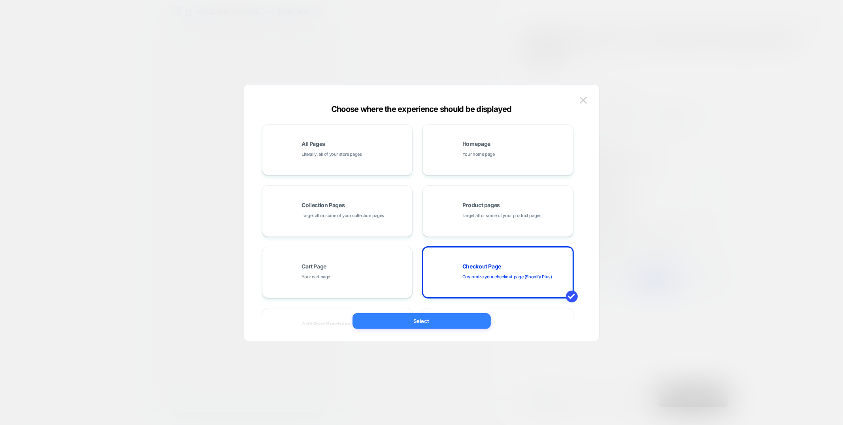
click at [456, 313] on button "Select" at bounding box center [422, 321] width 138 height 16
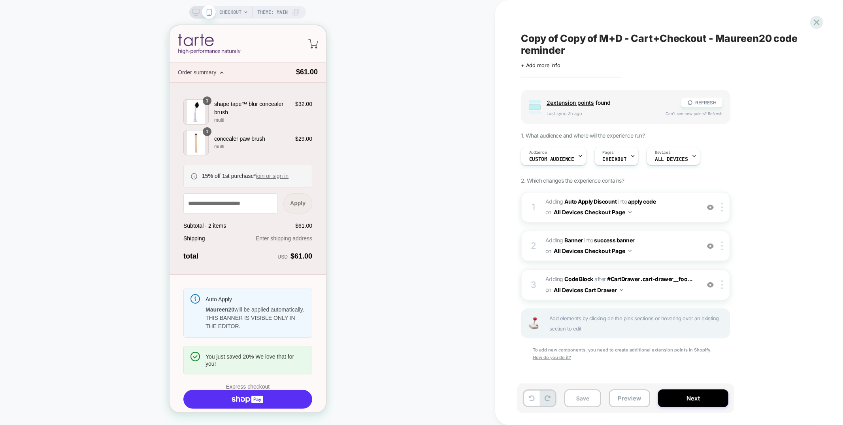
scroll to position [16, 0]
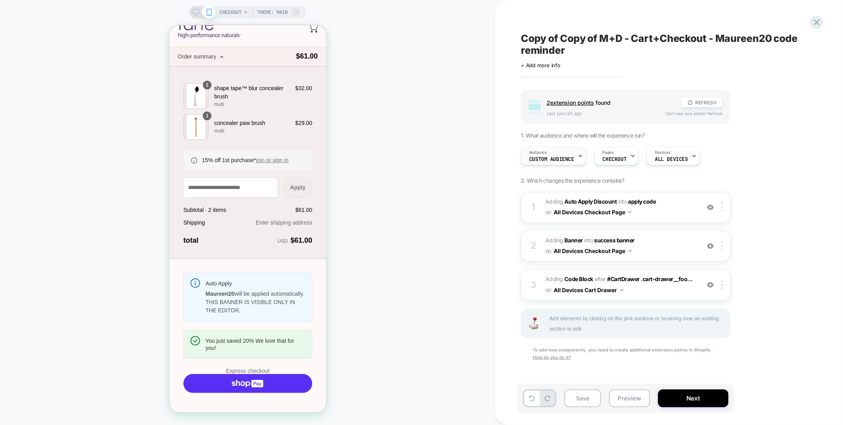
click at [573, 156] on div "Audience Custom Audience" at bounding box center [551, 156] width 61 height 18
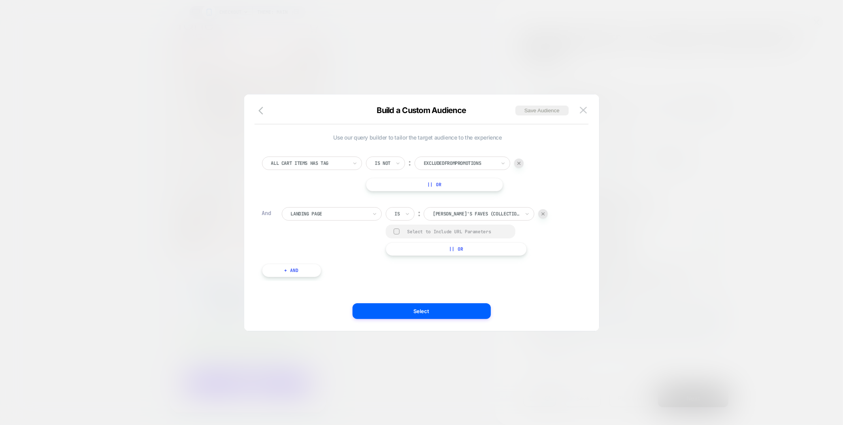
click at [294, 276] on button "+ And" at bounding box center [291, 270] width 59 height 13
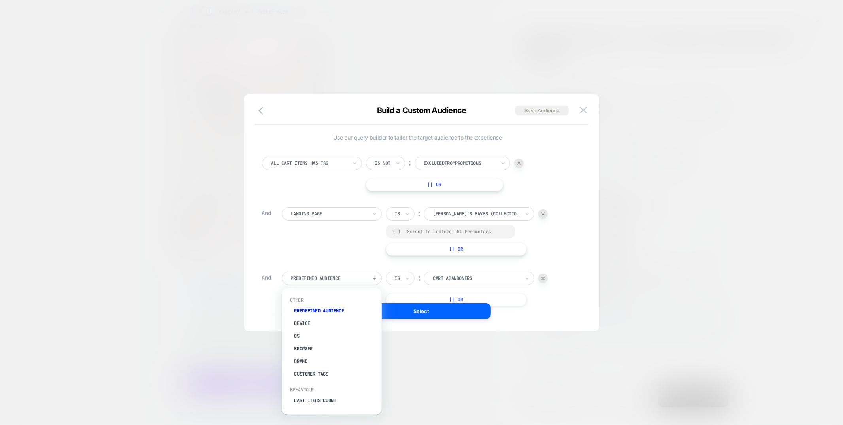
click at [332, 281] on div at bounding box center [329, 278] width 76 height 7
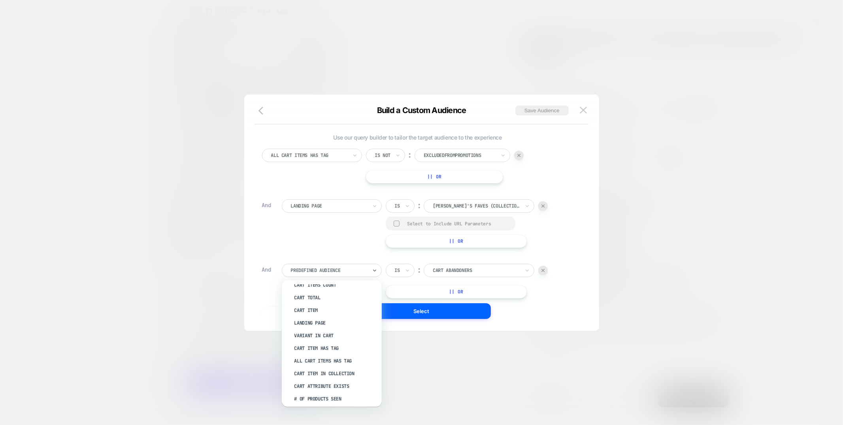
scroll to position [110, 0]
click at [329, 369] on div "Cart Item In Collection" at bounding box center [336, 371] width 92 height 13
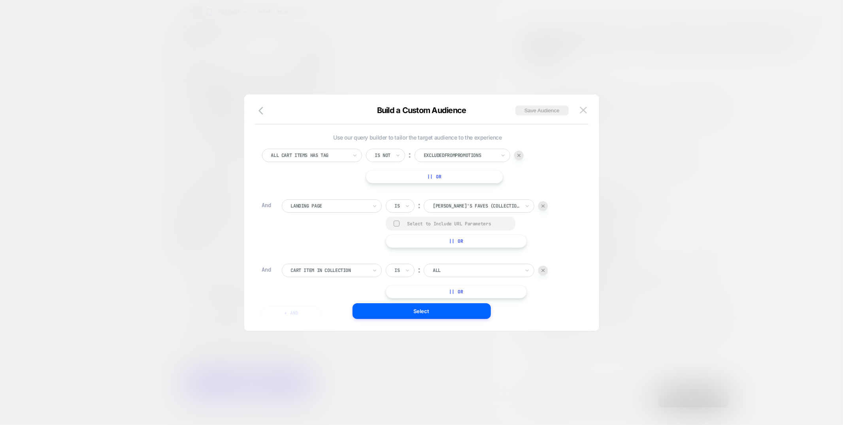
click at [478, 274] on div "All" at bounding box center [476, 270] width 89 height 9
type input "*****"
click at [471, 292] on div "Maureen's faves" at bounding box center [483, 292] width 103 height 13
click at [437, 311] on button "Select" at bounding box center [422, 311] width 138 height 16
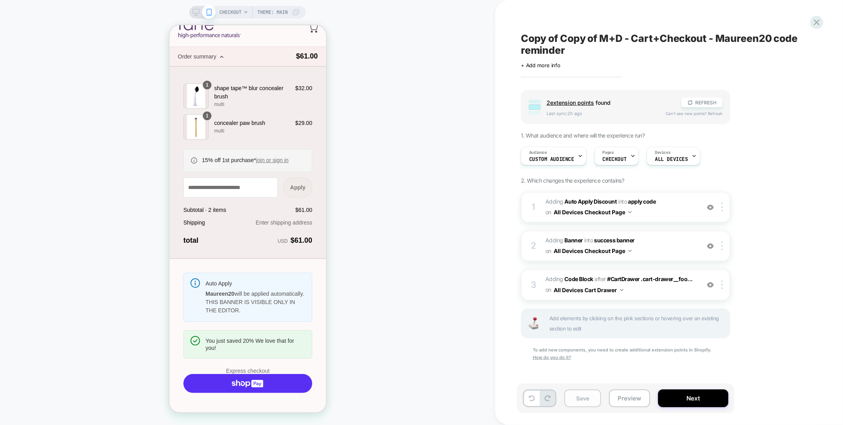
click at [575, 392] on button "Save" at bounding box center [582, 398] width 37 height 18
click at [635, 399] on button "Preview" at bounding box center [629, 398] width 41 height 18
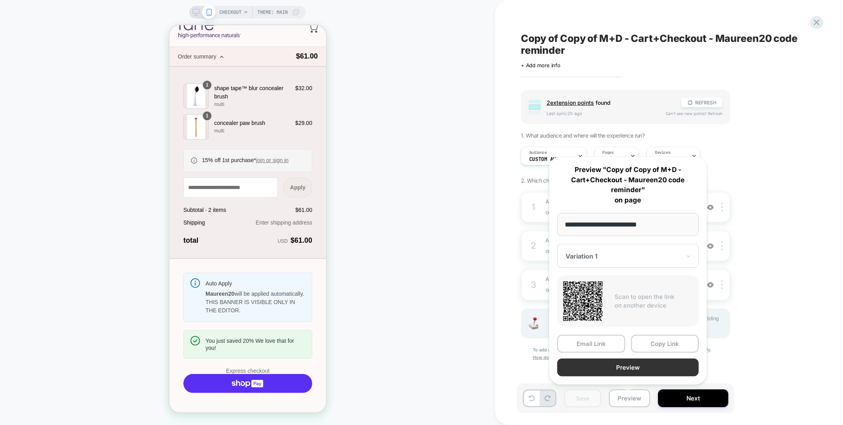
click at [634, 368] on button "Preview" at bounding box center [627, 367] width 141 height 18
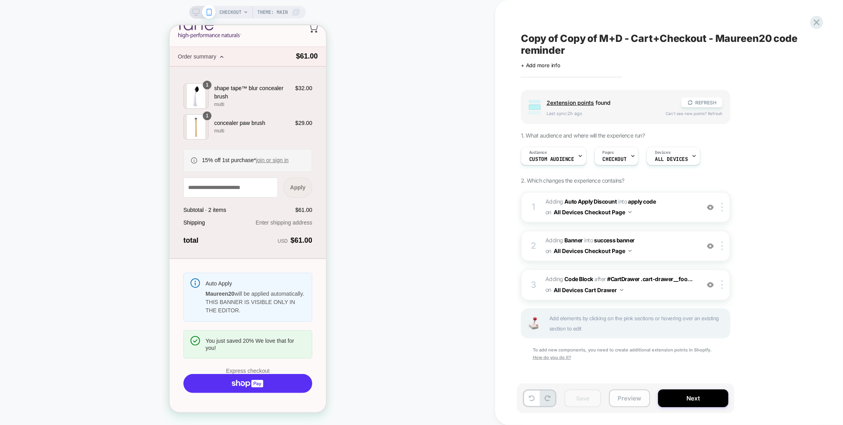
click at [627, 402] on button "Preview" at bounding box center [629, 398] width 41 height 18
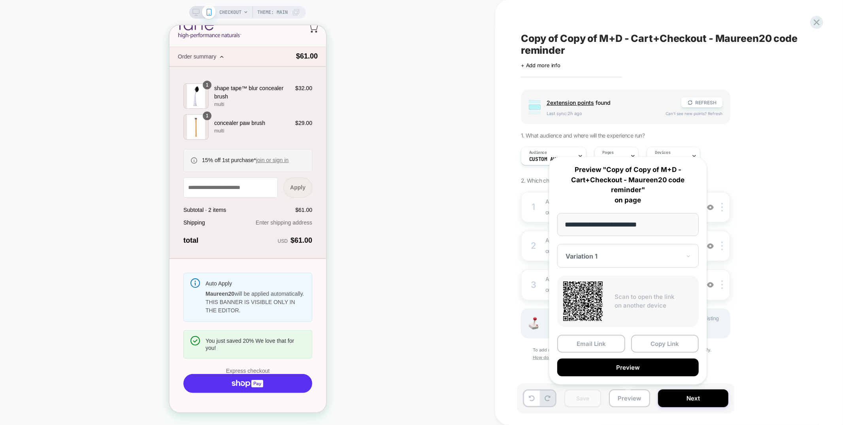
click at [638, 223] on input "**********" at bounding box center [627, 224] width 141 height 23
paste input "**********"
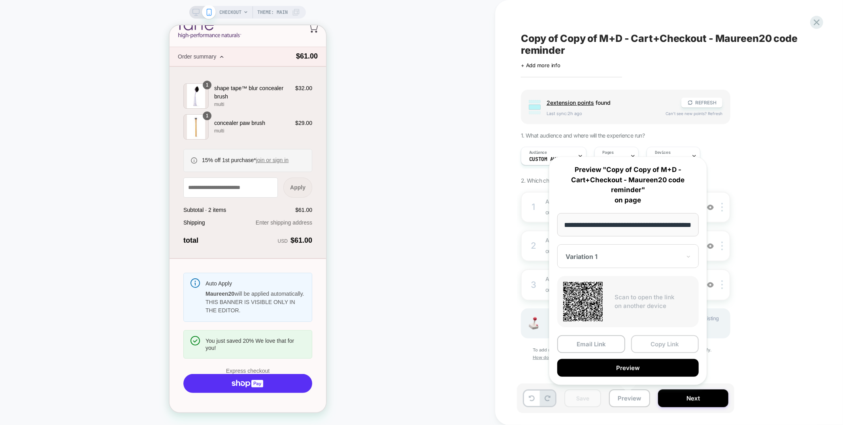
type input "**********"
click at [670, 340] on button "Copy Link" at bounding box center [665, 344] width 68 height 18
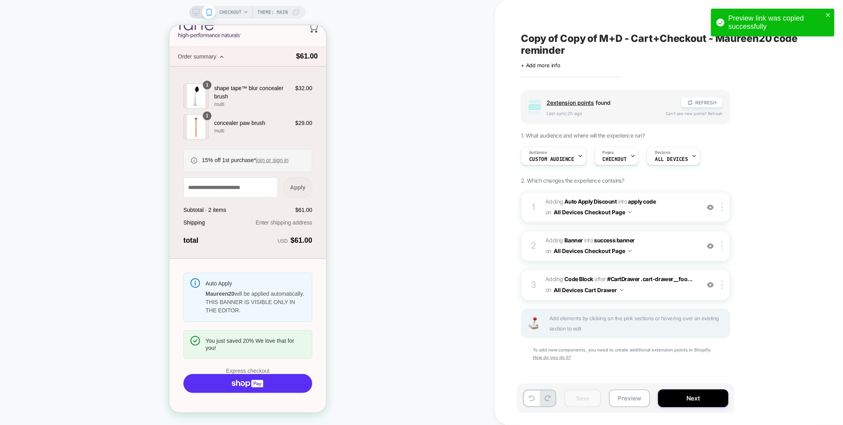
click at [379, 239] on div "CHECKOUT Theme: MAIN" at bounding box center [247, 212] width 495 height 409
click at [775, 60] on div "Copy of Copy of M+D - Cart+Checkout - Maureen20 code reminder Click to edit exp…" at bounding box center [665, 50] width 289 height 37
click at [631, 402] on button "Preview" at bounding box center [629, 398] width 41 height 18
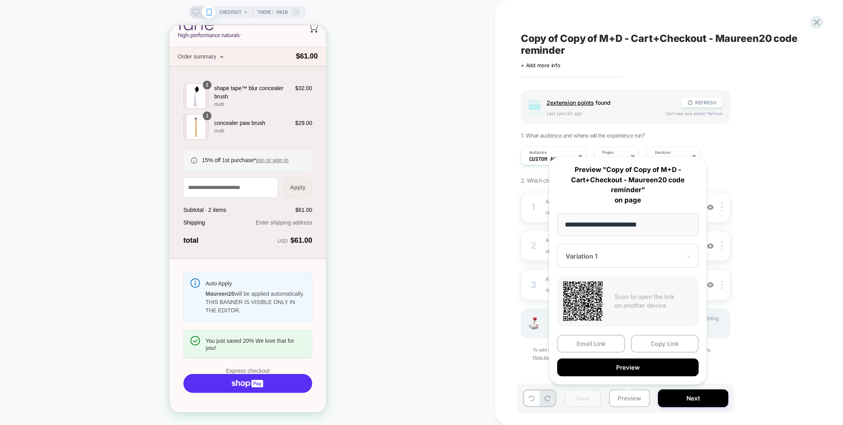
click at [630, 226] on input "**********" at bounding box center [627, 224] width 141 height 23
paste input "**********"
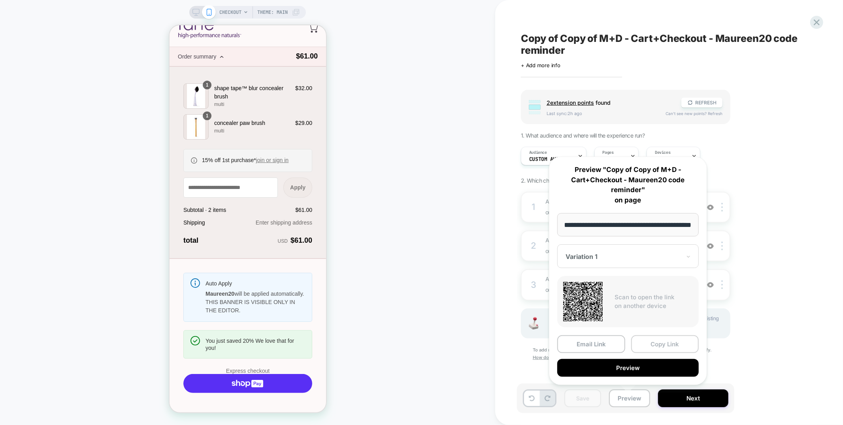
type input "**********"
click at [677, 346] on button "Copy Link" at bounding box center [665, 344] width 68 height 18
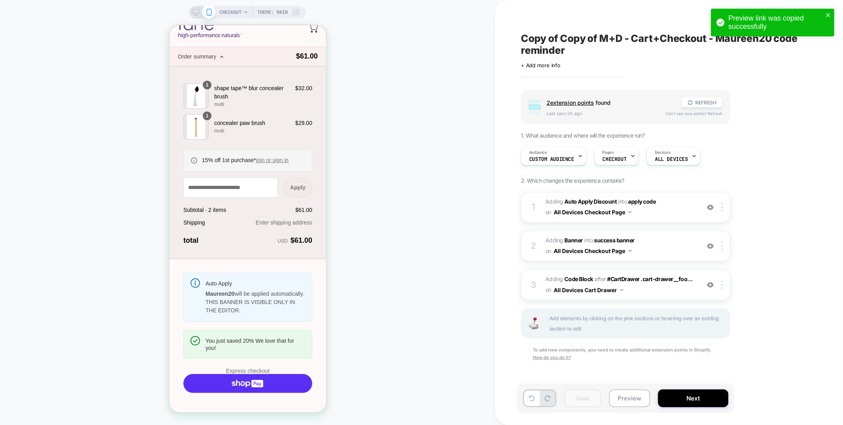
click at [426, 157] on div "CHECKOUT Theme: MAIN" at bounding box center [247, 212] width 495 height 409
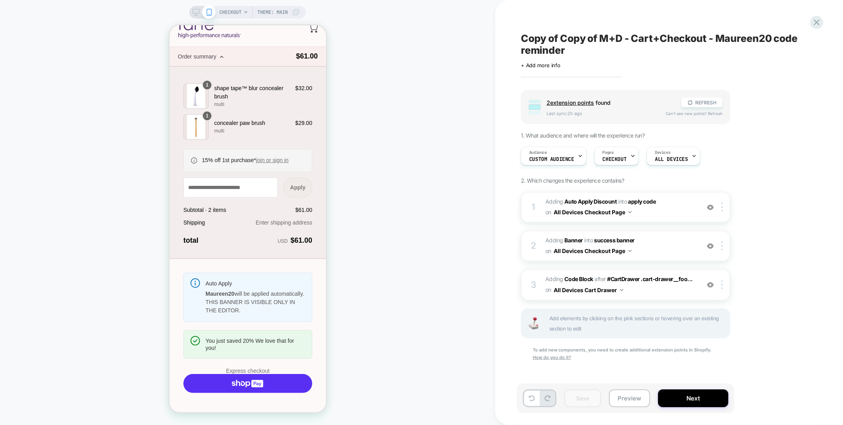
click at [590, 41] on span "Copy of Copy of M+D - Cart+Checkout - Maureen20 code reminder" at bounding box center [665, 44] width 289 height 24
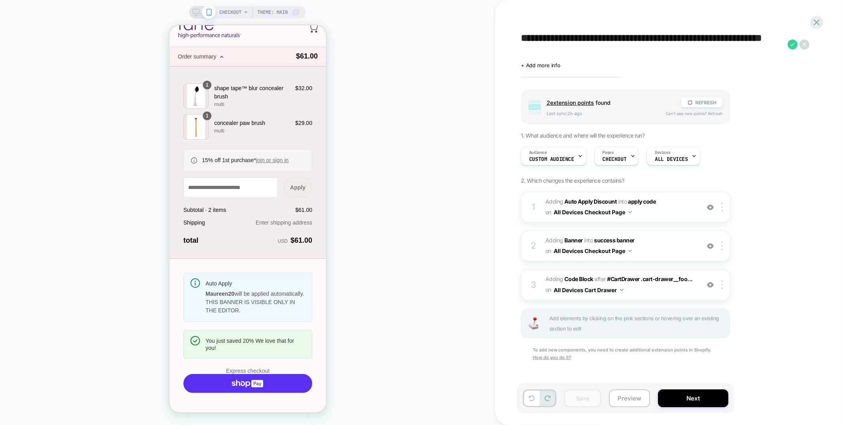
drag, startPoint x: 626, startPoint y: 38, endPoint x: 517, endPoint y: 37, distance: 108.7
click at [517, 37] on div "**********" at bounding box center [665, 212] width 296 height 409
drag, startPoint x: 585, startPoint y: 40, endPoint x: 495, endPoint y: 39, distance: 90.5
click at [495, 39] on div "**********" at bounding box center [669, 212] width 348 height 425
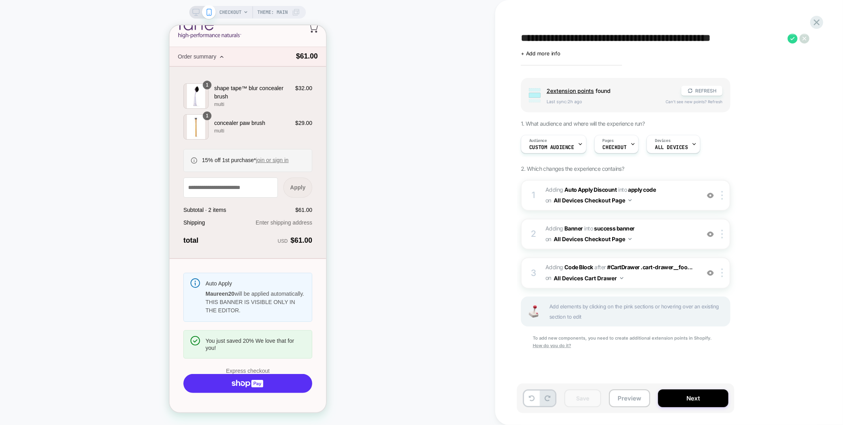
click at [558, 39] on textarea "**********" at bounding box center [652, 38] width 263 height 12
drag, startPoint x: 566, startPoint y: 39, endPoint x: 596, endPoint y: 39, distance: 30.8
click at [596, 39] on textarea "**********" at bounding box center [652, 38] width 263 height 12
drag, startPoint x: 594, startPoint y: 40, endPoint x: 544, endPoint y: 36, distance: 50.7
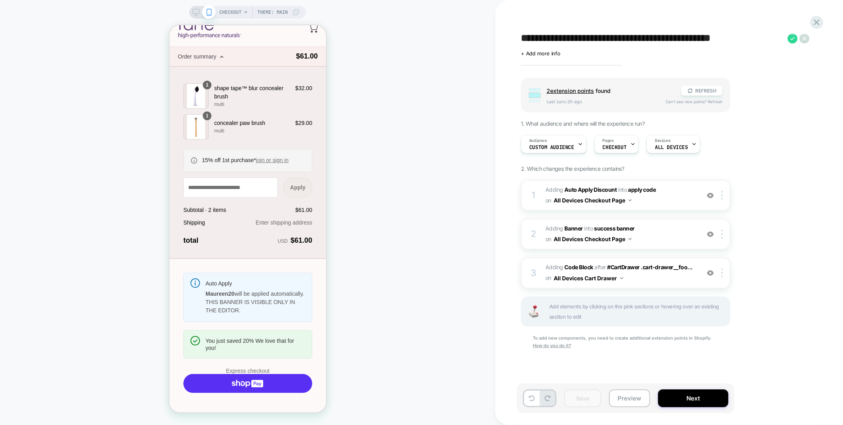
click at [566, 40] on textarea "**********" at bounding box center [652, 38] width 263 height 12
drag, startPoint x: 531, startPoint y: 38, endPoint x: 502, endPoint y: 38, distance: 29.3
click at [502, 38] on div "**********" at bounding box center [669, 212] width 348 height 425
type textarea "**********"
click at [794, 41] on icon at bounding box center [793, 39] width 10 height 10
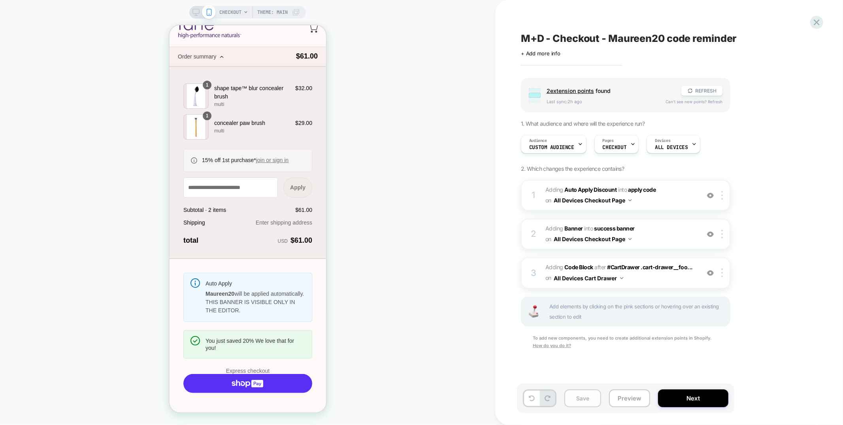
click at [580, 405] on button "Save" at bounding box center [582, 398] width 37 height 18
click at [820, 26] on icon at bounding box center [816, 22] width 11 height 11
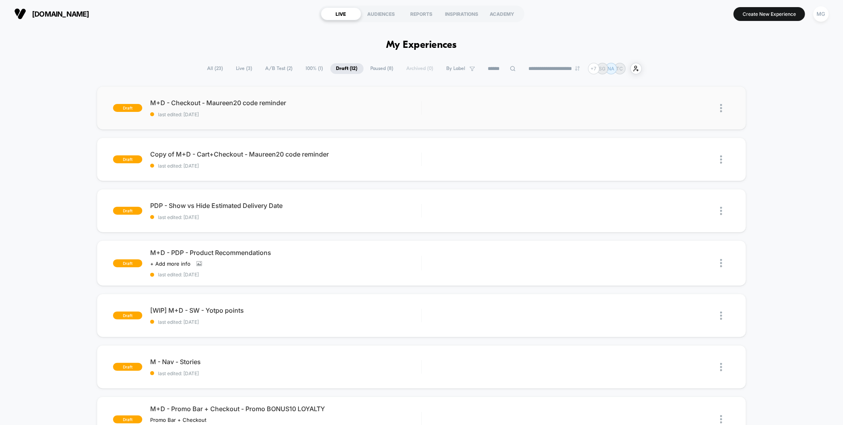
click at [722, 106] on div at bounding box center [725, 108] width 10 height 18
click at [781, 13] on button "Create New Experience" at bounding box center [770, 14] width 72 height 14
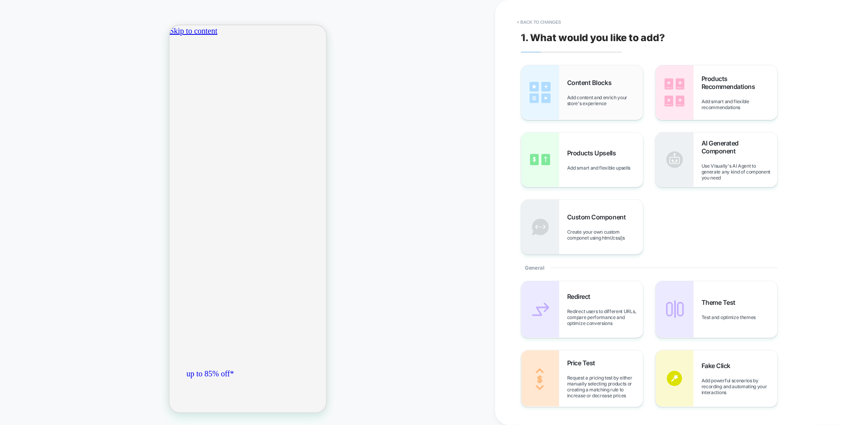
click at [609, 89] on div "Content Blocks Add content and enrich your store's experience" at bounding box center [605, 93] width 76 height 28
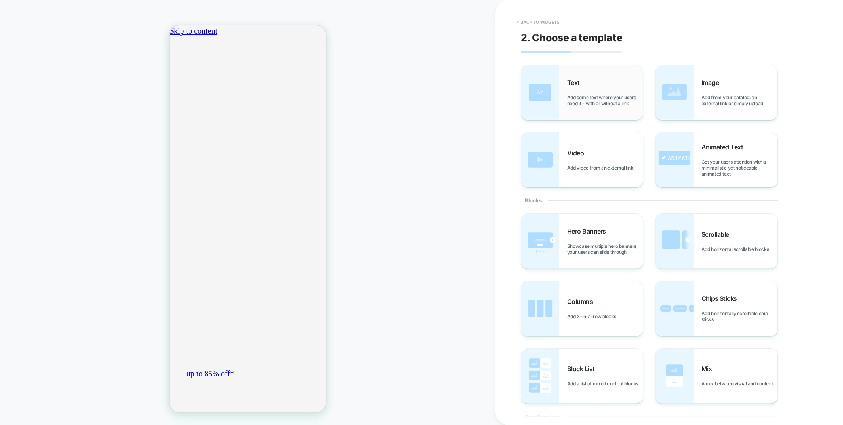
click at [613, 97] on span "Add some text where your users need it - with or without a link" at bounding box center [605, 100] width 76 height 12
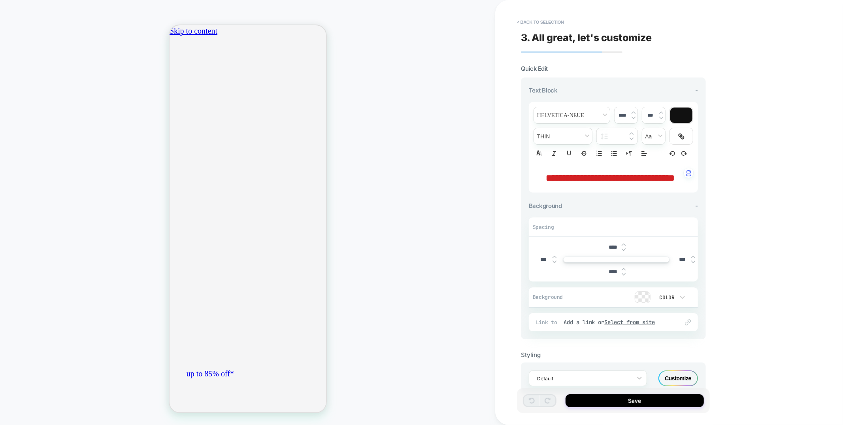
scroll to position [0, 140]
drag, startPoint x: 632, startPoint y: 191, endPoint x: 532, endPoint y: 167, distance: 103.2
click at [0, 0] on div "**********" at bounding box center [0, 0] width 0 height 0
click at [616, 183] on span "**********" at bounding box center [610, 177] width 129 height 9
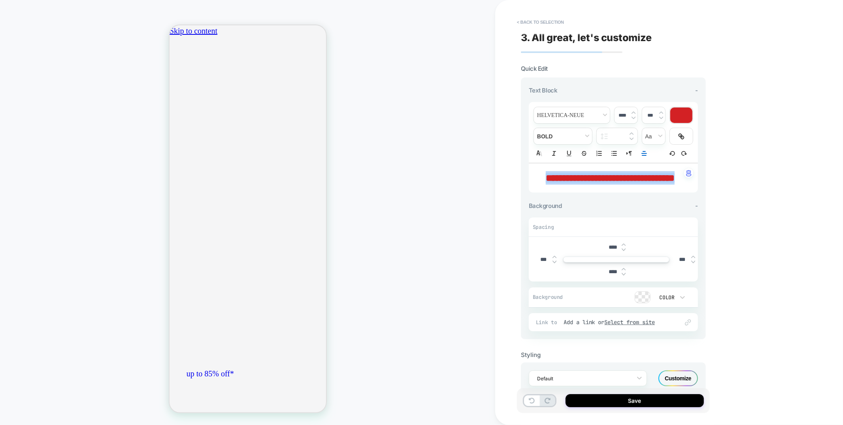
type input "****"
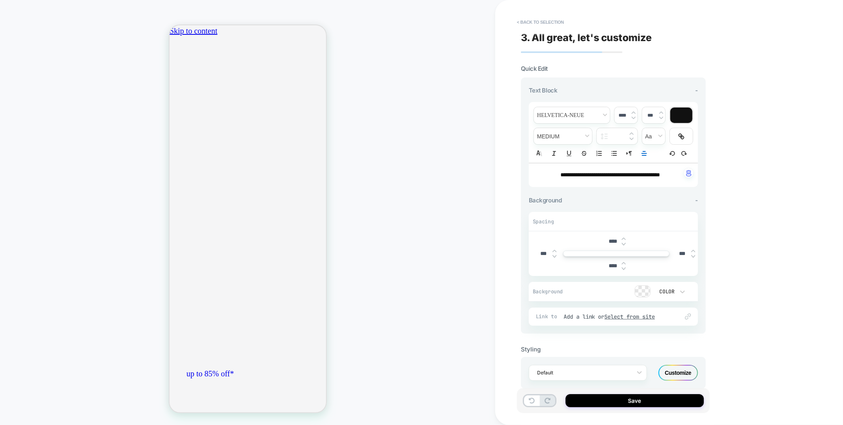
scroll to position [0, 0]
click at [641, 175] on span "**********" at bounding box center [600, 175] width 81 height 6
click at [569, 113] on span "font" at bounding box center [572, 115] width 76 height 16
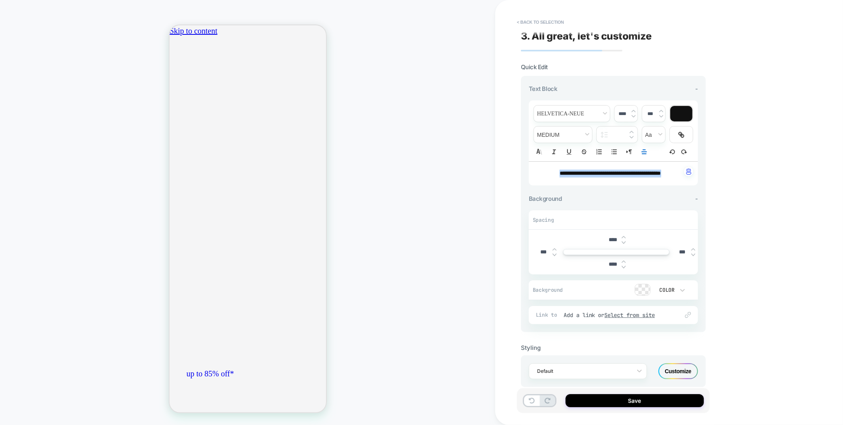
scroll to position [0, 140]
type input "****"
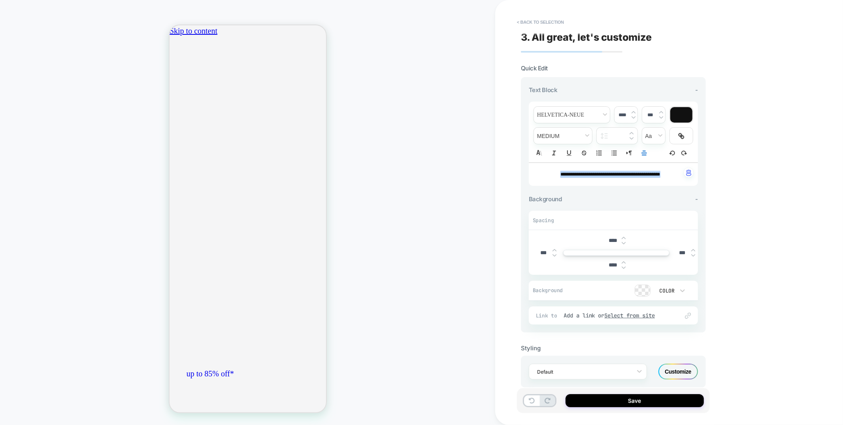
click at [626, 174] on span "**********" at bounding box center [610, 174] width 100 height 5
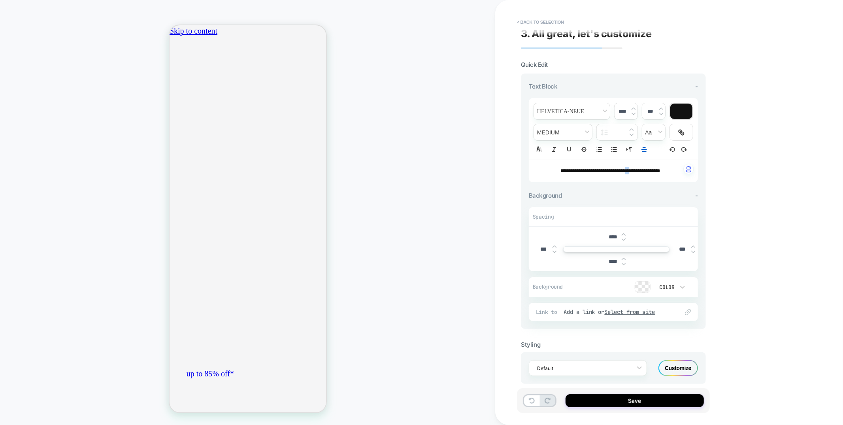
click at [625, 172] on span "**********" at bounding box center [610, 170] width 100 height 5
drag, startPoint x: 625, startPoint y: 174, endPoint x: 636, endPoint y: 173, distance: 11.5
click at [636, 173] on span "**********" at bounding box center [610, 174] width 98 height 5
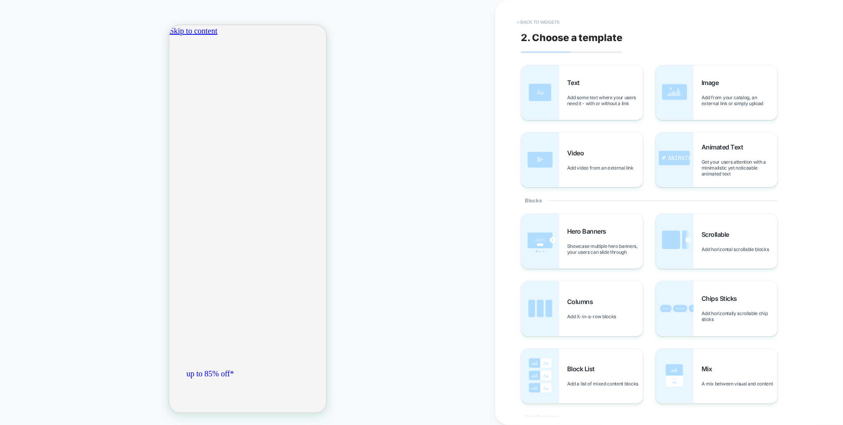
click at [553, 21] on button "< Back to widgets" at bounding box center [538, 22] width 51 height 13
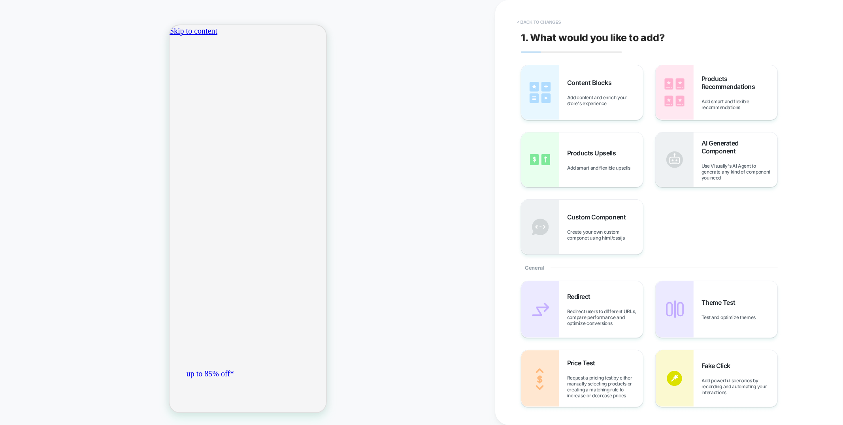
click at [553, 21] on button "< Back to changes" at bounding box center [539, 22] width 52 height 13
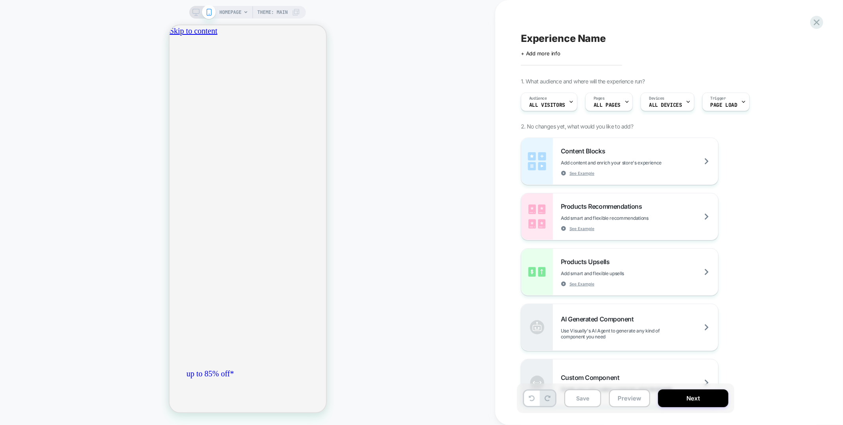
scroll to position [0, 140]
click at [818, 25] on icon at bounding box center [816, 22] width 11 height 11
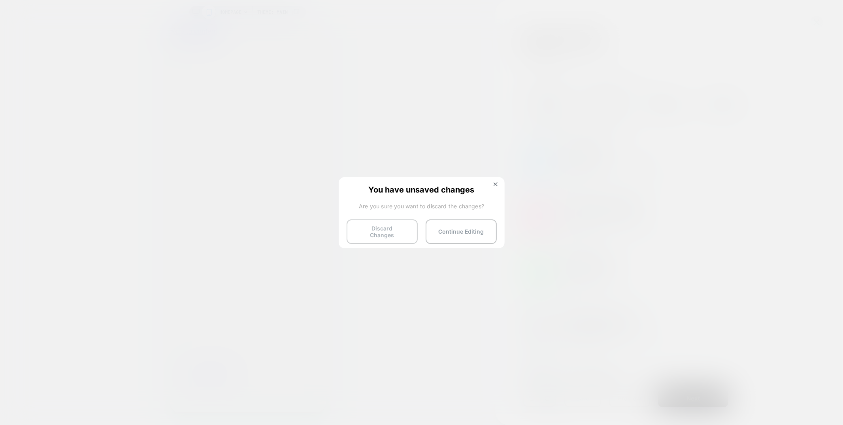
click at [366, 232] on button "Discard Changes" at bounding box center [382, 231] width 71 height 25
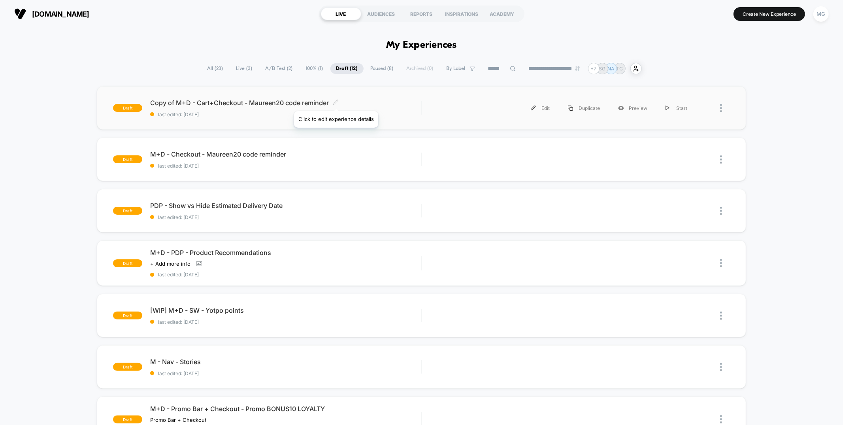
click at [336, 101] on icon at bounding box center [336, 102] width 6 height 6
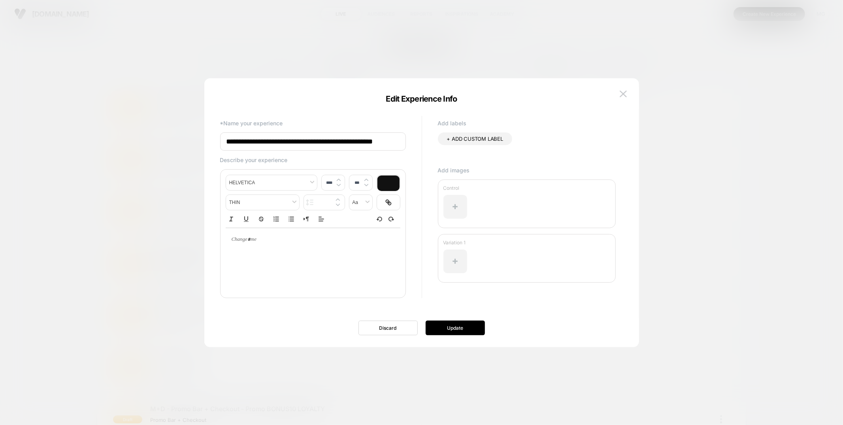
scroll to position [0, 24]
drag, startPoint x: 269, startPoint y: 141, endPoint x: 305, endPoint y: 139, distance: 36.4
click at [305, 139] on input "**********" at bounding box center [313, 141] width 186 height 19
drag, startPoint x: 252, startPoint y: 143, endPoint x: 193, endPoint y: 136, distance: 59.3
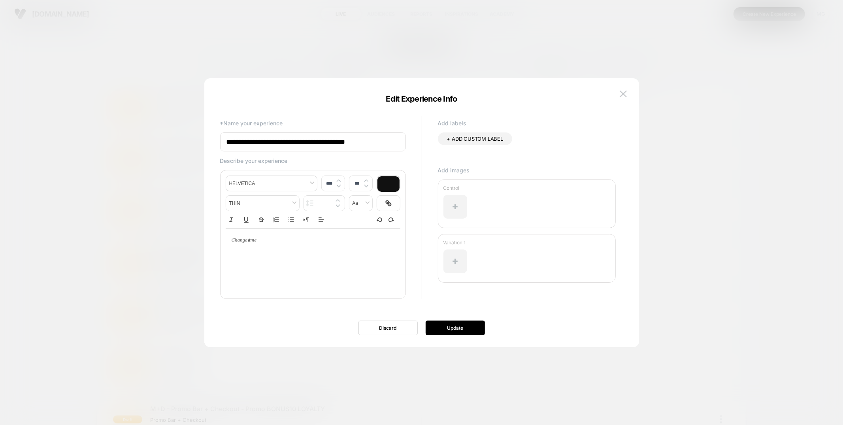
click at [193, 138] on body "**********" at bounding box center [421, 212] width 843 height 425
type input "**********"
click at [454, 326] on button "Update" at bounding box center [455, 328] width 59 height 15
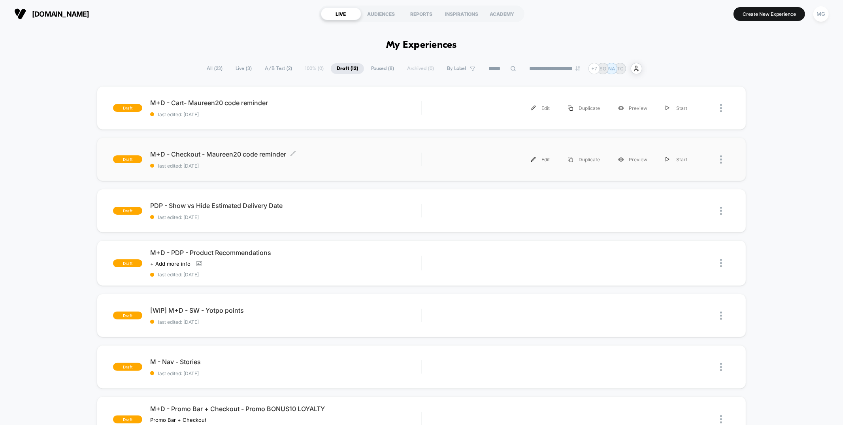
click at [329, 153] on span "M+D - Checkout - Maureen20 code reminder Click to edit experience details" at bounding box center [285, 154] width 271 height 8
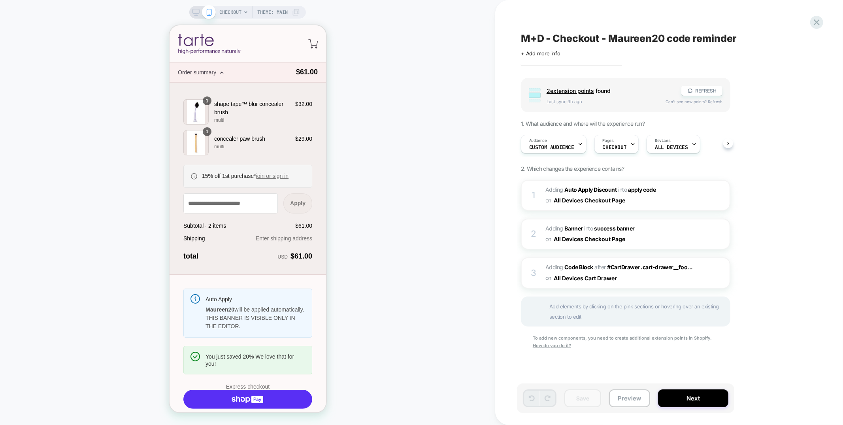
scroll to position [16, 0]
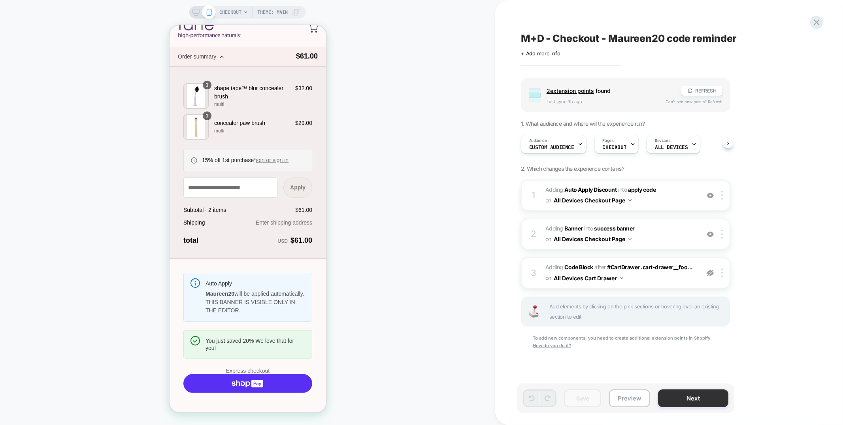
click at [148, 226] on button "Next" at bounding box center [78, 138] width 140 height 176
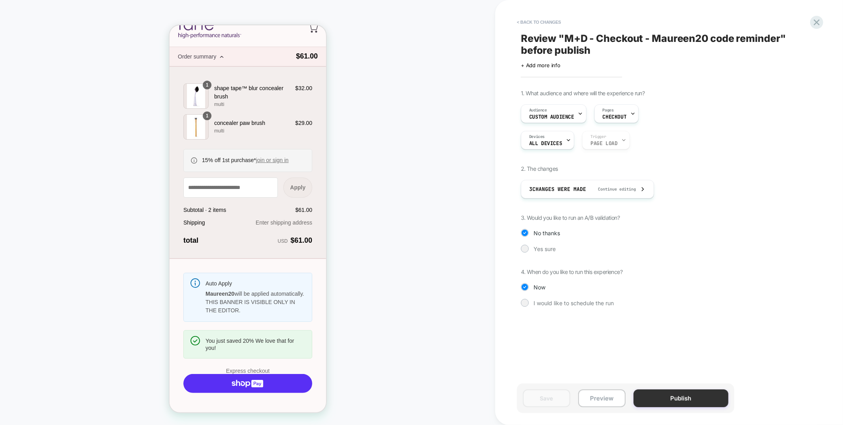
click at [675, 402] on button "Publish" at bounding box center [681, 398] width 95 height 18
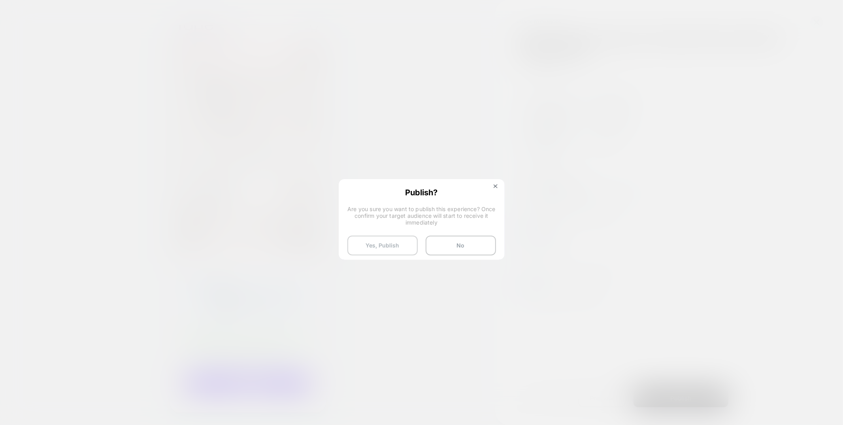
click at [367, 243] on button "Yes, Publish" at bounding box center [382, 246] width 70 height 20
